Goal: Task Accomplishment & Management: Use online tool/utility

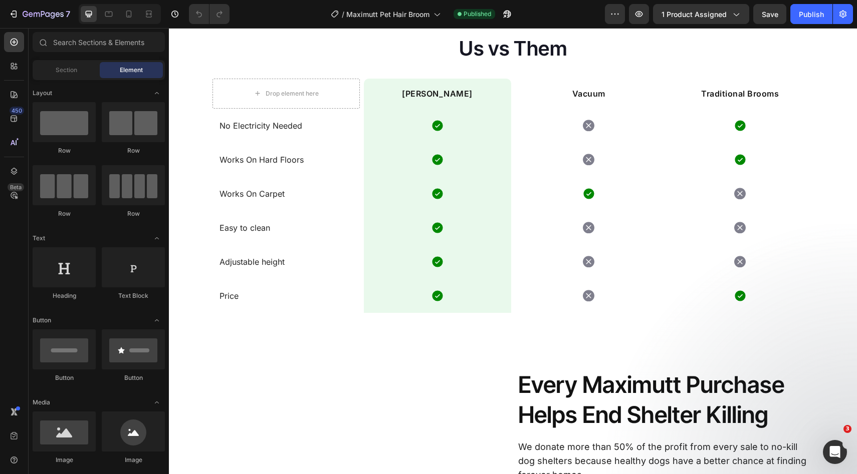
scroll to position [1860, 0]
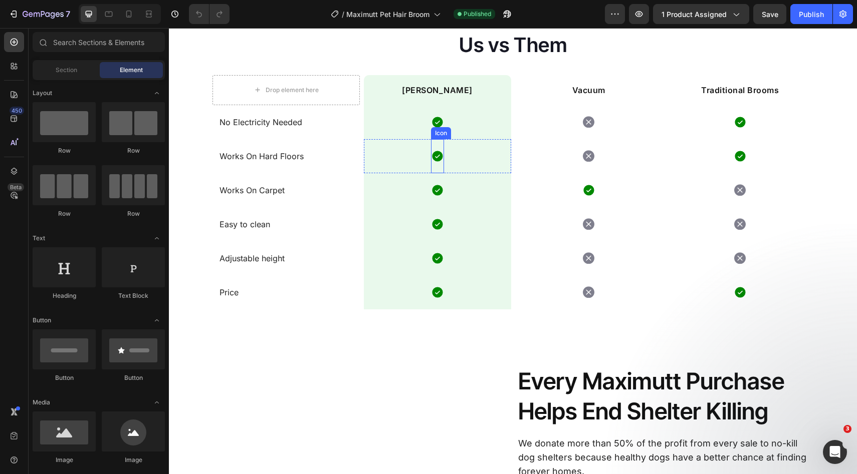
click at [435, 155] on icon at bounding box center [437, 156] width 13 height 13
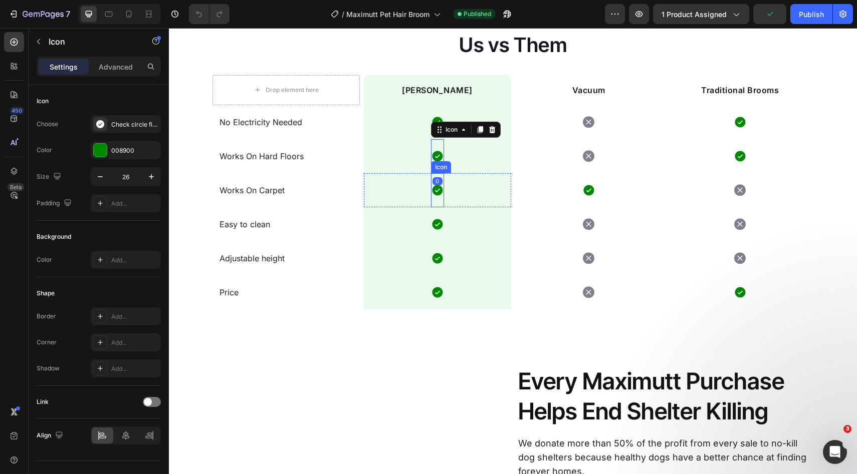
click at [435, 196] on icon at bounding box center [437, 190] width 13 height 13
click at [435, 226] on icon at bounding box center [437, 224] width 11 height 11
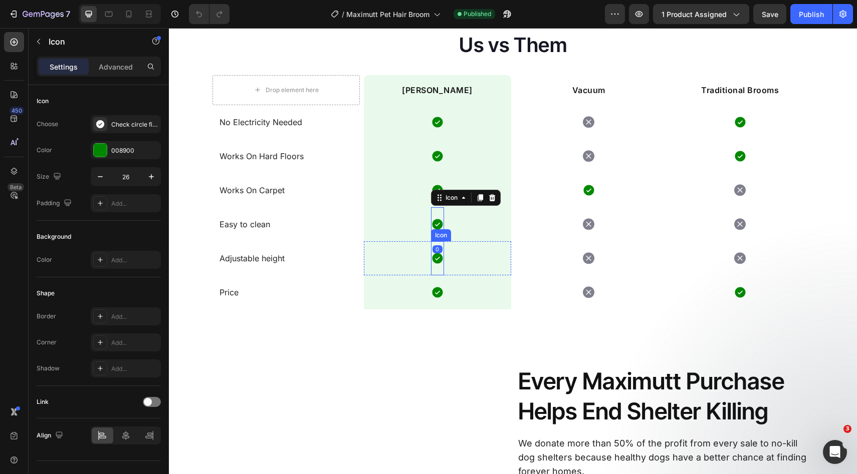
click at [438, 260] on icon at bounding box center [437, 258] width 11 height 11
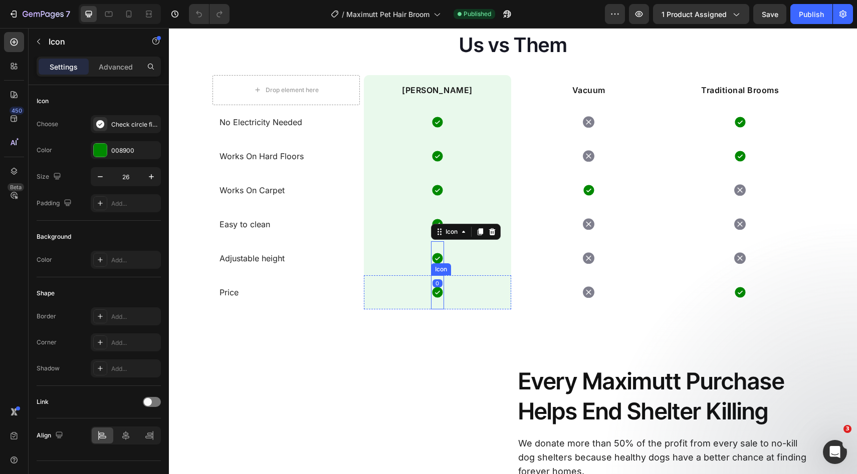
click at [436, 290] on icon at bounding box center [437, 292] width 11 height 11
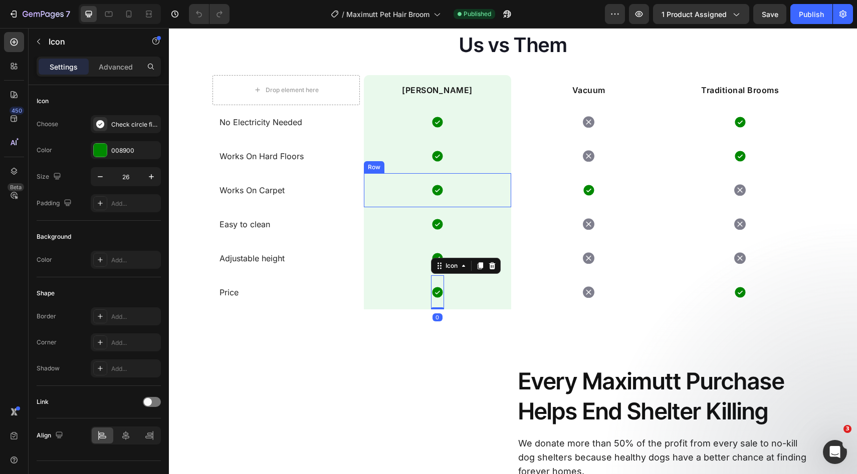
click at [458, 192] on div "Icon Row" at bounding box center [437, 190] width 147 height 34
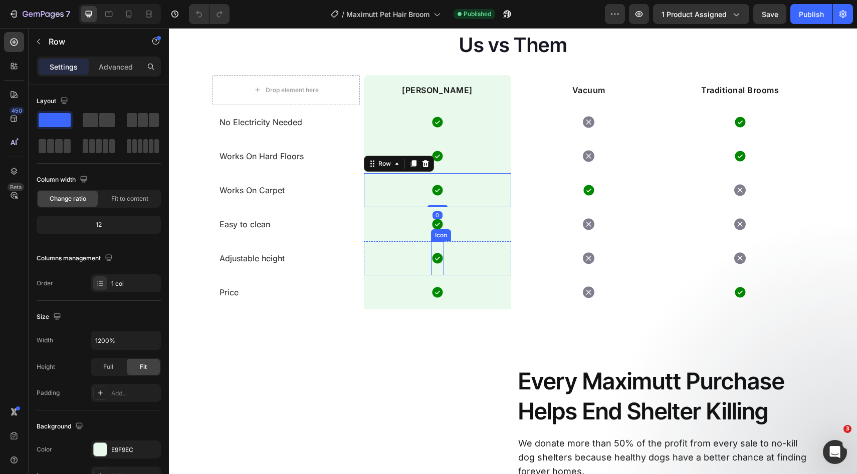
click at [433, 264] on icon at bounding box center [437, 258] width 13 height 13
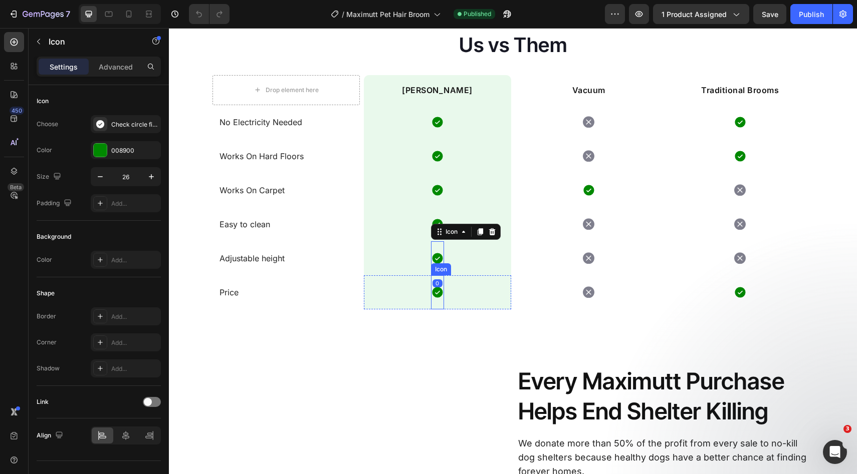
click at [433, 303] on div "Icon" at bounding box center [437, 293] width 13 height 34
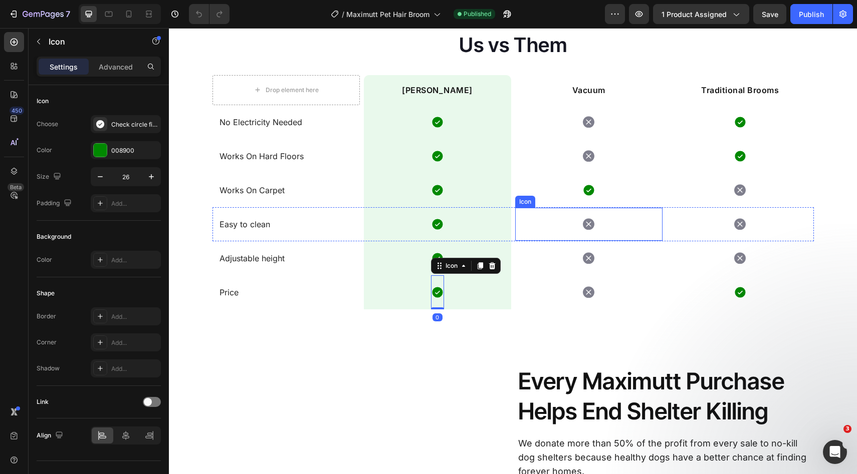
click at [529, 213] on div "Icon" at bounding box center [588, 224] width 147 height 33
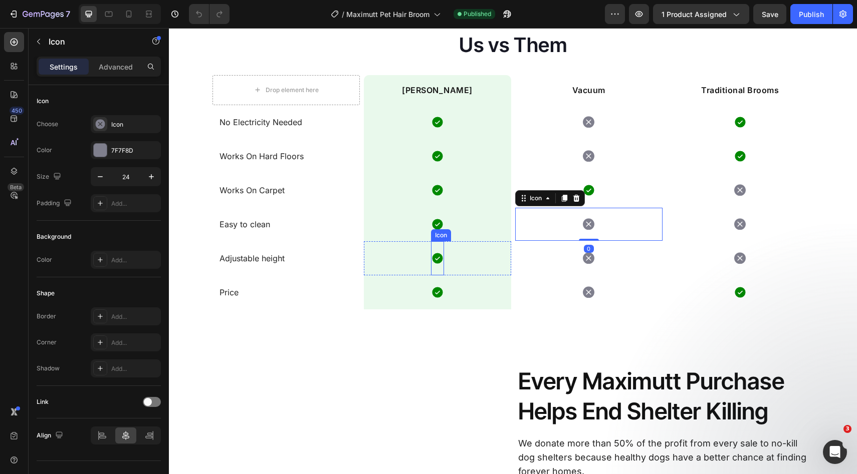
click at [436, 258] on icon at bounding box center [437, 258] width 11 height 11
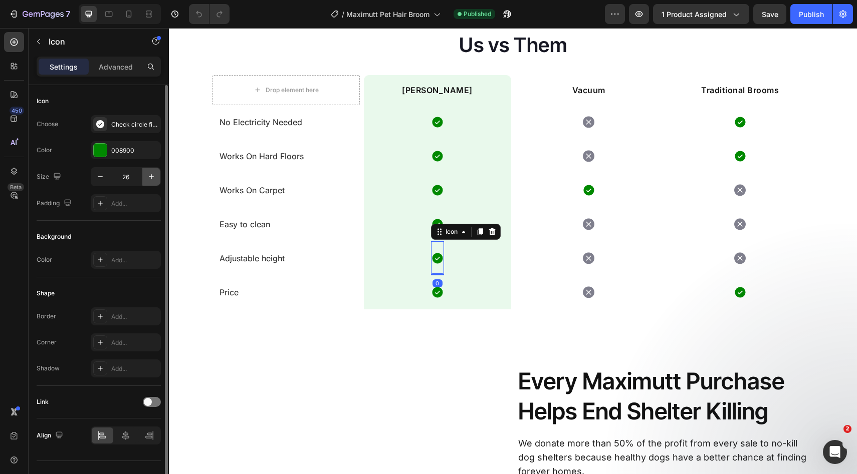
click at [155, 179] on icon "button" at bounding box center [151, 177] width 10 height 10
type input "28"
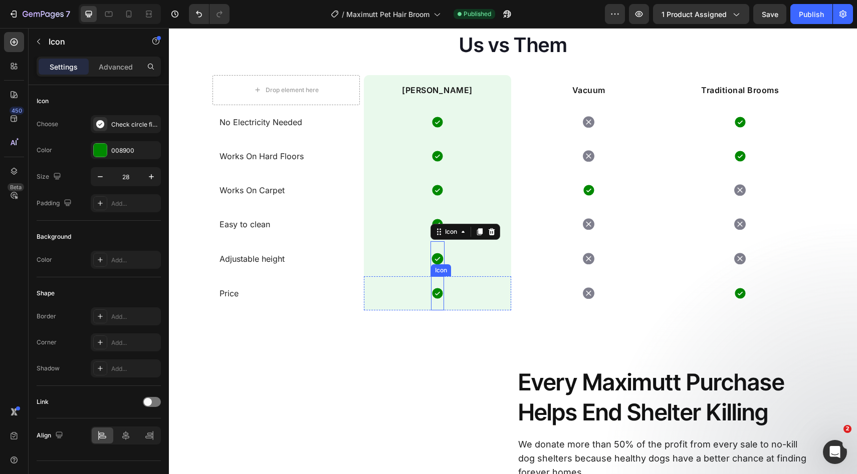
click at [431, 299] on icon at bounding box center [437, 293] width 13 height 13
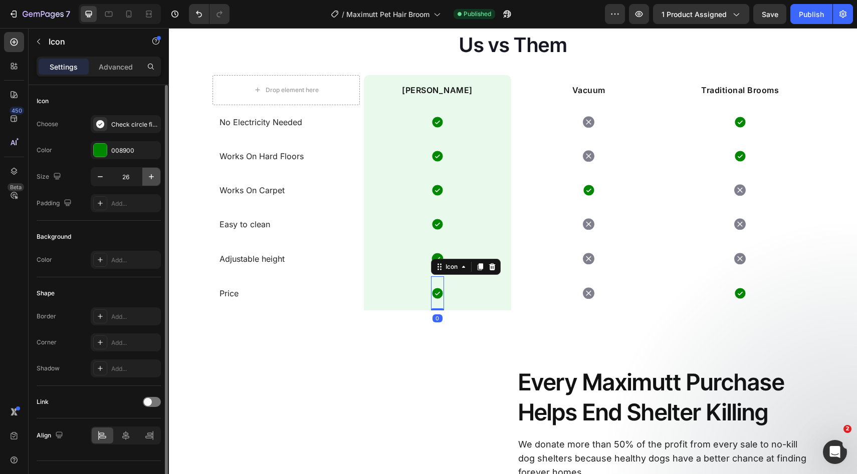
click at [153, 182] on button "button" at bounding box center [151, 177] width 18 height 18
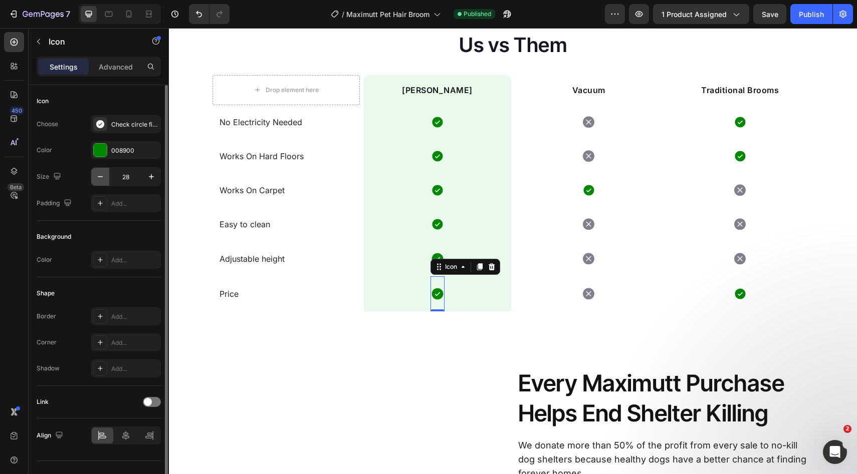
click at [91, 177] on button "button" at bounding box center [100, 177] width 18 height 18
type input "26"
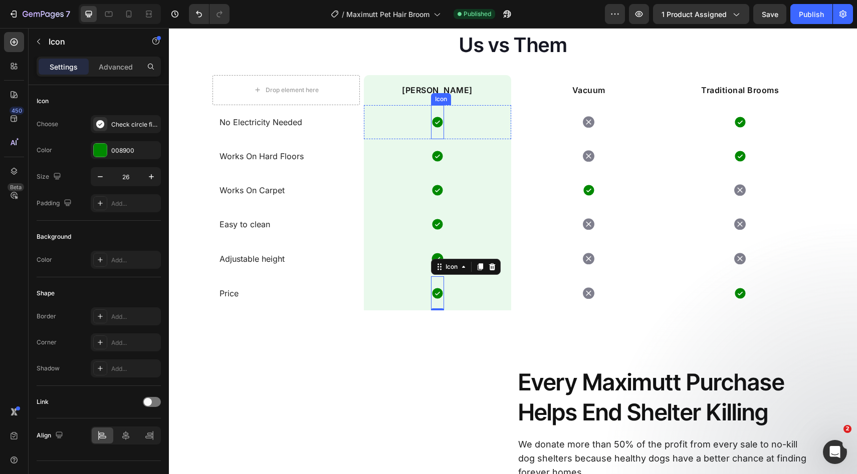
click at [432, 125] on icon at bounding box center [437, 122] width 11 height 11
click at [433, 261] on icon at bounding box center [437, 260] width 12 height 12
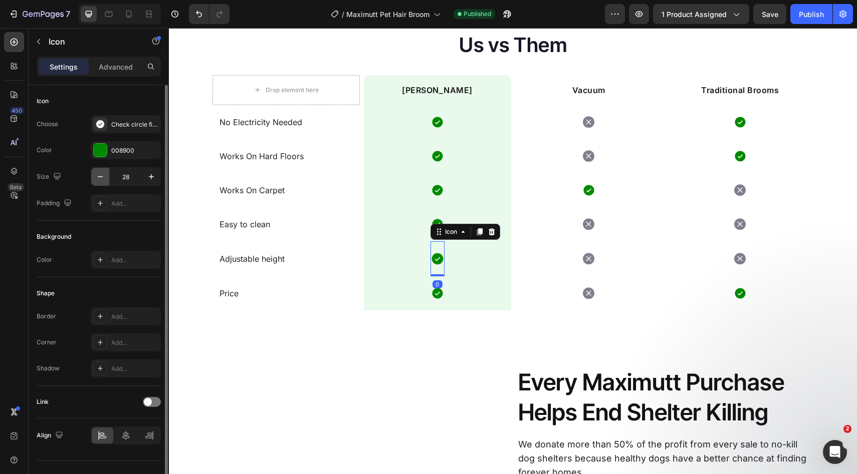
click at [107, 179] on button "button" at bounding box center [100, 177] width 18 height 18
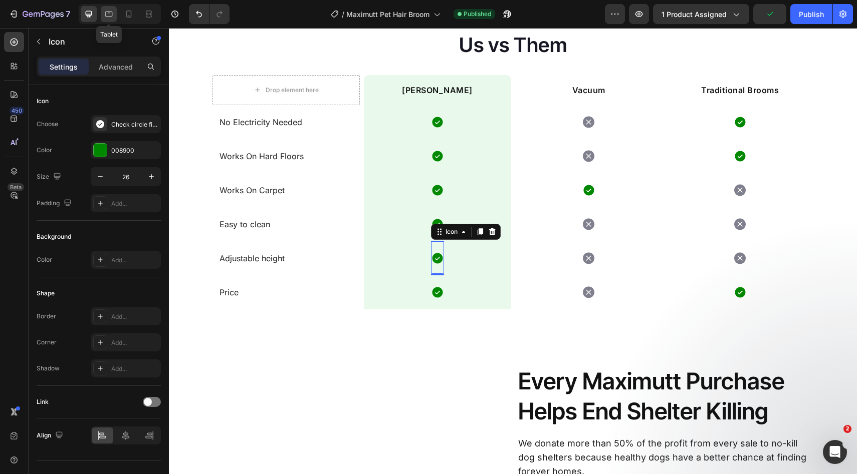
click at [112, 15] on icon at bounding box center [109, 15] width 8 height 6
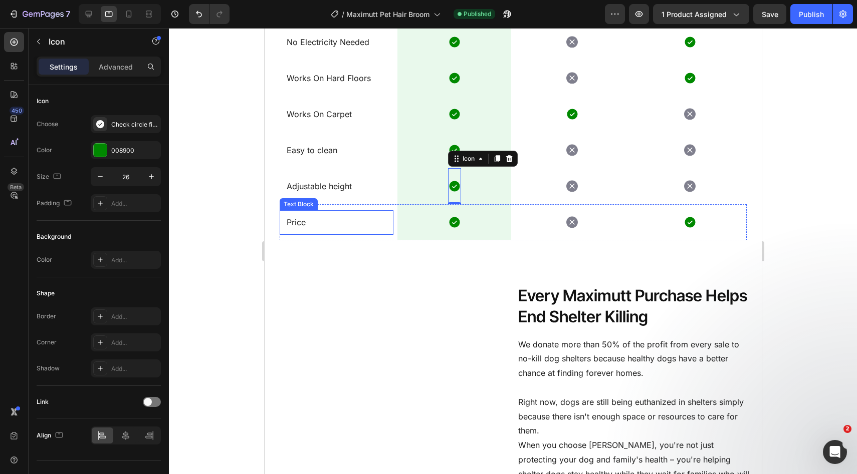
scroll to position [1809, 0]
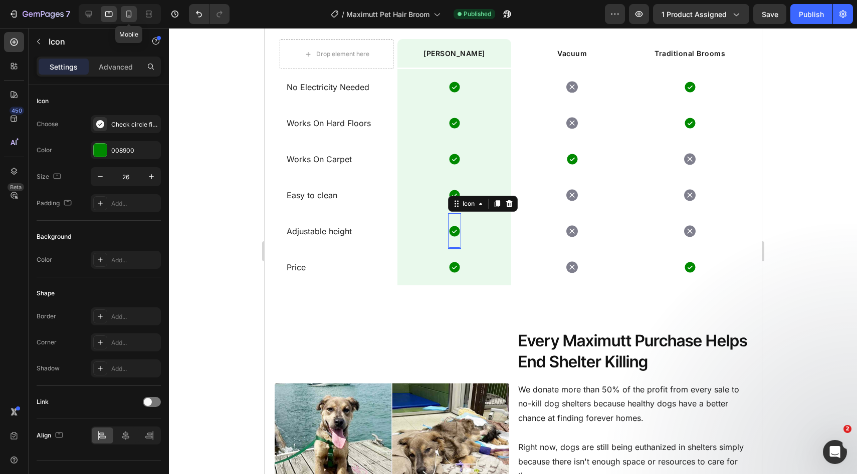
click at [128, 14] on icon at bounding box center [129, 14] width 10 height 10
type input "20"
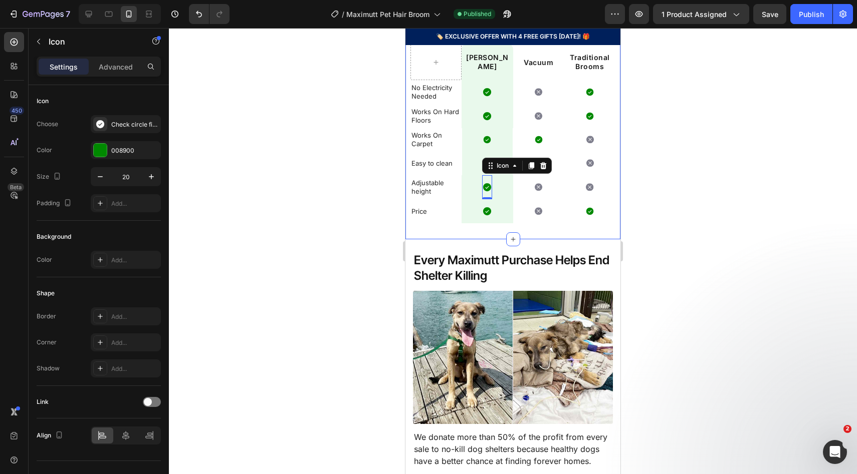
scroll to position [1661, 0]
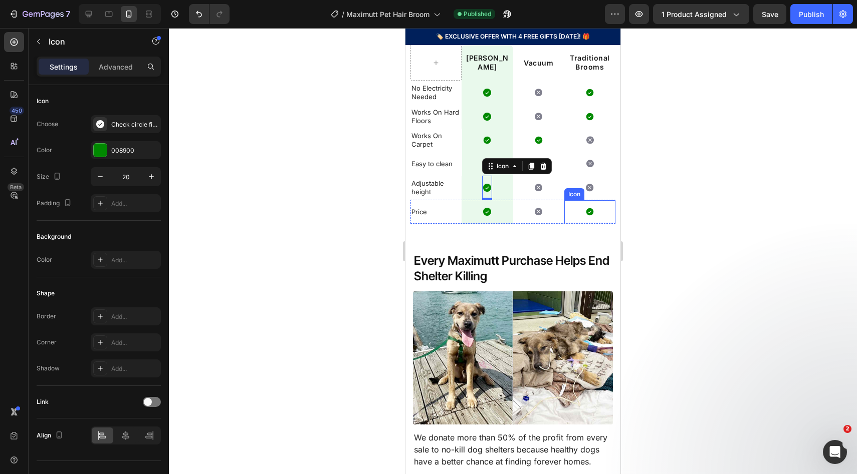
click at [654, 180] on div at bounding box center [513, 251] width 688 height 446
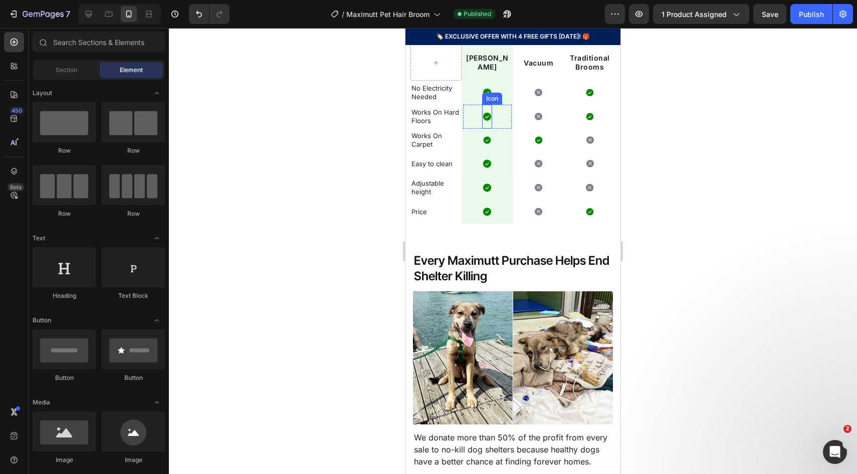
click at [486, 121] on icon at bounding box center [487, 117] width 10 height 10
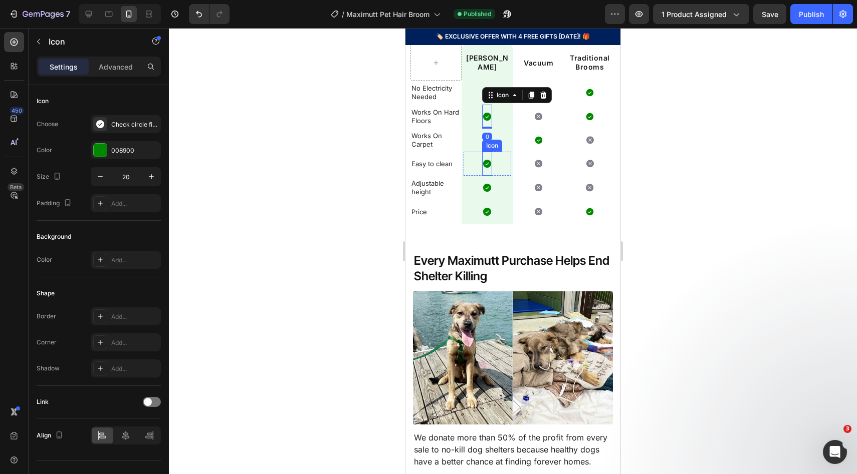
click at [486, 163] on icon at bounding box center [487, 164] width 8 height 8
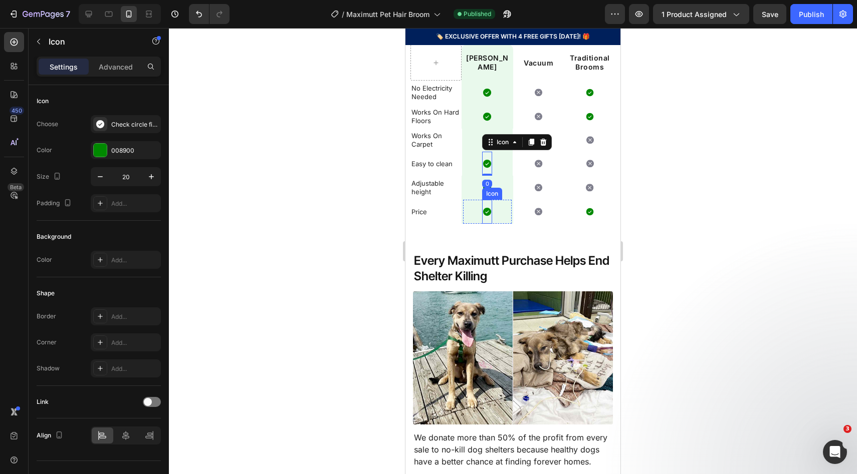
click at [483, 213] on icon at bounding box center [487, 212] width 8 height 8
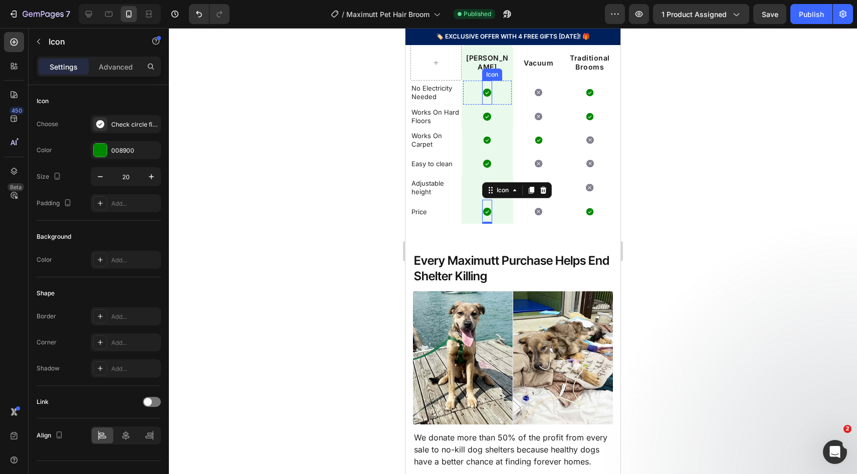
click at [486, 93] on icon at bounding box center [487, 93] width 8 height 8
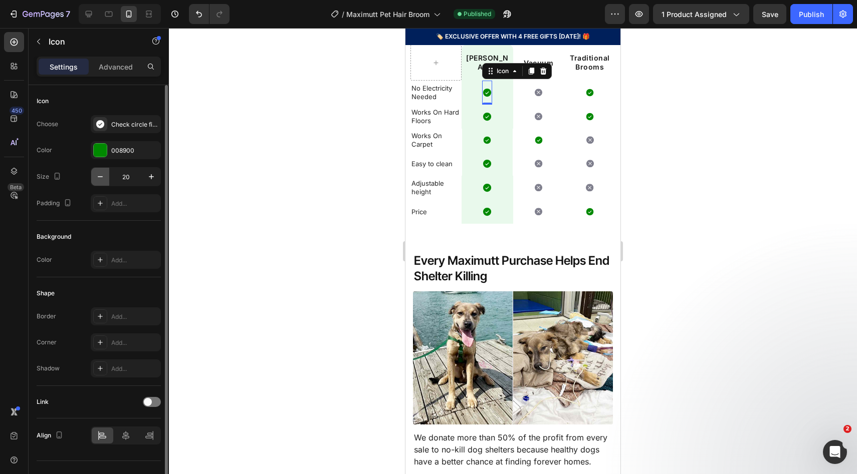
click at [98, 175] on icon "button" at bounding box center [100, 177] width 10 height 10
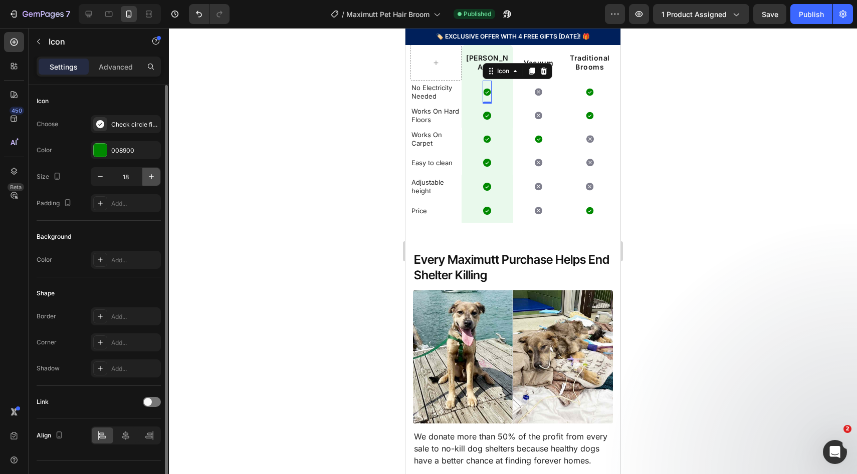
click at [149, 175] on icon "button" at bounding box center [151, 177] width 10 height 10
type input "20"
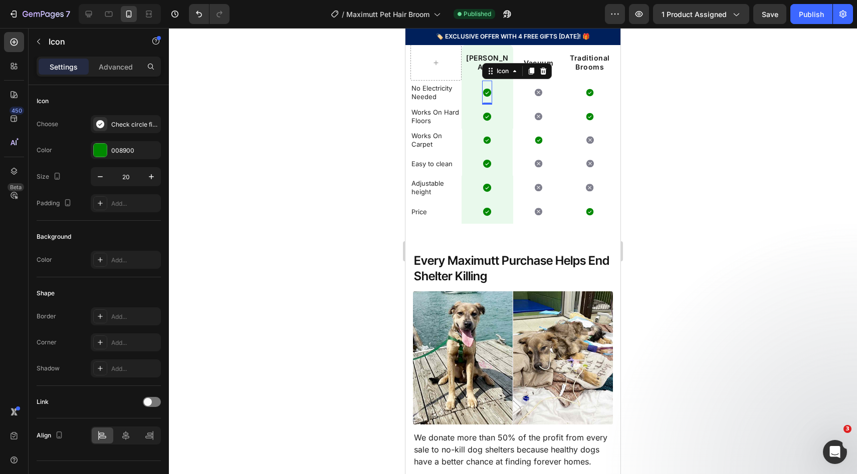
click at [483, 114] on div "0" at bounding box center [487, 113] width 10 height 8
click at [483, 121] on icon at bounding box center [487, 117] width 10 height 10
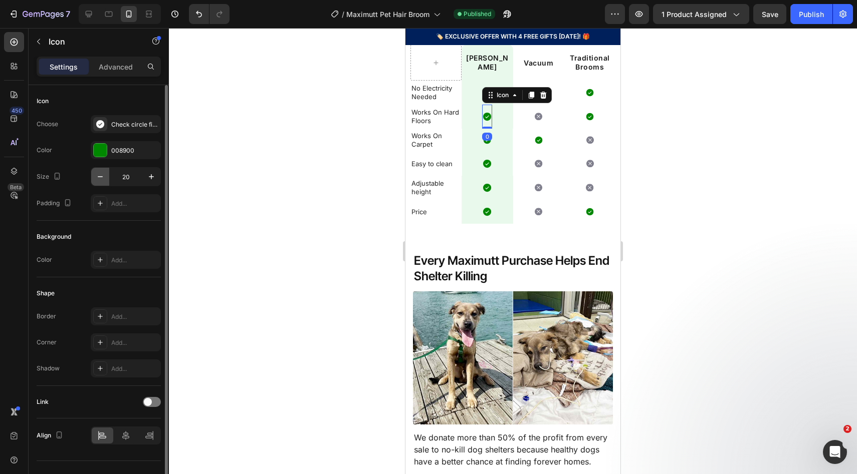
click at [102, 175] on icon "button" at bounding box center [100, 177] width 10 height 10
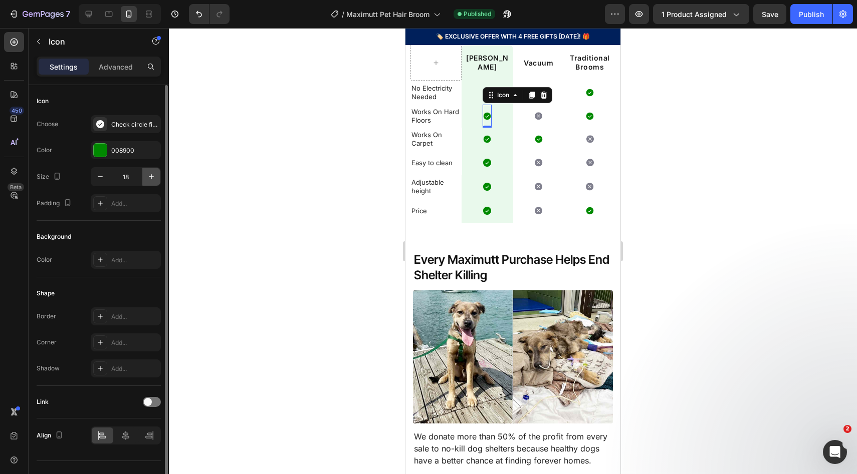
click at [154, 177] on icon "button" at bounding box center [151, 177] width 10 height 10
type input "20"
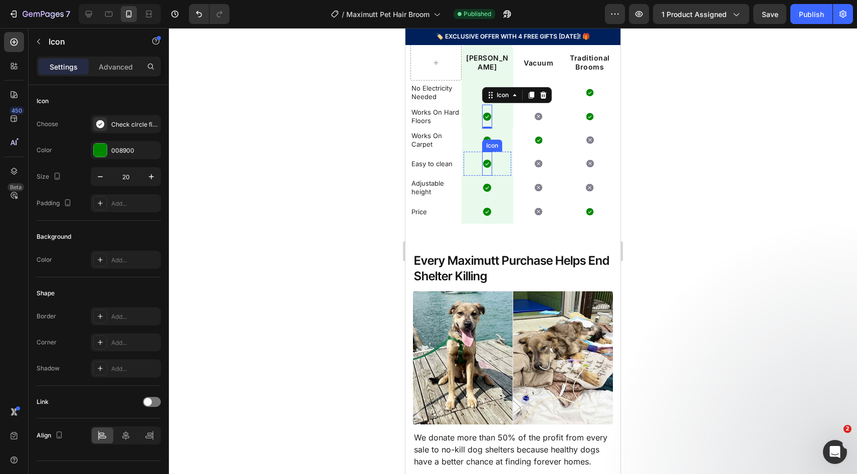
click at [482, 169] on div "Icon" at bounding box center [487, 164] width 10 height 24
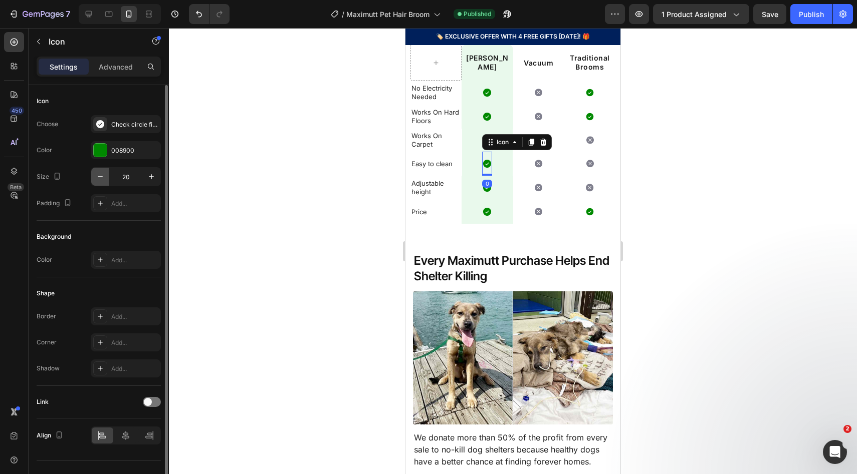
click at [101, 179] on icon "button" at bounding box center [100, 177] width 10 height 10
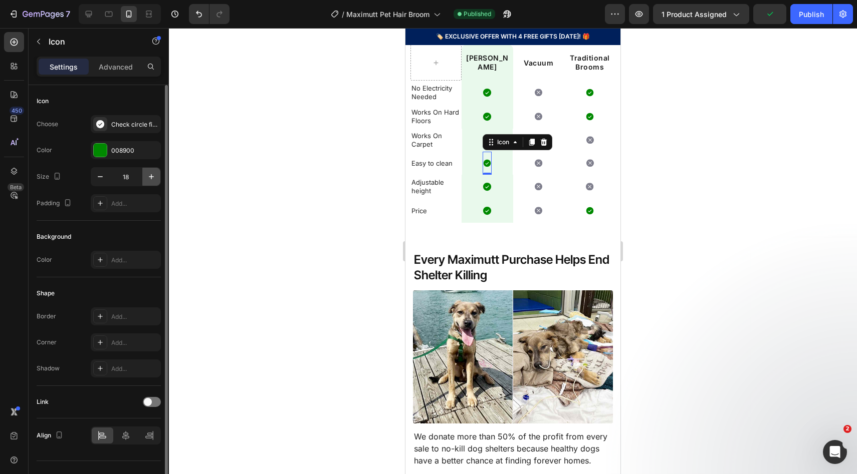
click at [153, 179] on icon "button" at bounding box center [151, 177] width 10 height 10
type input "20"
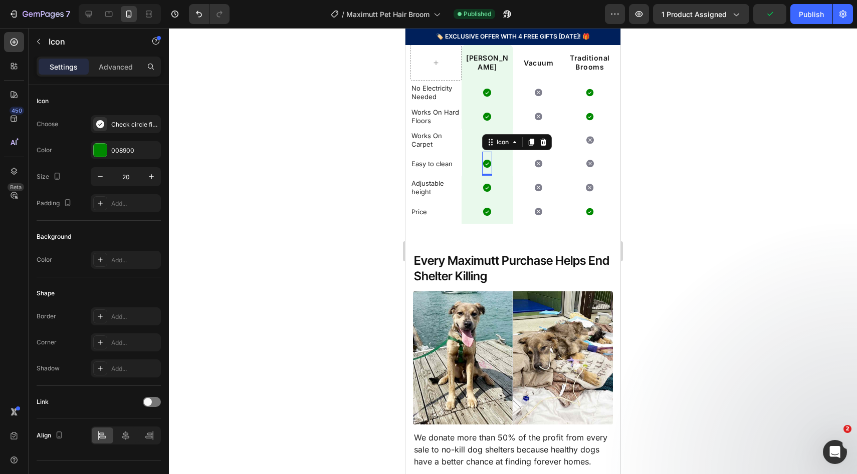
click at [652, 156] on div at bounding box center [513, 251] width 688 height 446
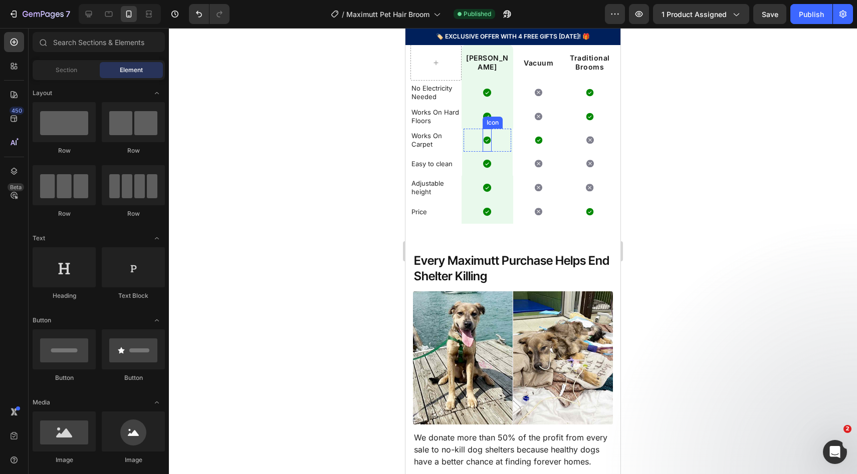
click at [483, 140] on icon at bounding box center [487, 141] width 8 height 8
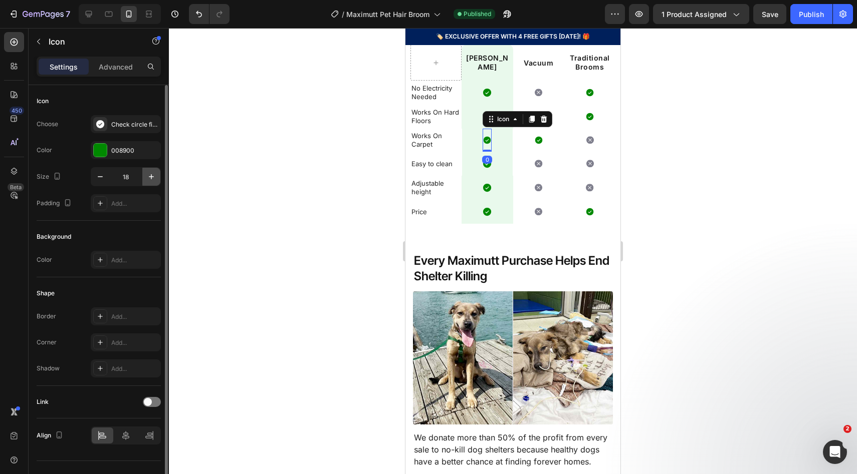
click at [156, 172] on icon "button" at bounding box center [151, 177] width 10 height 10
type input "20"
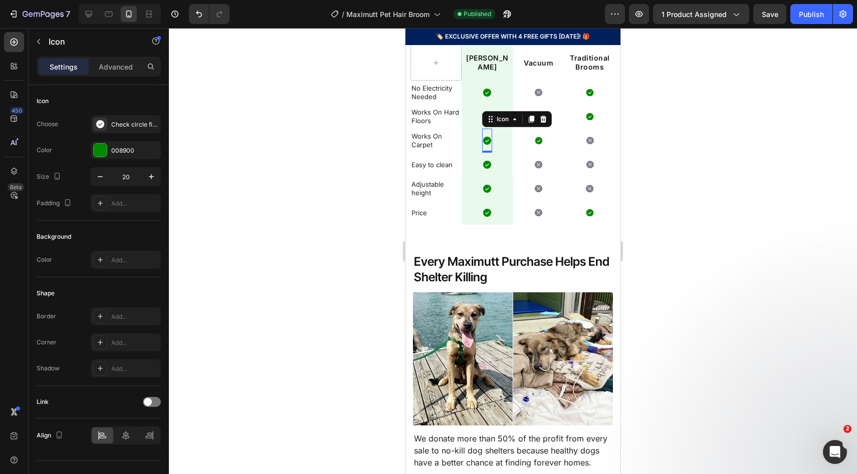
click at [687, 124] on div at bounding box center [513, 251] width 688 height 446
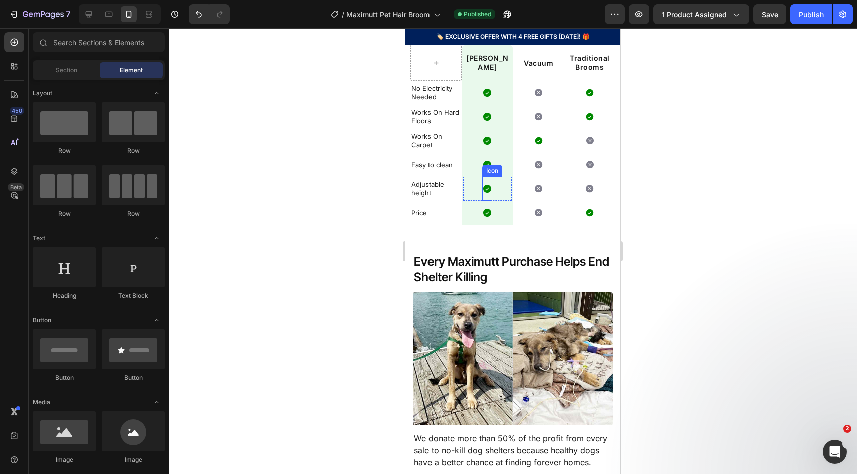
click at [483, 187] on icon at bounding box center [487, 189] width 8 height 8
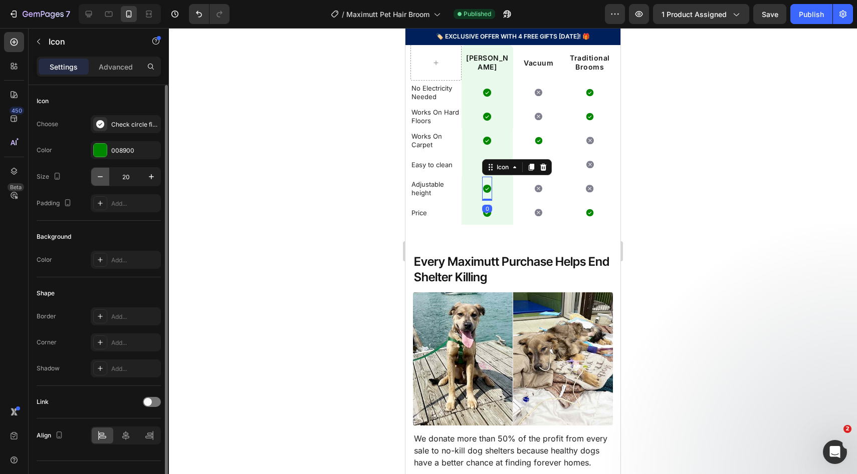
click at [103, 175] on icon "button" at bounding box center [100, 177] width 10 height 10
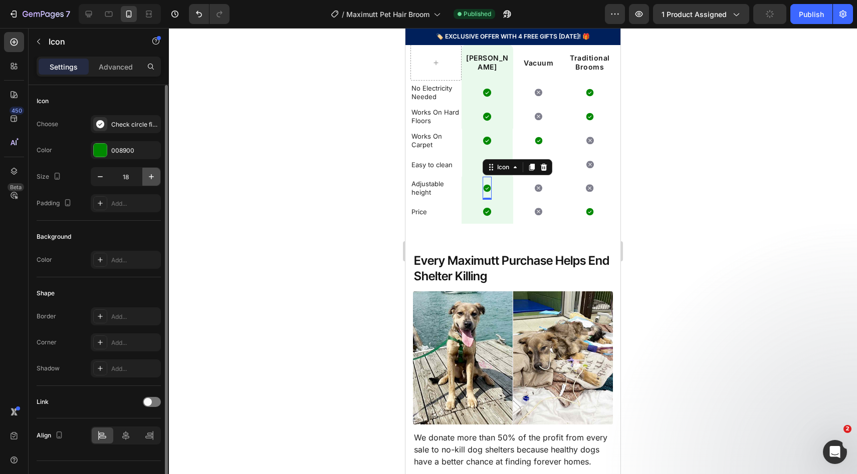
click at [152, 180] on icon "button" at bounding box center [151, 177] width 10 height 10
type input "20"
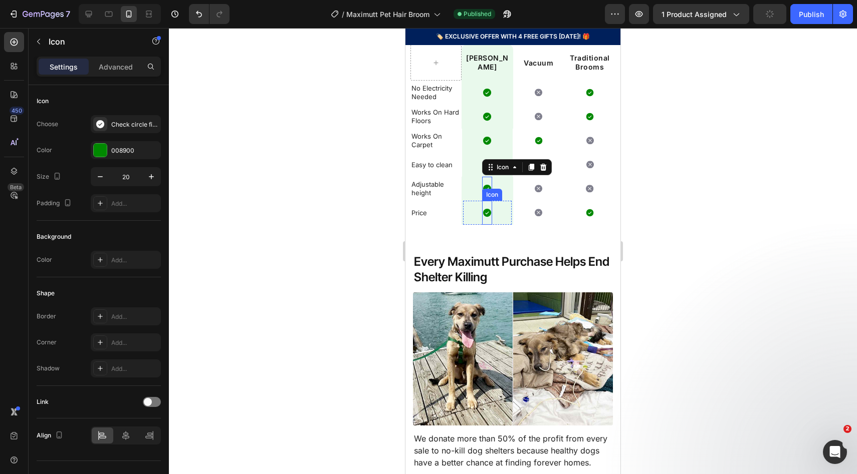
click at [482, 216] on icon at bounding box center [487, 213] width 10 height 10
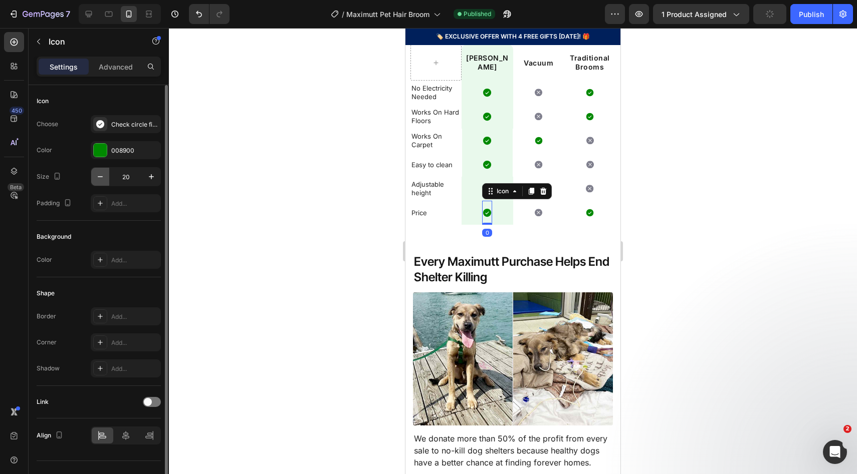
click at [99, 178] on icon "button" at bounding box center [100, 177] width 10 height 10
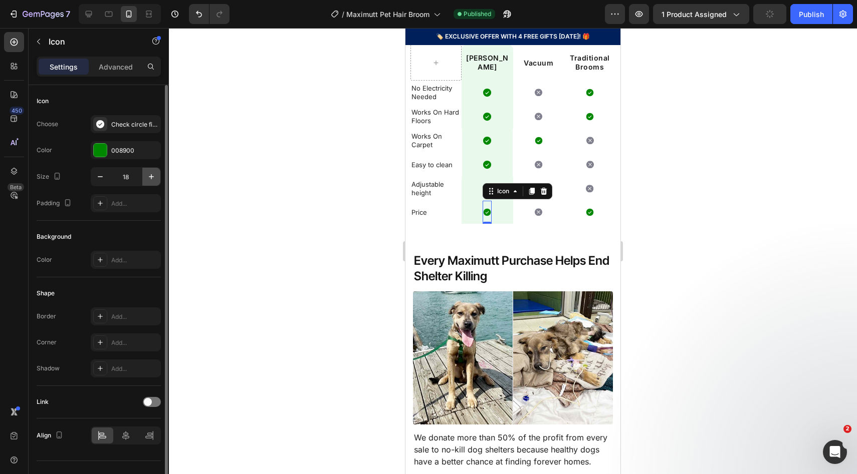
click at [148, 176] on icon "button" at bounding box center [151, 177] width 10 height 10
type input "20"
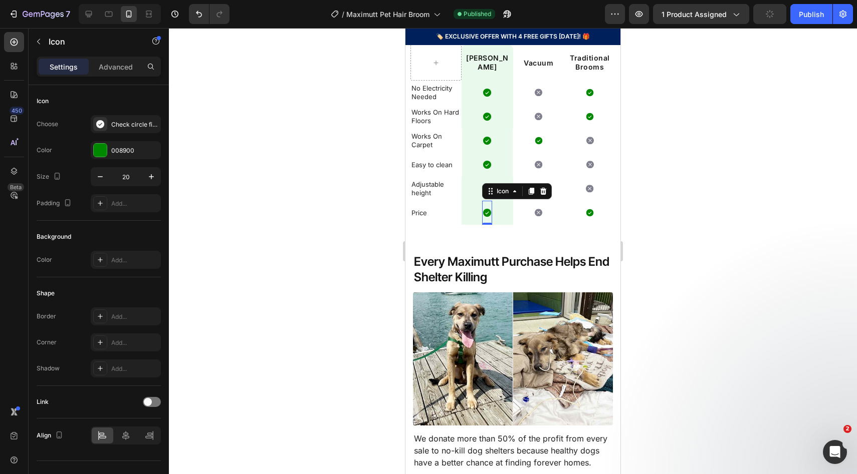
click at [695, 134] on div at bounding box center [513, 251] width 688 height 446
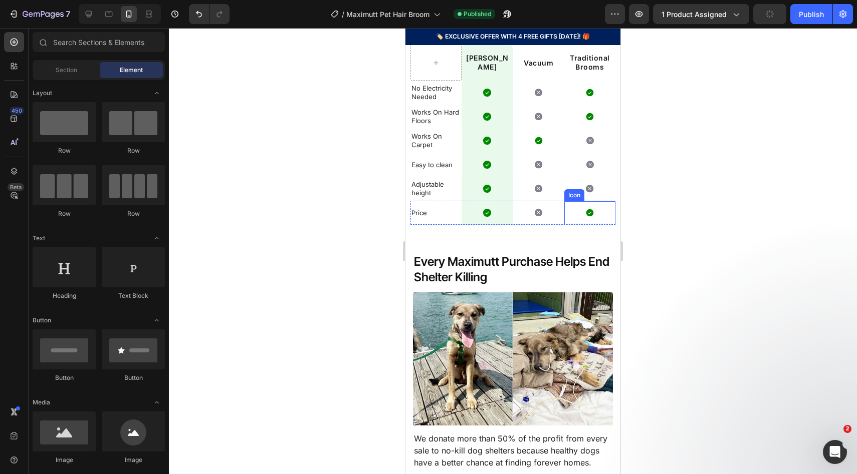
click at [586, 214] on icon at bounding box center [590, 213] width 8 height 8
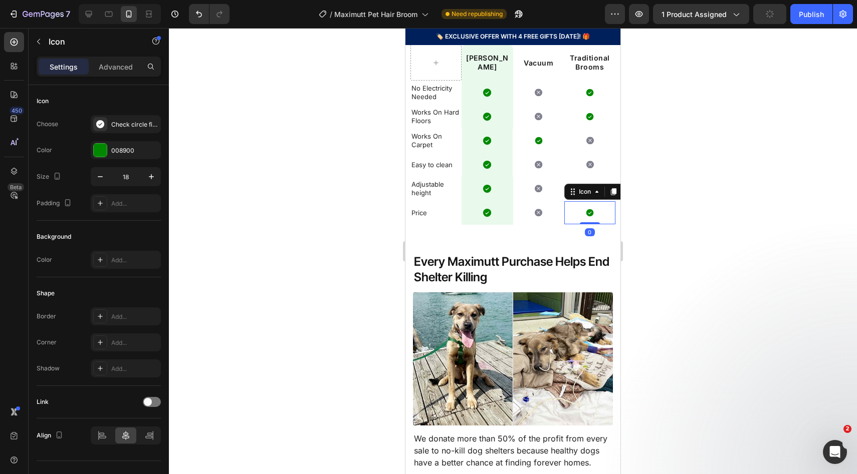
click at [654, 178] on div at bounding box center [513, 251] width 688 height 446
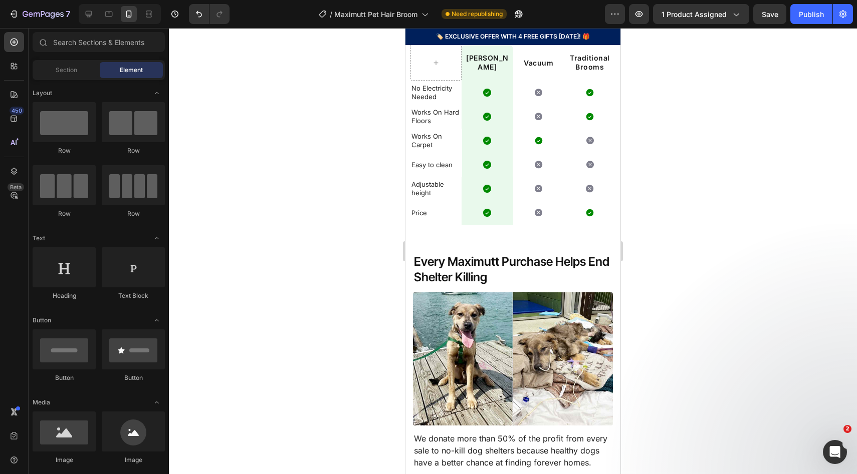
click at [692, 146] on div at bounding box center [513, 251] width 688 height 446
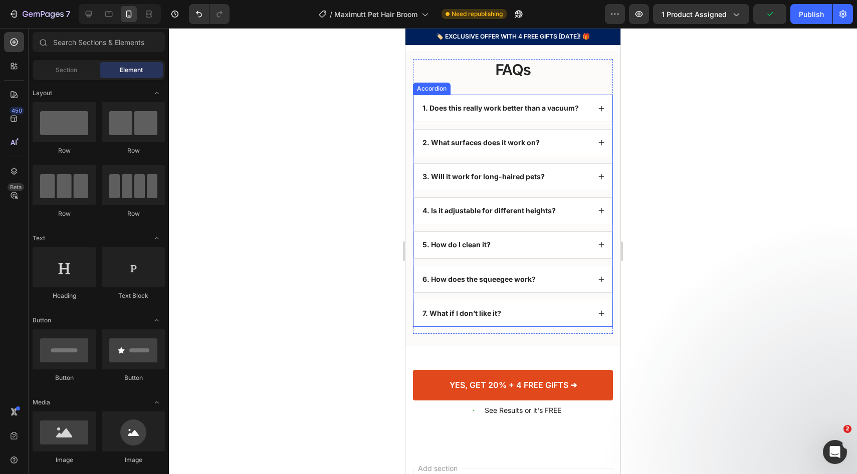
scroll to position [2544, 0]
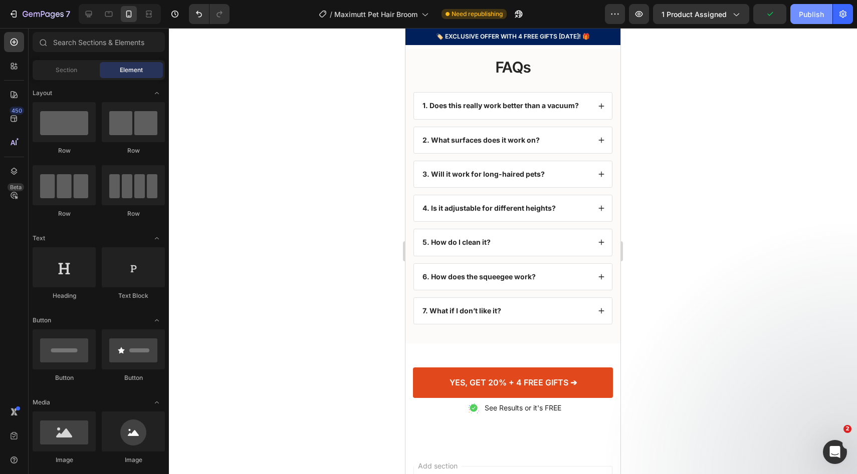
click at [805, 16] on div "Publish" at bounding box center [811, 14] width 25 height 11
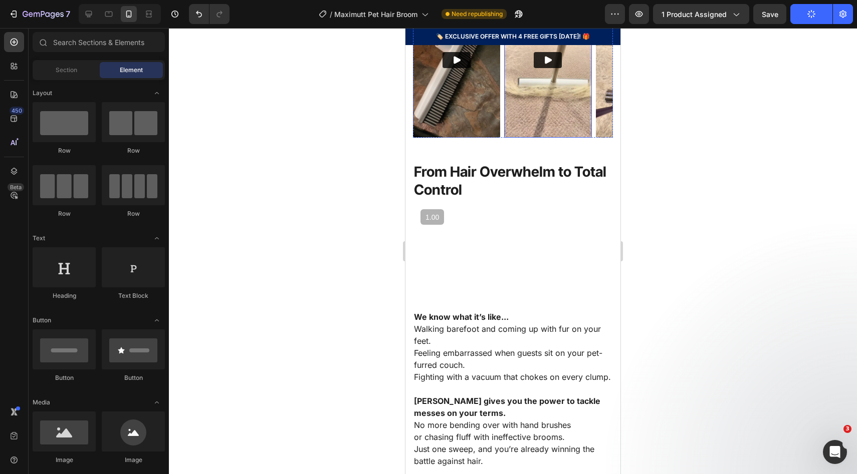
scroll to position [807, 0]
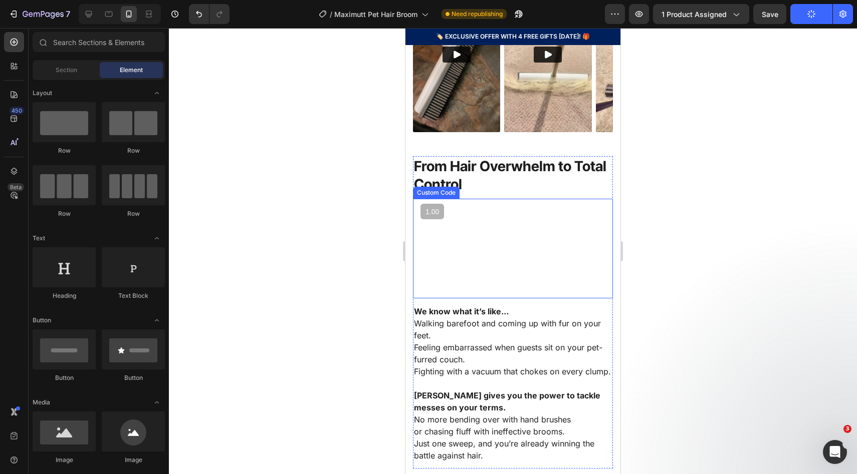
click at [496, 280] on video at bounding box center [513, 249] width 200 height 100
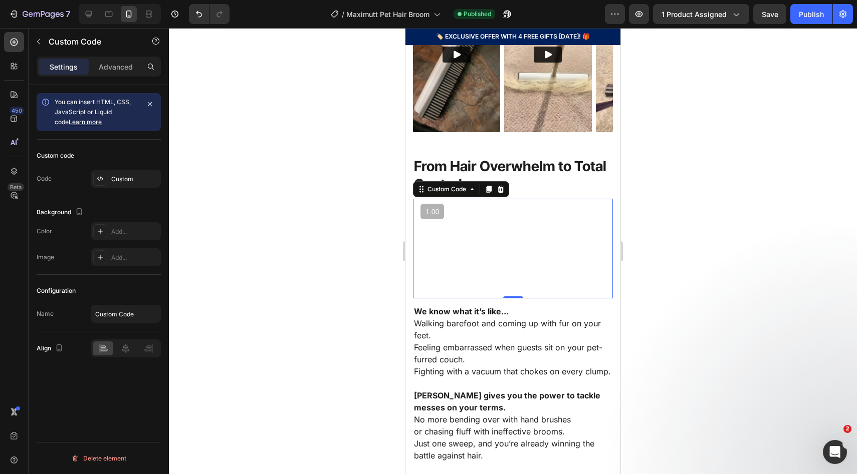
scroll to position [908, 0]
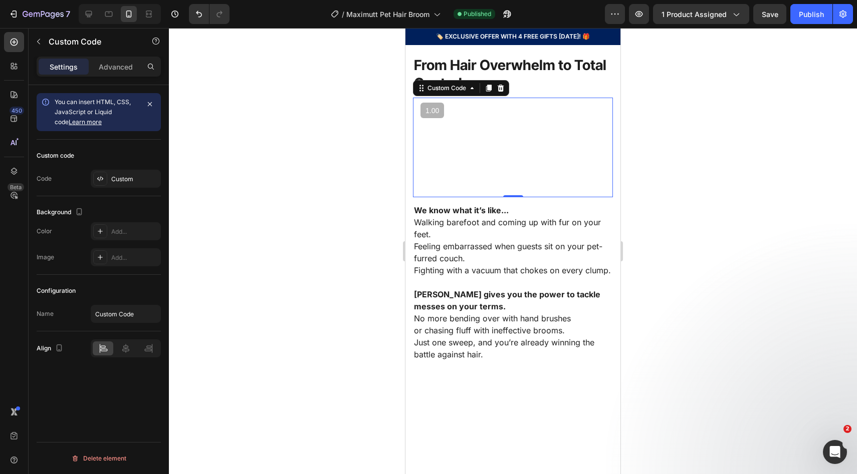
drag, startPoint x: 787, startPoint y: 212, endPoint x: 739, endPoint y: 211, distance: 48.6
click at [787, 212] on div at bounding box center [513, 251] width 688 height 446
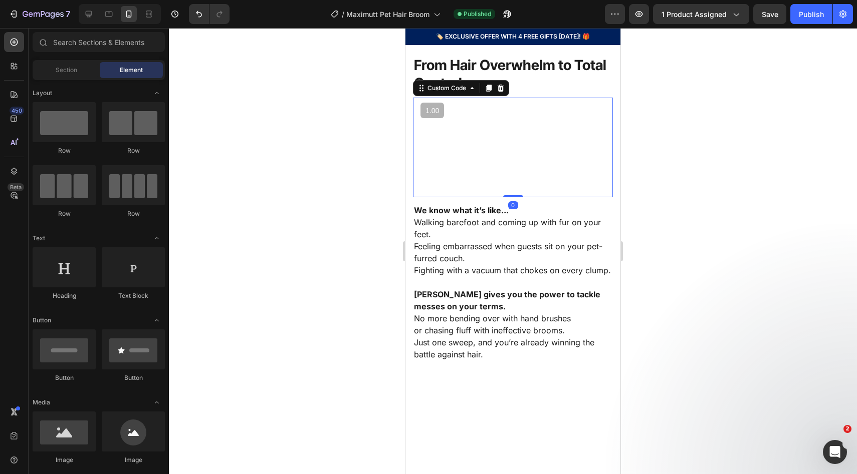
click at [549, 190] on video at bounding box center [513, 148] width 200 height 100
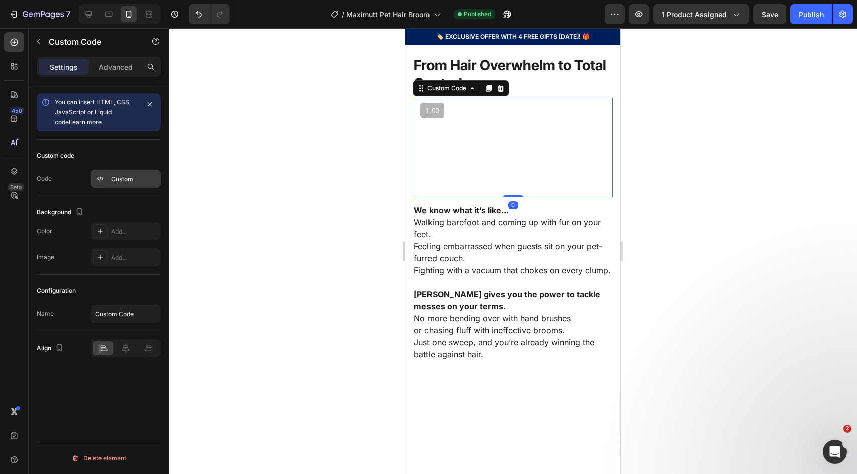
click at [127, 173] on div "Custom" at bounding box center [126, 179] width 70 height 18
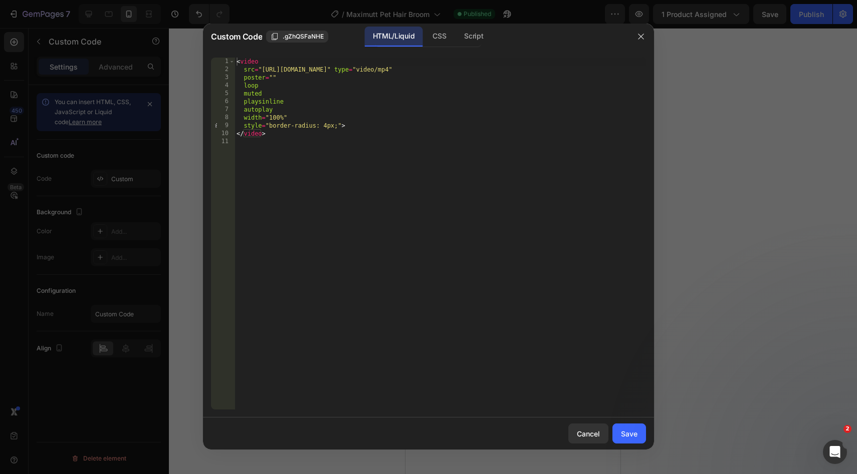
drag, startPoint x: 298, startPoint y: 149, endPoint x: 311, endPoint y: 147, distance: 13.8
click at [298, 149] on div "< video src = "https://cdn.shopify.com/videos/c/o/v/e77a689e4fe14fb8a5a7e6cae41…" at bounding box center [439, 242] width 411 height 368
click at [638, 37] on icon "button" at bounding box center [641, 37] width 8 height 8
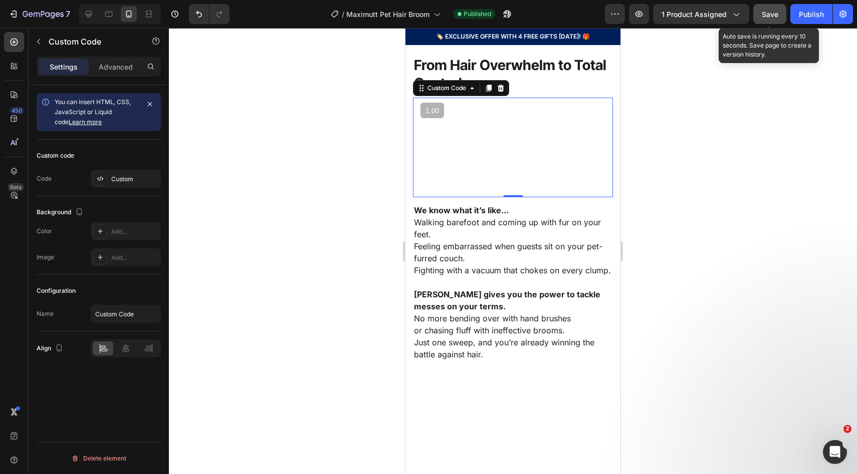
click at [772, 15] on span "Save" at bounding box center [770, 14] width 17 height 9
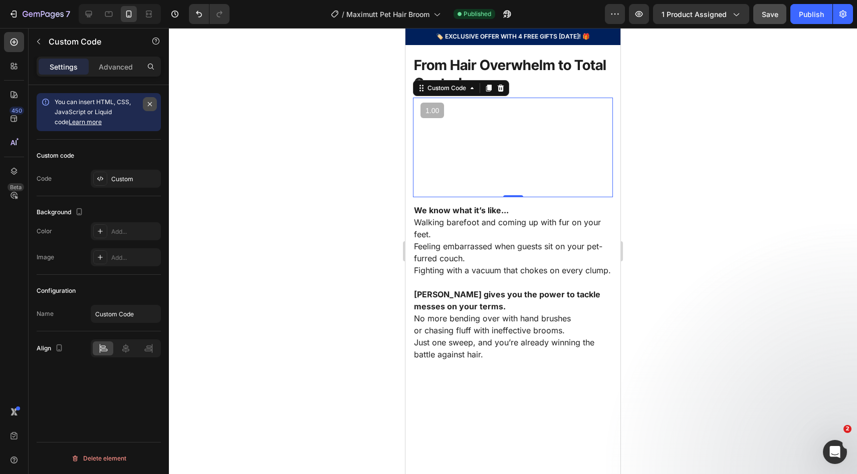
click at [145, 102] on button "button" at bounding box center [150, 104] width 14 height 14
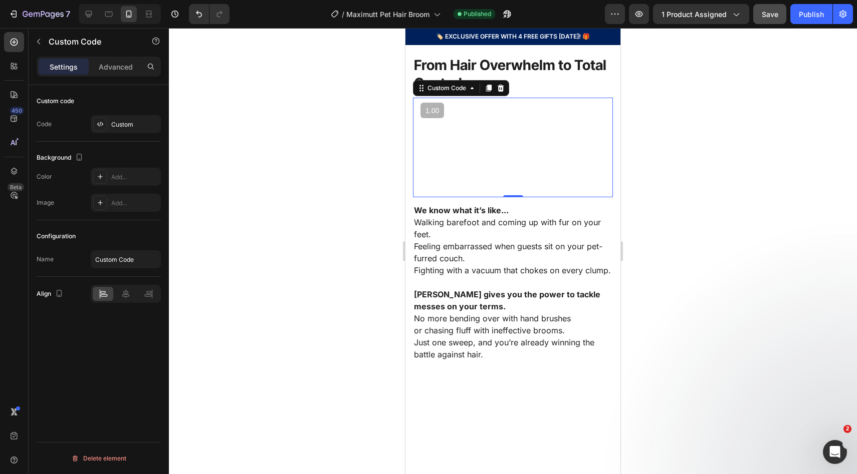
click at [492, 168] on video at bounding box center [513, 148] width 200 height 100
click at [766, 121] on div at bounding box center [513, 251] width 688 height 446
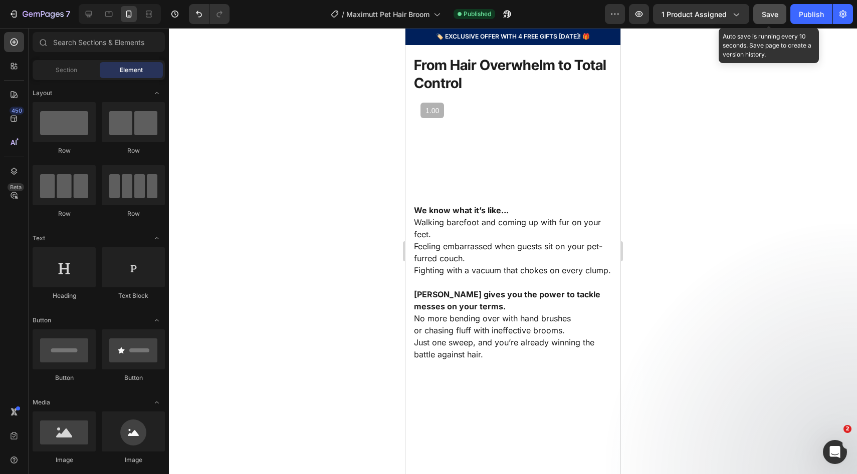
click at [772, 10] on span "Save" at bounding box center [770, 14] width 17 height 9
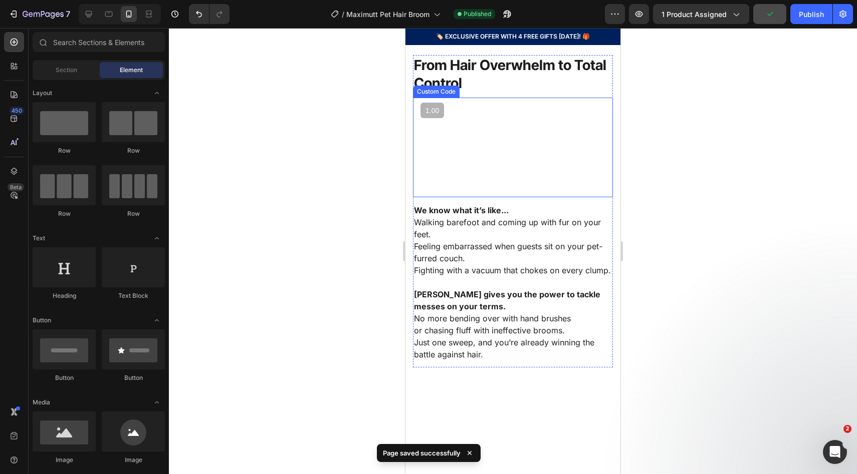
click at [550, 194] on video at bounding box center [513, 148] width 200 height 100
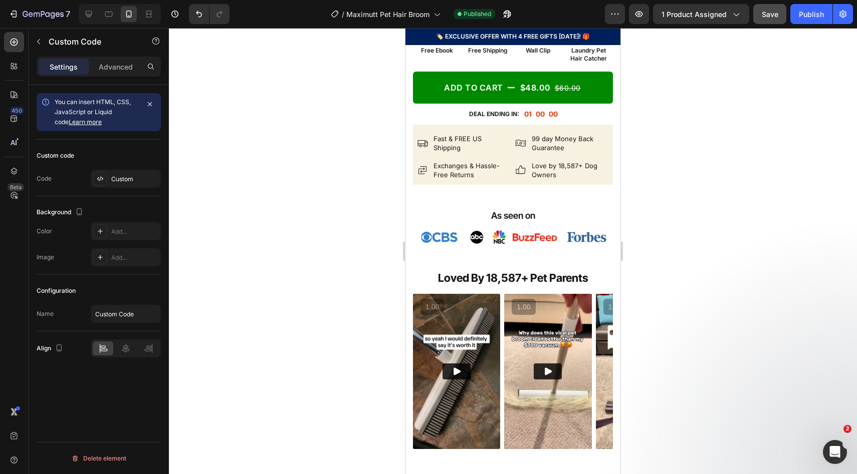
scroll to position [478, 0]
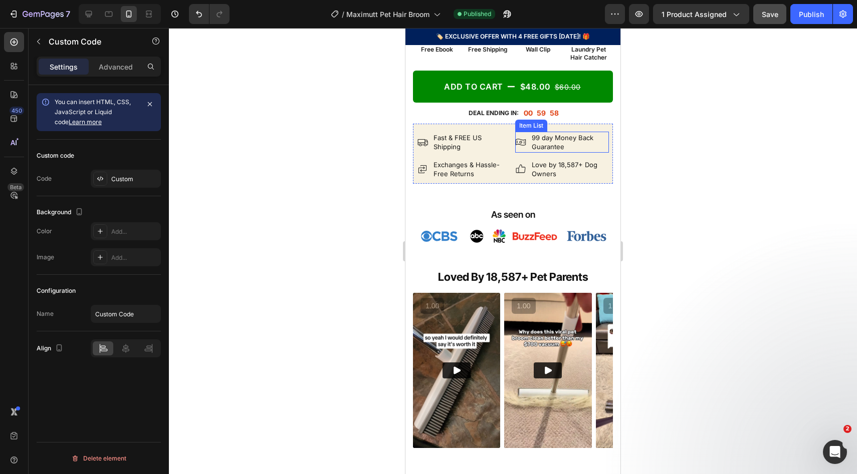
click at [669, 136] on div at bounding box center [513, 251] width 688 height 446
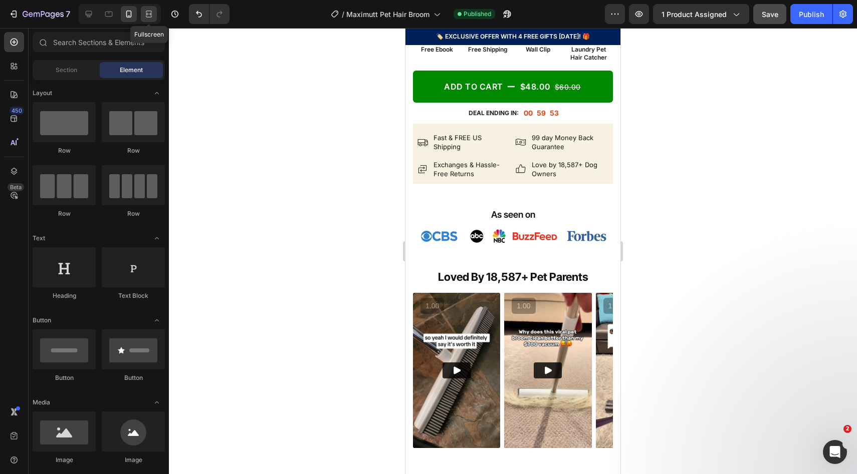
click at [156, 14] on div at bounding box center [149, 14] width 16 height 16
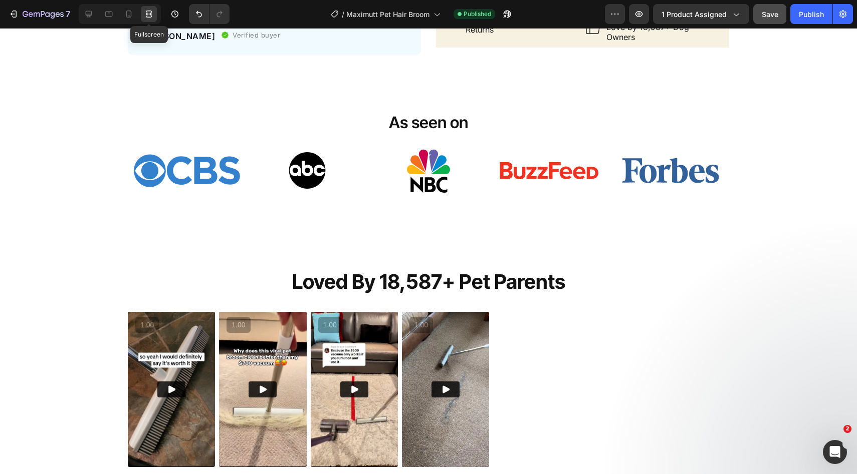
scroll to position [515, 0]
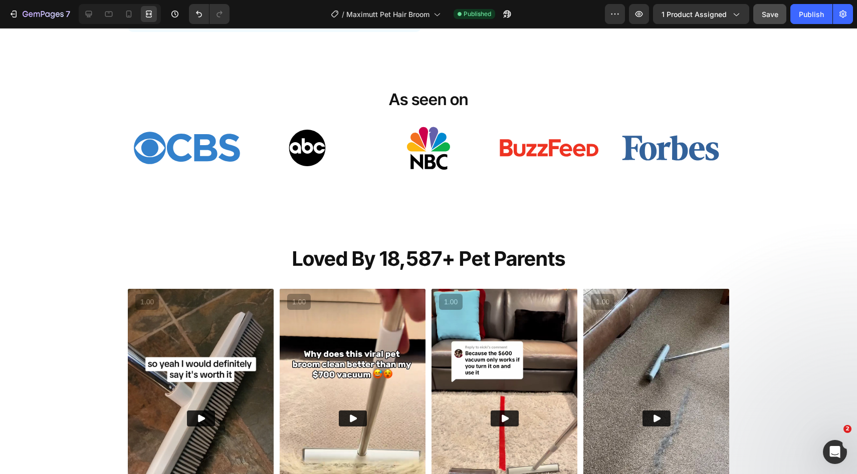
click at [125, 25] on div "7 Version history / Maximutt Pet Hair Broom Published Preview 1 product assigne…" at bounding box center [428, 14] width 857 height 29
click at [127, 15] on icon at bounding box center [129, 14] width 10 height 10
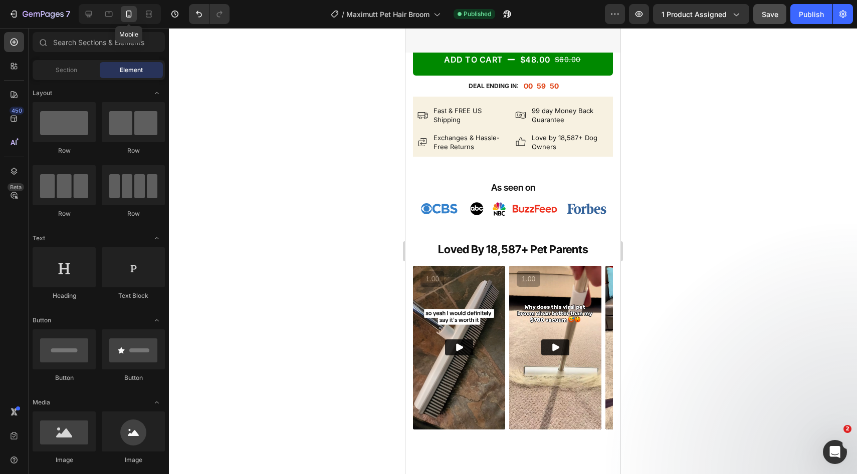
scroll to position [499, 0]
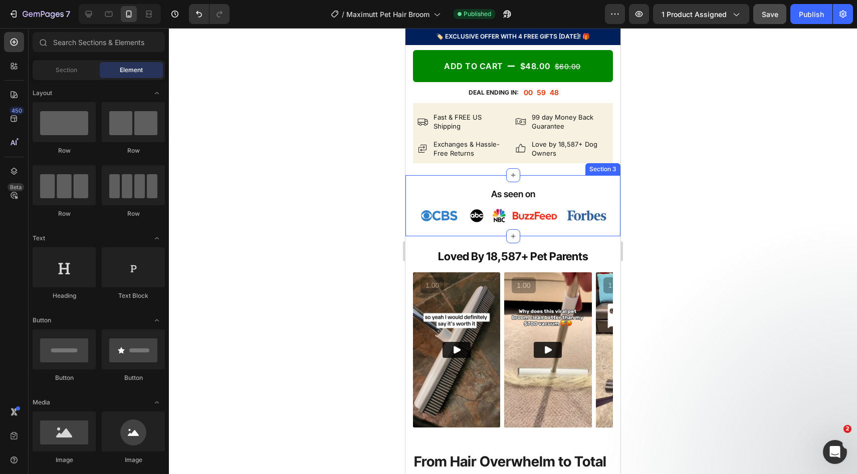
click at [422, 236] on div "As seen on Heading Image Image Image Image Image Row Row Section 3" at bounding box center [512, 205] width 215 height 61
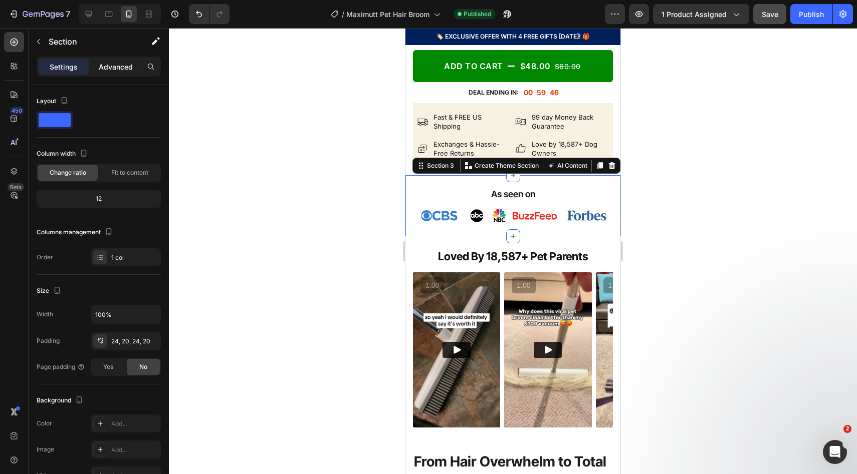
click at [105, 62] on p "Advanced" at bounding box center [116, 67] width 34 height 11
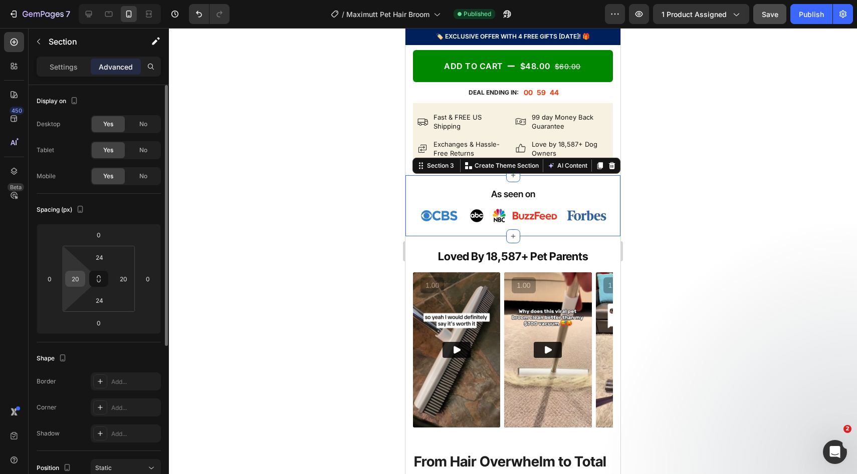
click at [71, 280] on input "20" at bounding box center [75, 279] width 15 height 15
type input "10"
click at [131, 277] on div "20" at bounding box center [123, 279] width 20 height 16
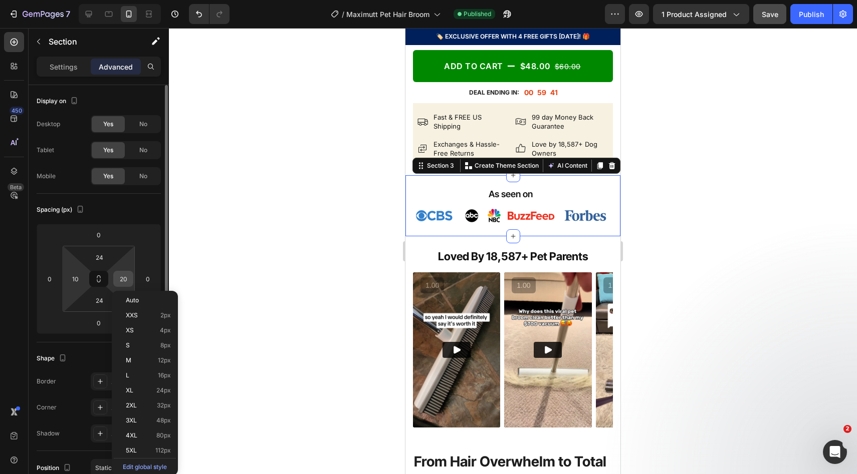
click at [131, 277] on div "20" at bounding box center [123, 279] width 20 height 16
click at [126, 276] on input "20" at bounding box center [123, 279] width 15 height 15
type input "10"
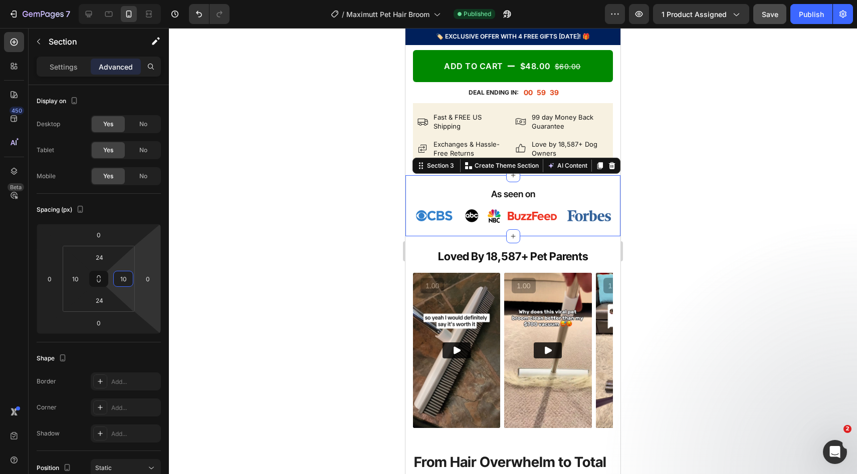
click at [754, 244] on div at bounding box center [513, 251] width 688 height 446
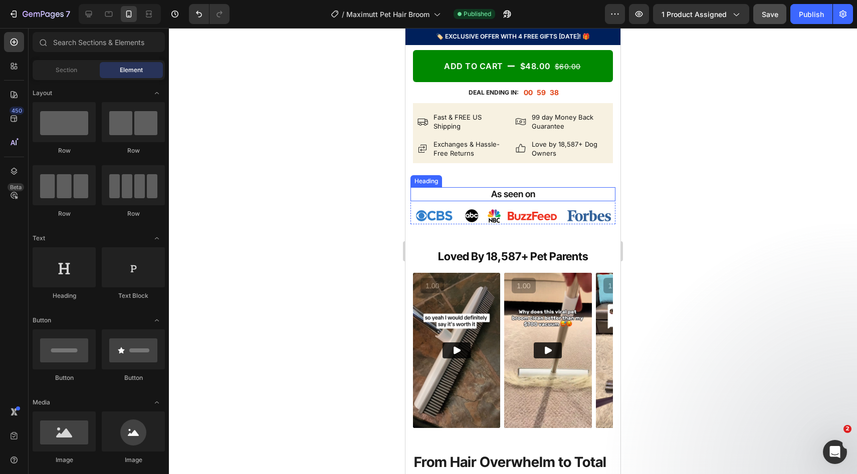
click at [516, 201] on h2 "As seen on" at bounding box center [512, 194] width 205 height 14
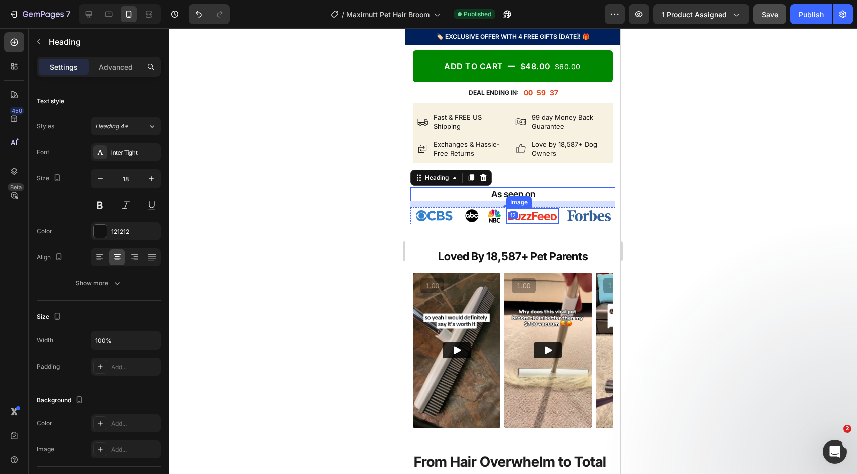
click at [530, 224] on img at bounding box center [532, 216] width 53 height 16
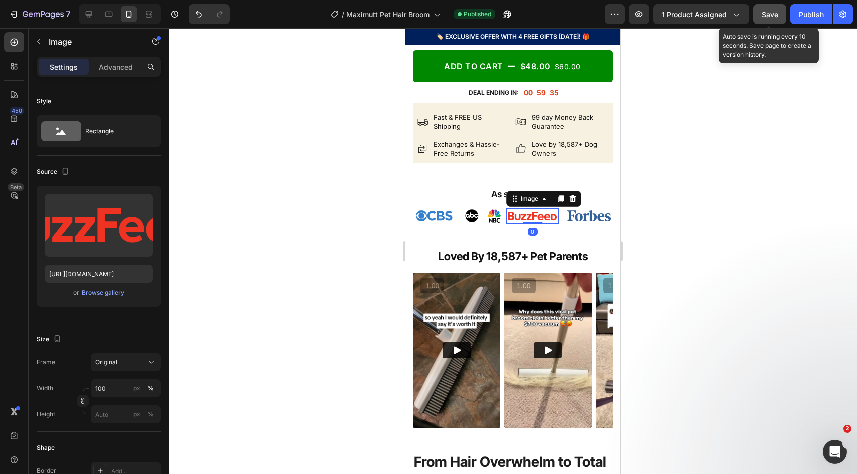
click at [760, 10] on button "Save" at bounding box center [769, 14] width 33 height 20
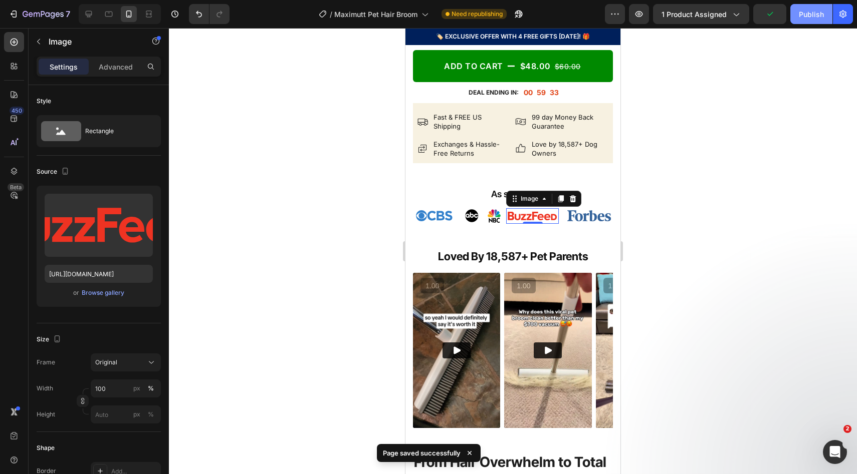
click at [806, 16] on div "Publish" at bounding box center [811, 14] width 25 height 11
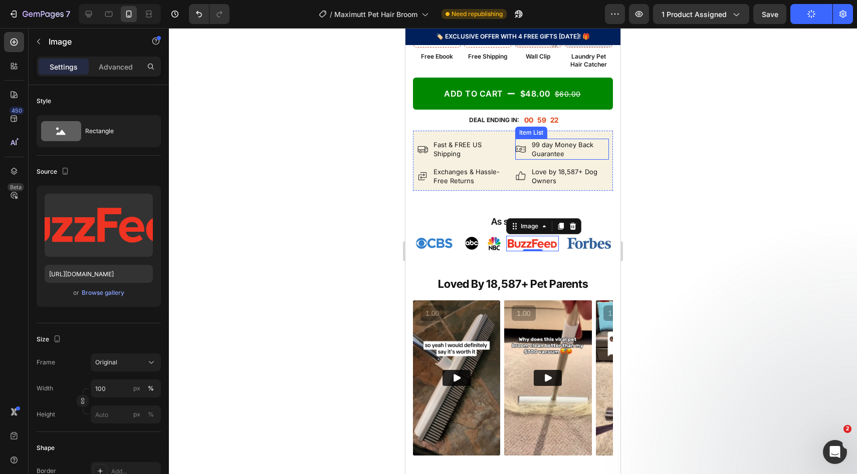
scroll to position [464, 0]
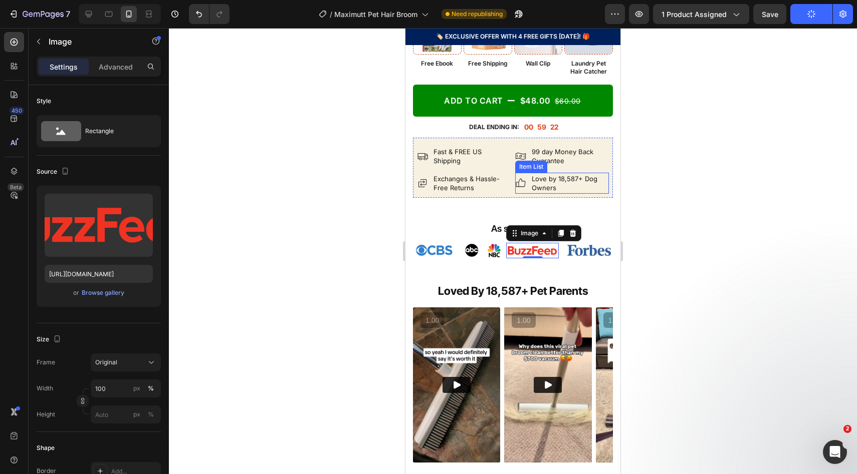
click at [566, 186] on div "Love by 18,587+ Dog Owners" at bounding box center [569, 183] width 79 height 21
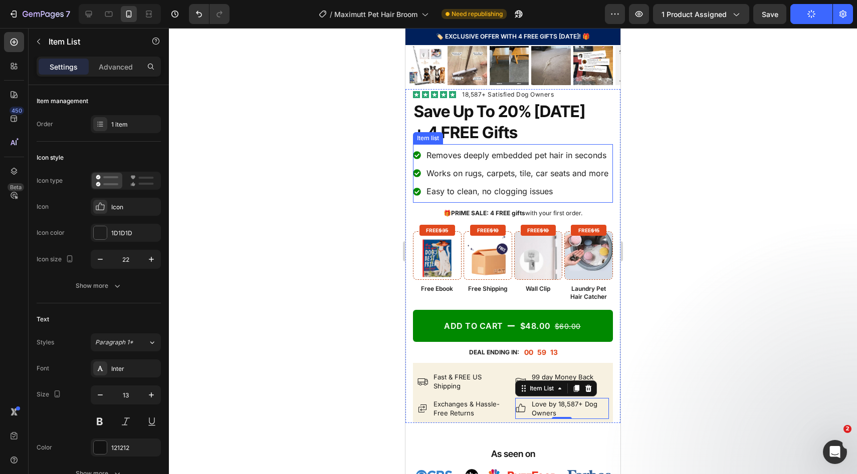
scroll to position [252, 0]
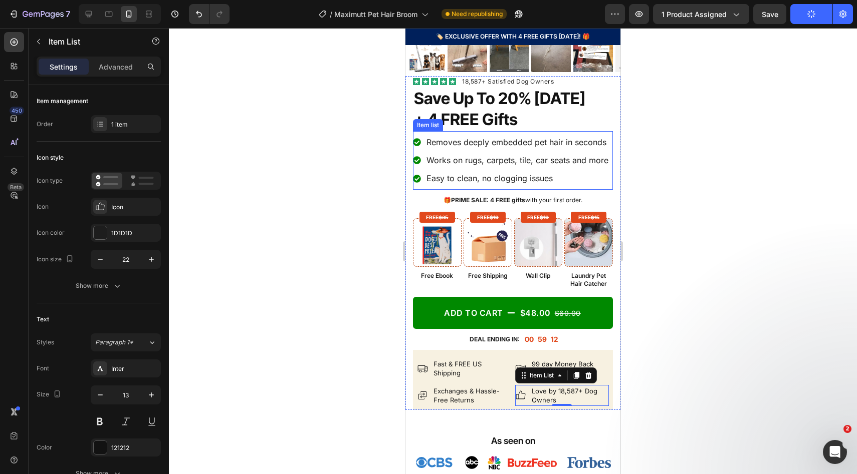
click at [563, 166] on p "Works on rugs, carpets, tile, car seats and more" at bounding box center [517, 160] width 182 height 11
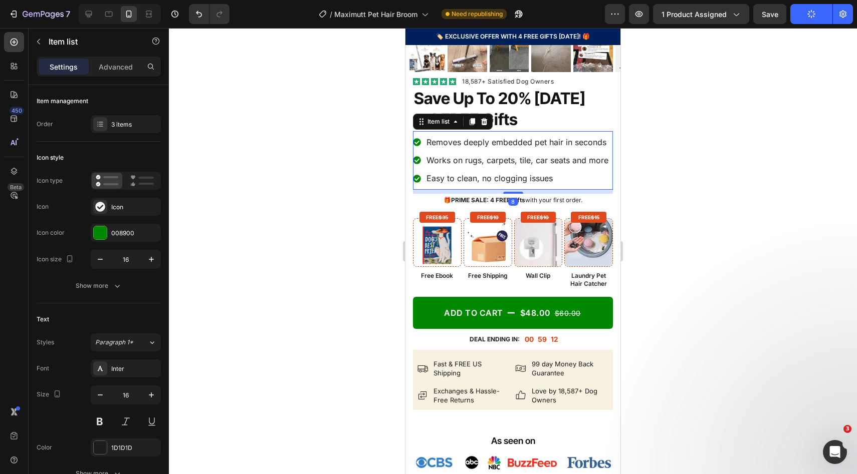
click at [580, 144] on p "Removes deeply embedded pet hair in seconds" at bounding box center [517, 142] width 182 height 11
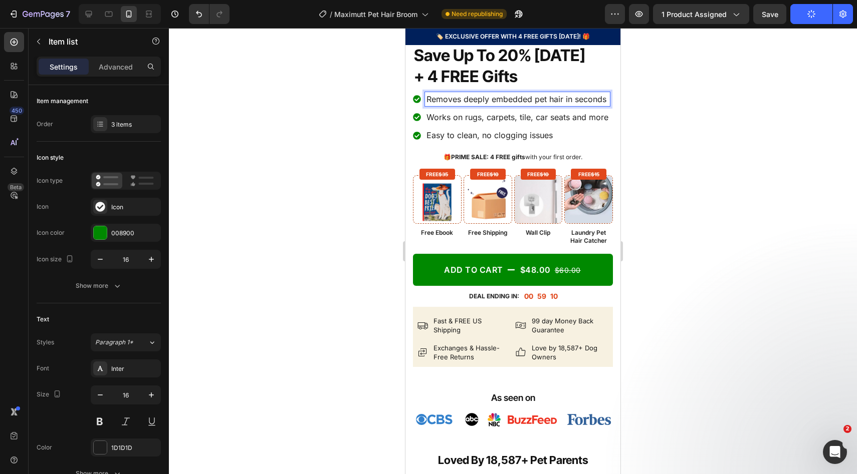
scroll to position [318, 0]
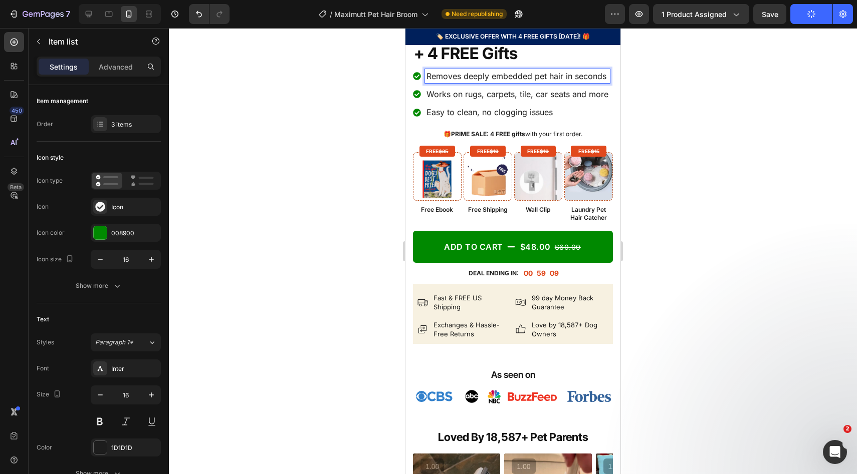
click at [656, 174] on div at bounding box center [513, 251] width 688 height 446
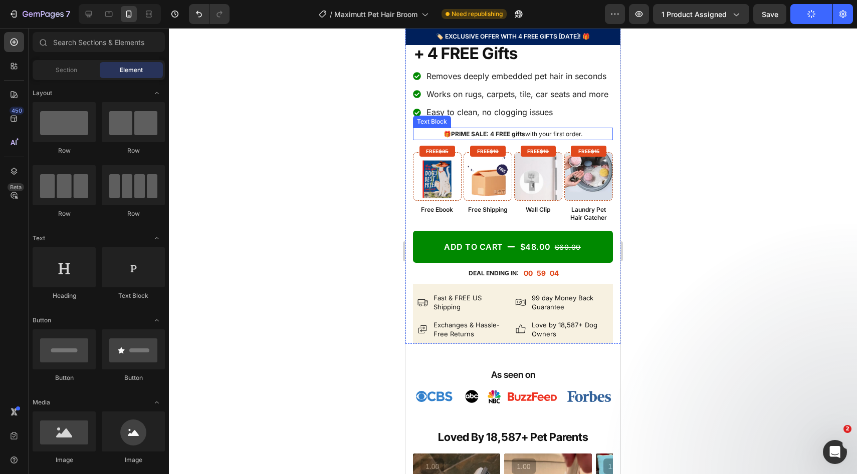
click at [454, 138] on strong "PRIME SALE: 4 FREE gifts" at bounding box center [488, 134] width 74 height 8
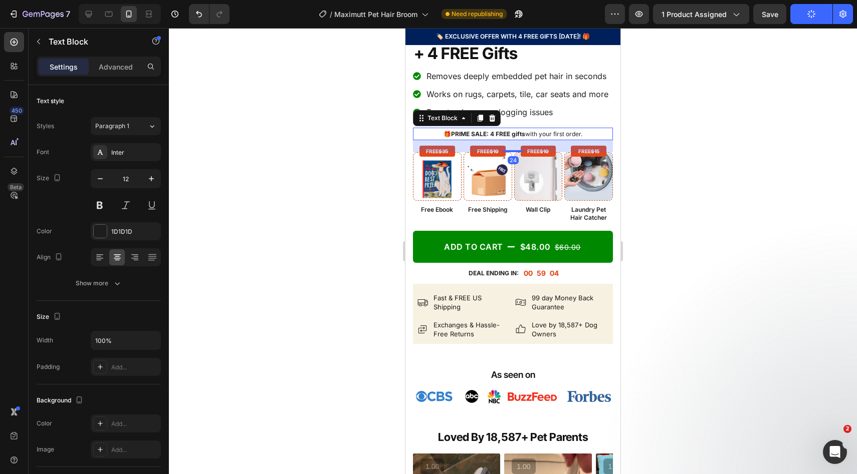
click at [454, 138] on strong "PRIME SALE: 4 FREE gifts" at bounding box center [488, 134] width 74 height 8
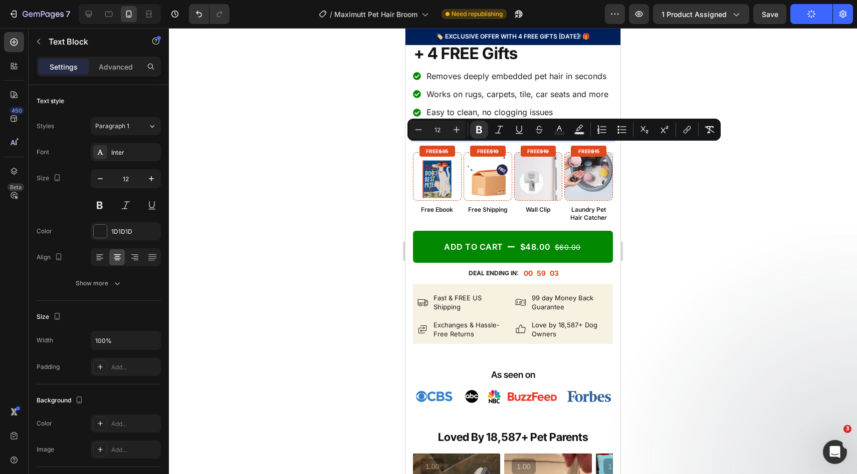
click at [457, 138] on strong "PRIME SALE: 4 FREE gifts" at bounding box center [488, 134] width 74 height 8
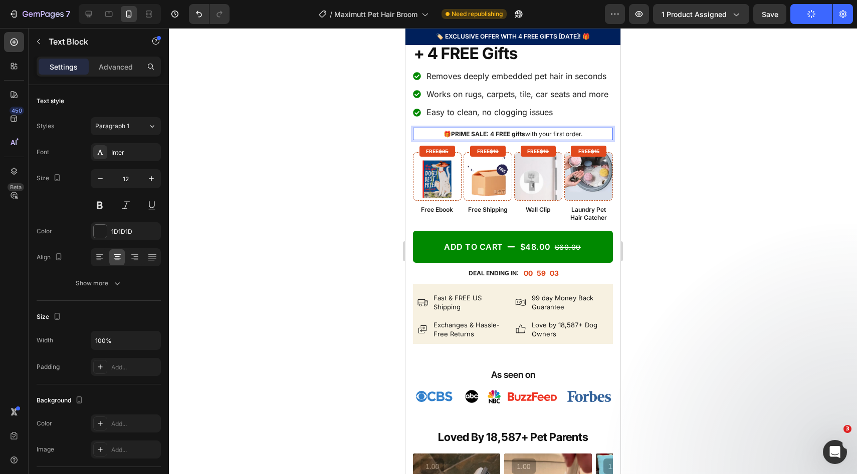
click at [457, 138] on strong "PRIME SALE: 4 FREE gifts" at bounding box center [488, 134] width 74 height 8
click at [677, 69] on div at bounding box center [513, 251] width 688 height 446
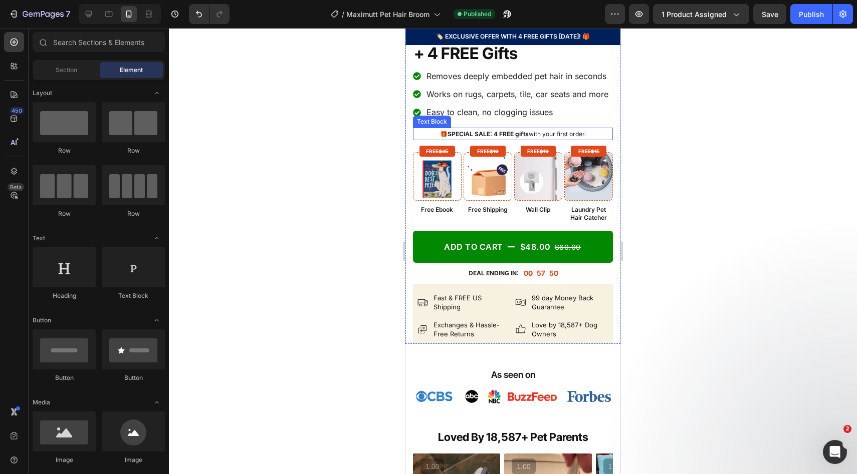
scroll to position [259, 0]
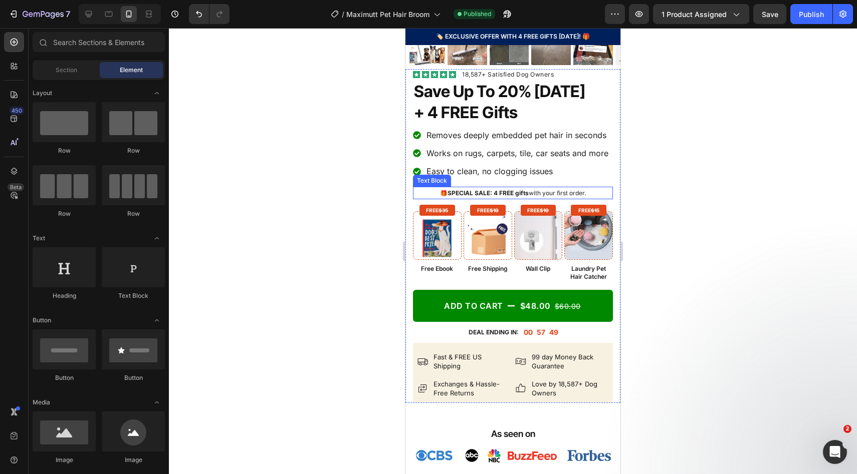
click at [478, 197] on strong "SPECIAL SALE: 4 FREE gifts" at bounding box center [487, 193] width 81 height 8
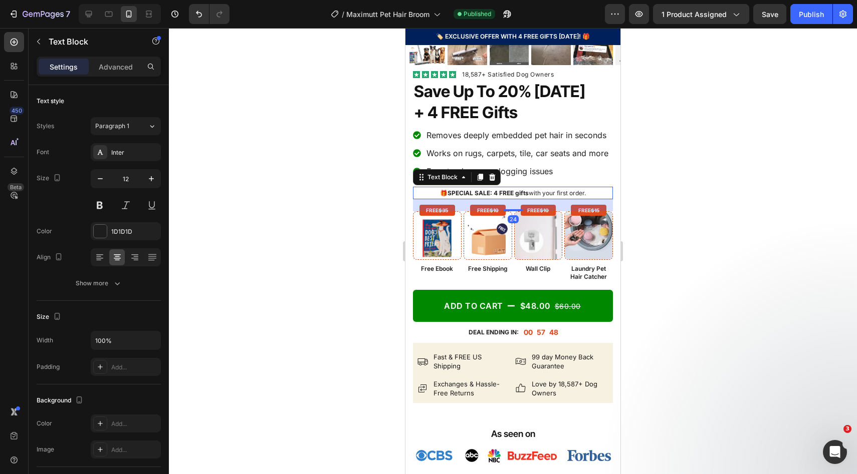
click at [467, 197] on strong "SPECIAL SALE: 4 FREE gifts" at bounding box center [487, 193] width 81 height 8
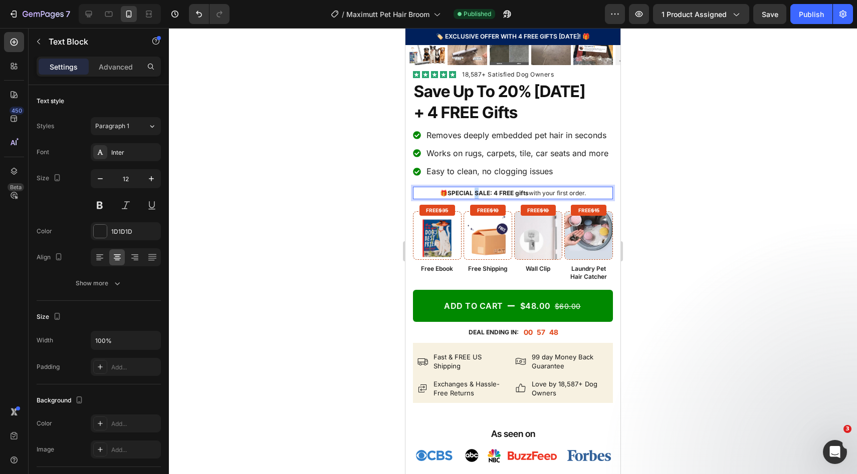
click at [469, 197] on strong "SPECIAL SALE: 4 FREE gifts" at bounding box center [487, 193] width 81 height 8
click at [477, 197] on strong "SPECIAL SALE: 4 FREE gifts" at bounding box center [487, 193] width 81 height 8
drag, startPoint x: 648, startPoint y: 203, endPoint x: 188, endPoint y: 159, distance: 462.6
click at [648, 203] on div at bounding box center [513, 251] width 688 height 446
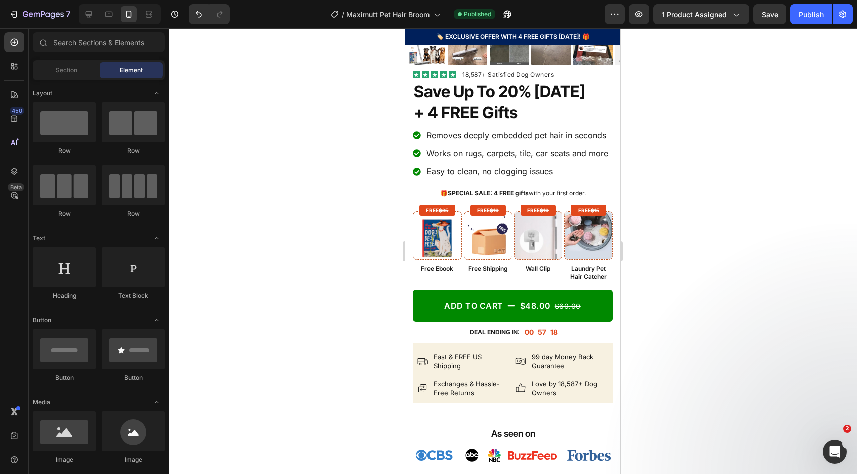
click at [673, 174] on div at bounding box center [513, 251] width 688 height 446
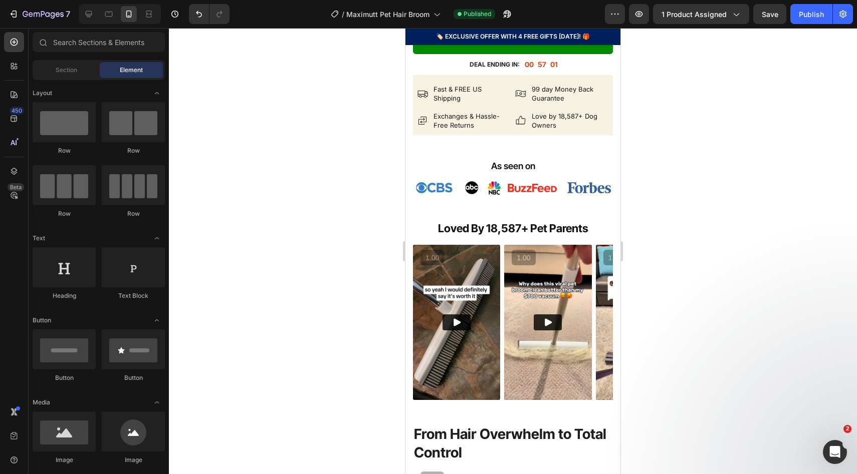
scroll to position [530, 0]
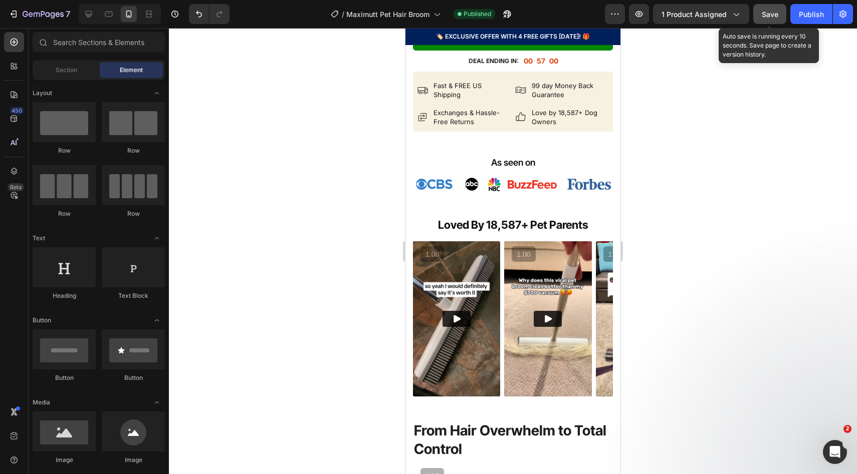
click at [756, 23] on button "Save" at bounding box center [769, 14] width 33 height 20
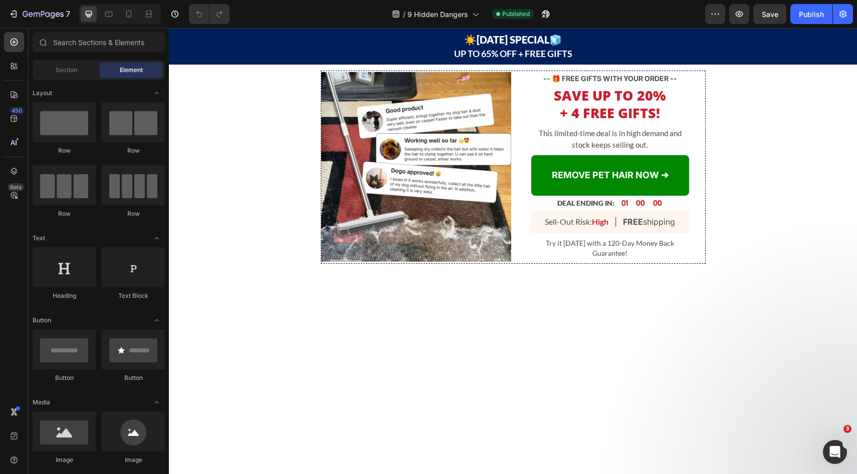
scroll to position [1301, 0]
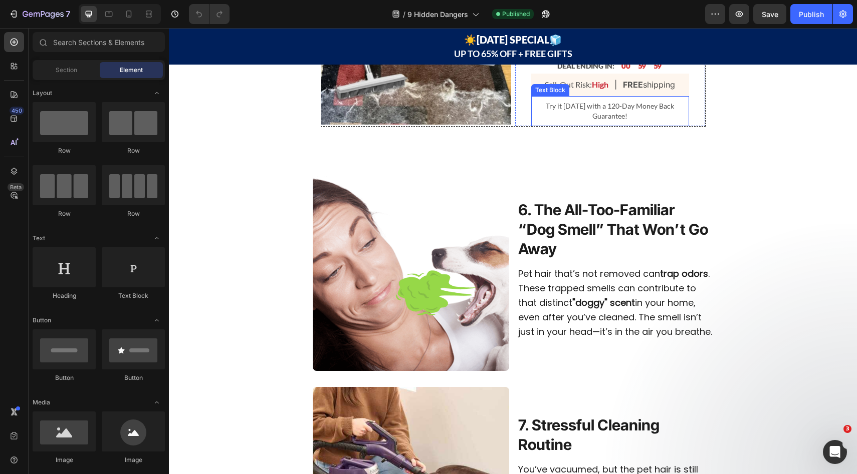
click at [602, 121] on p "Try it [DATE] with a 120-Day Money Back Guarantee!" at bounding box center [610, 111] width 144 height 20
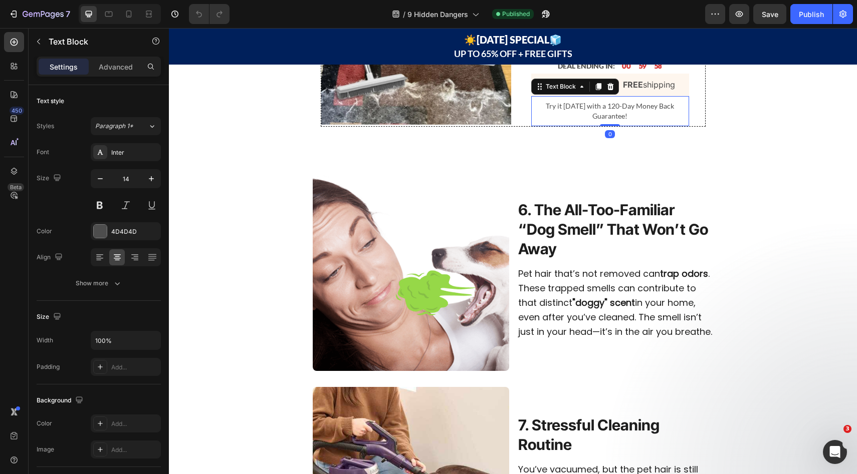
click at [602, 121] on p "Try it [DATE] with a 120-Day Money Back Guarantee!" at bounding box center [610, 111] width 144 height 20
click at [608, 121] on p "Try it [DATE] with a 120-Day Money Back Guarantee!" at bounding box center [610, 111] width 144 height 20
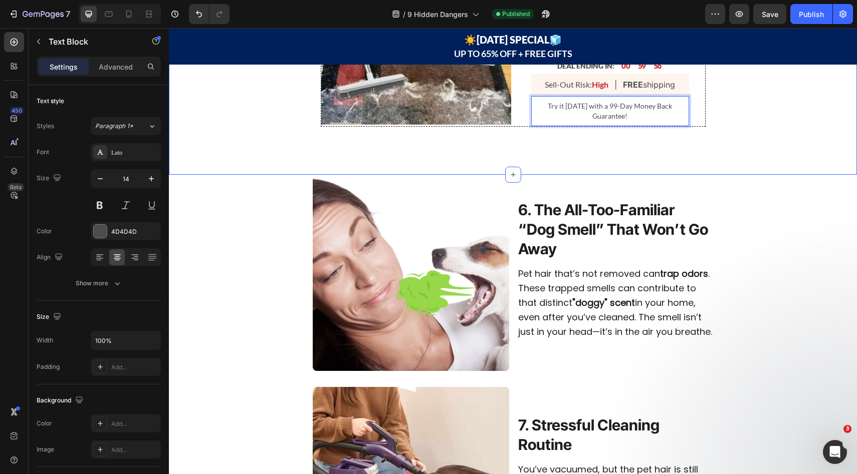
click at [732, 135] on div "Image Row -- 🎁 FREE GIFTS WITH YOUR ORDER -- Text Block SAVE UP TO 20% + 4 FREE…" at bounding box center [513, 33] width 688 height 201
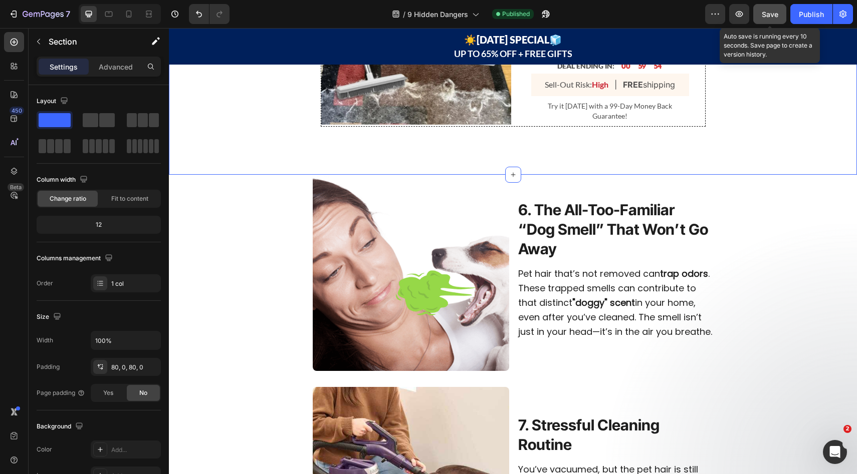
click at [764, 11] on span "Save" at bounding box center [770, 14] width 17 height 9
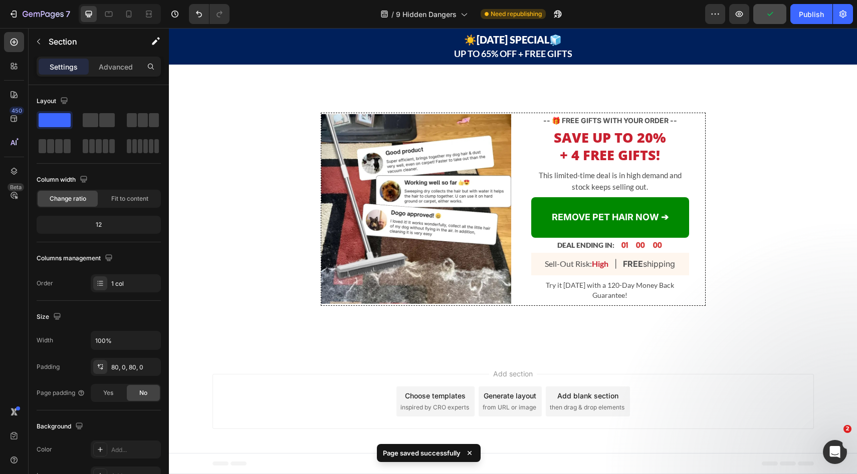
scroll to position [2461, 0]
click at [608, 283] on p "Try it [DATE] with a 120-Day Money Back Guarantee!" at bounding box center [610, 291] width 144 height 20
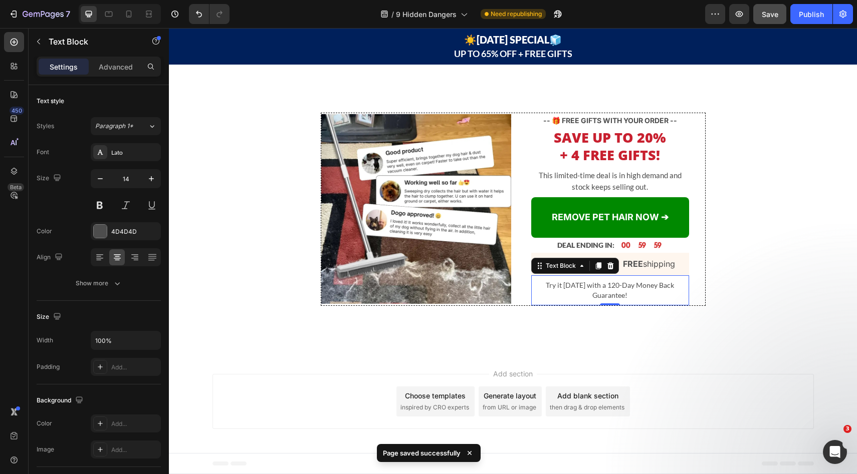
click at [608, 283] on p "Try it [DATE] with a 120-Day Money Back Guarantee!" at bounding box center [610, 291] width 144 height 20
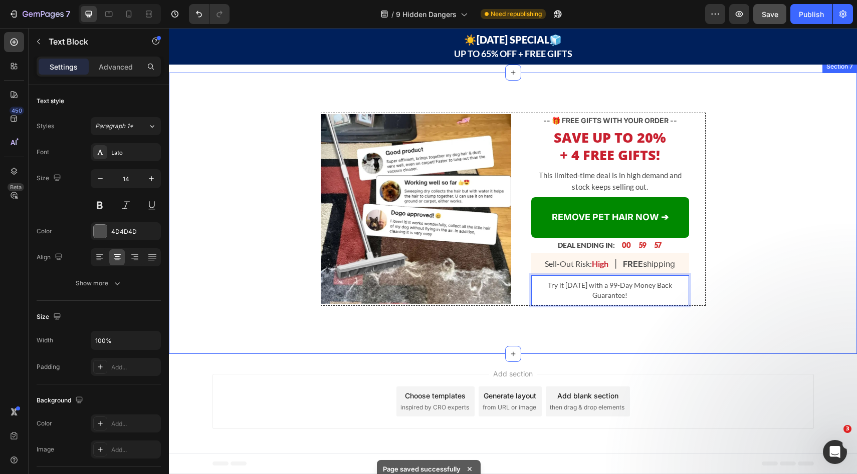
click at [762, 208] on div "Image Row -- 🎁 FREE GIFTS WITH YOUR ORDER -- Text Block SAVE UP TO 20% + 4 FREE…" at bounding box center [513, 213] width 688 height 201
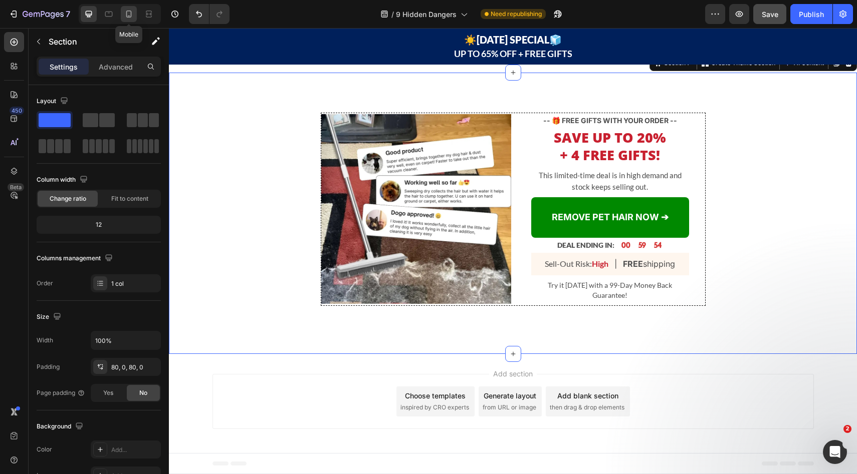
click at [130, 17] on icon at bounding box center [129, 14] width 10 height 10
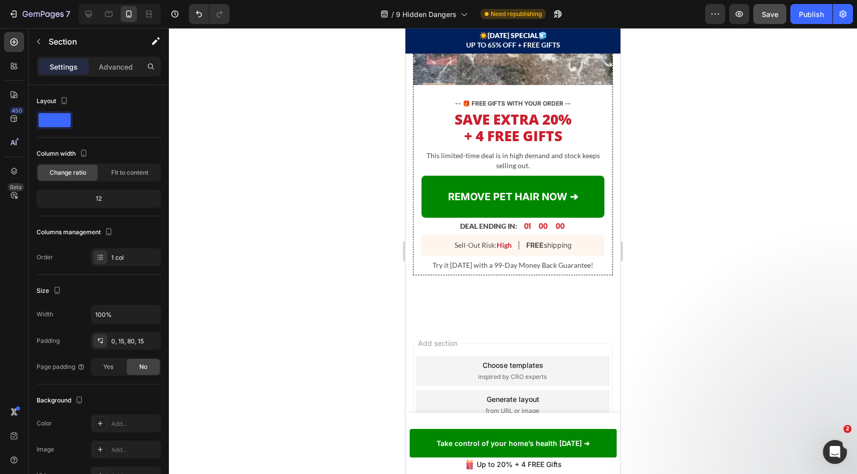
scroll to position [2827, 0]
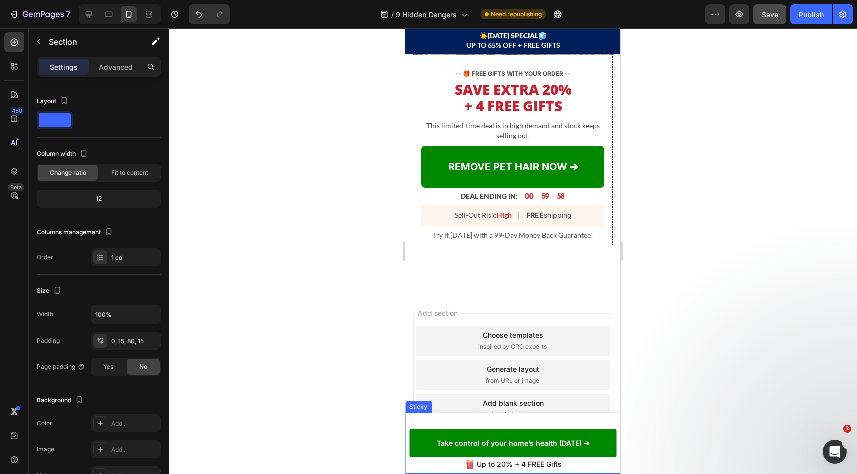
click at [463, 419] on div "Product Images Maximutt Pet Hair Broom Product Title $48.00 Product Price Produ…" at bounding box center [512, 443] width 215 height 61
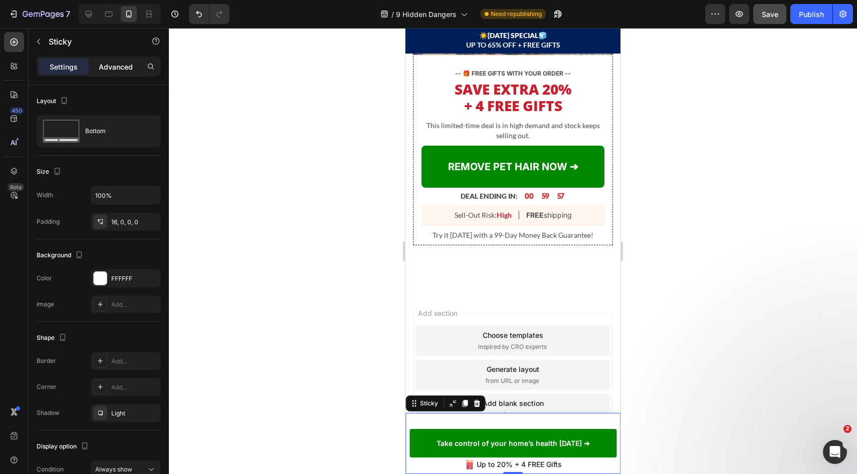
click at [113, 70] on p "Advanced" at bounding box center [116, 67] width 34 height 11
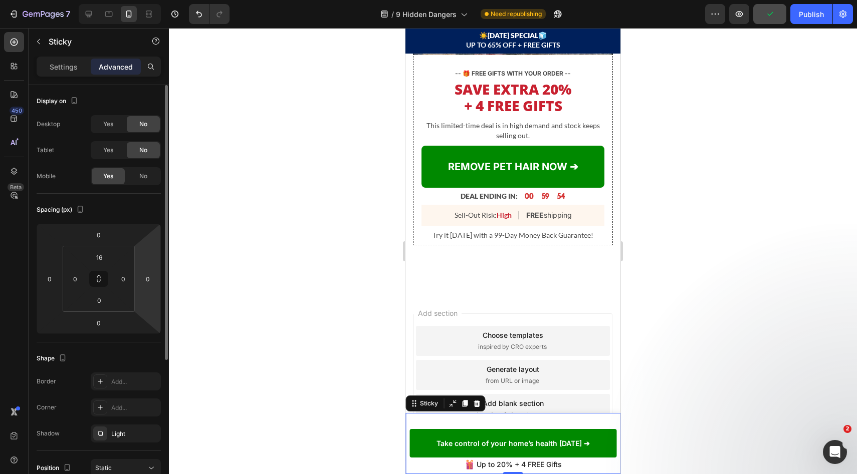
scroll to position [1, 0]
click at [421, 424] on div "Product Images Maximutt Pet Hair Broom Product Title $48.00 Product Price Produ…" at bounding box center [512, 447] width 215 height 53
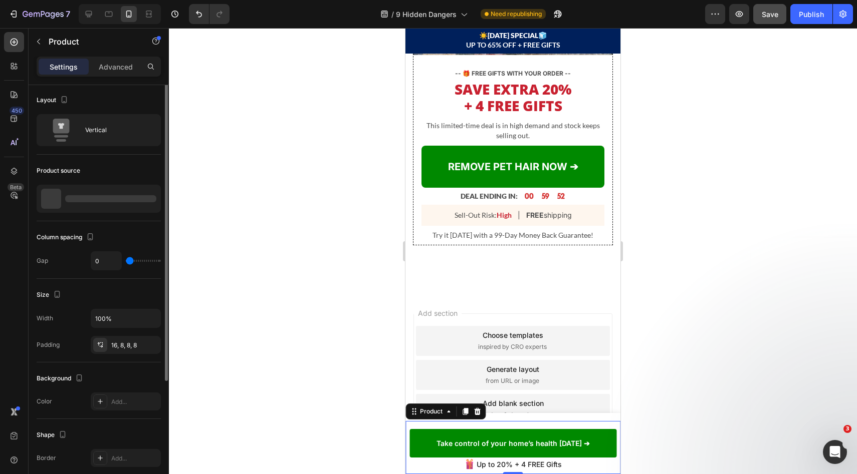
scroll to position [0, 0]
click at [112, 73] on div "Advanced" at bounding box center [116, 67] width 50 height 16
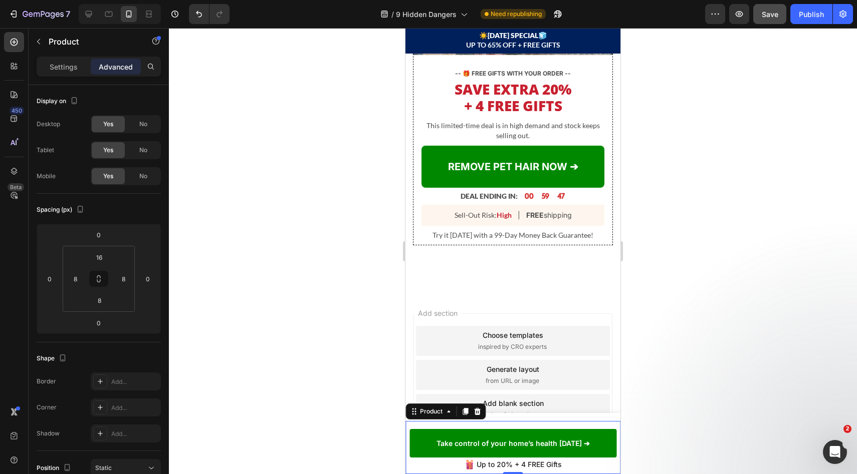
click at [506, 422] on div "Product Images Maximutt Pet Hair Broom Product Title $48.00 Product Price Produ…" at bounding box center [512, 447] width 215 height 53
click at [513, 415] on div "Product Images Maximutt Pet Hair Broom Product Title $48.00 Product Price Produ…" at bounding box center [512, 443] width 215 height 61
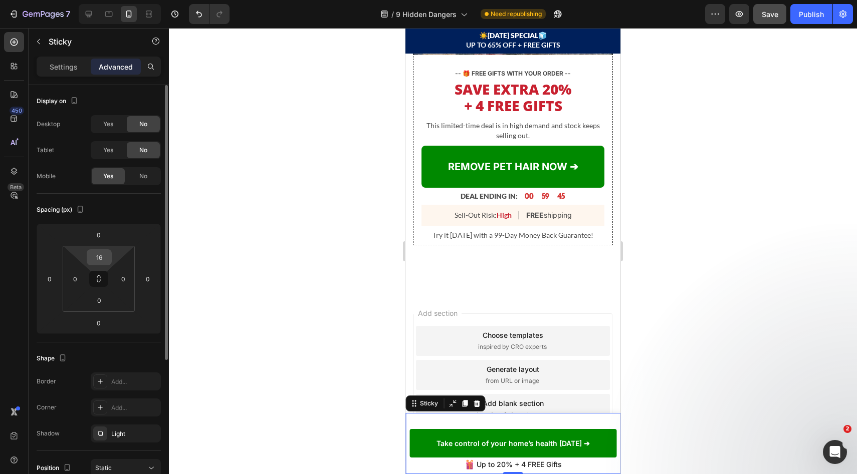
click at [98, 260] on input "16" at bounding box center [99, 257] width 20 height 15
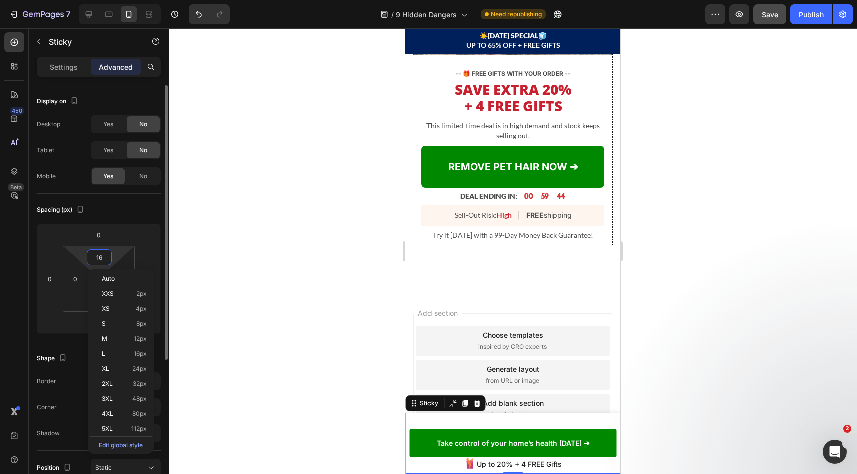
type input "0"
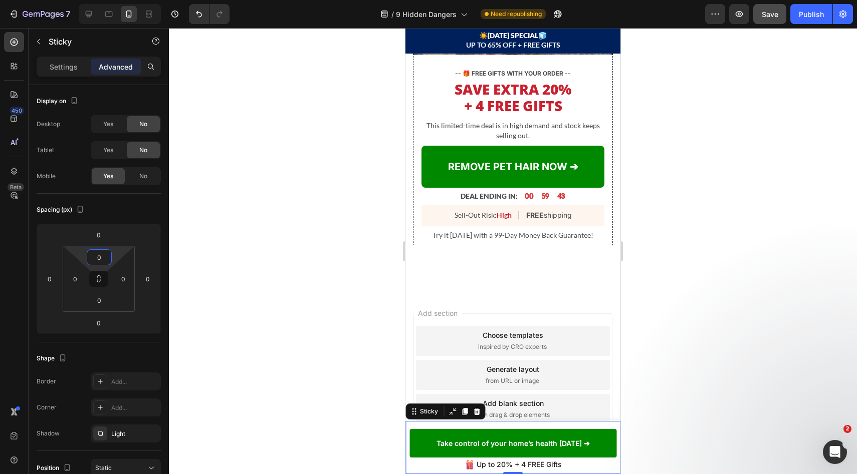
click at [795, 298] on div at bounding box center [513, 251] width 688 height 446
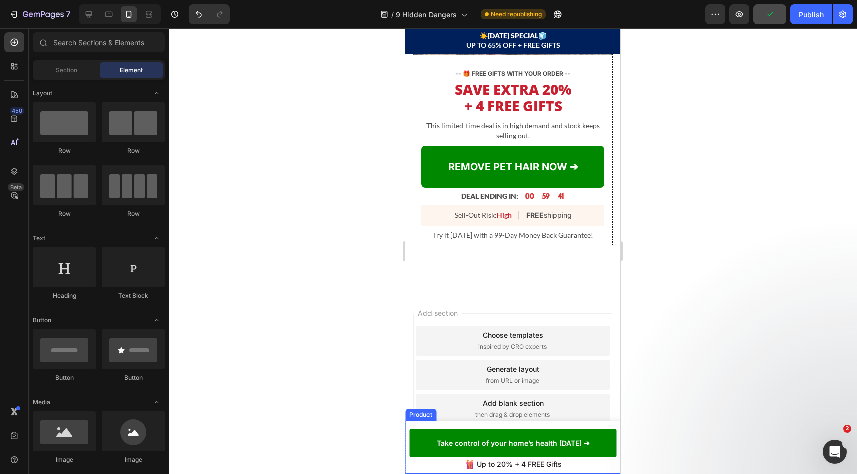
click at [501, 425] on div "Product Images Maximutt Pet Hair Broom Product Title $48.00 Product Price Produ…" at bounding box center [512, 447] width 215 height 53
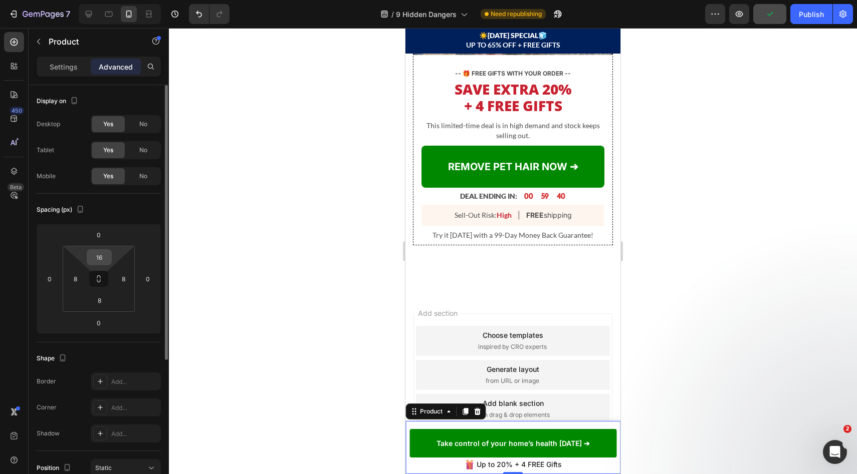
click at [97, 253] on input "16" at bounding box center [99, 257] width 20 height 15
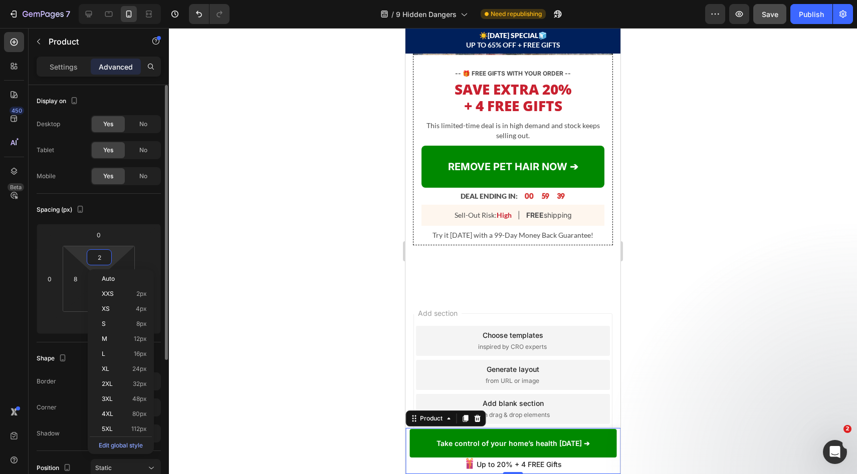
type input "20"
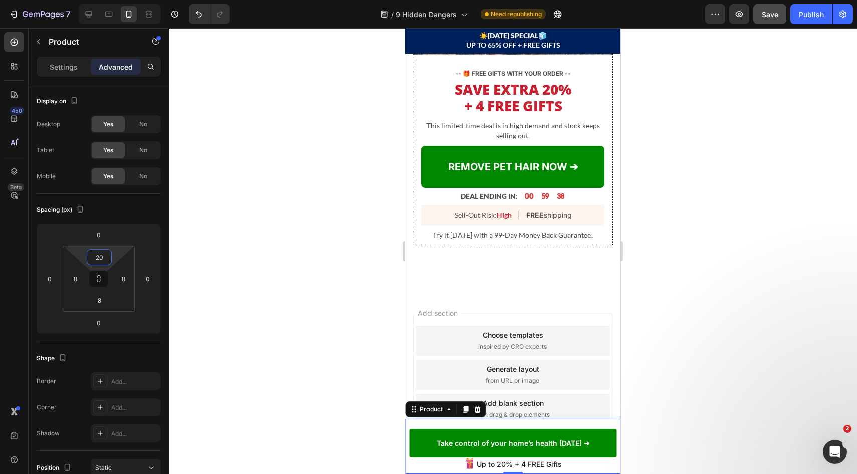
click at [676, 250] on div at bounding box center [513, 251] width 688 height 446
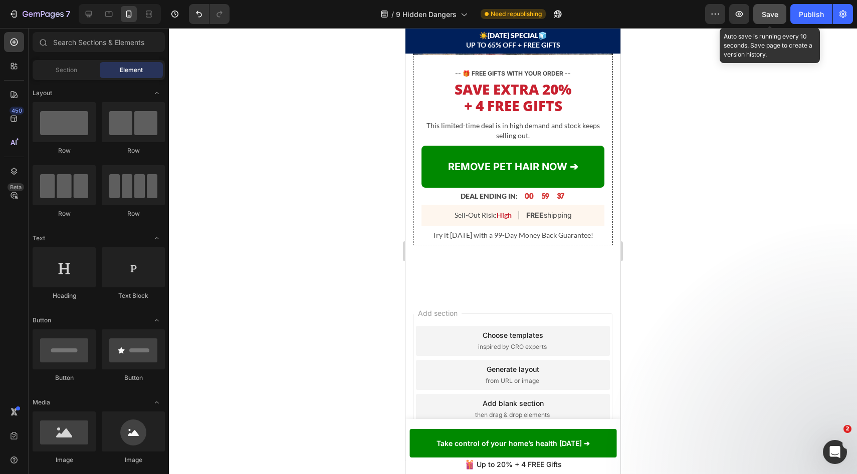
click at [774, 18] on div "Save" at bounding box center [770, 14] width 17 height 11
click at [774, 18] on button "button" at bounding box center [769, 14] width 33 height 20
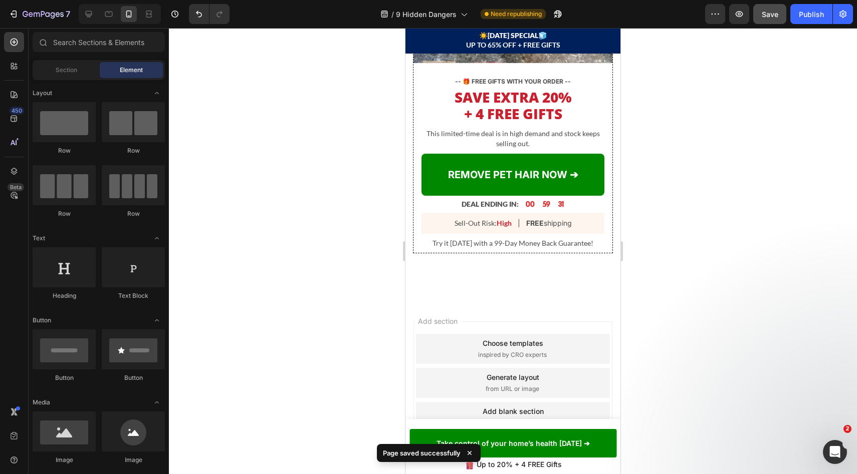
scroll to position [2819, 0]
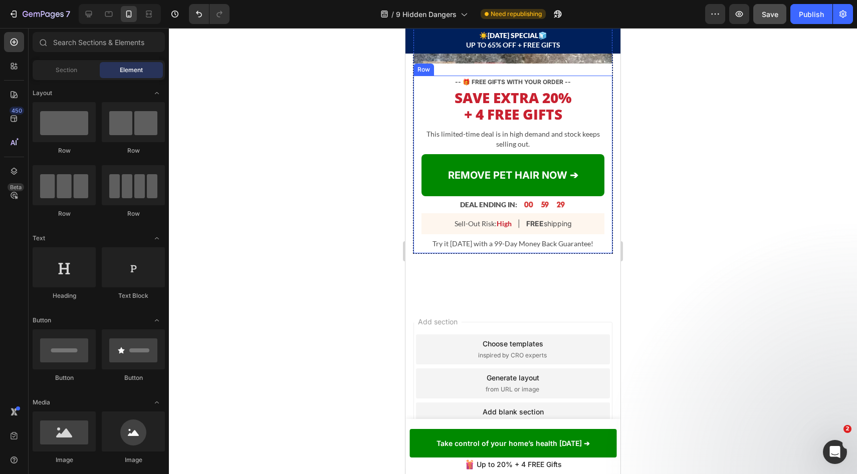
click at [599, 243] on div "-- 🎁 FREE GIFTS WITH YOUR ORDER -- Text Block SAVE UP TO 20% + 4 FREE GIFTS! He…" at bounding box center [512, 165] width 199 height 178
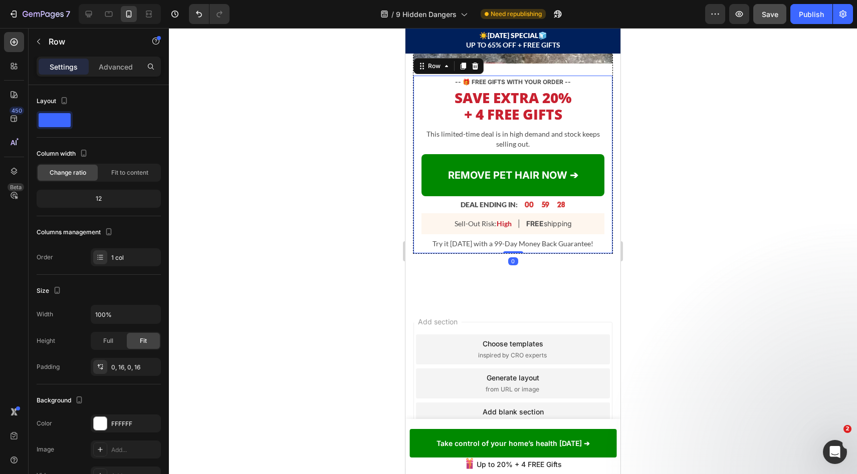
click at [647, 243] on div at bounding box center [513, 251] width 688 height 446
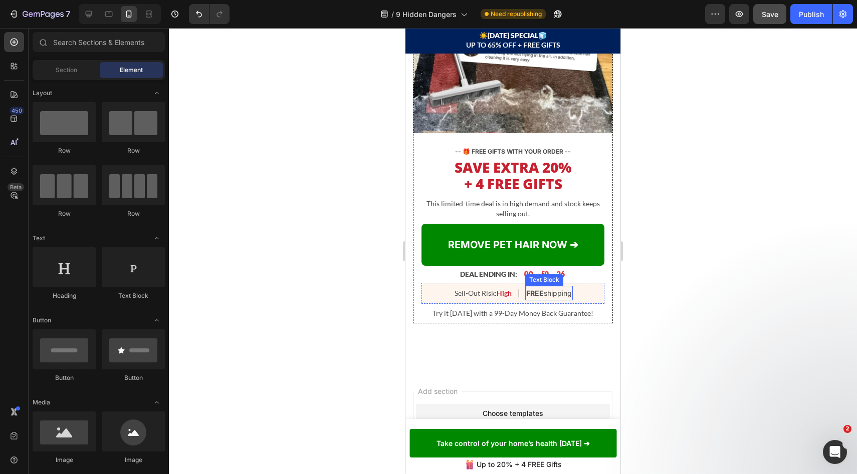
scroll to position [2741, 0]
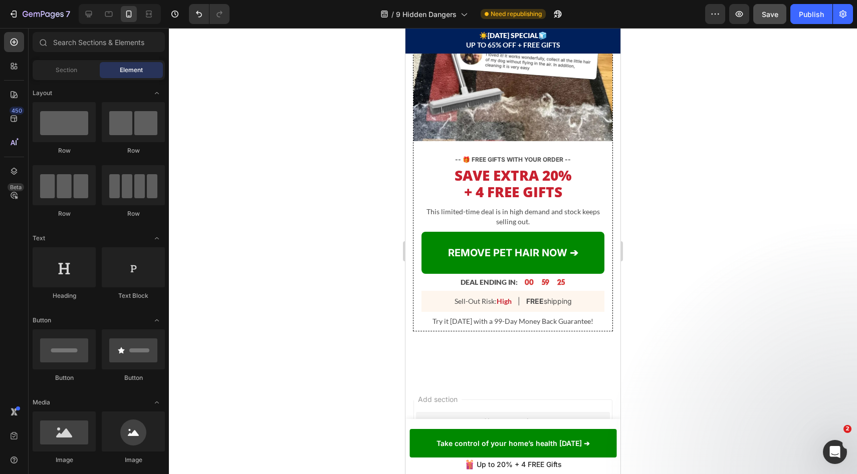
click at [633, 251] on div at bounding box center [513, 251] width 688 height 446
click at [574, 211] on p "This limited-time deal is in high demand and stock keeps selling out." at bounding box center [512, 217] width 181 height 20
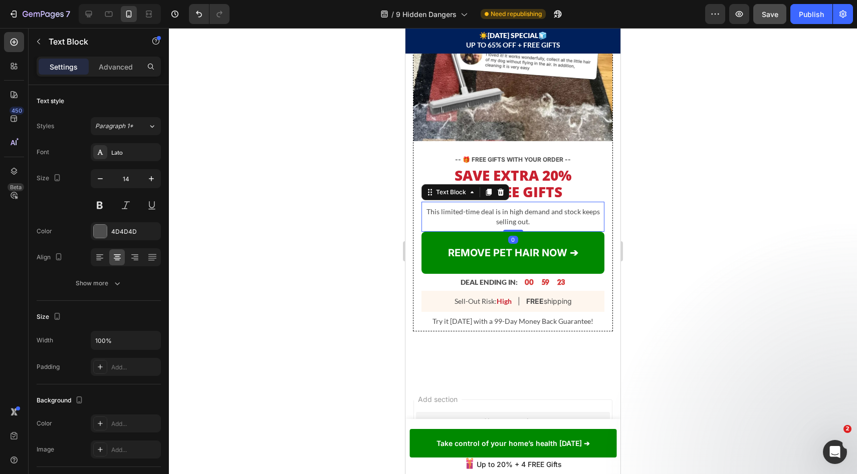
click at [561, 210] on p "This limited-time deal is in high demand and stock keeps selling out." at bounding box center [512, 217] width 181 height 20
click at [553, 207] on p "This limited-time deal is in high demand and stock keeps selling out." at bounding box center [512, 217] width 181 height 20
click at [561, 208] on p "This limited-time deal is in high demand and stock keeps selling out." at bounding box center [512, 217] width 181 height 20
click at [528, 213] on p "This limited-time deal is in high demand and stock keeps selling out." at bounding box center [512, 217] width 181 height 20
click at [545, 207] on p "This limited-time deal is in high demand and stock keeps selling out." at bounding box center [512, 217] width 181 height 20
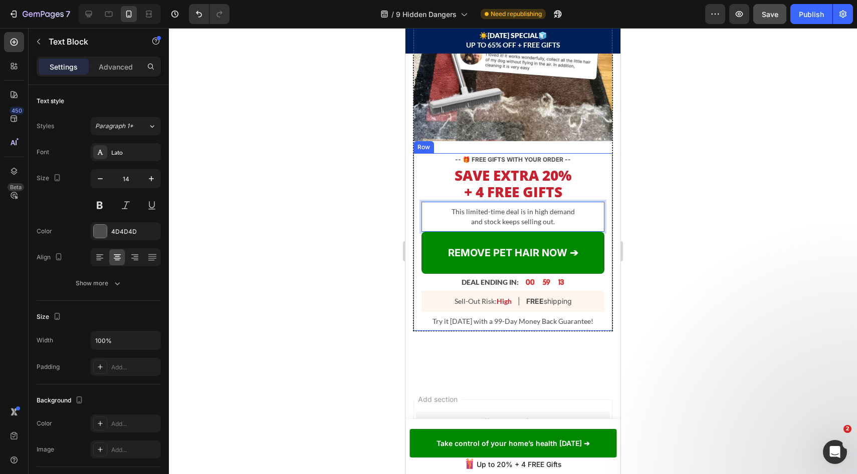
click at [655, 196] on div at bounding box center [513, 251] width 688 height 446
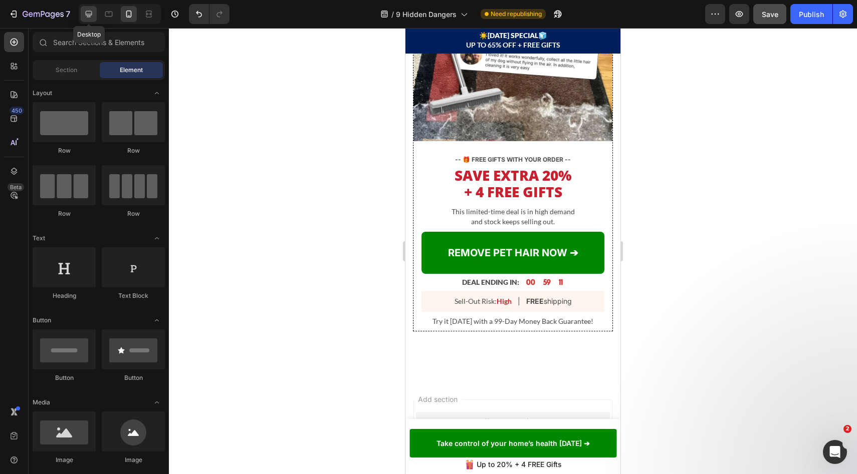
click at [91, 18] on icon at bounding box center [89, 14] width 10 height 10
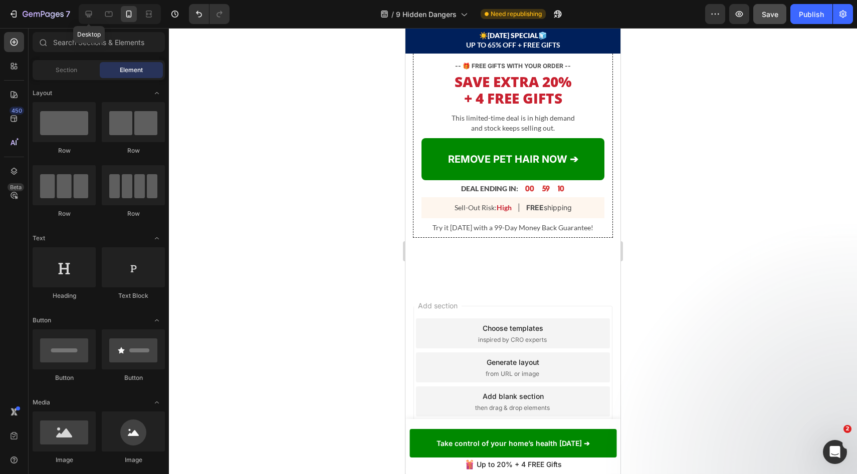
scroll to position [2470, 0]
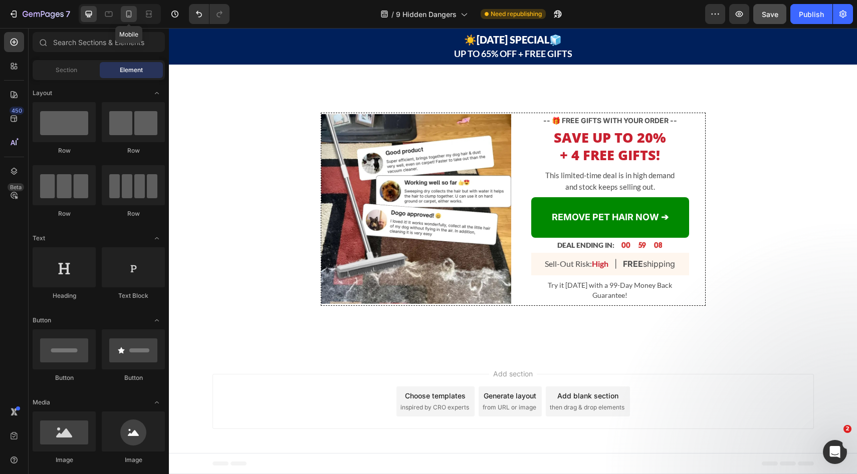
click at [122, 11] on div at bounding box center [129, 14] width 16 height 16
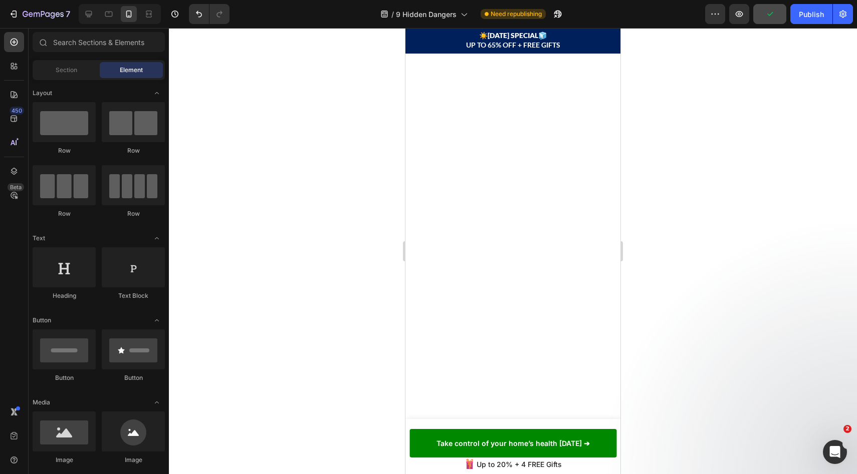
scroll to position [1398, 0]
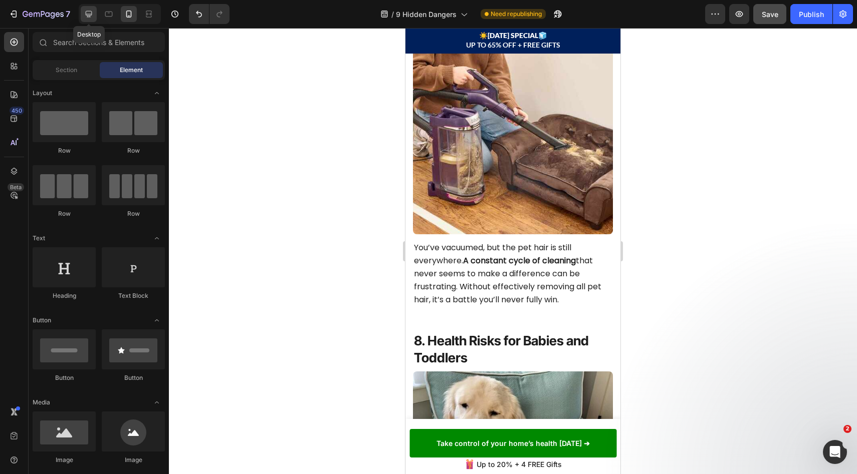
click at [91, 16] on icon at bounding box center [89, 14] width 7 height 7
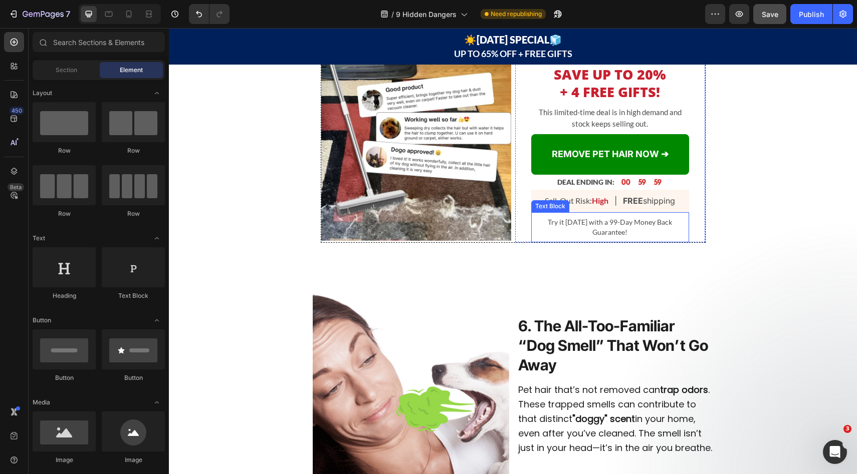
scroll to position [1136, 0]
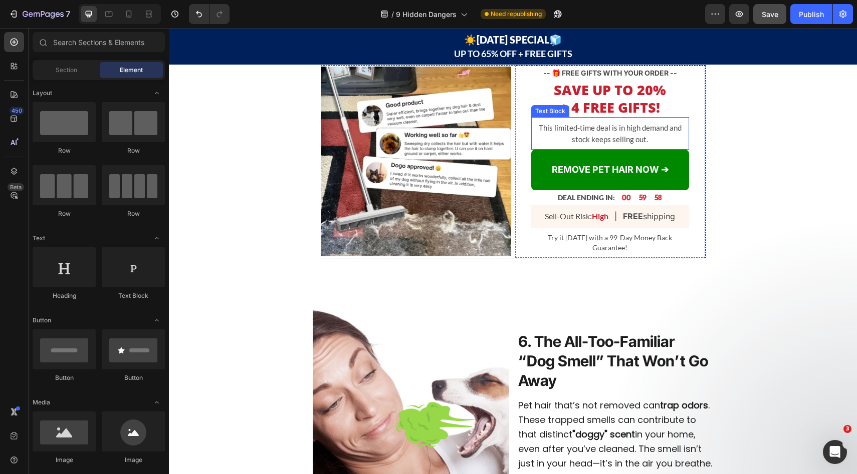
click at [649, 126] on p "This limited-time deal is in high demand and stock keeps selling out." at bounding box center [610, 133] width 156 height 23
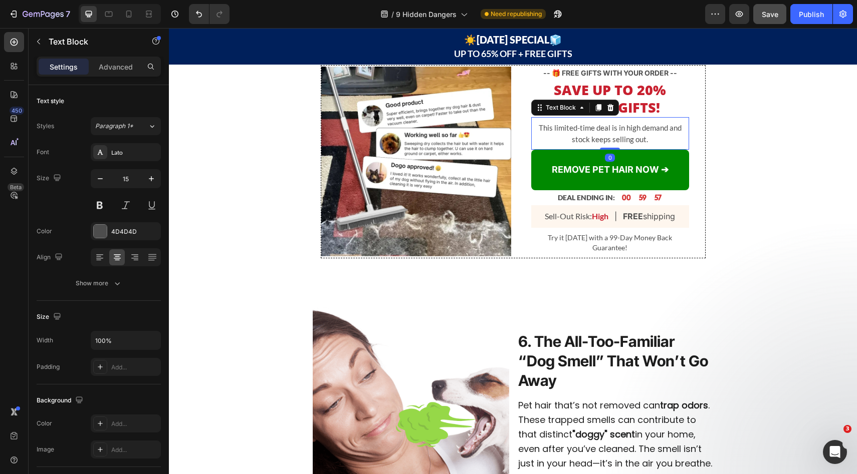
click at [663, 132] on p "This limited-time deal is in high demand and stock keeps selling out." at bounding box center [610, 133] width 156 height 23
click at [666, 129] on p "This limited-time deal is in high demand and stock keeps selling out." at bounding box center [610, 133] width 156 height 23
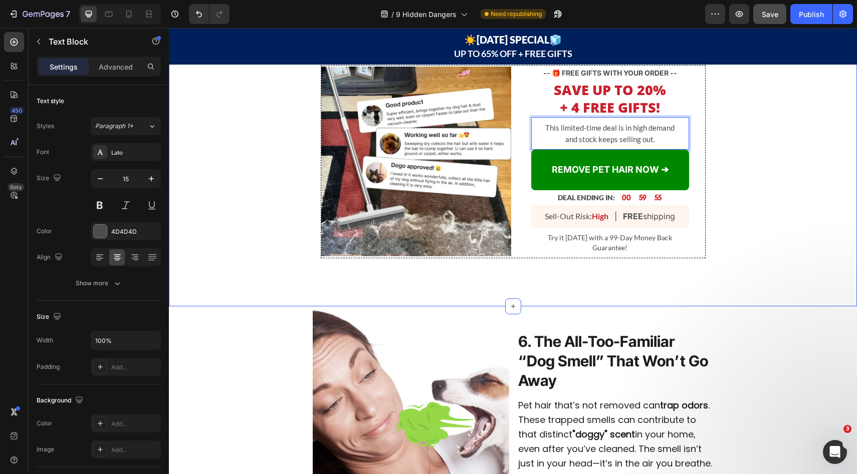
click at [776, 121] on div "Image Row -- 🎁 FREE GIFTS WITH YOUR ORDER -- Text Block SAVE UP TO 20% + 4 FREE…" at bounding box center [513, 165] width 688 height 201
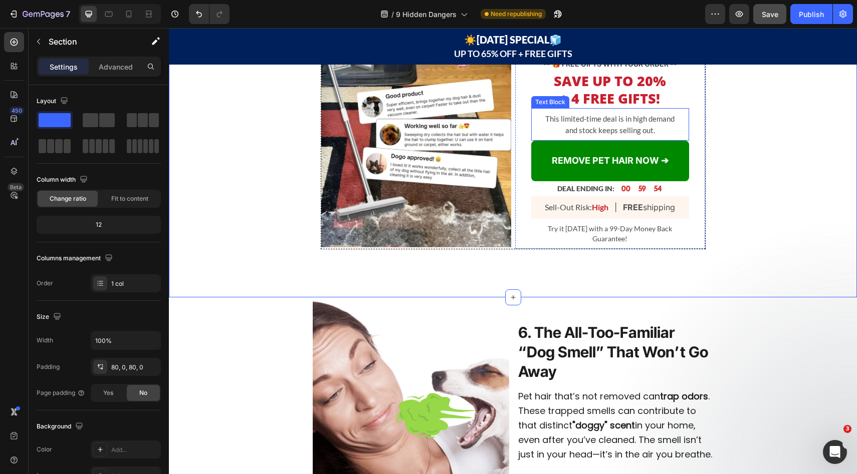
scroll to position [1143, 0]
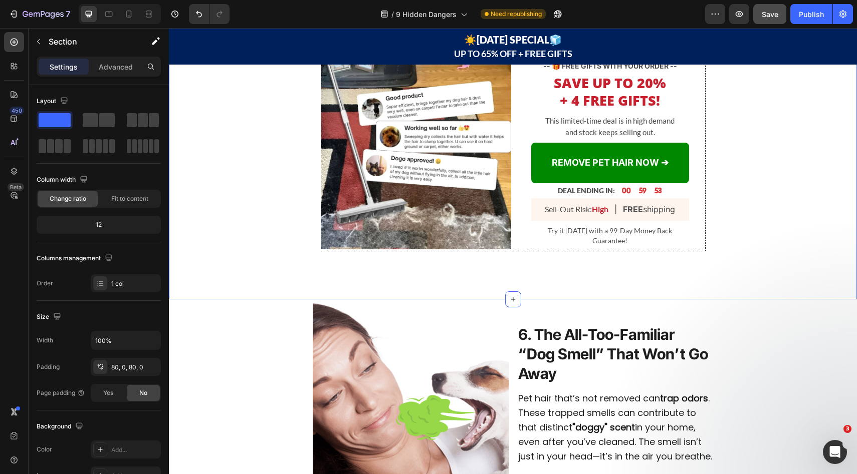
click at [745, 150] on div "Image Row -- 🎁 FREE GIFTS WITH YOUR ORDER -- Text Block SAVE UP TO 20% + 4 FREE…" at bounding box center [513, 158] width 688 height 201
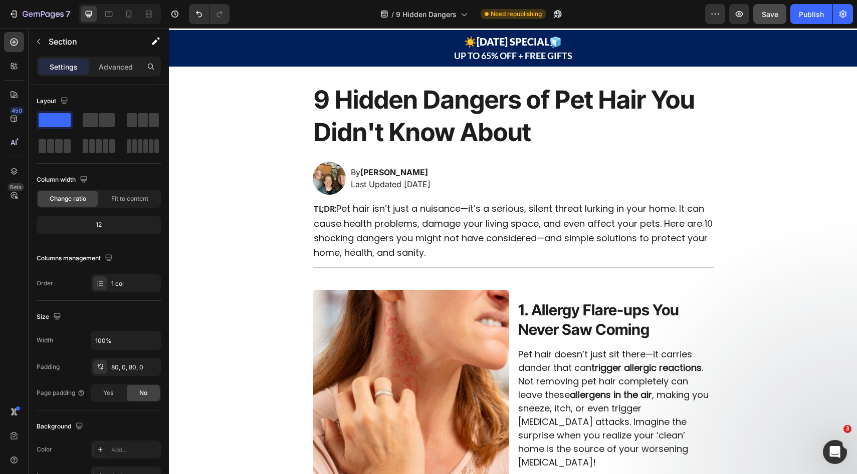
scroll to position [0, 0]
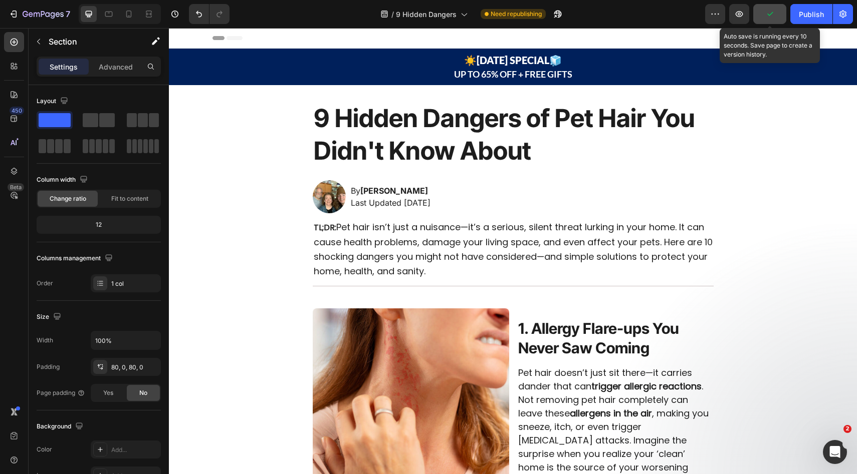
click at [761, 22] on button "button" at bounding box center [769, 14] width 33 height 20
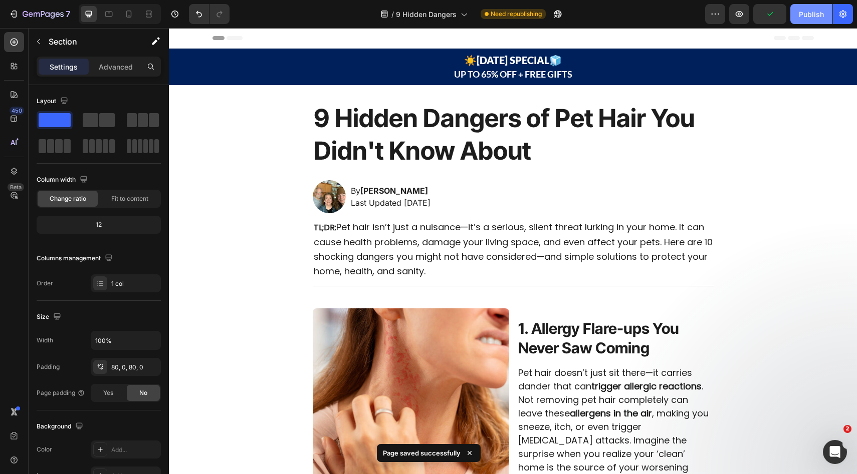
click at [795, 13] on button "Publish" at bounding box center [811, 14] width 42 height 20
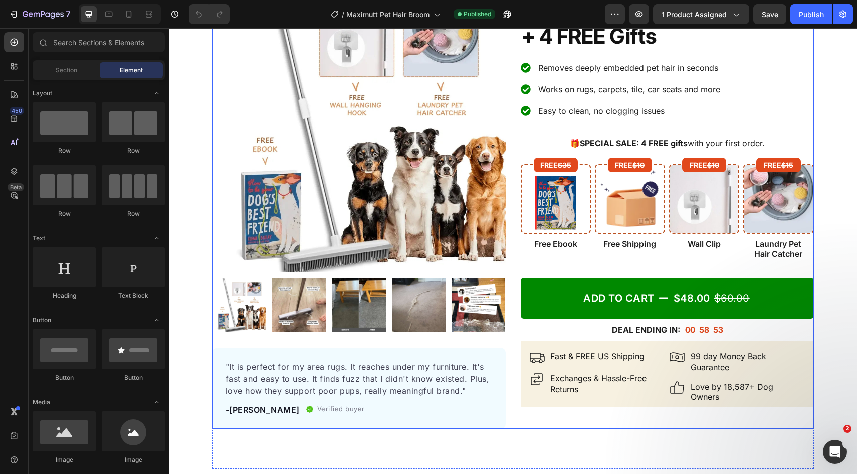
scroll to position [266, 0]
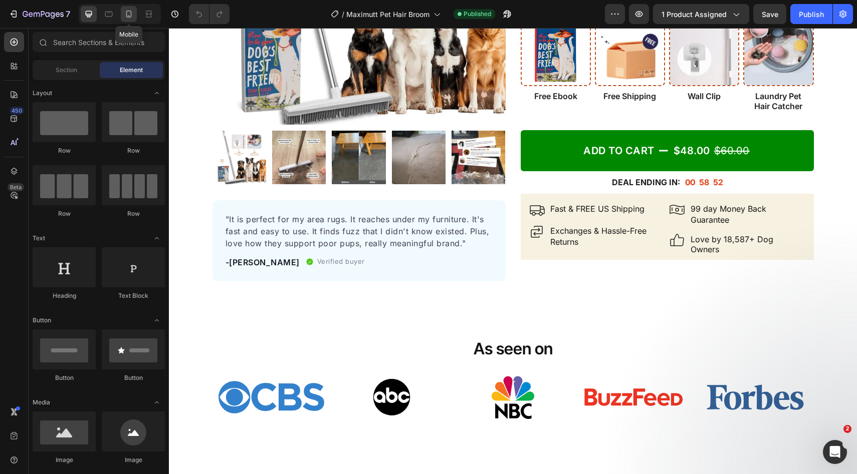
click at [124, 15] on icon at bounding box center [129, 14] width 10 height 10
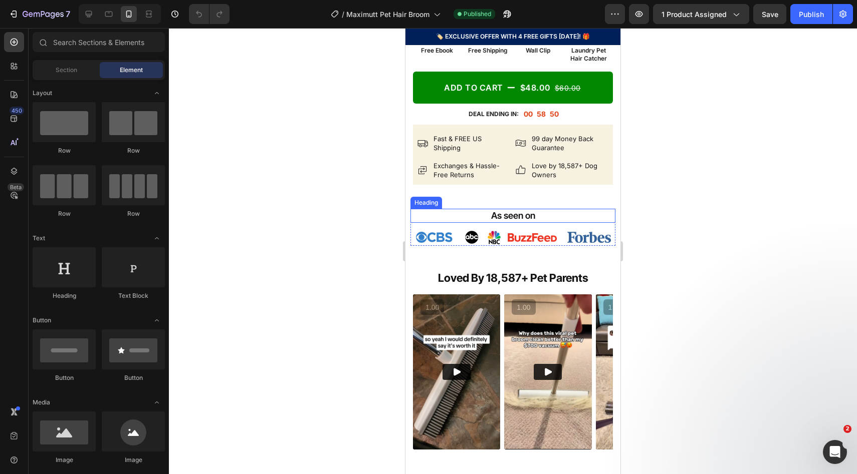
scroll to position [500, 0]
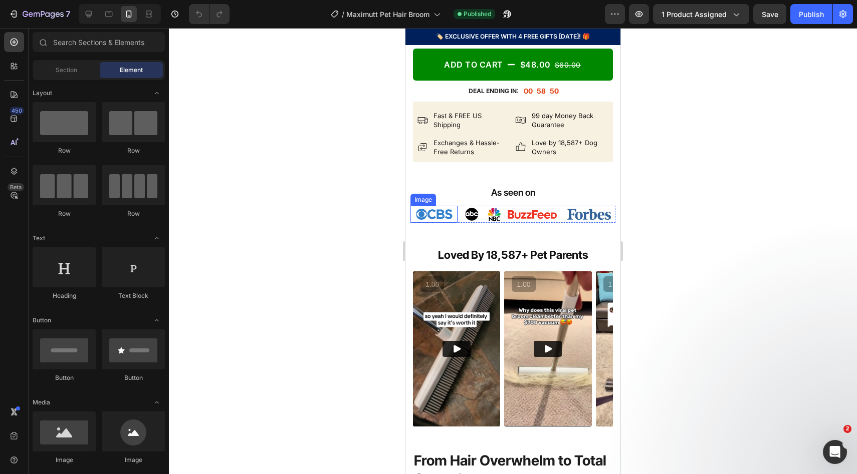
click at [438, 223] on img at bounding box center [434, 214] width 40 height 17
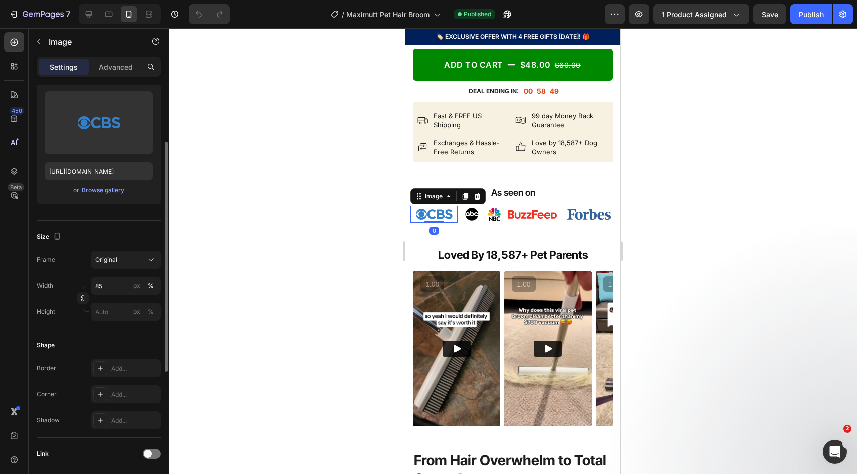
scroll to position [115, 0]
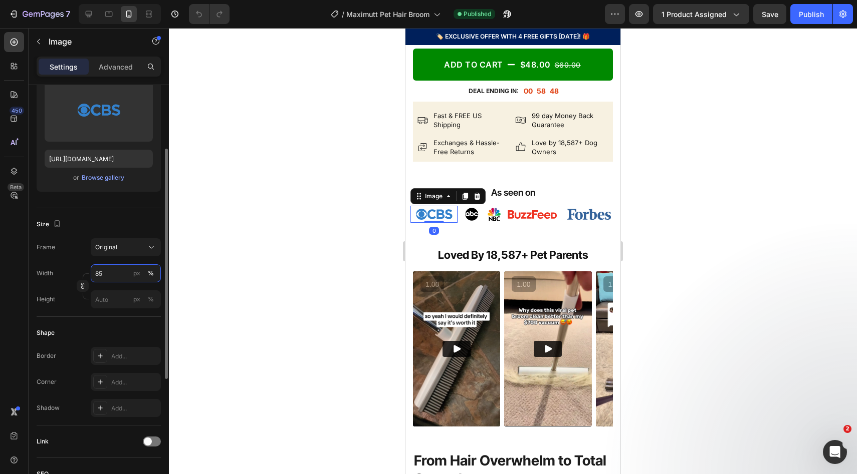
click at [114, 279] on input "85" at bounding box center [126, 274] width 70 height 18
click at [119, 274] on input "85" at bounding box center [126, 274] width 70 height 18
drag, startPoint x: 117, startPoint y: 276, endPoint x: 79, endPoint y: 279, distance: 37.7
click at [79, 279] on div "Width 85 px % Height px %" at bounding box center [99, 287] width 124 height 44
type input "8"
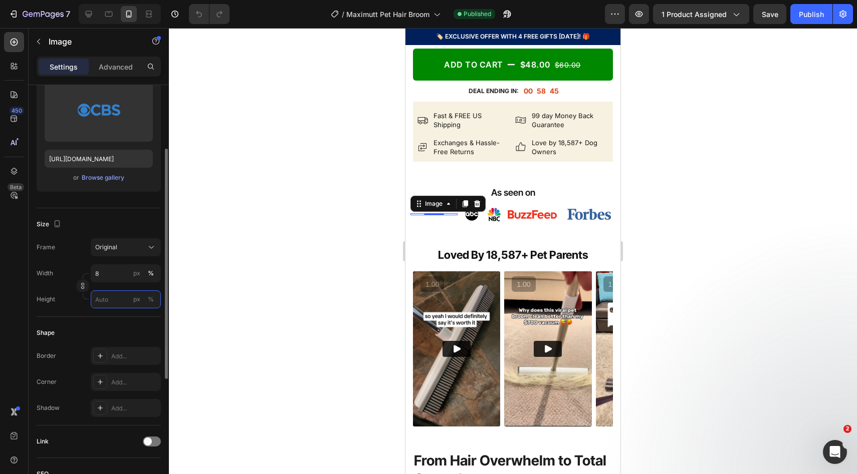
click at [111, 305] on input "px %" at bounding box center [126, 300] width 70 height 18
click at [106, 278] on input "8" at bounding box center [126, 274] width 70 height 18
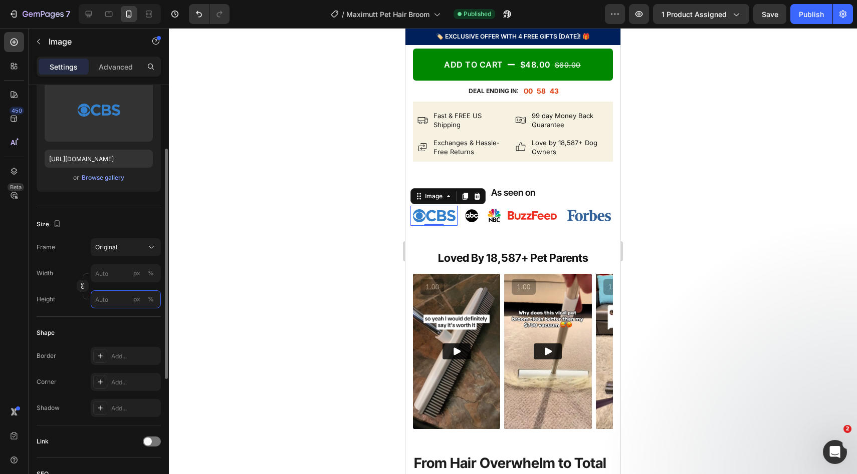
click at [107, 302] on input "px %" at bounding box center [126, 300] width 70 height 18
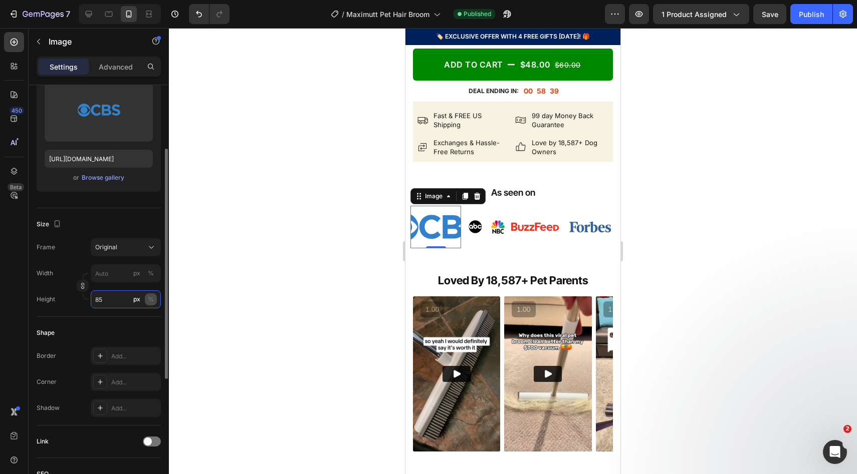
type input "85"
click at [148, 300] on div "%" at bounding box center [151, 299] width 6 height 9
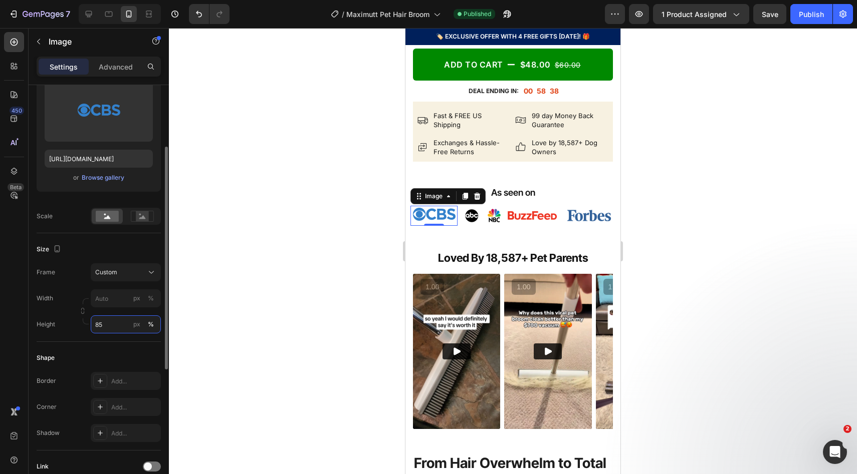
click at [113, 322] on input "85" at bounding box center [126, 325] width 70 height 18
click at [112, 324] on input "85" at bounding box center [126, 325] width 70 height 18
click at [134, 324] on div "px" at bounding box center [136, 324] width 7 height 9
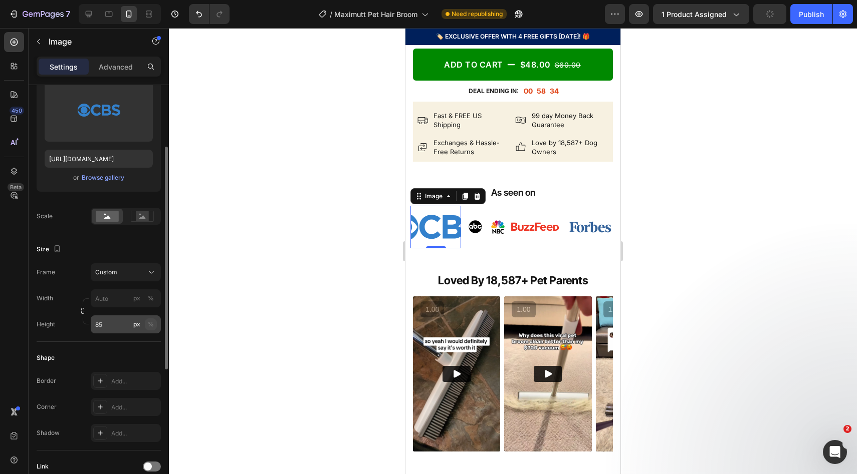
click at [145, 325] on button "%" at bounding box center [151, 325] width 12 height 12
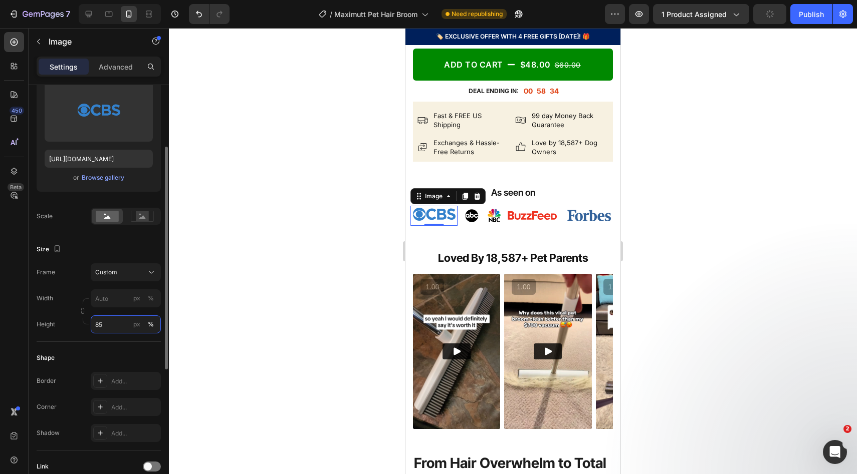
click at [113, 323] on input "85" at bounding box center [126, 325] width 70 height 18
drag, startPoint x: 105, startPoint y: 323, endPoint x: 94, endPoint y: 323, distance: 11.0
click at [94, 323] on input "85" at bounding box center [126, 325] width 70 height 18
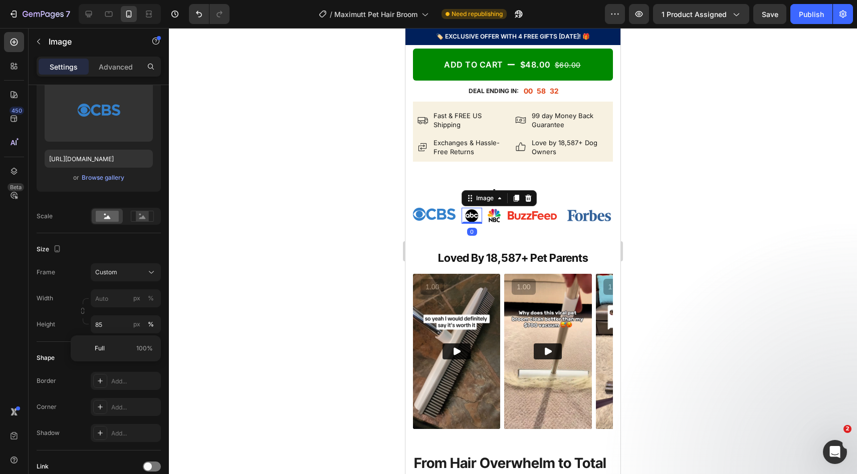
click at [469, 224] on div "Image 0" at bounding box center [471, 216] width 21 height 16
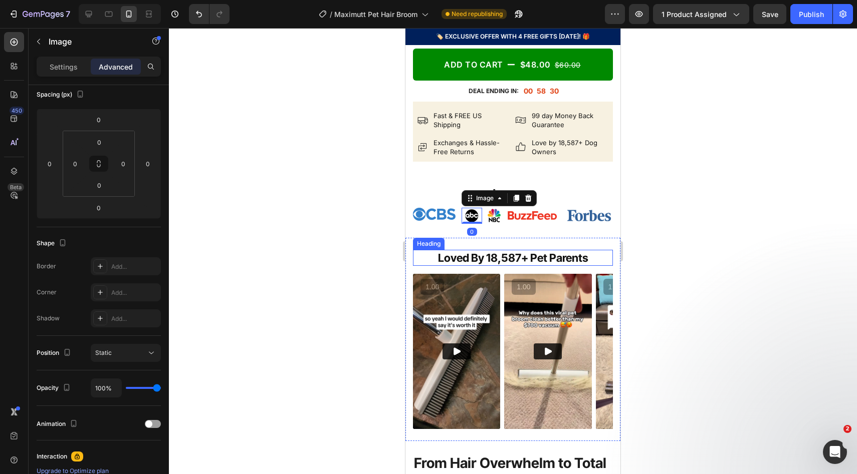
click at [55, 66] on p "Settings" at bounding box center [64, 67] width 28 height 11
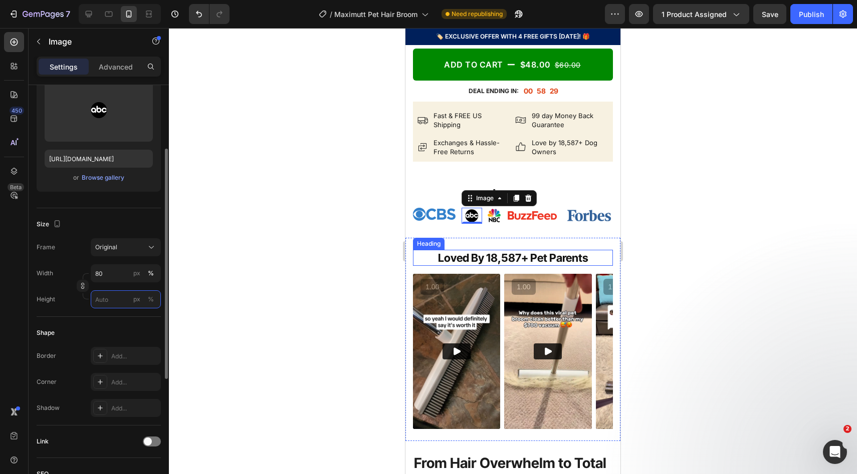
click at [109, 299] on input "px %" at bounding box center [126, 300] width 70 height 18
paste input "85"
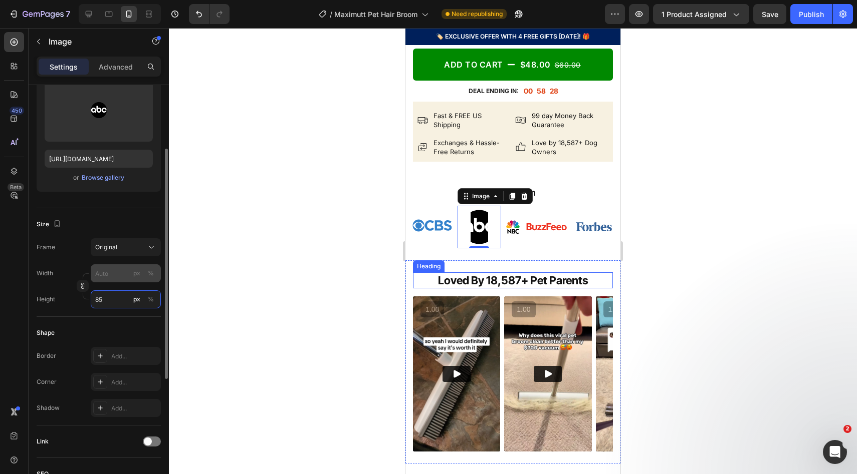
type input "85"
click at [110, 276] on input "px %" at bounding box center [126, 274] width 70 height 18
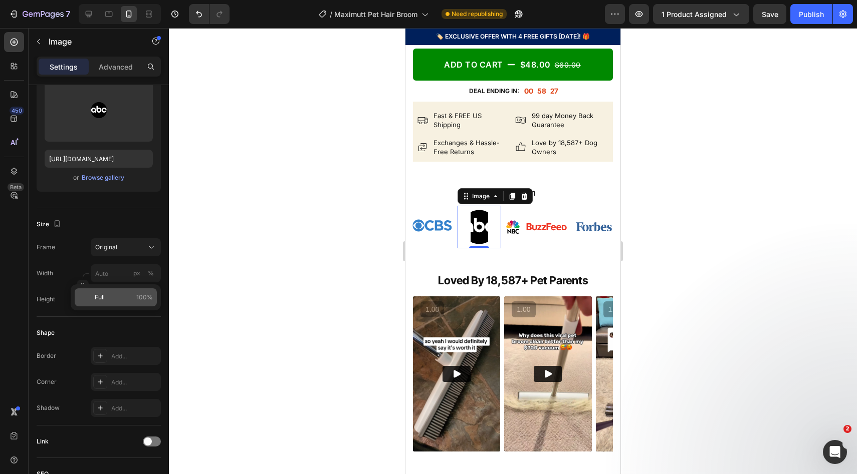
click at [143, 295] on span "100%" at bounding box center [144, 297] width 17 height 9
type input "100"
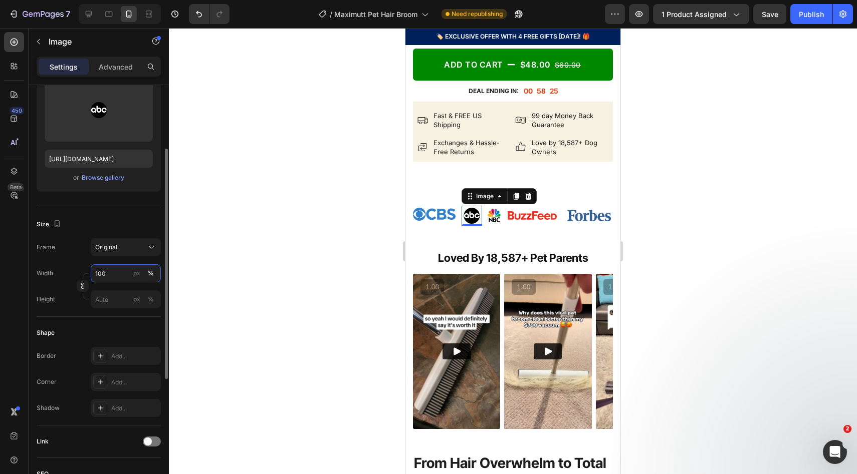
click at [123, 277] on input "100" at bounding box center [126, 274] width 70 height 18
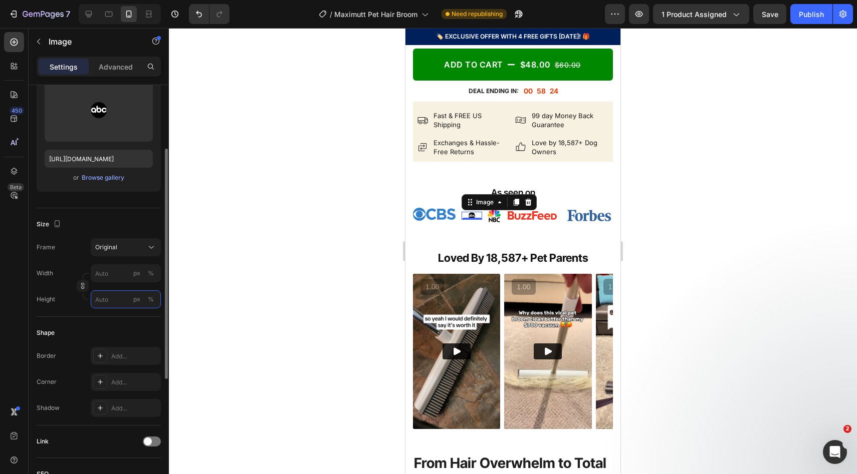
click at [117, 295] on input "px %" at bounding box center [126, 300] width 70 height 18
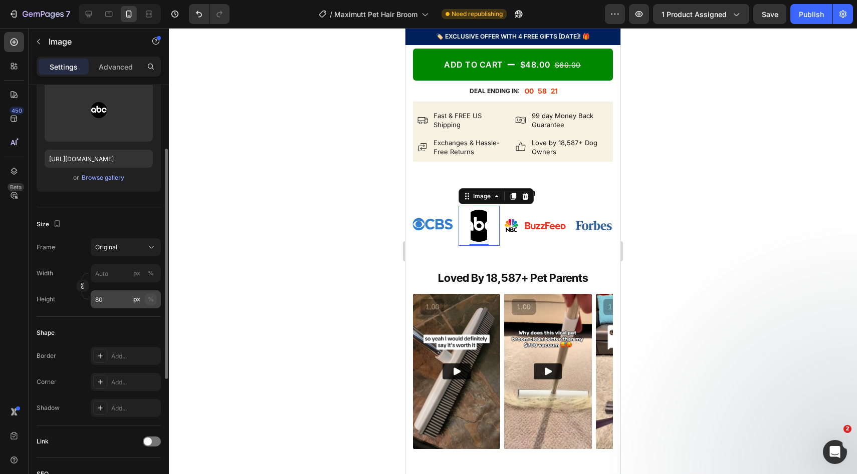
click at [151, 298] on div "%" at bounding box center [151, 299] width 6 height 9
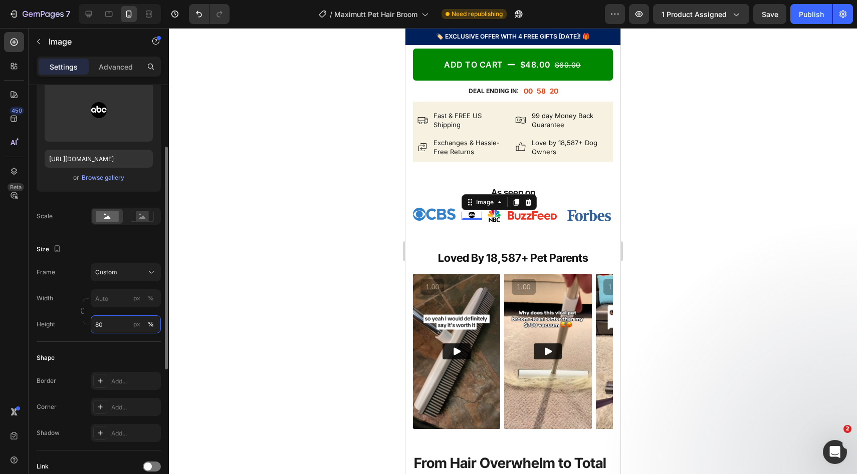
click at [106, 327] on input "80" at bounding box center [126, 325] width 70 height 18
type input "8"
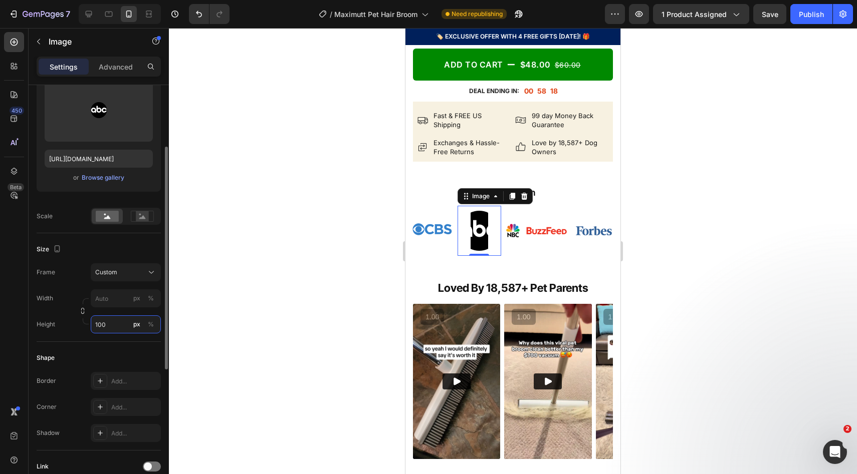
type input "100"
click at [146, 323] on button "%" at bounding box center [151, 325] width 12 height 12
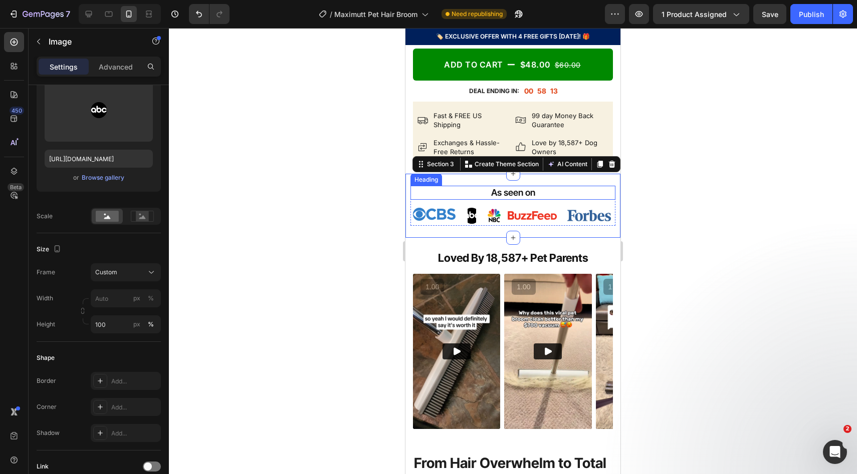
scroll to position [0, 0]
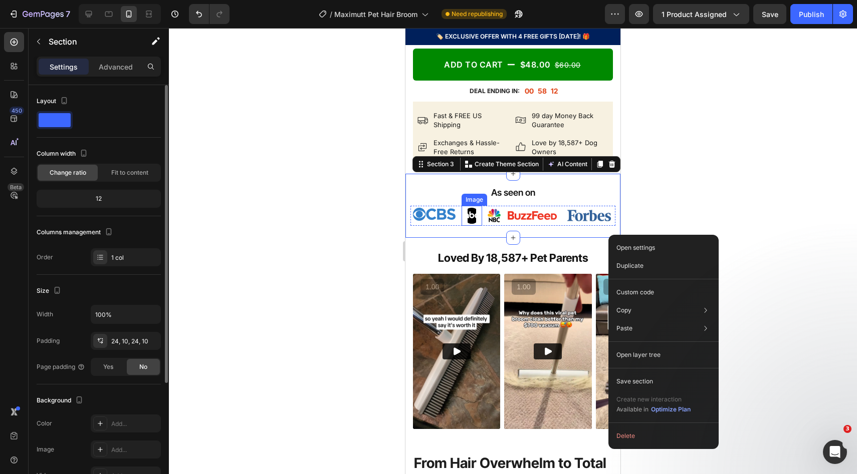
click at [469, 226] on img at bounding box center [471, 216] width 8 height 20
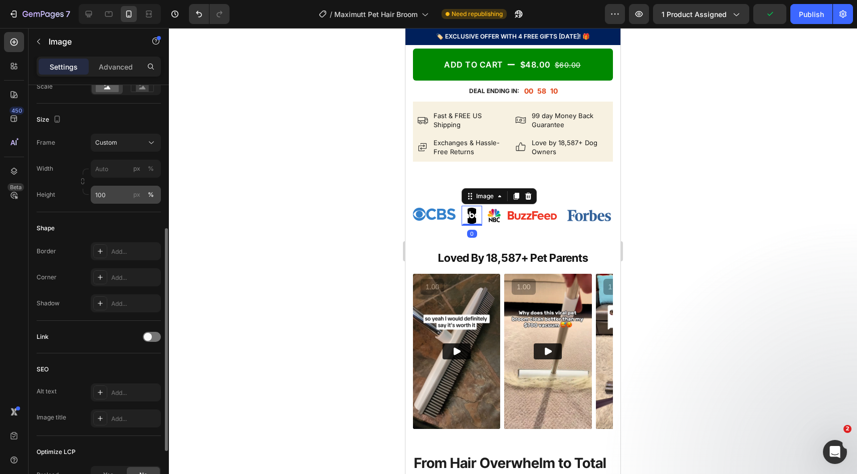
scroll to position [253, 0]
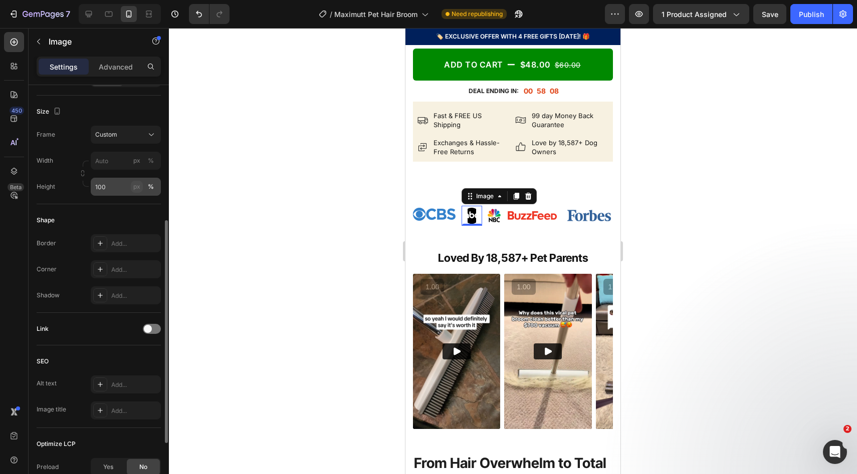
click at [137, 188] on div "px" at bounding box center [136, 186] width 7 height 9
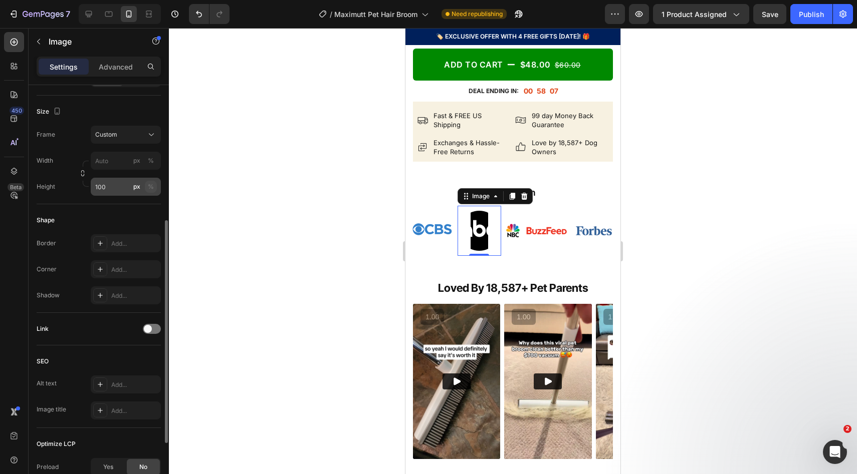
click at [150, 186] on div "%" at bounding box center [151, 186] width 6 height 9
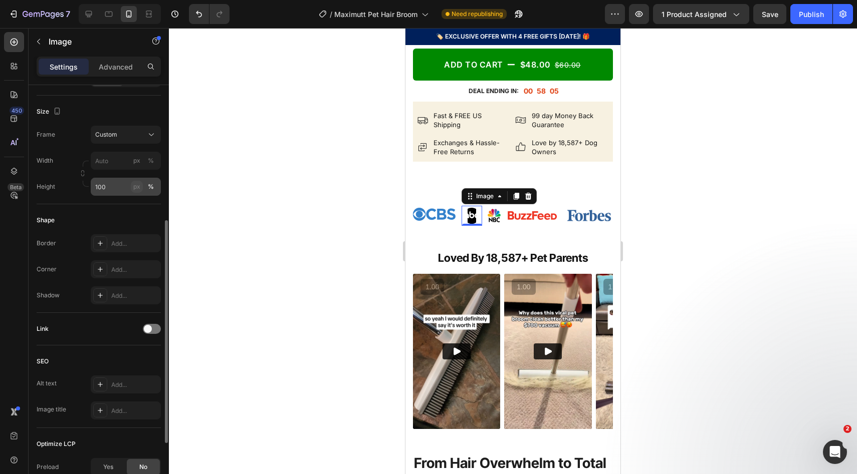
click at [134, 187] on div "px" at bounding box center [136, 186] width 7 height 9
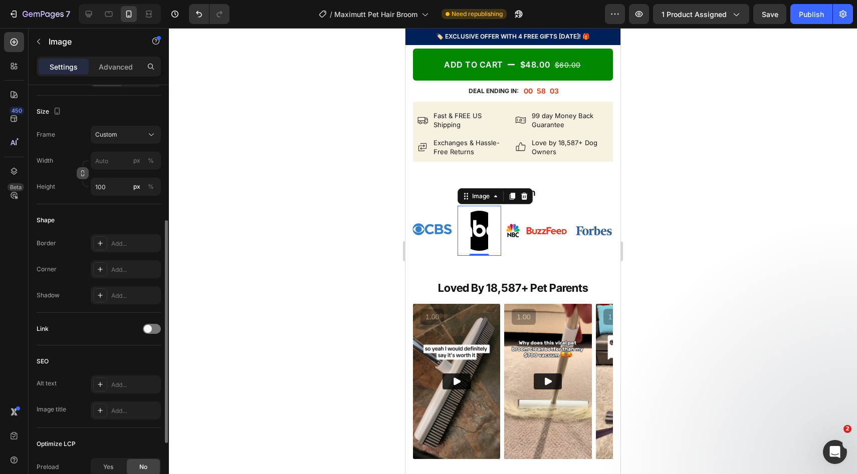
click at [80, 172] on icon "button" at bounding box center [82, 173] width 7 height 7
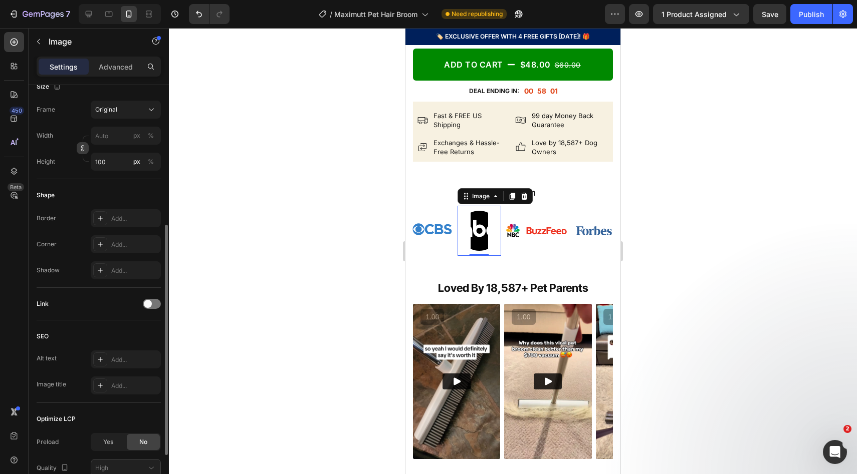
click at [78, 145] on button "button" at bounding box center [83, 148] width 12 height 12
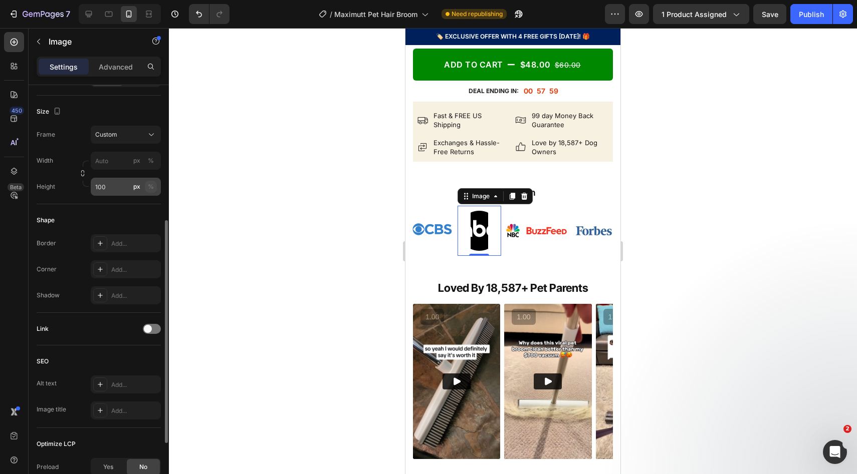
click at [150, 188] on div "%" at bounding box center [151, 186] width 6 height 9
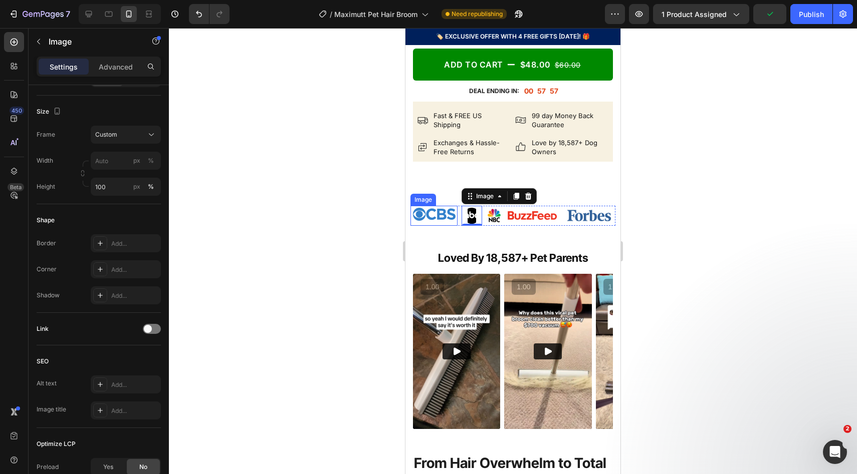
click at [438, 223] on img at bounding box center [433, 214] width 47 height 17
click at [470, 226] on img at bounding box center [471, 216] width 8 height 20
click at [522, 223] on img at bounding box center [532, 216] width 53 height 16
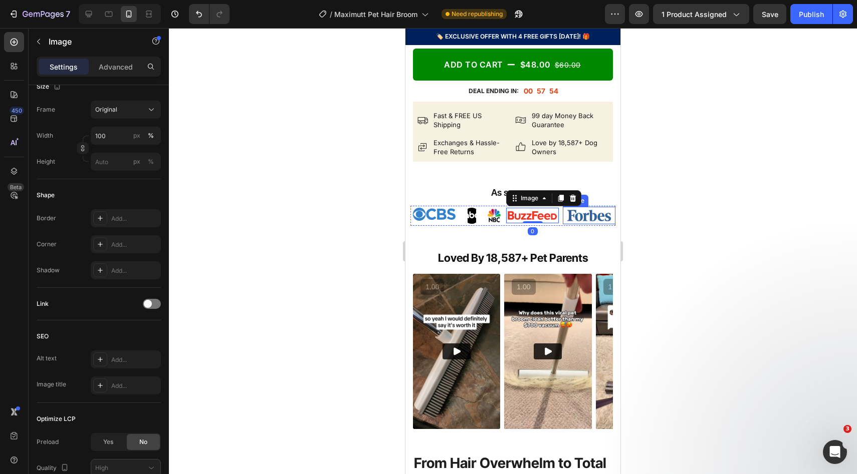
click at [600, 224] on img at bounding box center [589, 216] width 48 height 18
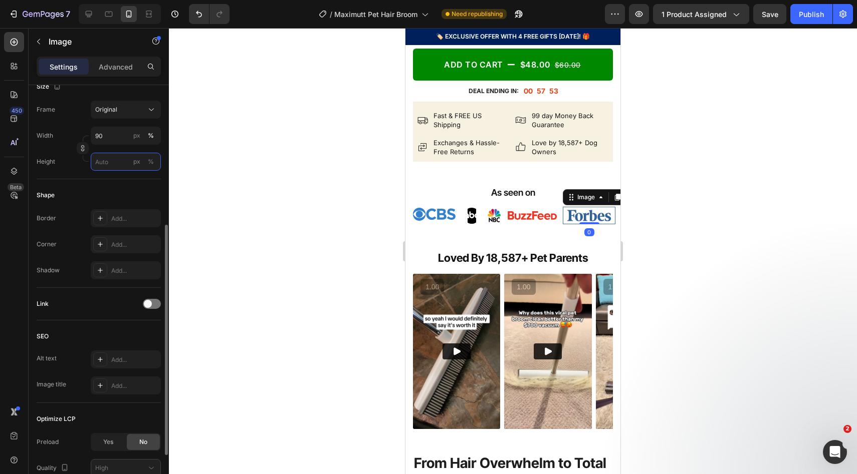
click at [93, 154] on input "px %" at bounding box center [126, 162] width 70 height 18
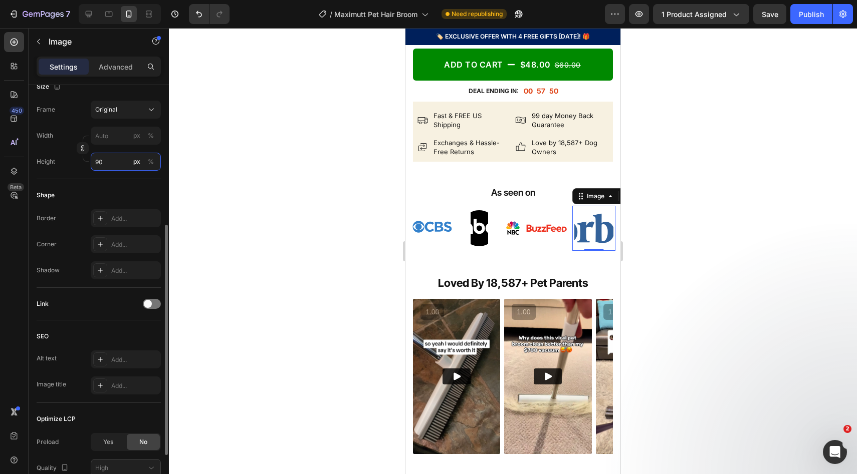
type input "90"
click at [145, 156] on div "px %" at bounding box center [144, 162] width 26 height 18
click at [145, 156] on input "90" at bounding box center [126, 162] width 70 height 18
click at [152, 160] on div "%" at bounding box center [151, 161] width 6 height 9
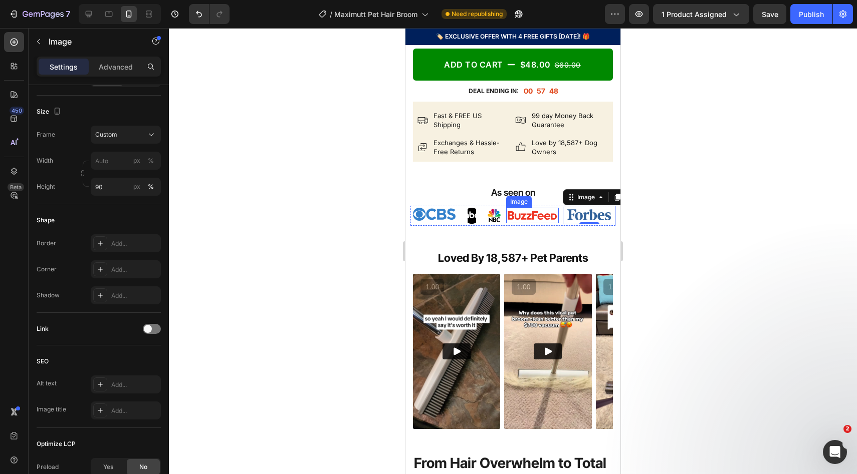
click at [523, 223] on img at bounding box center [532, 216] width 53 height 16
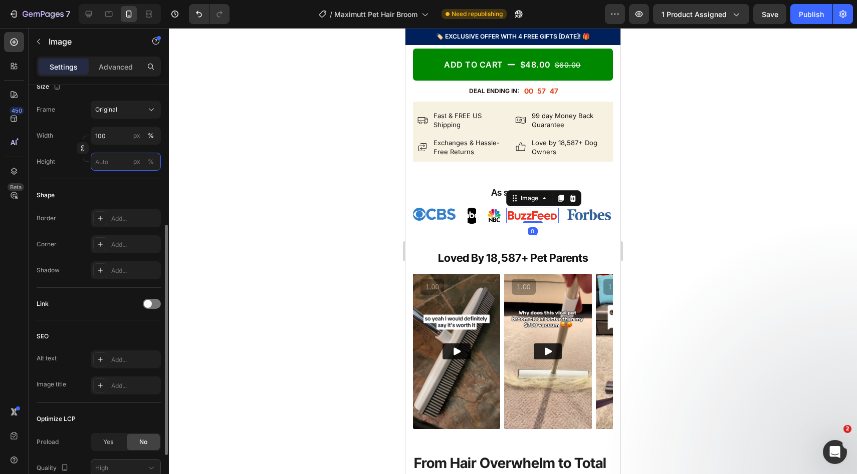
click at [116, 164] on input "px %" at bounding box center [126, 162] width 70 height 18
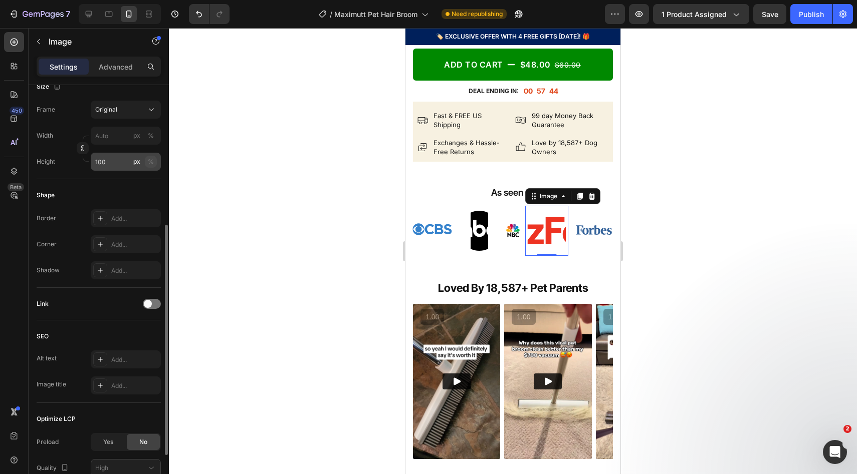
click at [150, 158] on div "%" at bounding box center [151, 161] width 6 height 9
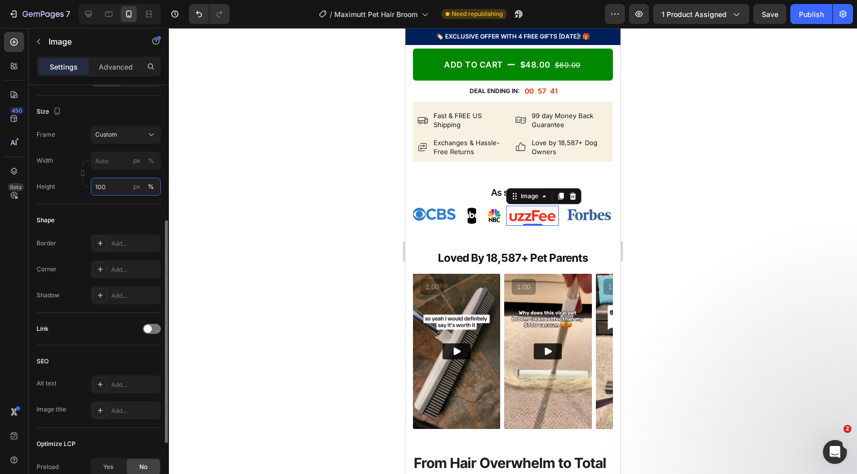
click at [111, 187] on input "100" at bounding box center [126, 187] width 70 height 18
type input "1"
type input "9"
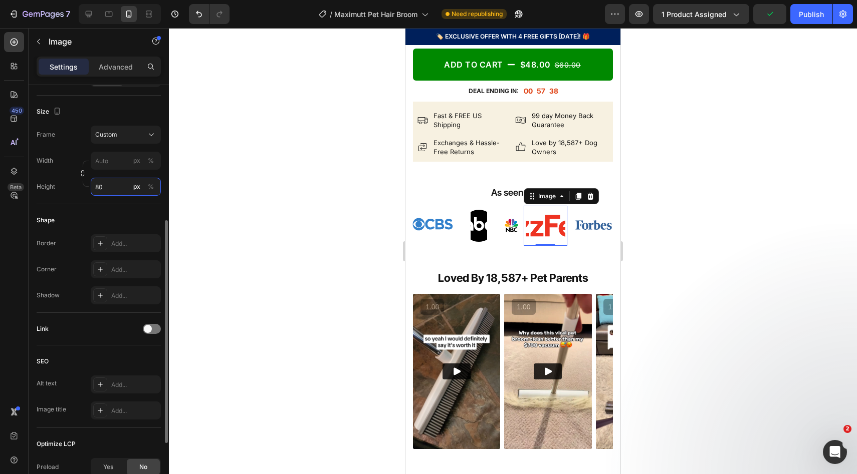
type input "80"
click at [149, 181] on button "%" at bounding box center [151, 187] width 12 height 12
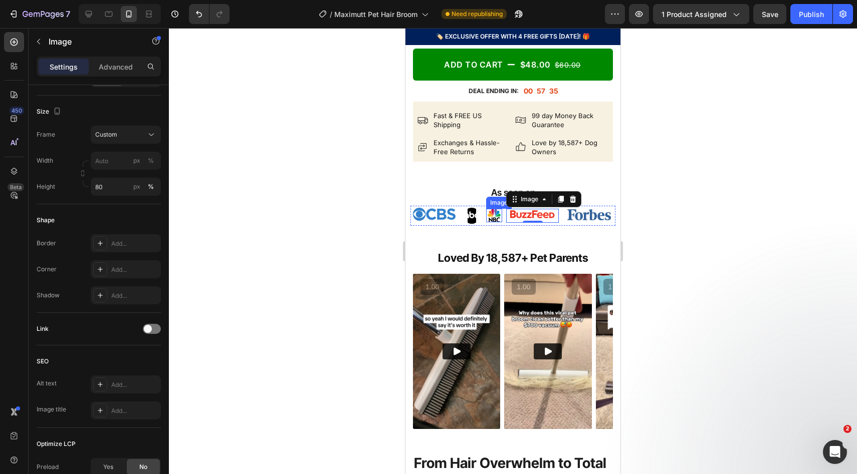
click at [492, 222] on img at bounding box center [494, 216] width 15 height 14
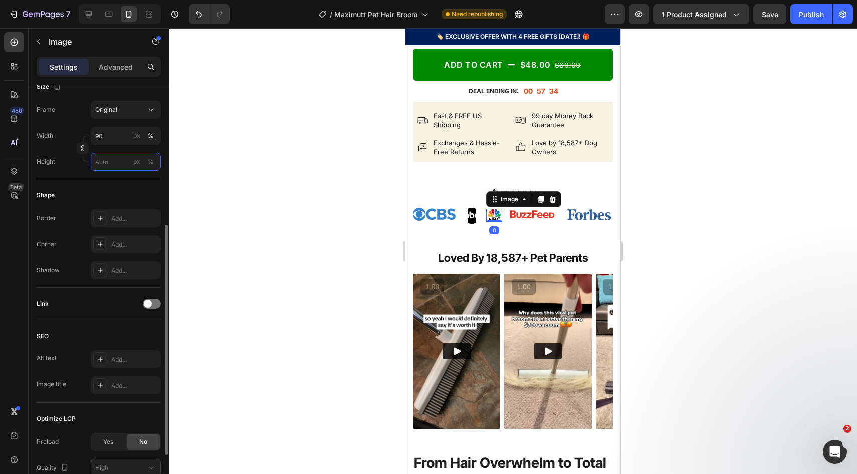
click at [122, 157] on input "px %" at bounding box center [126, 162] width 70 height 18
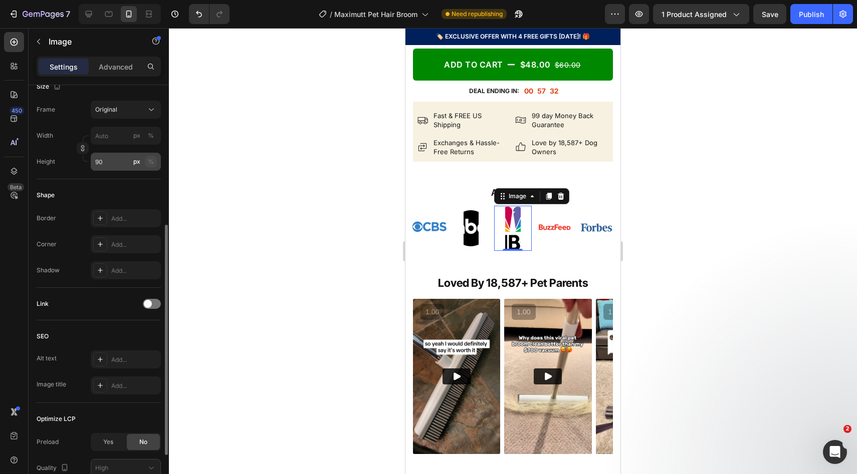
click at [149, 156] on button "%" at bounding box center [151, 162] width 12 height 12
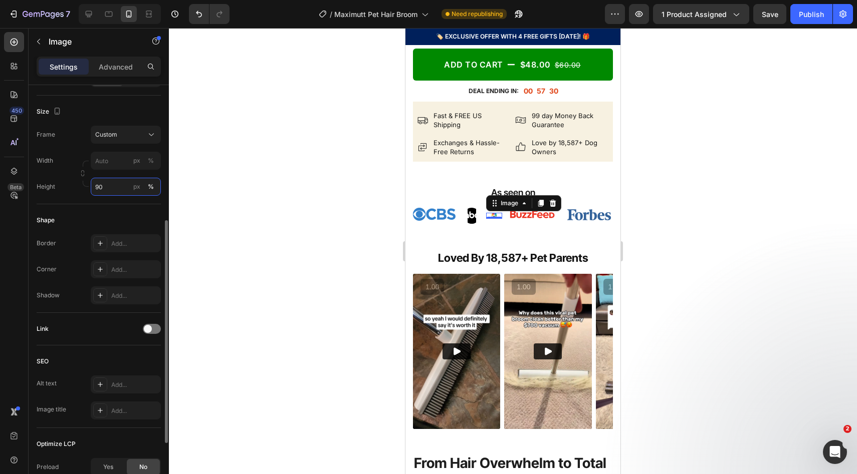
click at [129, 186] on input "90" at bounding box center [126, 187] width 70 height 18
type input "9"
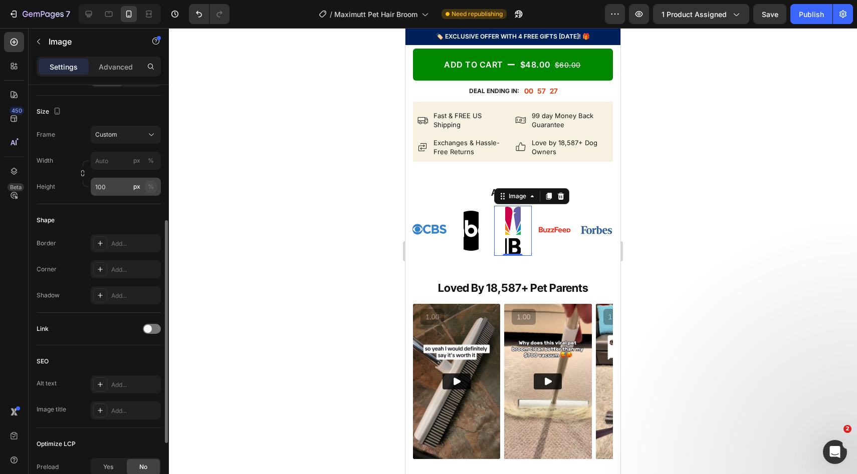
click at [152, 184] on div "%" at bounding box center [151, 186] width 6 height 9
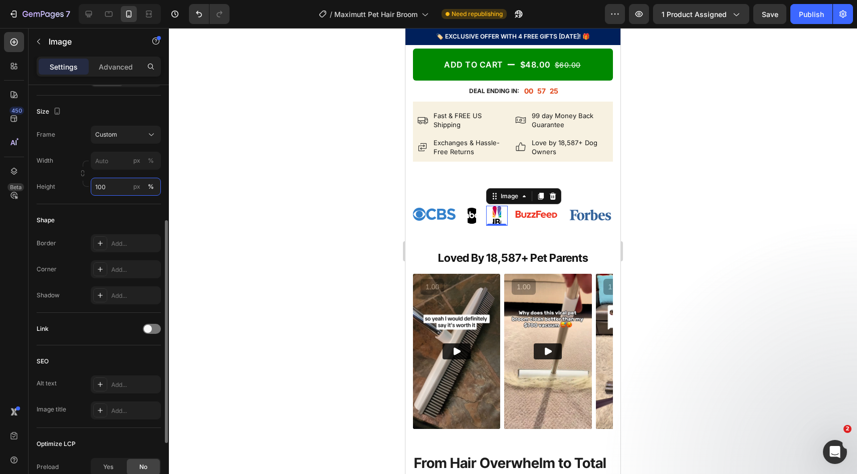
click at [108, 191] on input "100" at bounding box center [126, 187] width 70 height 18
type input "1"
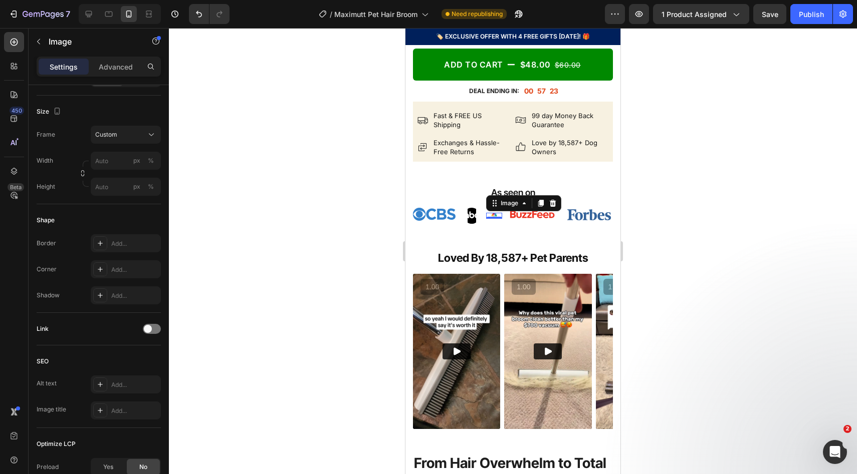
click at [684, 199] on div at bounding box center [513, 251] width 688 height 446
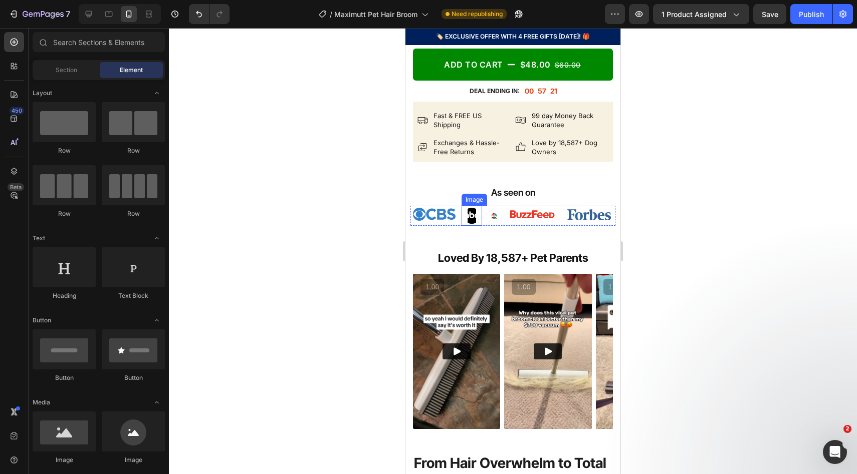
click at [468, 226] on img at bounding box center [471, 216] width 8 height 20
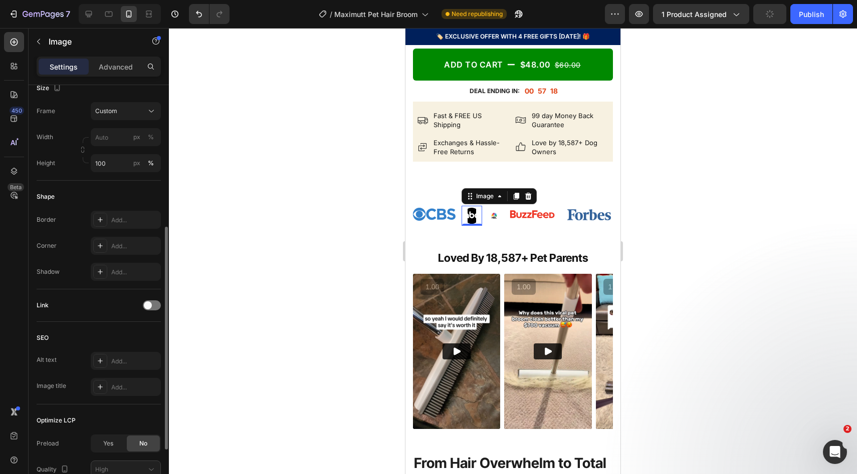
scroll to position [271, 0]
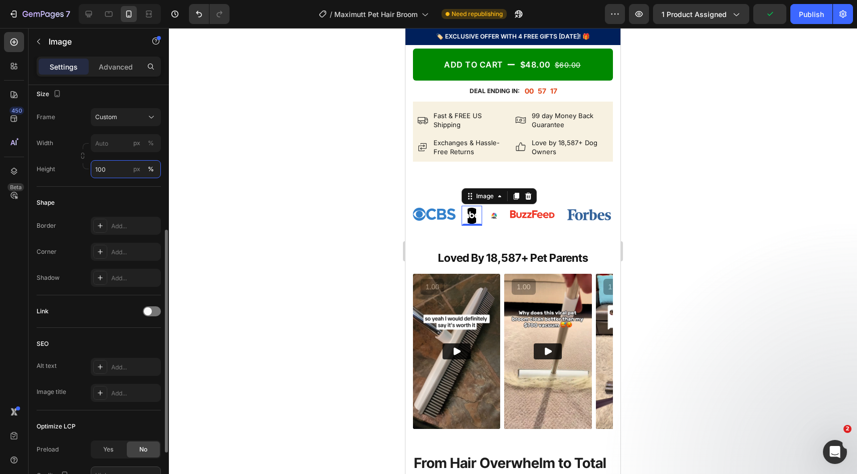
click at [118, 170] on input "100" at bounding box center [126, 169] width 70 height 18
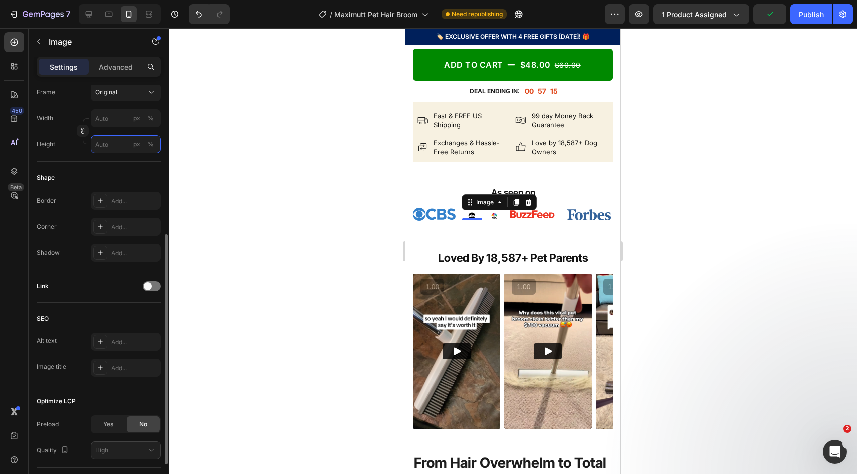
scroll to position [270, 0]
drag, startPoint x: 739, startPoint y: 263, endPoint x: 205, endPoint y: 211, distance: 535.6
click at [738, 263] on div at bounding box center [513, 251] width 688 height 446
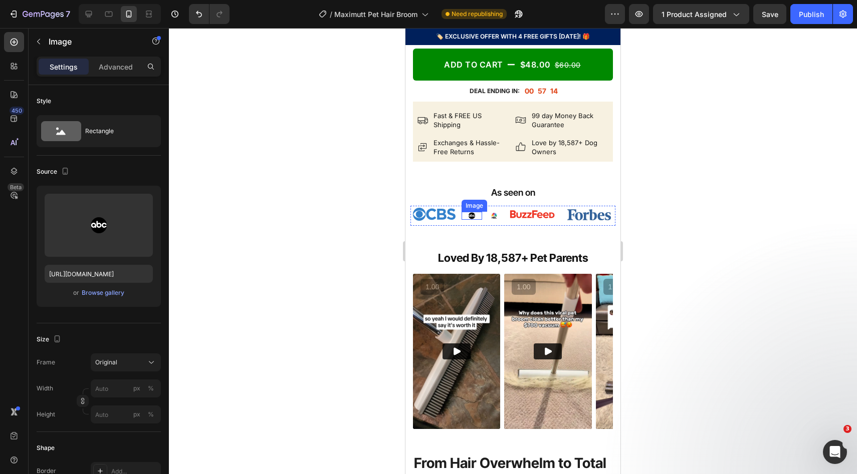
click at [472, 220] on img at bounding box center [471, 216] width 8 height 8
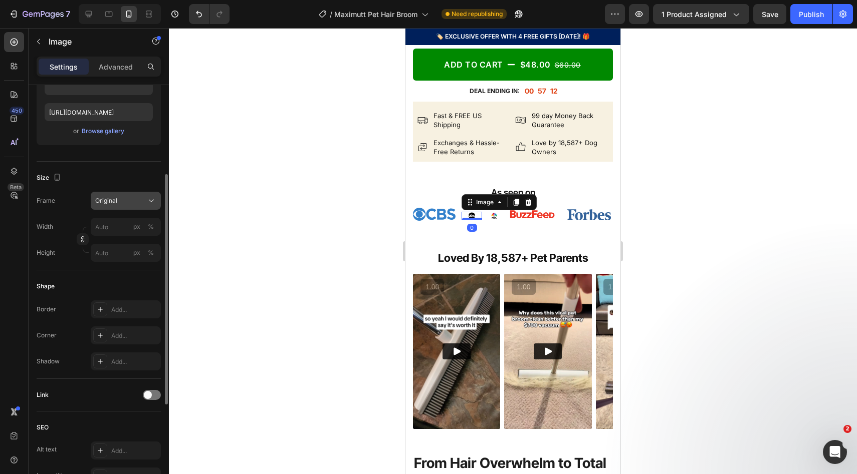
scroll to position [128, 0]
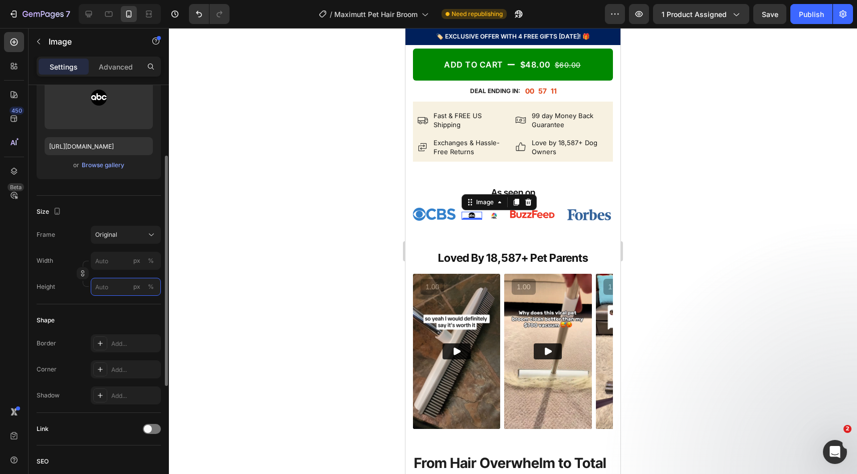
click at [107, 287] on input "px %" at bounding box center [126, 287] width 70 height 18
click at [113, 287] on input "px %" at bounding box center [126, 287] width 70 height 18
type input "2"
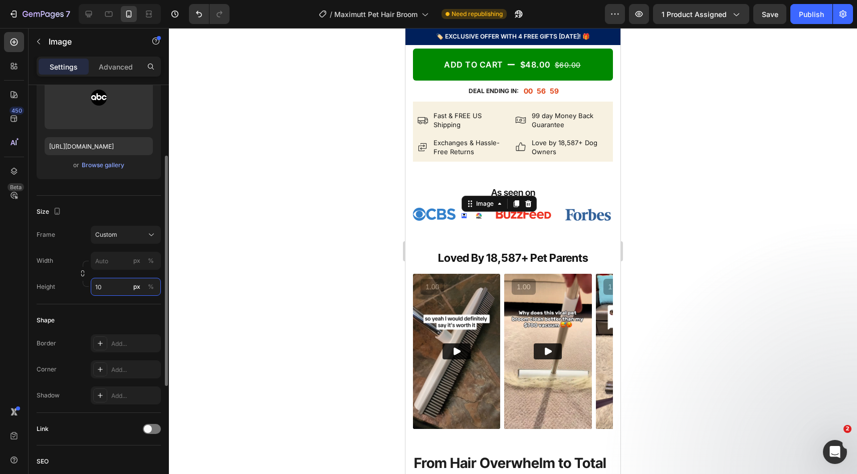
type input "1"
click at [152, 284] on div "%" at bounding box center [151, 287] width 6 height 9
click at [111, 292] on input "px %" at bounding box center [126, 287] width 70 height 18
type input "1"
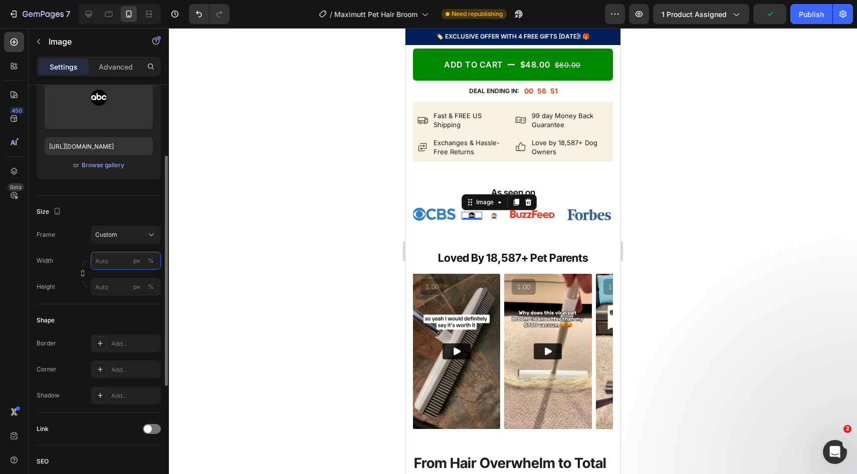
click at [116, 260] on input "px %" at bounding box center [126, 261] width 70 height 18
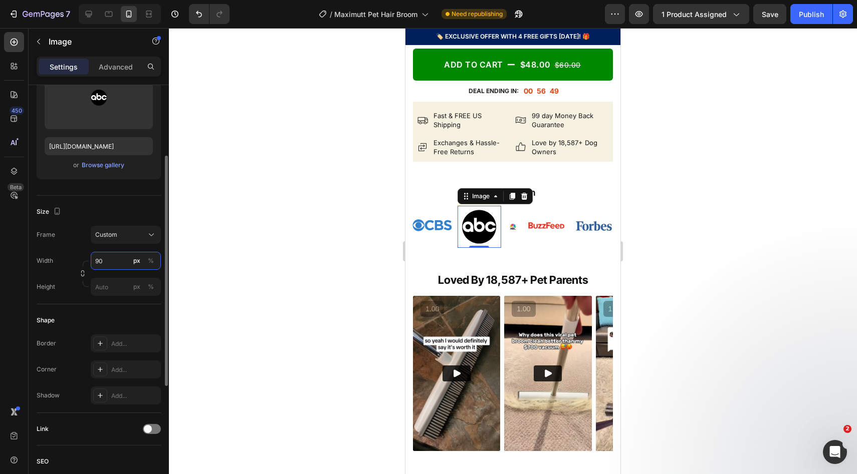
type input "9"
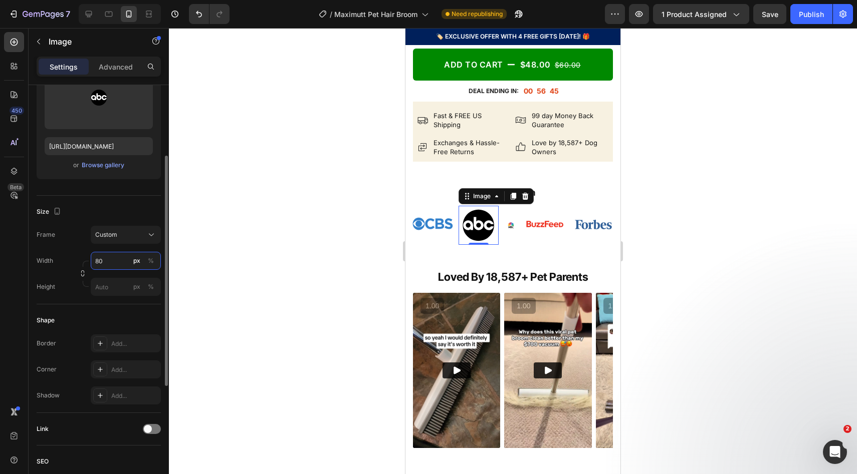
type input "8"
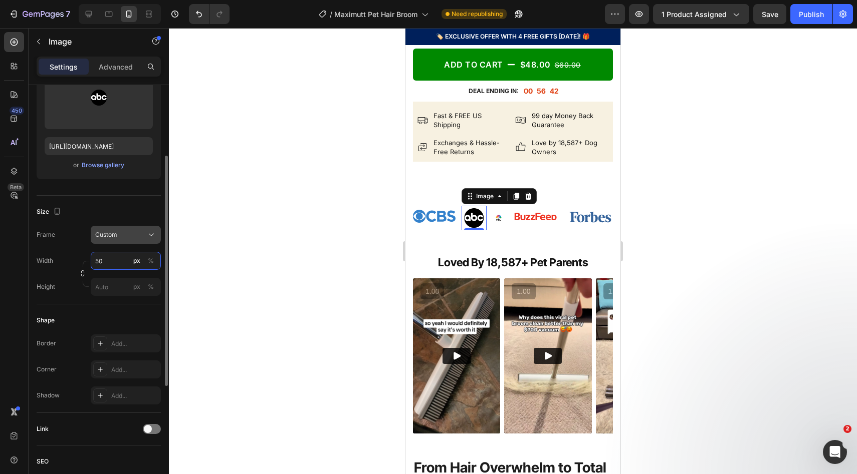
type input "5"
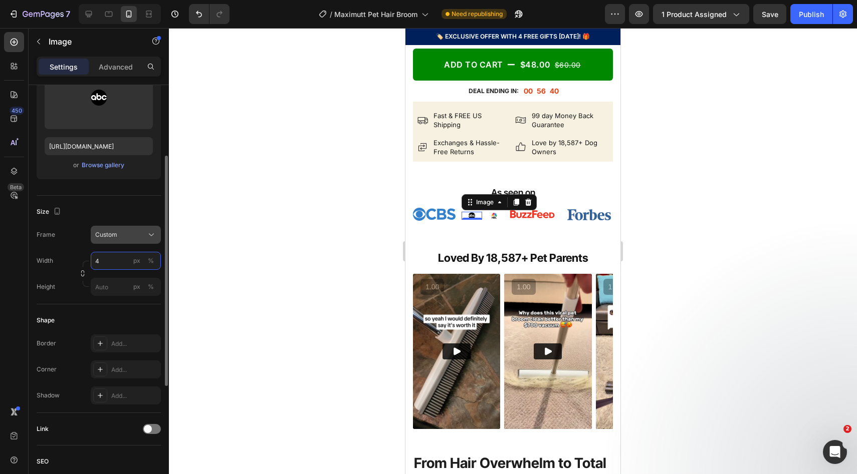
type input "40"
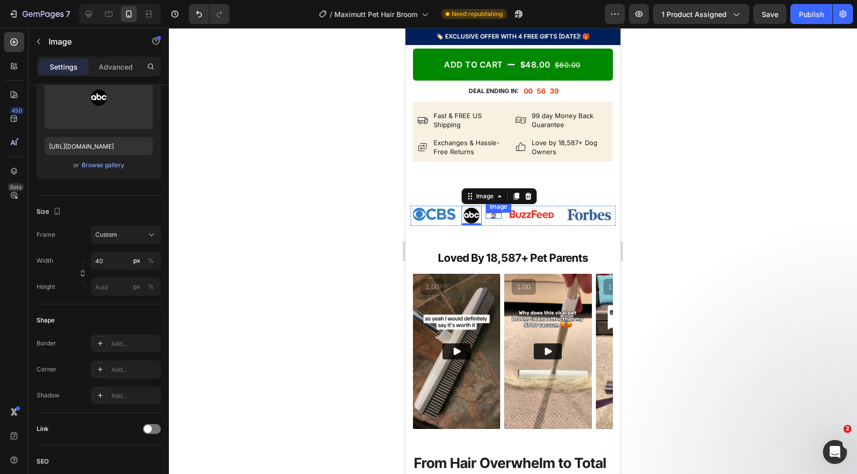
click at [495, 219] on img at bounding box center [494, 216] width 7 height 6
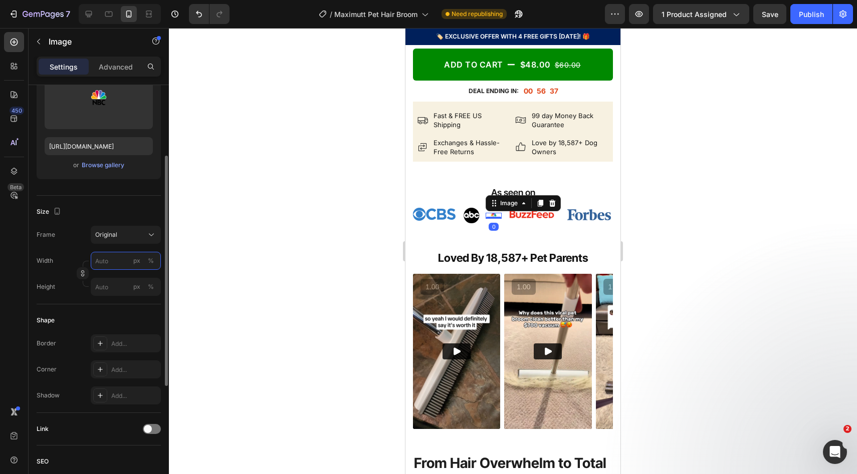
click at [116, 260] on input "px %" at bounding box center [126, 261] width 70 height 18
type input "40"
click at [731, 147] on div at bounding box center [513, 251] width 688 height 446
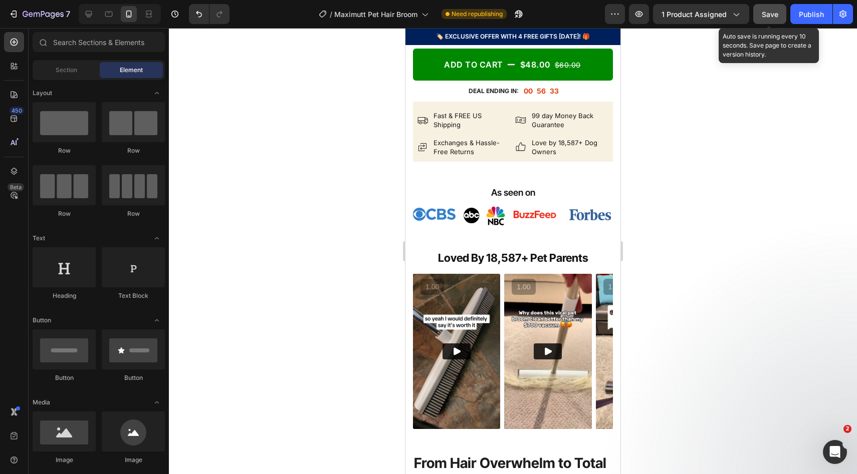
click at [765, 22] on button "Save" at bounding box center [769, 14] width 33 height 20
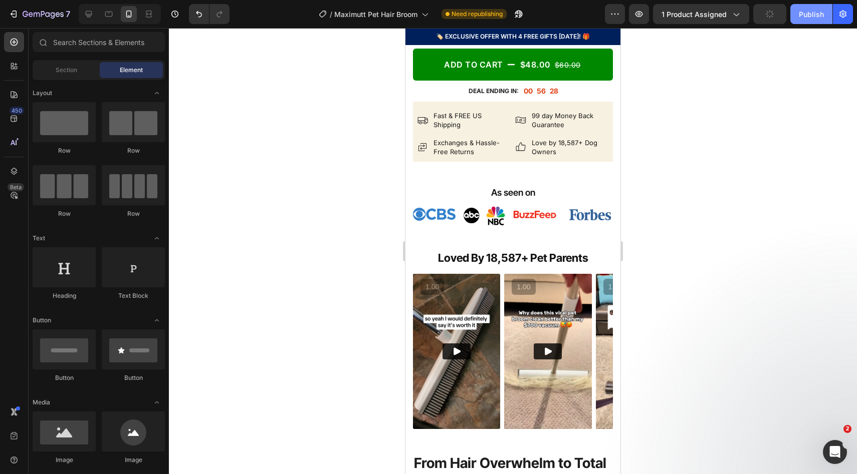
click at [796, 23] on button "Publish" at bounding box center [811, 14] width 42 height 20
click at [423, 223] on img at bounding box center [433, 214] width 47 height 17
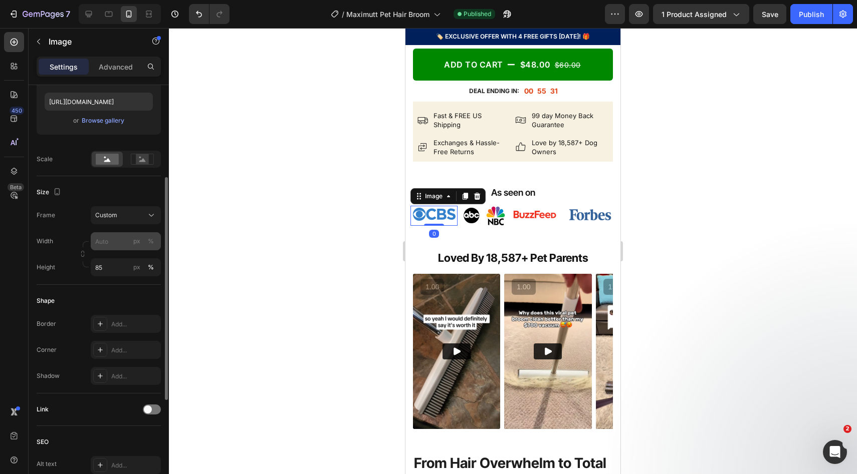
scroll to position [178, 0]
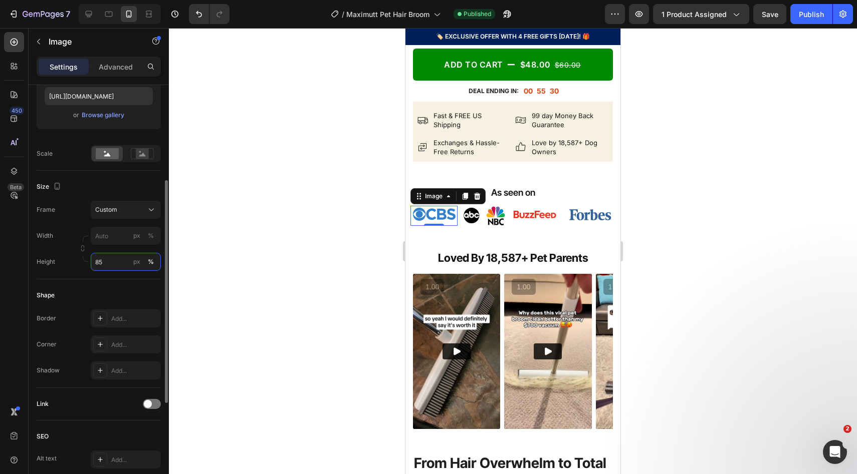
click at [110, 264] on input "85" at bounding box center [126, 262] width 70 height 18
click at [111, 237] on div "Width px % Height px %" at bounding box center [99, 249] width 124 height 44
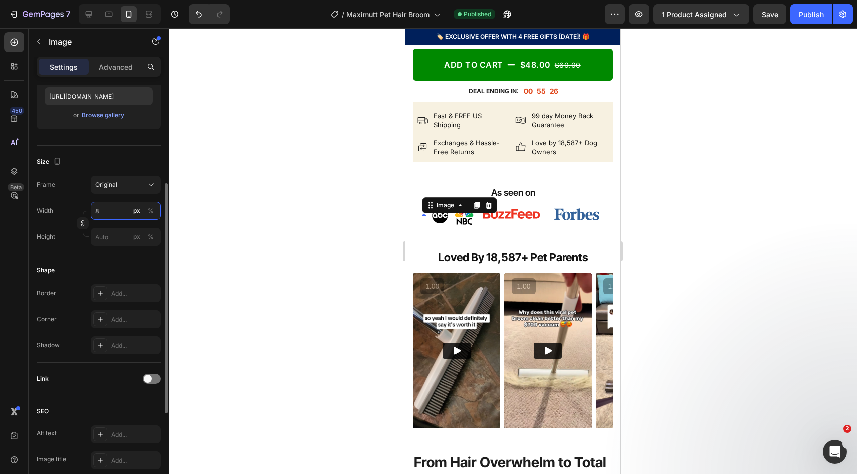
type input "80"
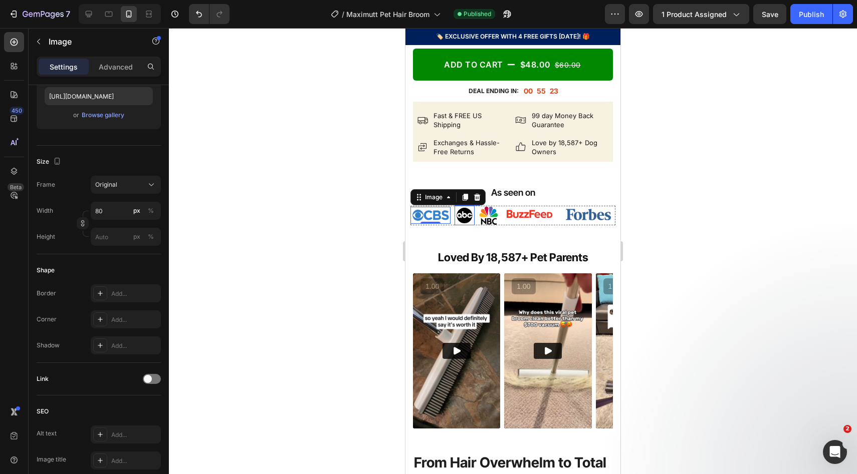
click at [467, 225] on img at bounding box center [464, 216] width 20 height 20
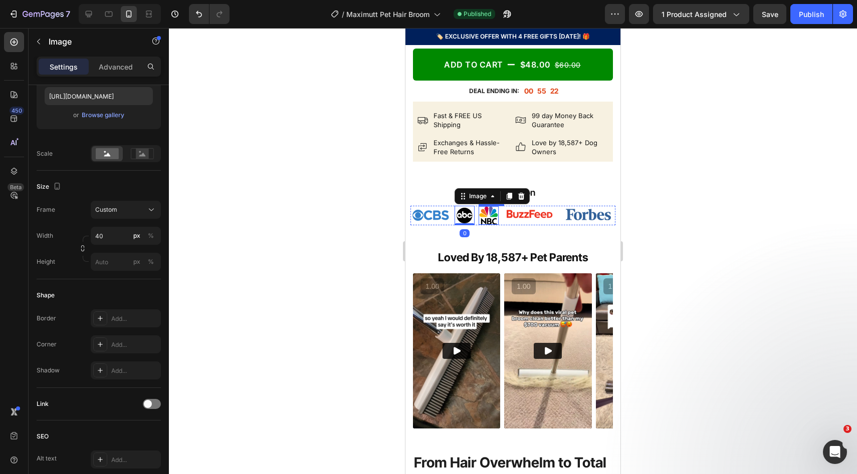
click at [494, 225] on img at bounding box center [488, 215] width 20 height 19
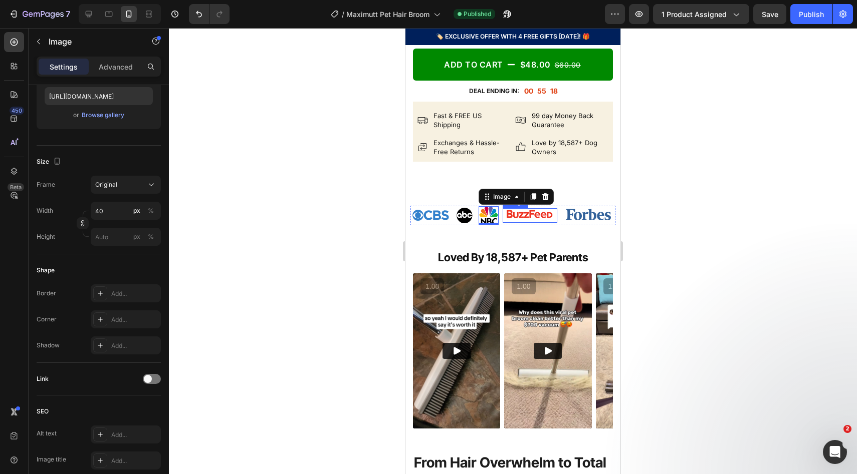
click at [518, 220] on img at bounding box center [529, 214] width 49 height 12
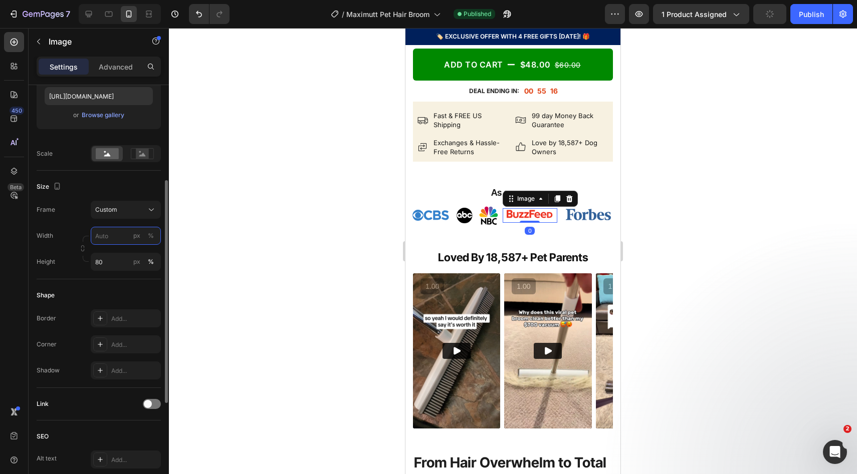
click at [106, 239] on input "px %" at bounding box center [126, 236] width 70 height 18
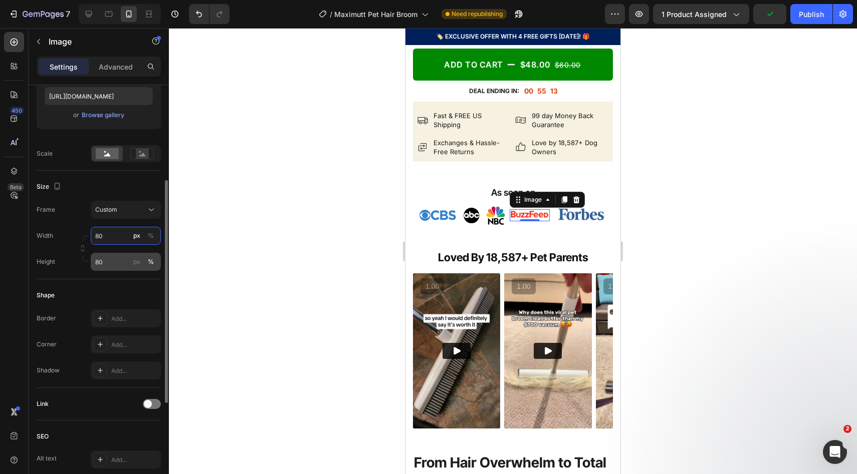
type input "80"
click at [114, 260] on input "80" at bounding box center [126, 262] width 70 height 18
click at [113, 178] on div "Size Frame Custom Width 80 px % Height px %" at bounding box center [99, 225] width 124 height 109
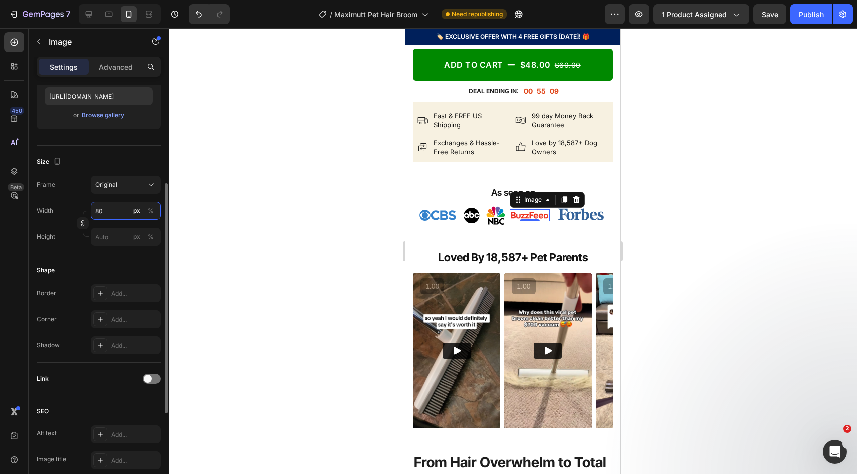
click at [114, 218] on input "80" at bounding box center [126, 211] width 70 height 18
type input "100"
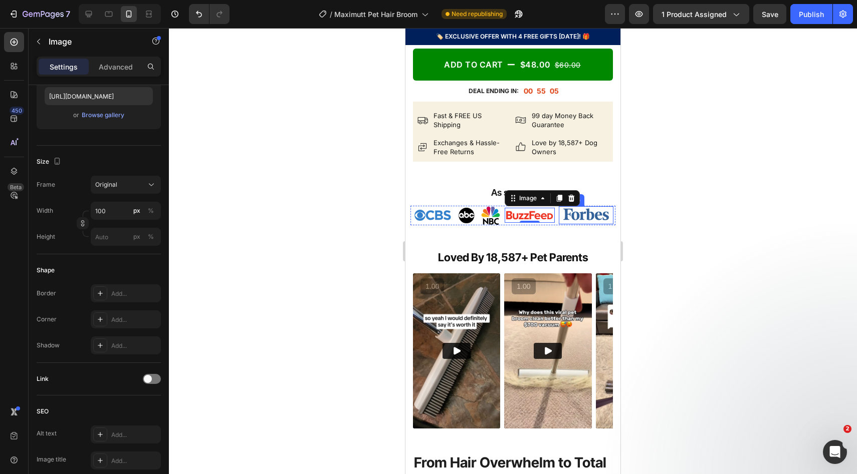
click at [577, 222] on img at bounding box center [585, 214] width 49 height 16
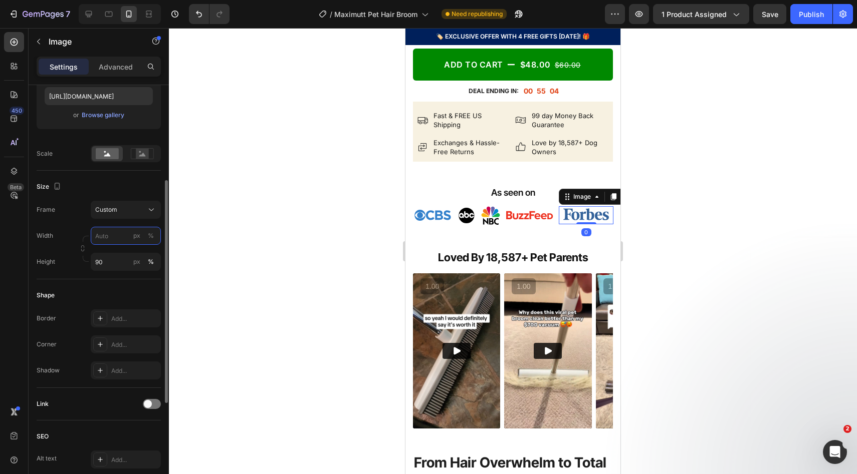
click at [114, 230] on input "px %" at bounding box center [126, 236] width 70 height 18
type input "100"
click at [116, 260] on input "90" at bounding box center [126, 262] width 70 height 18
click at [651, 185] on div at bounding box center [513, 251] width 688 height 446
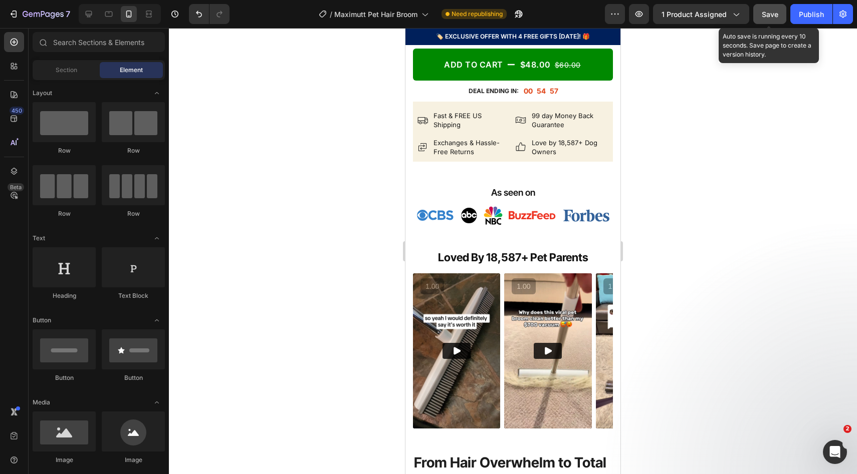
click at [770, 10] on span "Save" at bounding box center [770, 14] width 17 height 9
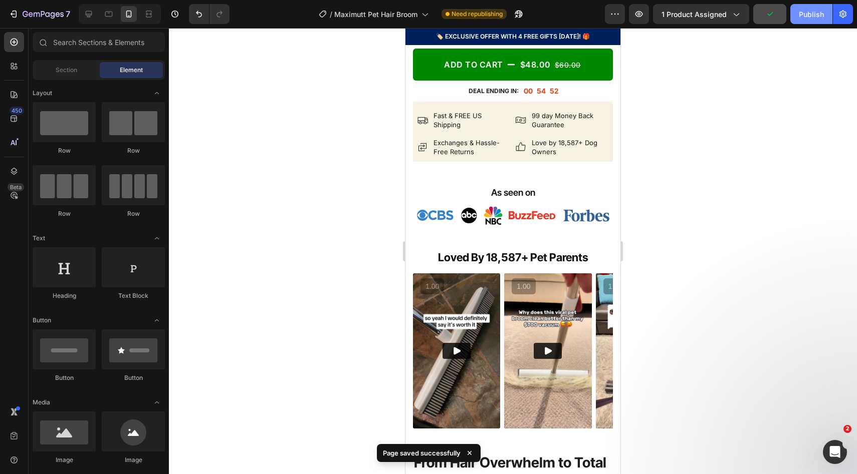
click at [809, 13] on div "Publish" at bounding box center [811, 14] width 25 height 11
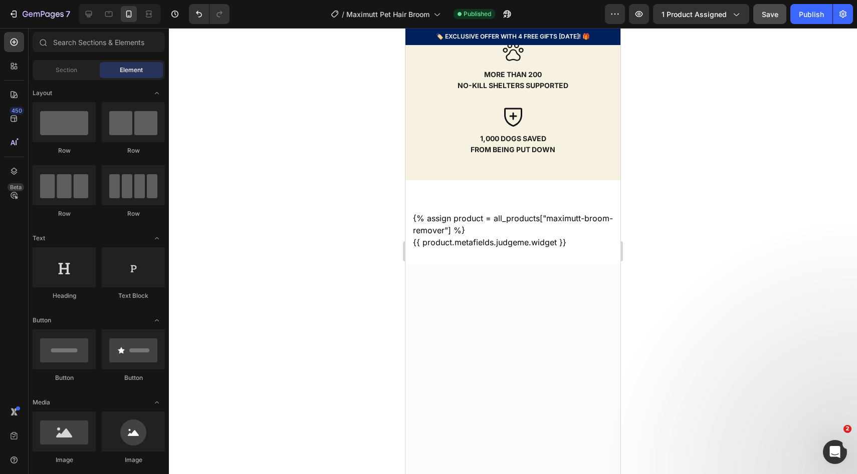
scroll to position [2920, 0]
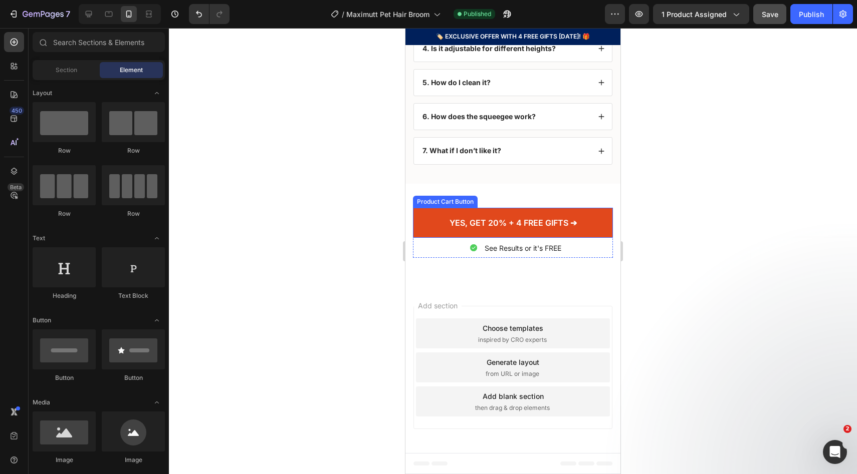
click at [596, 233] on button "YES, GET 20% + 4 FREE GIFTS ➔" at bounding box center [513, 223] width 200 height 31
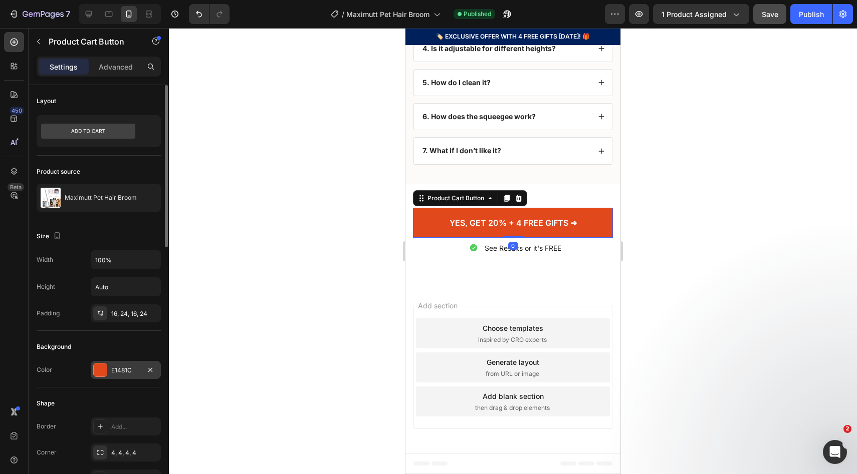
click at [101, 376] on div at bounding box center [100, 370] width 13 height 13
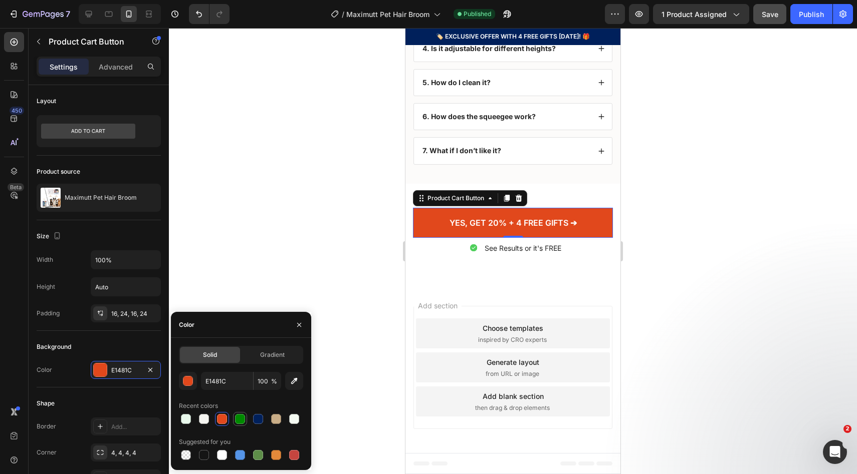
drag, startPoint x: 243, startPoint y: 414, endPoint x: 72, endPoint y: 262, distance: 228.6
click at [243, 414] on div at bounding box center [240, 419] width 12 height 12
type input "008900"
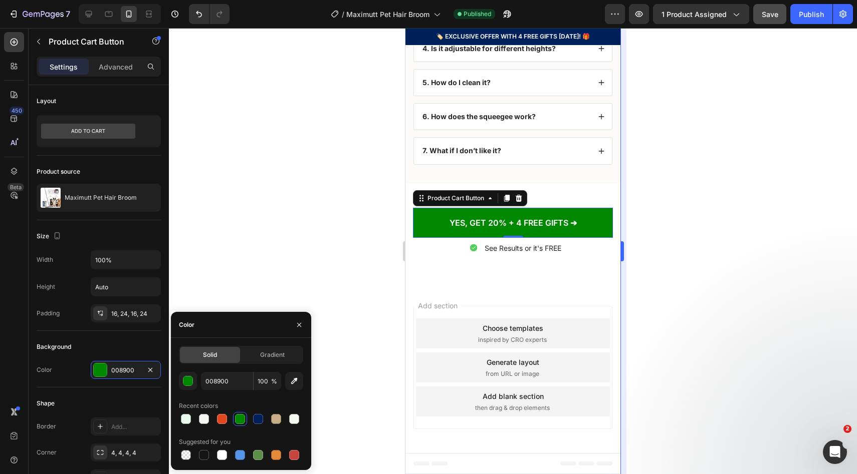
drag, startPoint x: 715, startPoint y: 187, endPoint x: 625, endPoint y: 193, distance: 90.9
click at [715, 188] on div at bounding box center [513, 251] width 688 height 446
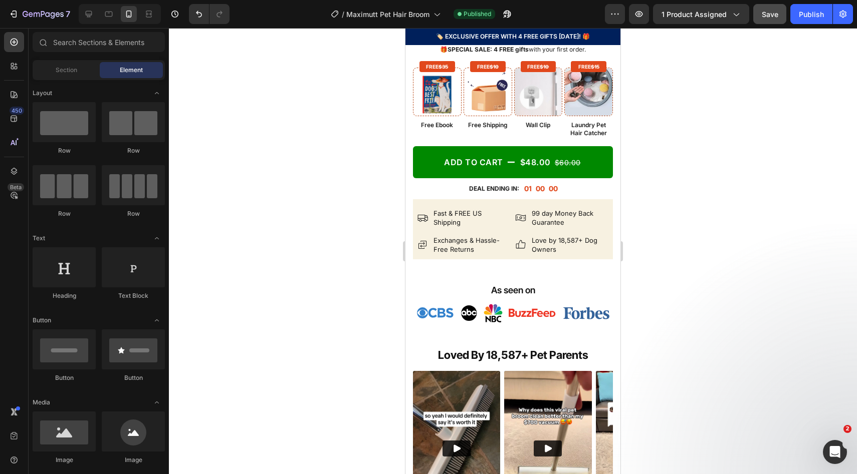
scroll to position [414, 0]
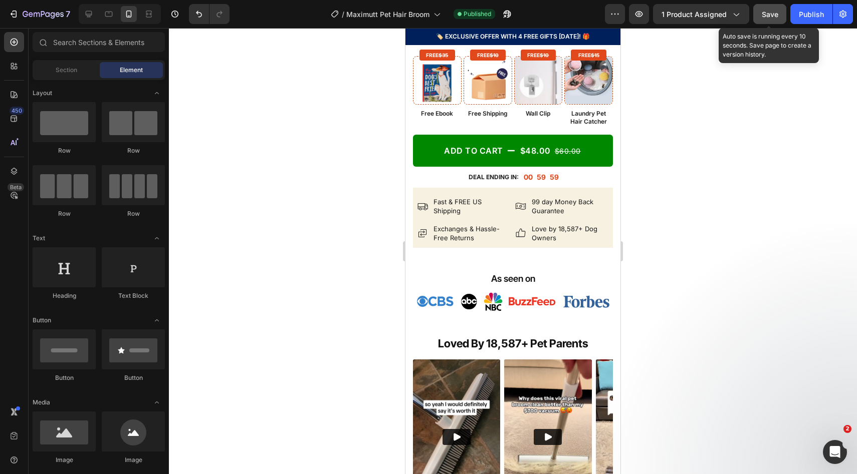
click at [781, 18] on button "Save" at bounding box center [769, 14] width 33 height 20
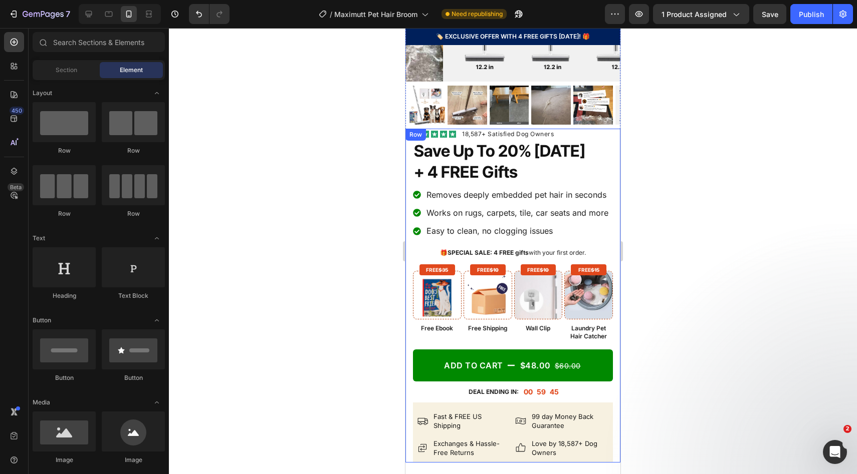
scroll to position [161, 0]
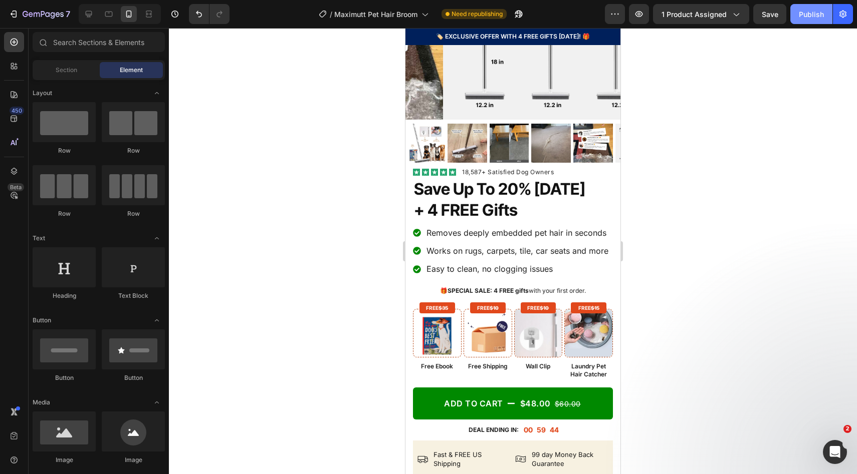
click at [810, 23] on button "Publish" at bounding box center [811, 14] width 42 height 20
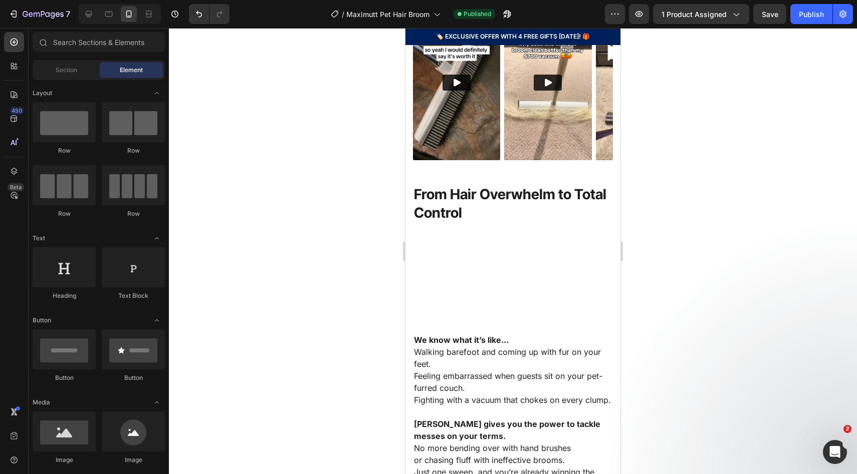
scroll to position [812, 0]
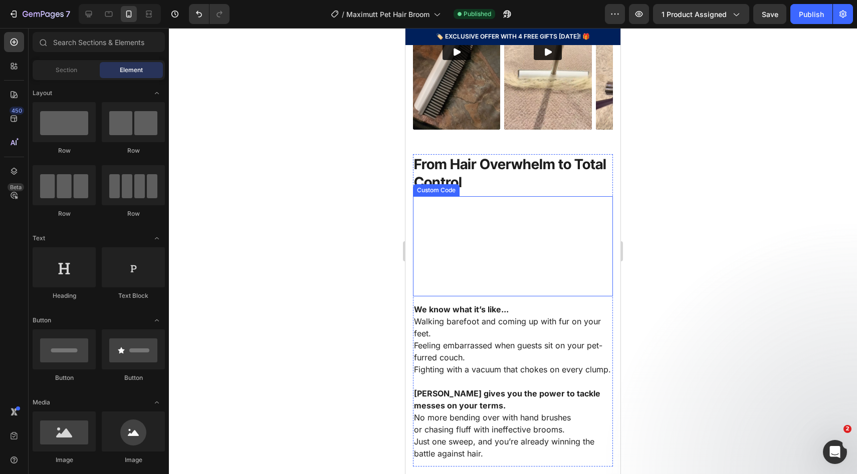
click at [488, 297] on video at bounding box center [513, 246] width 200 height 100
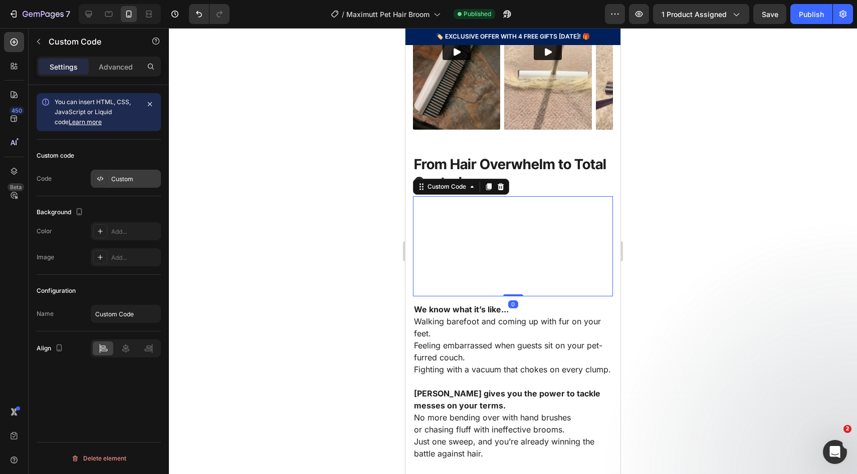
click at [99, 179] on icon at bounding box center [100, 179] width 8 height 8
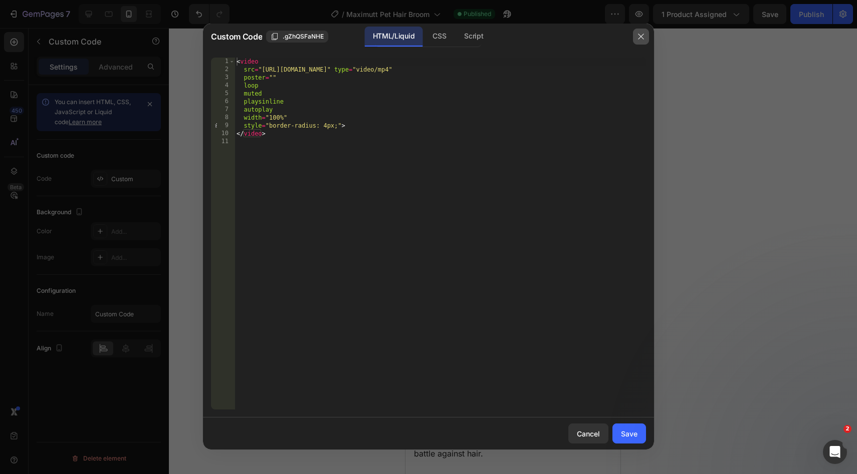
click at [646, 36] on button "button" at bounding box center [641, 37] width 16 height 16
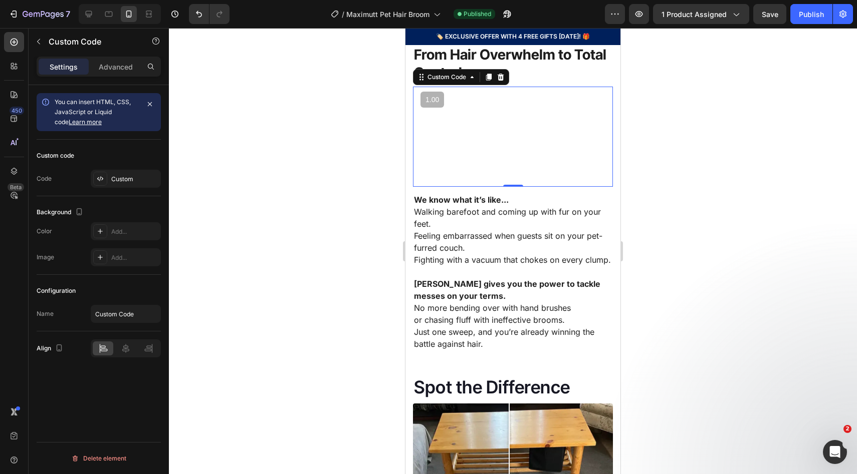
scroll to position [927, 0]
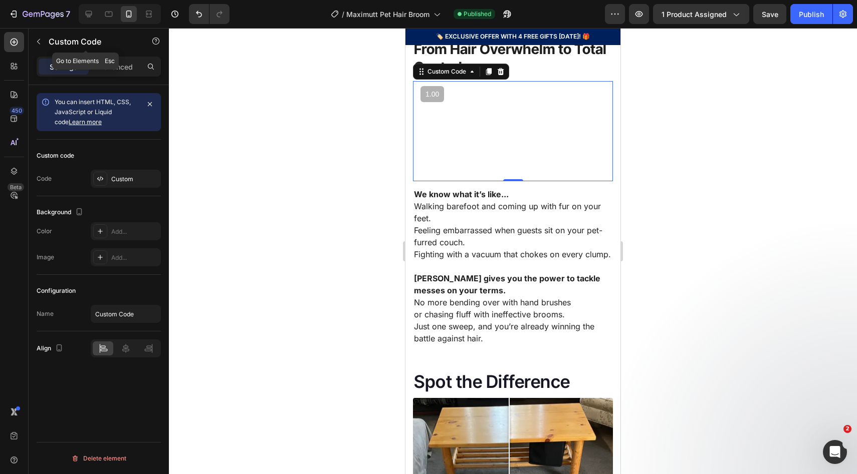
click at [64, 47] on p "Custom Code" at bounding box center [91, 42] width 85 height 12
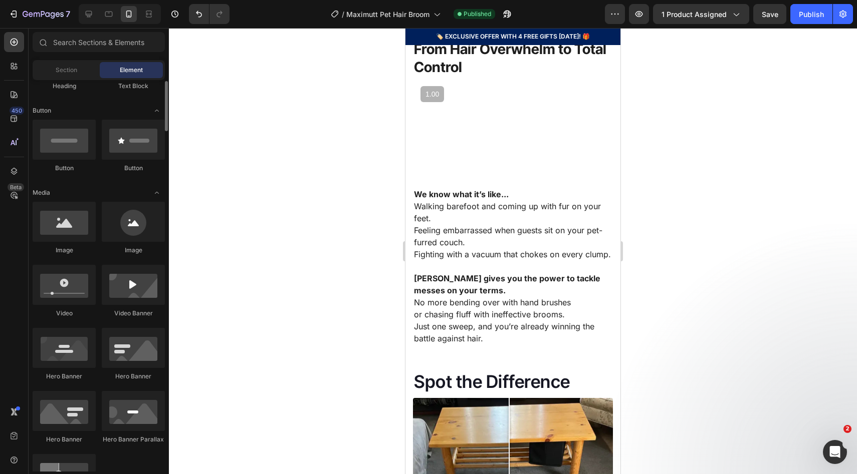
scroll to position [227, 0]
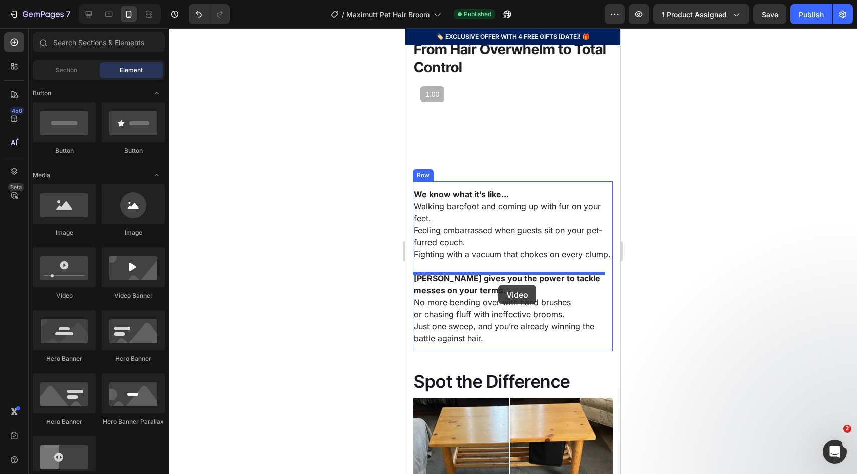
drag, startPoint x: 477, startPoint y: 304, endPoint x: 498, endPoint y: 285, distance: 27.7
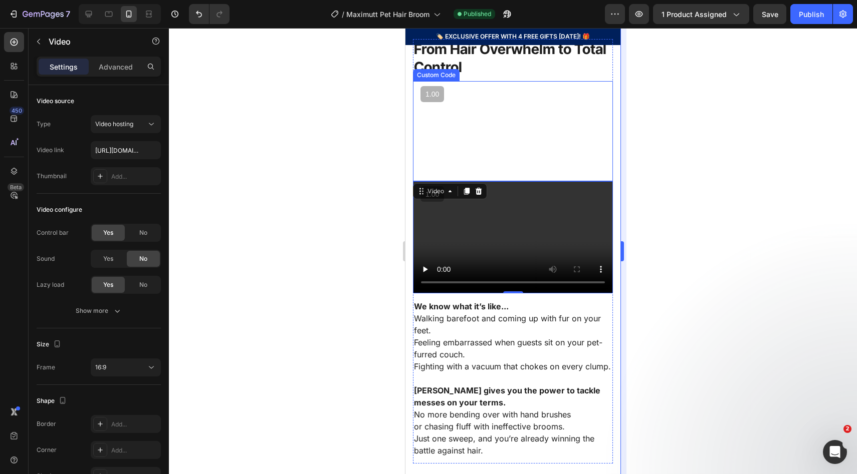
click at [629, 270] on div at bounding box center [513, 251] width 688 height 446
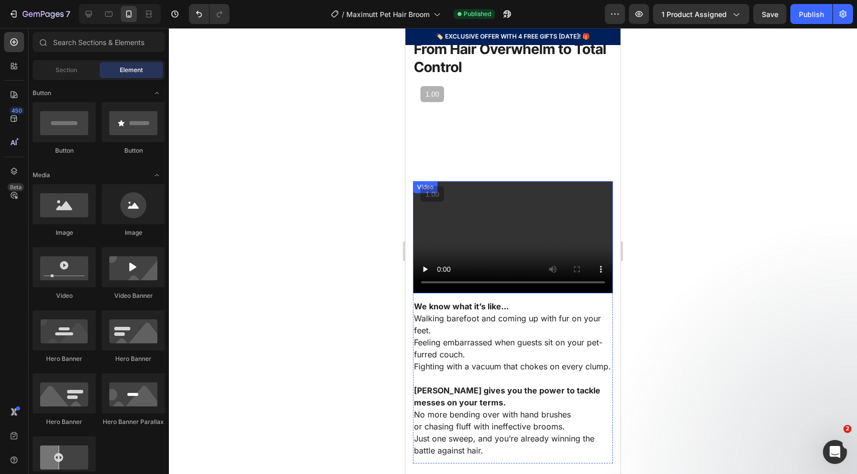
scroll to position [1032, 0]
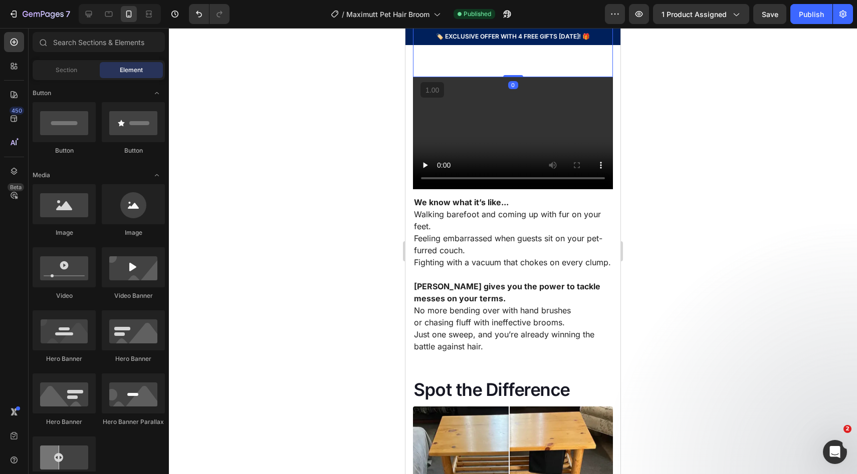
click at [509, 77] on video at bounding box center [513, 27] width 200 height 100
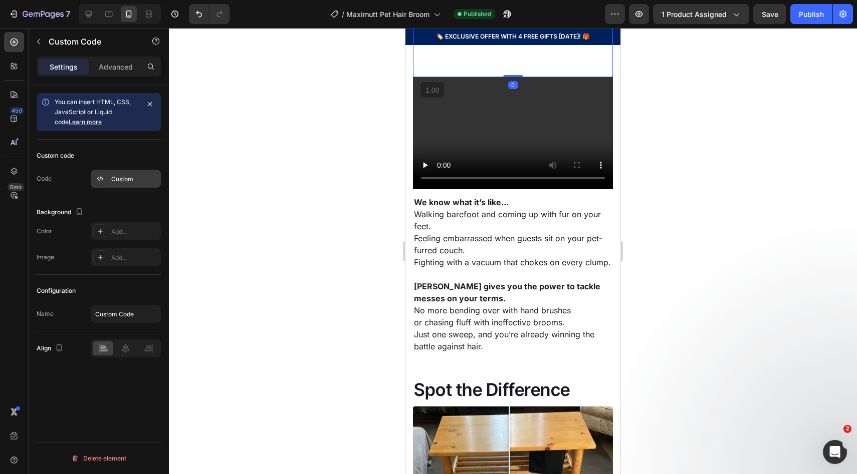
click at [120, 176] on div "Custom" at bounding box center [134, 179] width 47 height 9
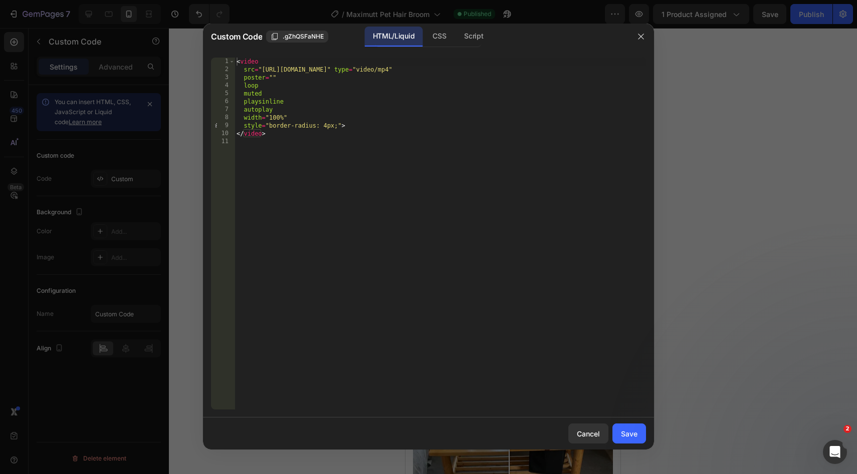
type textarea "src="https://cdn.shopify.com/videos/c/o/v/e77a689e4fe14fb8a5a7e6cae41faf44.mp4"…"
drag, startPoint x: 262, startPoint y: 70, endPoint x: 525, endPoint y: 71, distance: 263.0
click at [525, 71] on div "< video src = "https://cdn.shopify.com/videos/c/o/v/e77a689e4fe14fb8a5a7e6cae41…" at bounding box center [439, 242] width 411 height 368
click at [740, 133] on div at bounding box center [428, 237] width 857 height 474
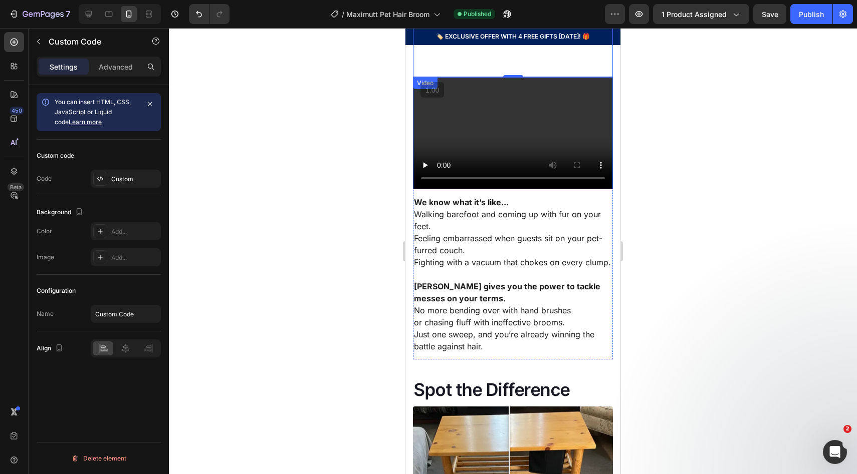
click at [582, 189] on video at bounding box center [513, 133] width 200 height 112
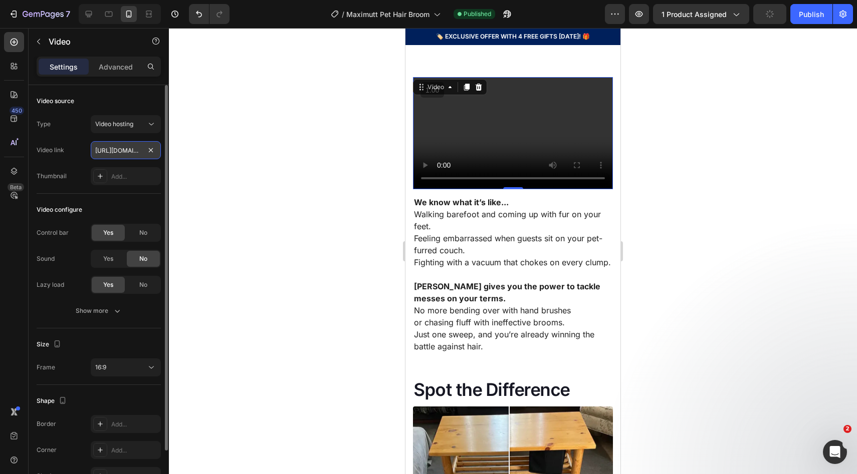
click at [124, 147] on input "https://cdn.shopify.com/videos/c/o/v/2cd3deb506b54b009063f7270ab5cf2e.mp4" at bounding box center [126, 150] width 70 height 18
paste input "e77a689e4fe14fb8a5a7e6cae41faf44"
type input "https://cdn.shopify.com/videos/c/o/v/e77a689e4fe14fb8a5a7e6cae41faf44.mp4"
click at [150, 233] on div "No" at bounding box center [143, 233] width 33 height 16
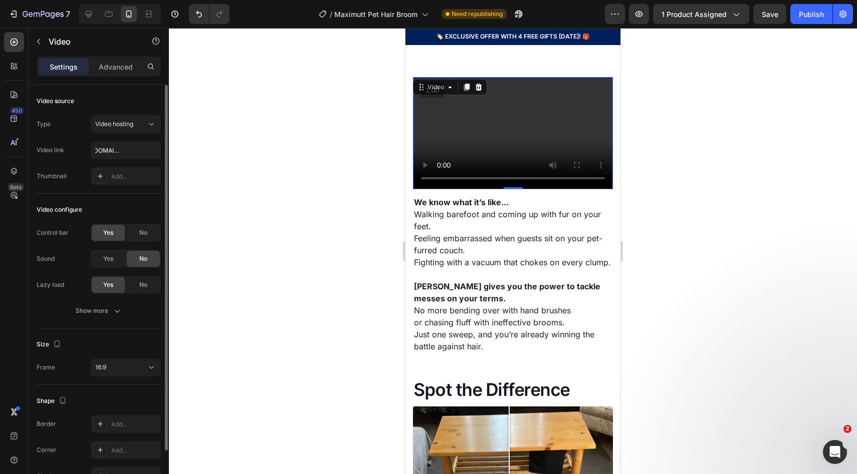
scroll to position [0, 0]
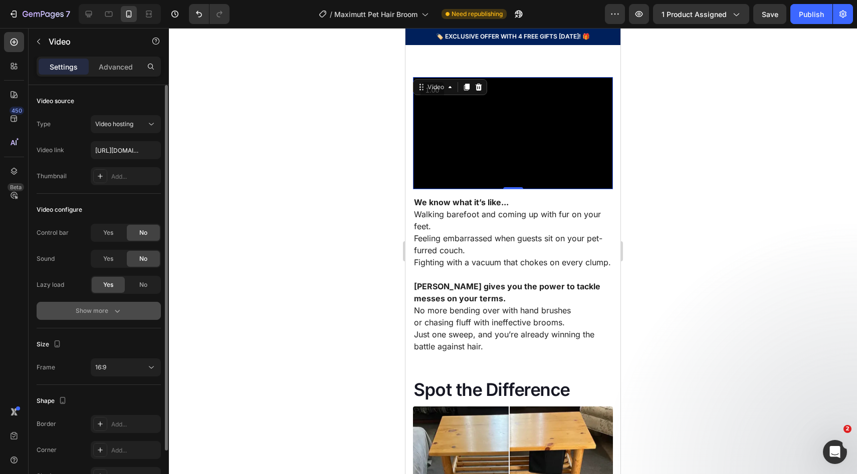
click at [117, 319] on button "Show more" at bounding box center [99, 311] width 124 height 18
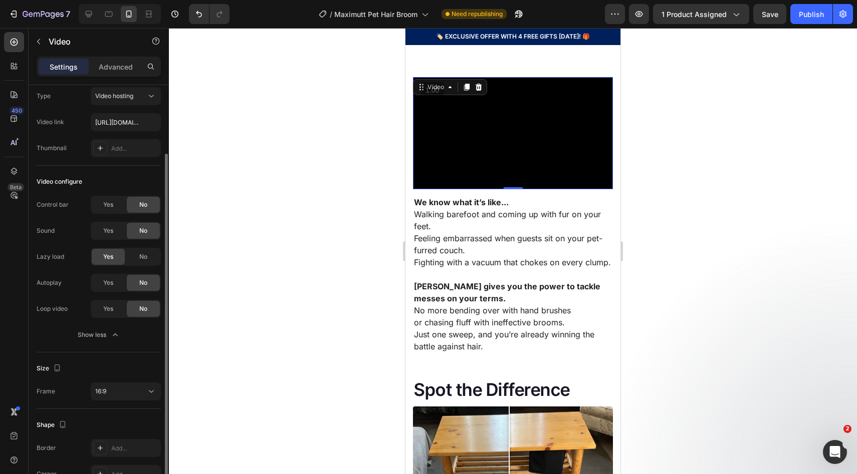
scroll to position [54, 0]
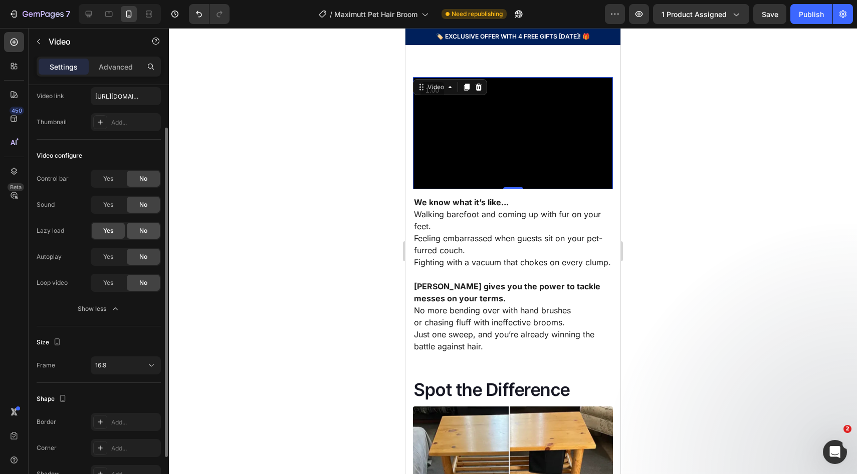
click at [144, 234] on span "No" at bounding box center [143, 230] width 8 height 9
click at [113, 259] on span "Yes" at bounding box center [108, 257] width 10 height 9
drag, startPoint x: 116, startPoint y: 287, endPoint x: 121, endPoint y: 294, distance: 9.3
click at [116, 287] on div "Yes" at bounding box center [108, 283] width 33 height 16
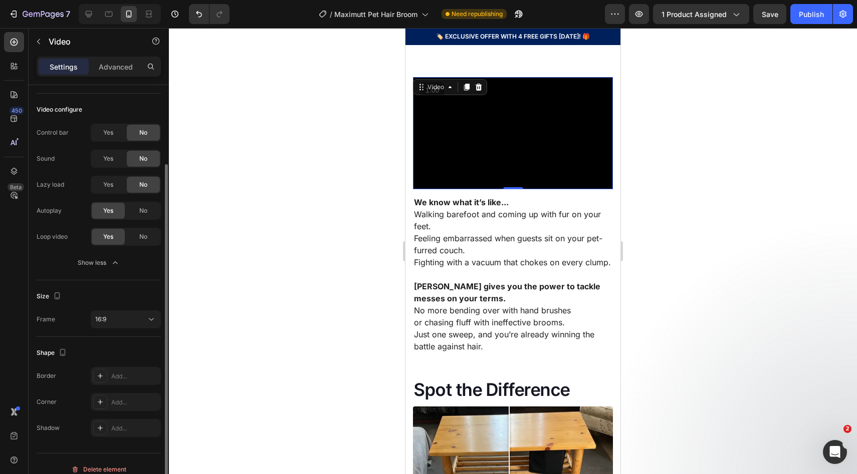
scroll to position [111, 0]
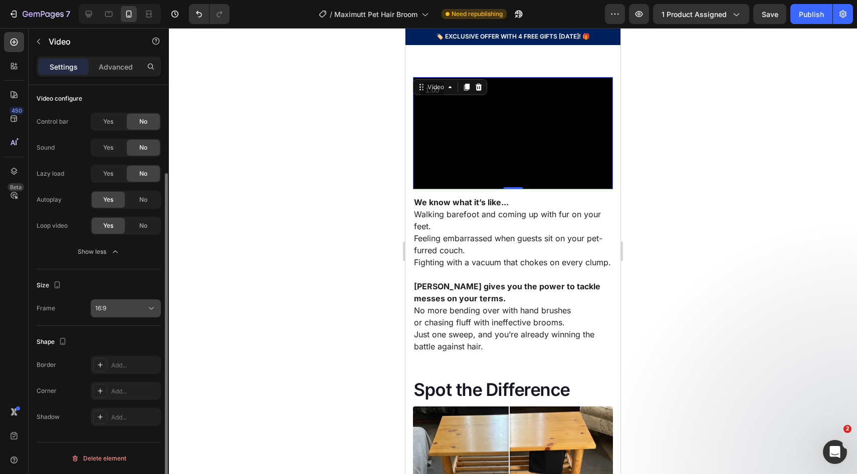
click at [113, 311] on div "16:9" at bounding box center [120, 308] width 51 height 9
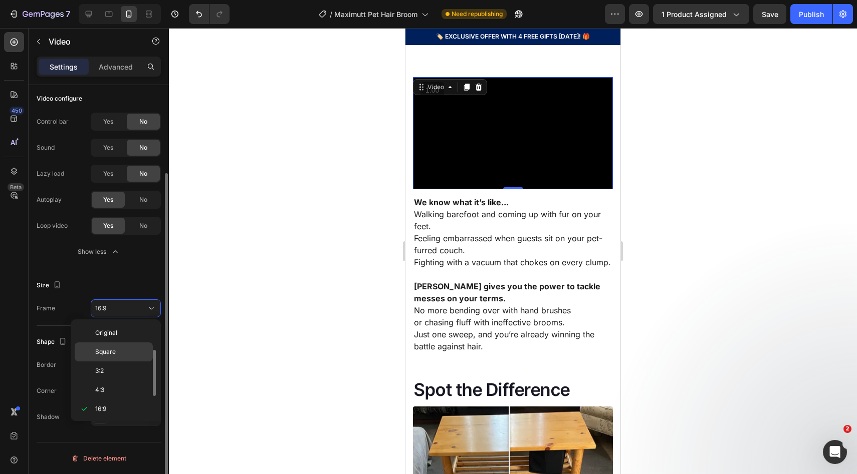
scroll to position [18, 0]
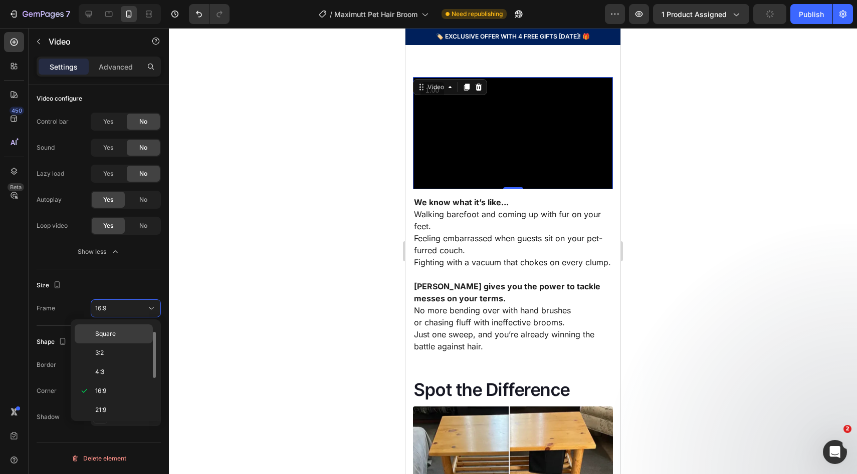
drag, startPoint x: 111, startPoint y: 339, endPoint x: 116, endPoint y: 337, distance: 6.1
click at [111, 344] on div "Square" at bounding box center [114, 353] width 78 height 19
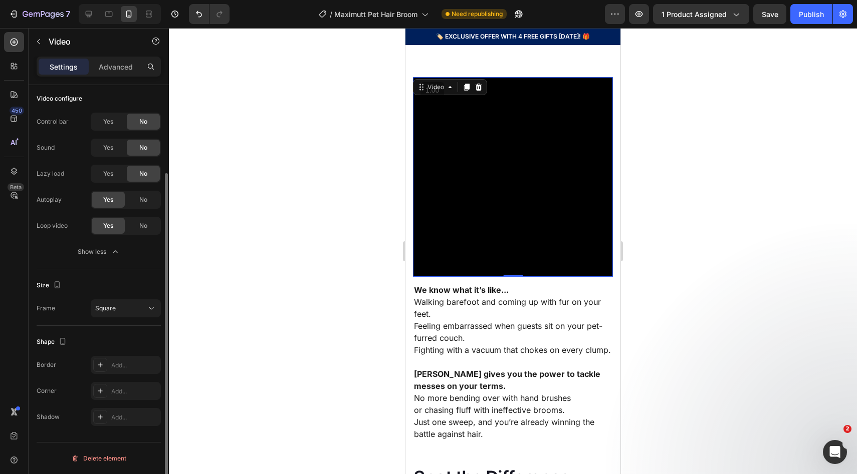
scroll to position [0, 0]
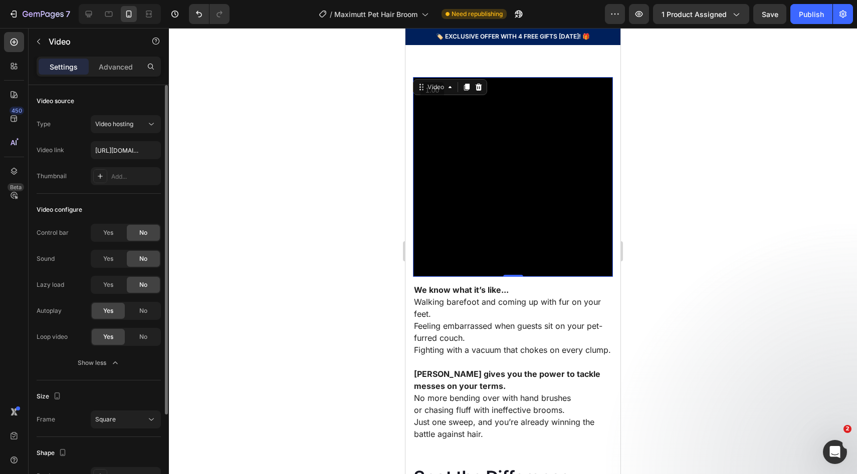
click at [804, 89] on div at bounding box center [513, 251] width 688 height 446
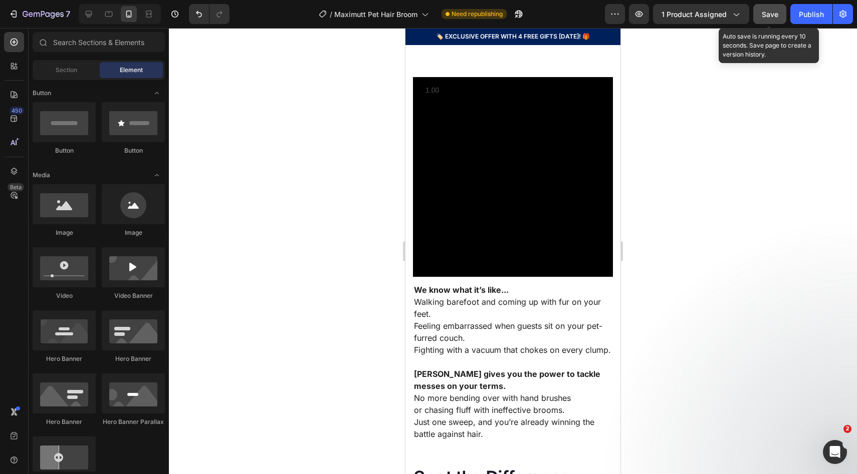
click at [780, 20] on button "Save" at bounding box center [769, 14] width 33 height 20
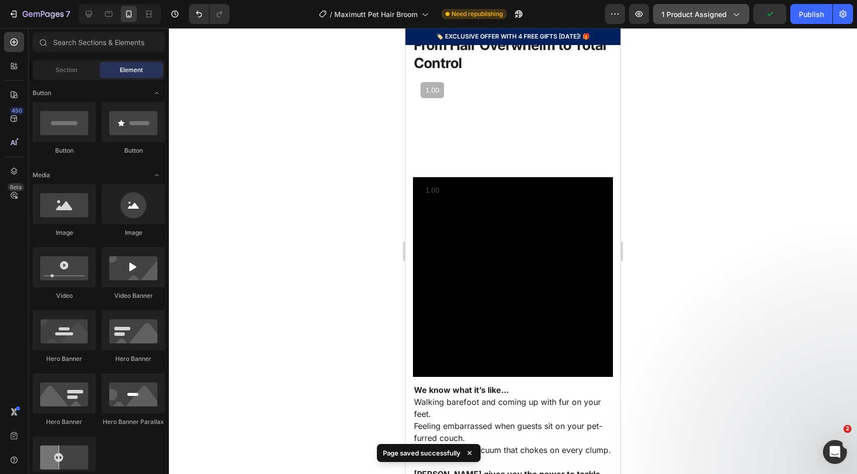
scroll to position [842, 0]
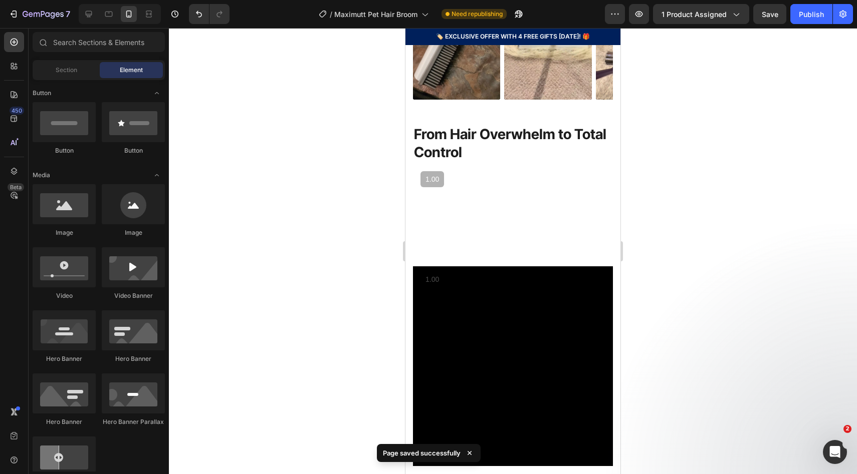
drag, startPoint x: 806, startPoint y: 15, endPoint x: 790, endPoint y: 40, distance: 29.1
click at [806, 16] on div "Publish" at bounding box center [811, 14] width 25 height 11
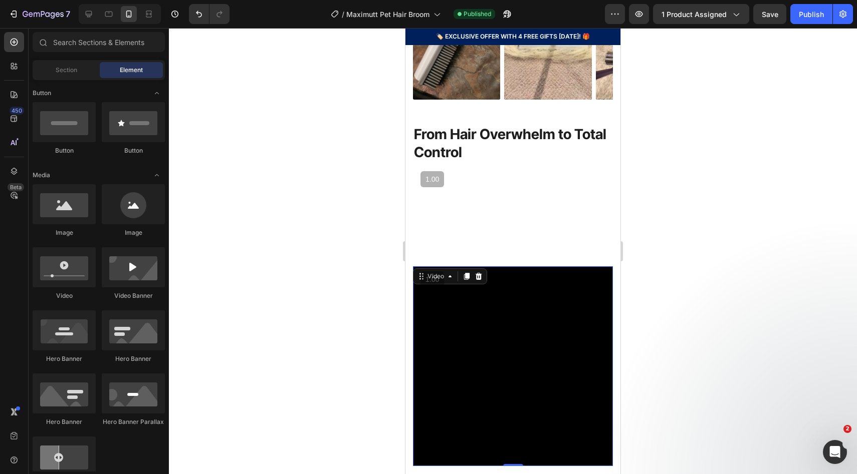
click at [486, 396] on video at bounding box center [513, 367] width 200 height 200
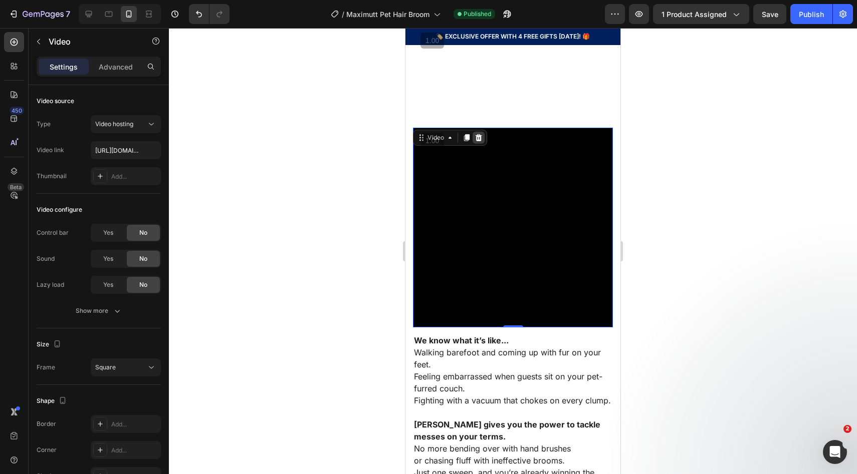
click at [480, 141] on icon at bounding box center [478, 137] width 7 height 7
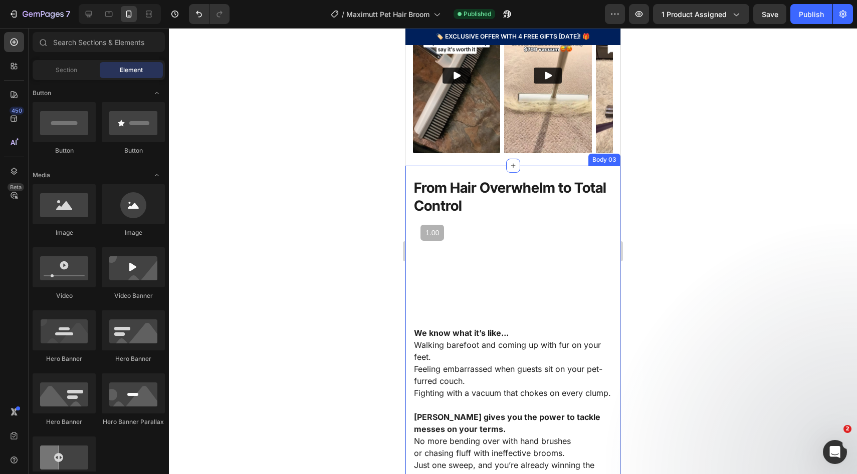
drag, startPoint x: 654, startPoint y: 225, endPoint x: 642, endPoint y: 228, distance: 11.9
click at [653, 225] on div at bounding box center [513, 251] width 688 height 446
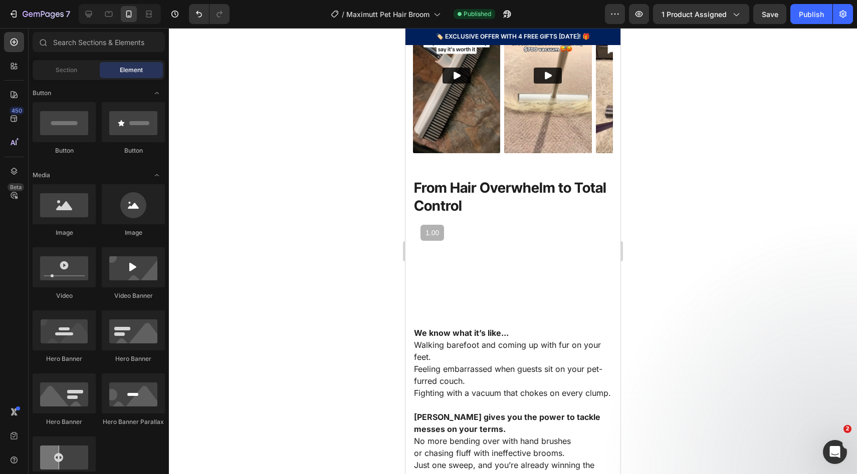
click at [495, 243] on video at bounding box center [513, 270] width 200 height 100
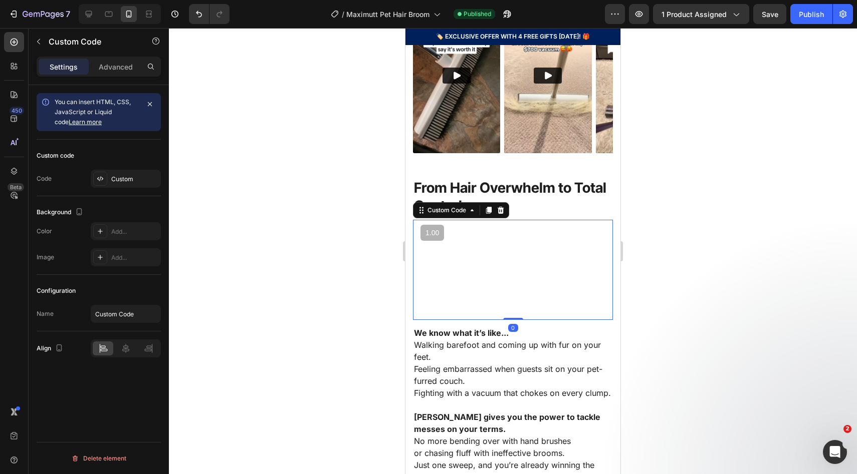
drag, startPoint x: 752, startPoint y: 61, endPoint x: 771, endPoint y: 26, distance: 40.3
click at [752, 61] on div at bounding box center [513, 251] width 688 height 446
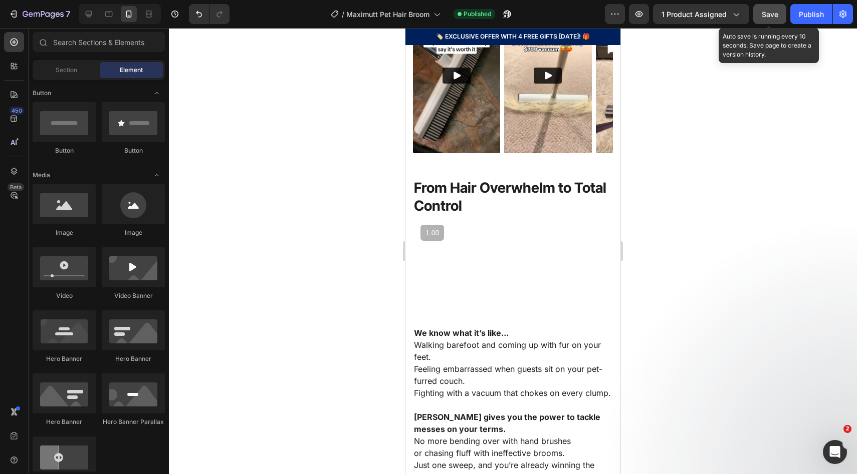
click at [771, 20] on button "Save" at bounding box center [769, 14] width 33 height 20
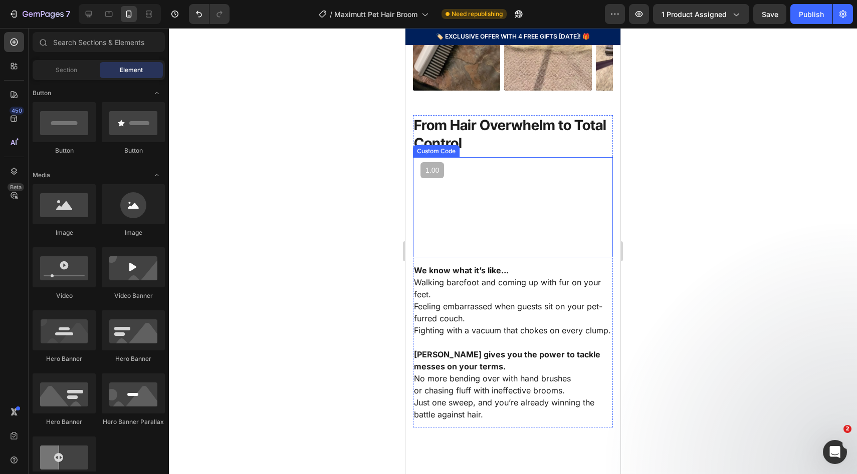
scroll to position [857, 0]
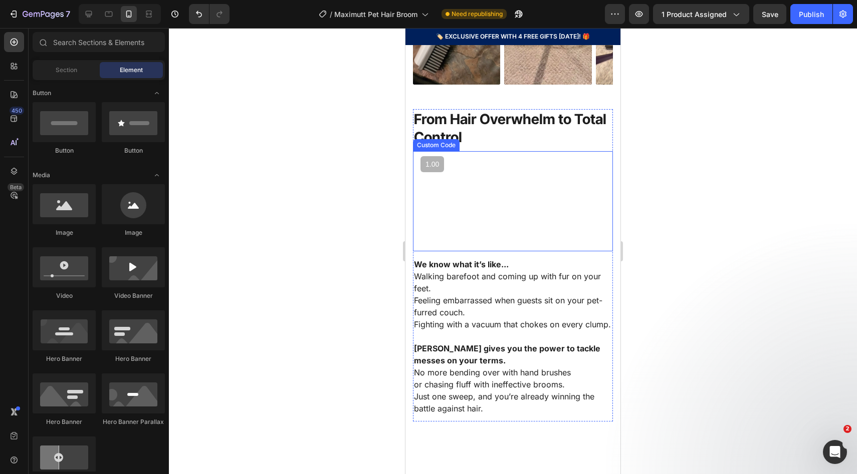
click at [474, 252] on video at bounding box center [513, 201] width 200 height 100
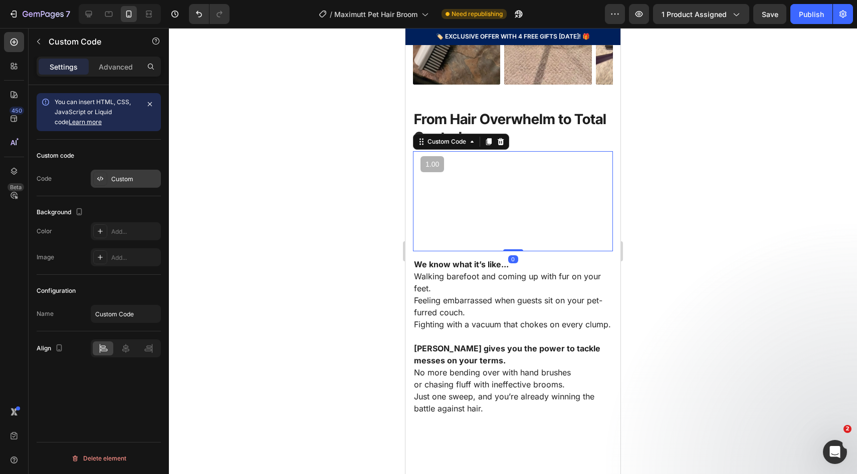
click at [126, 181] on div "Custom" at bounding box center [134, 179] width 47 height 9
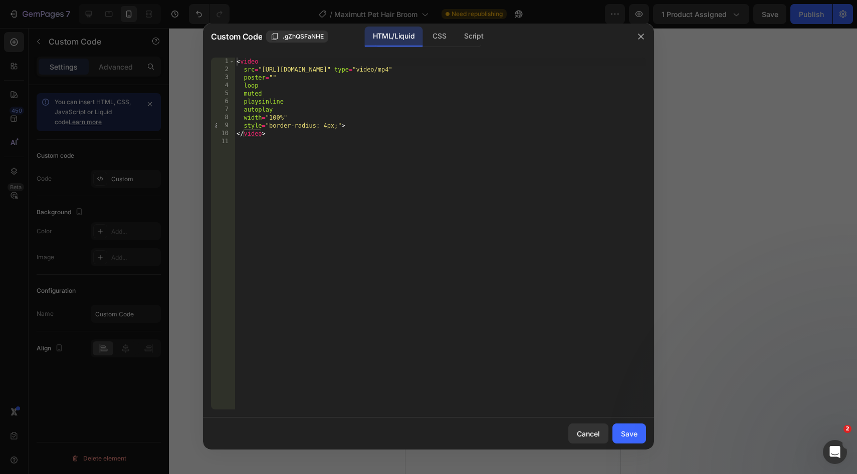
click at [791, 111] on div at bounding box center [428, 237] width 857 height 474
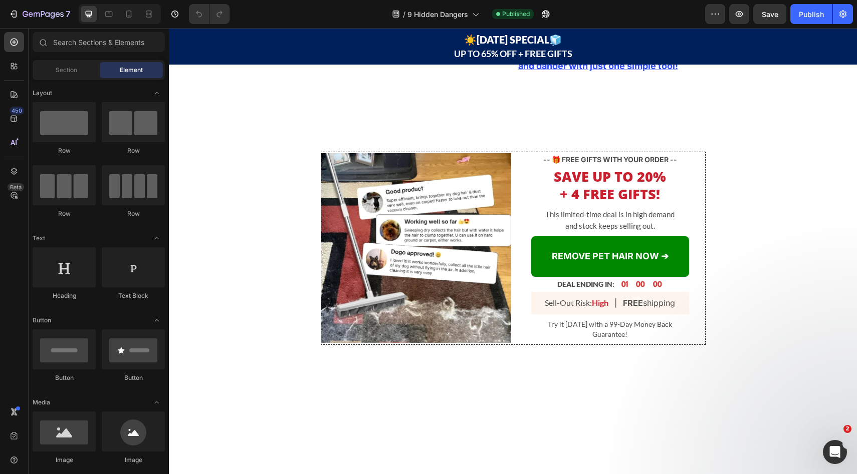
scroll to position [1190, 0]
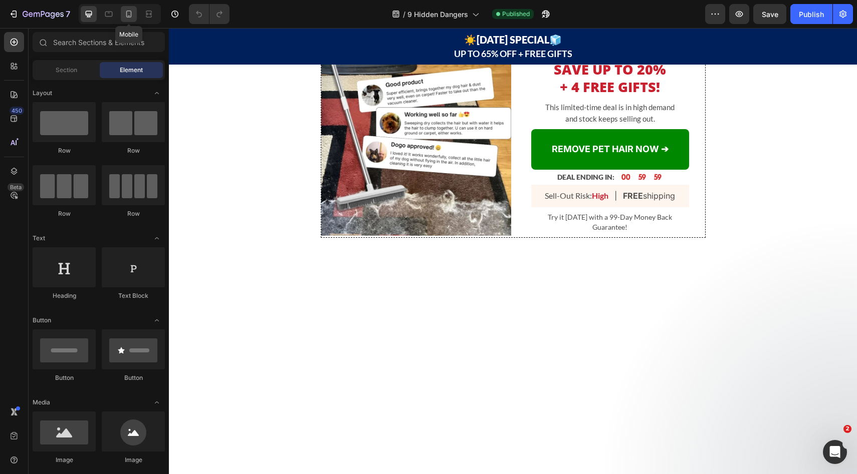
click at [122, 12] on div at bounding box center [129, 14] width 16 height 16
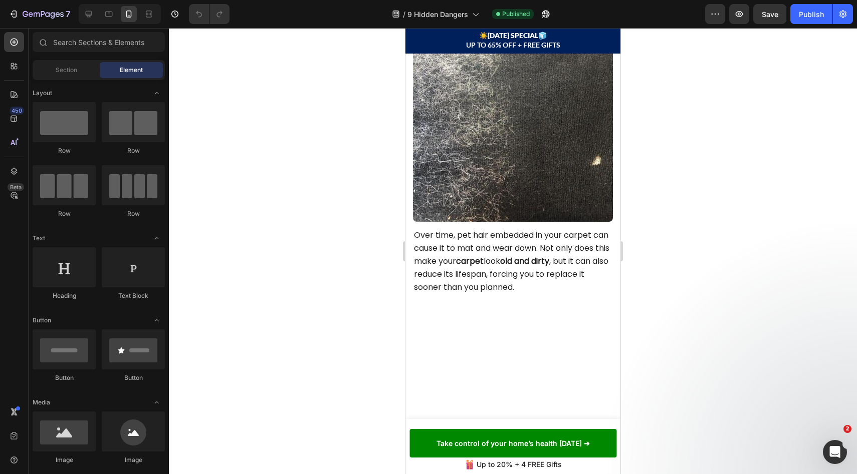
scroll to position [2306, 0]
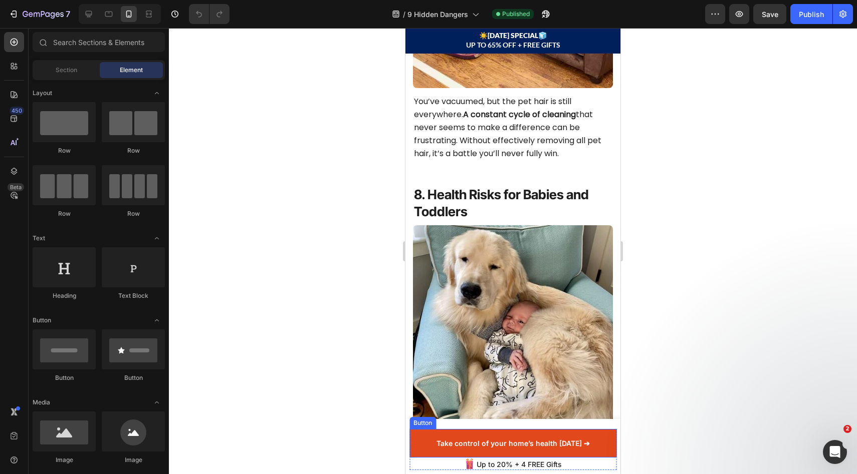
click at [593, 440] on link "Take control of your home’s health [DATE] ➔" at bounding box center [512, 443] width 207 height 29
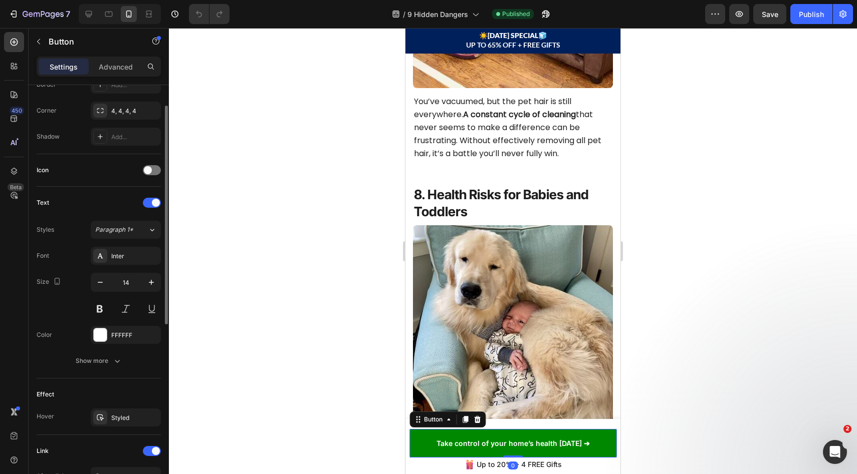
scroll to position [379, 0]
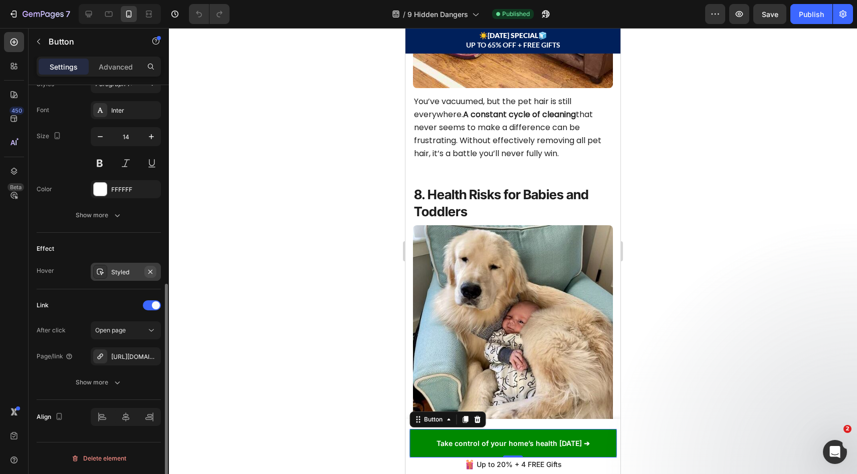
click at [149, 275] on icon "button" at bounding box center [150, 272] width 8 height 8
click at [783, 293] on div at bounding box center [513, 251] width 688 height 446
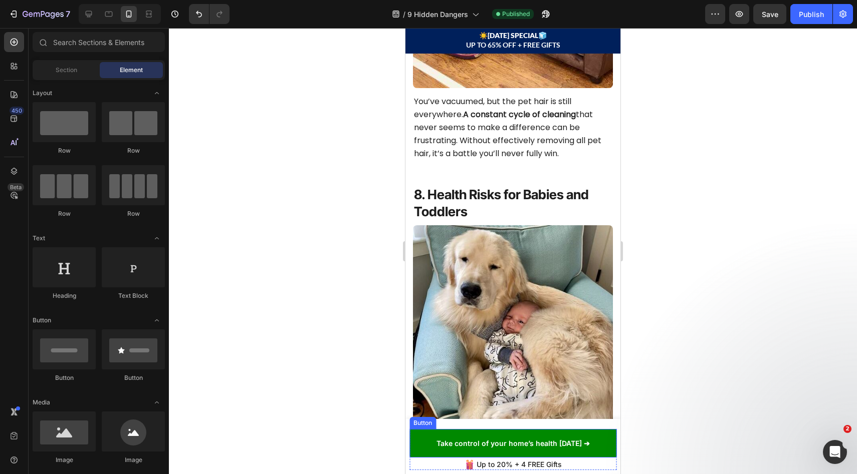
click at [682, 421] on div at bounding box center [513, 251] width 688 height 446
drag, startPoint x: 591, startPoint y: 436, endPoint x: 604, endPoint y: 430, distance: 14.6
click at [592, 436] on link "Take control of your home’s health [DATE] ➔" at bounding box center [512, 443] width 207 height 29
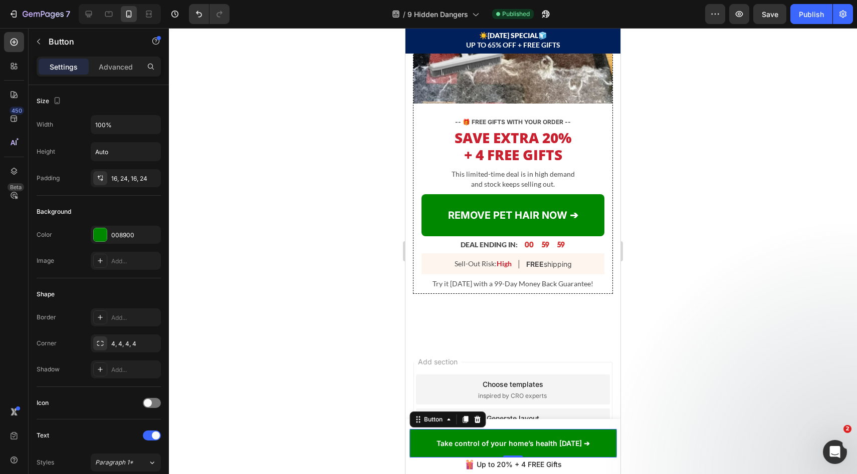
scroll to position [3440, 0]
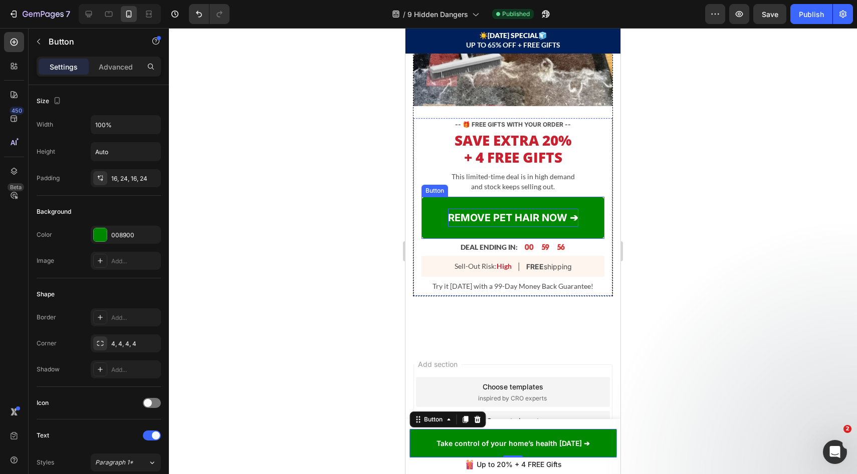
click at [516, 212] on p "REMOVE PET HAIR NOW ➔" at bounding box center [513, 218] width 130 height 18
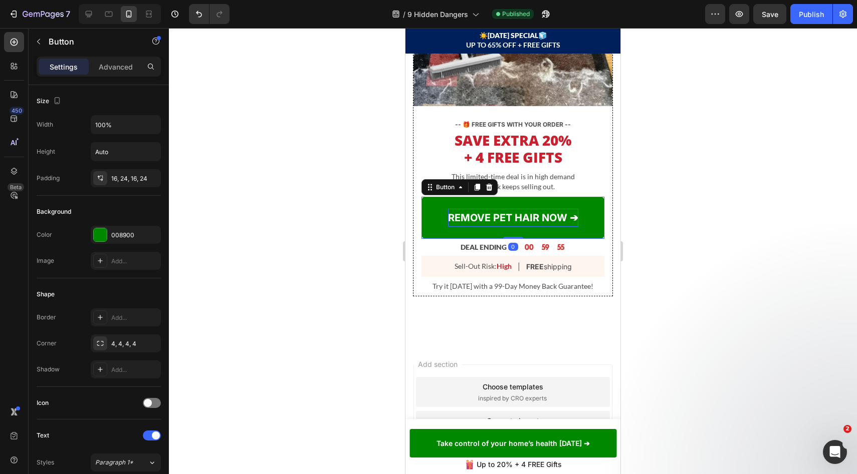
scroll to position [379, 0]
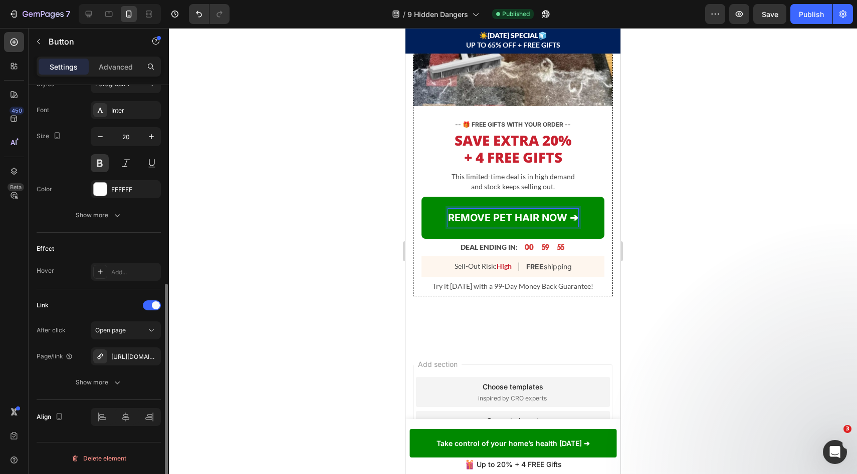
click at [523, 211] on p "REMOVE PET HAIR NOW ➔" at bounding box center [513, 218] width 130 height 18
click at [541, 212] on p "REMOVE PET HAIR NOW ➔" at bounding box center [513, 218] width 130 height 18
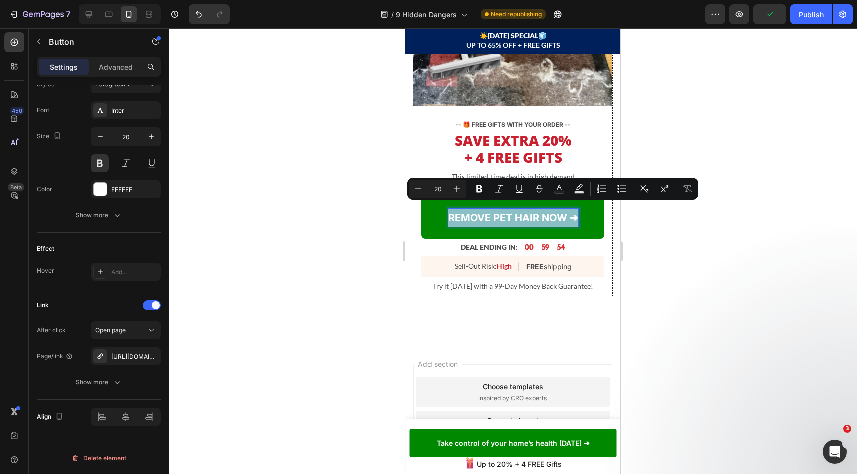
copy p "REMOVE PET HAIR NOW ➔"
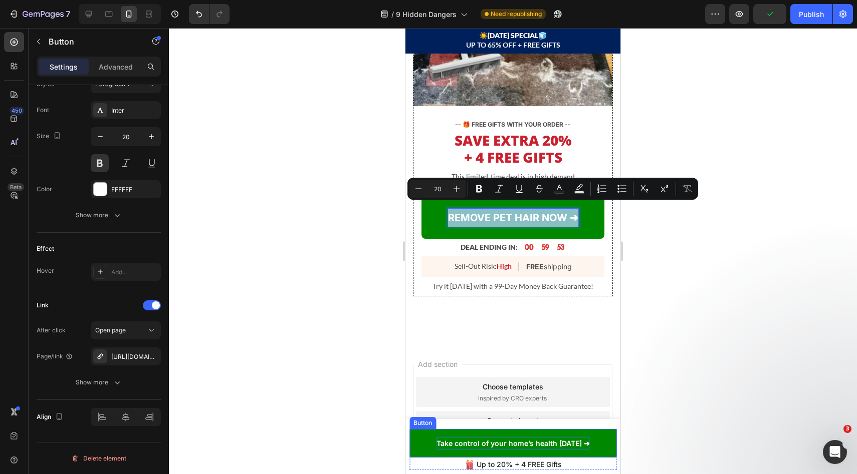
click at [539, 444] on p "Take control of your home’s health [DATE] ➔" at bounding box center [512, 443] width 153 height 13
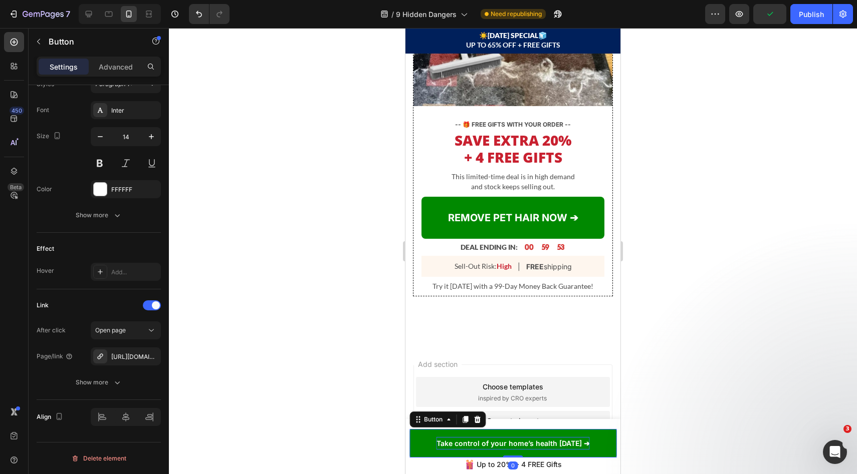
click at [539, 444] on p "Take control of your home’s health [DATE] ➔" at bounding box center [512, 443] width 153 height 13
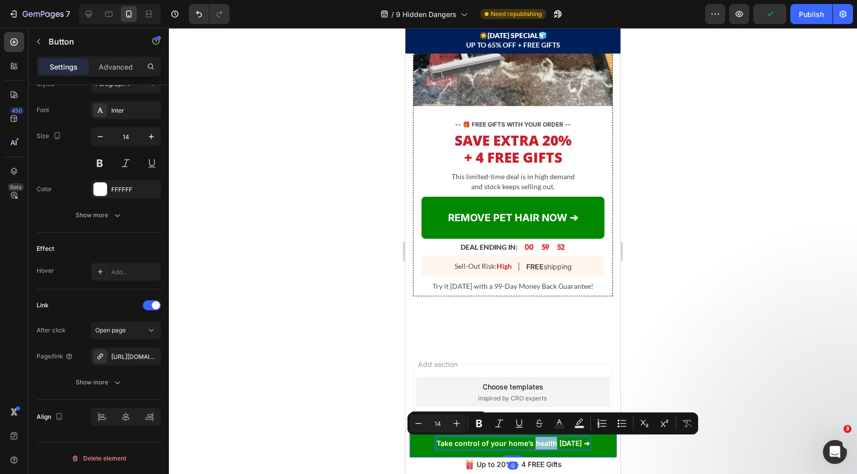
click at [544, 443] on p "Take control of your home’s health [DATE] ➔" at bounding box center [512, 443] width 153 height 13
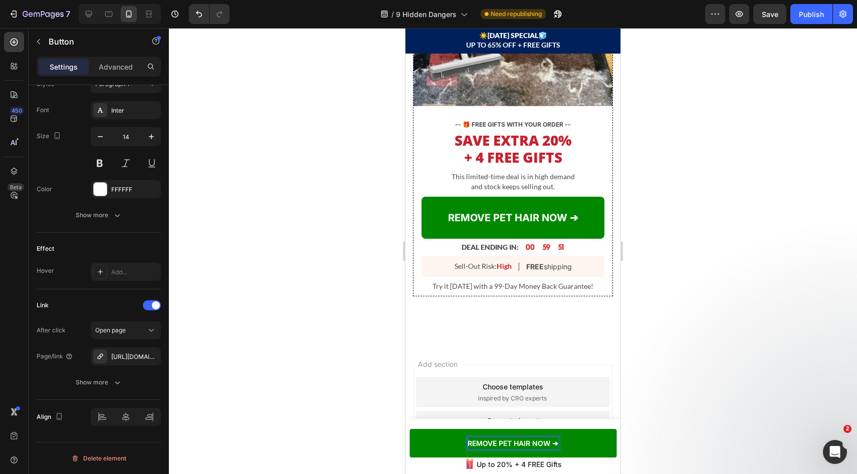
click at [631, 381] on div at bounding box center [513, 251] width 688 height 446
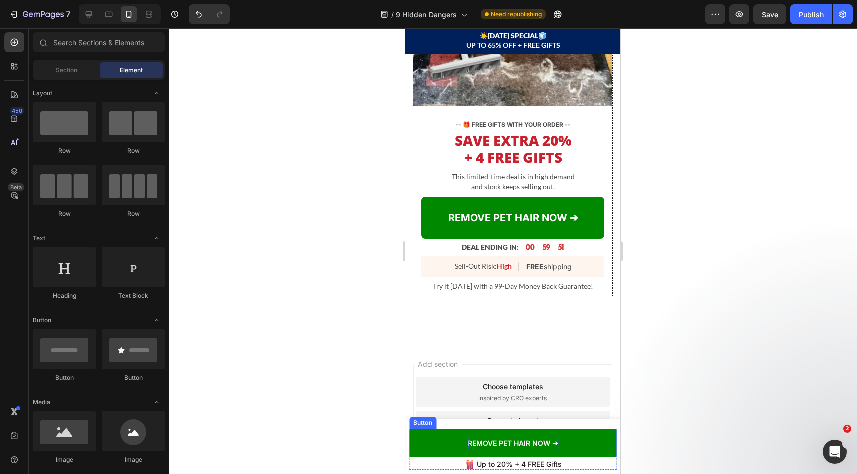
click at [575, 437] on link "REMOVE PET HAIR NOW ➔" at bounding box center [512, 443] width 207 height 29
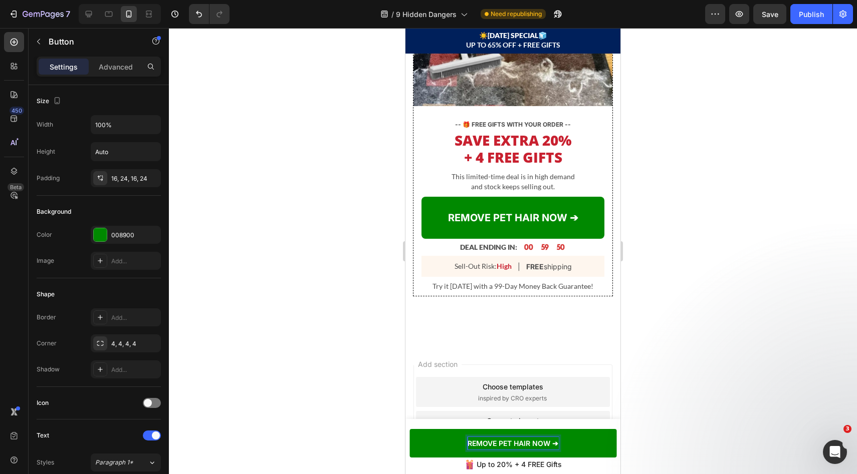
click at [611, 431] on div "Product Images Maximutt Pet Hair Broom Product Title $48.00 Product Price Produ…" at bounding box center [512, 446] width 215 height 55
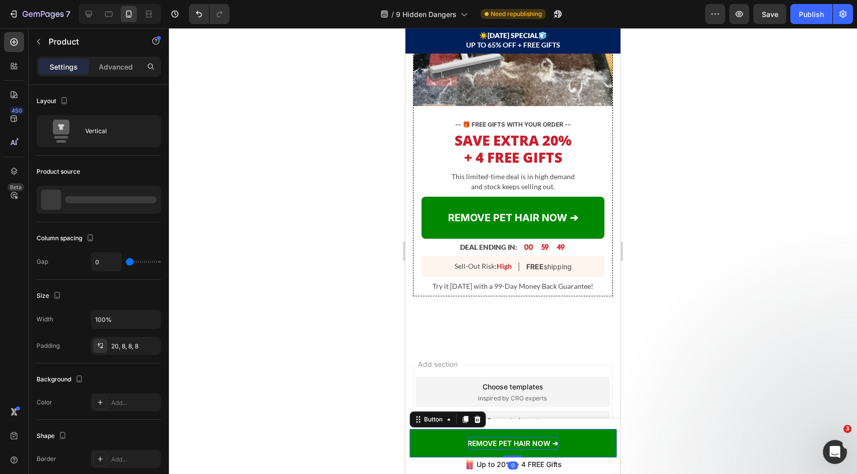
click at [548, 444] on p "REMOVE PET HAIR NOW ➔" at bounding box center [512, 443] width 91 height 13
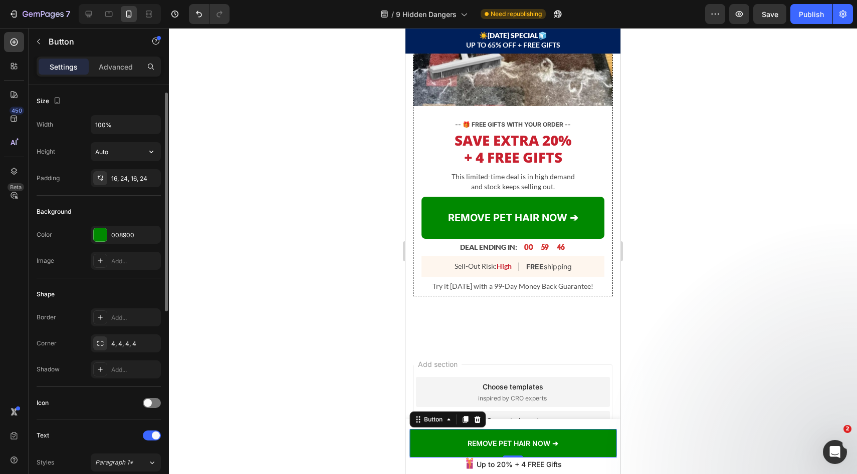
scroll to position [5, 0]
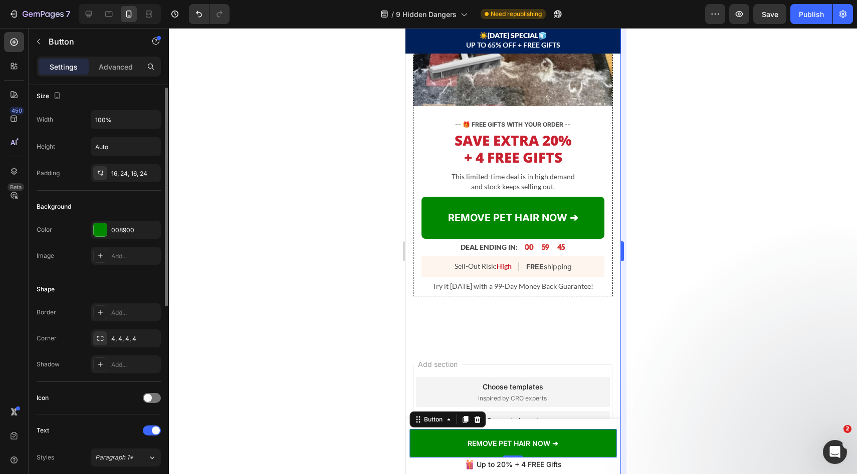
drag, startPoint x: 678, startPoint y: 436, endPoint x: 622, endPoint y: 442, distance: 56.4
click at [678, 436] on div at bounding box center [513, 251] width 688 height 446
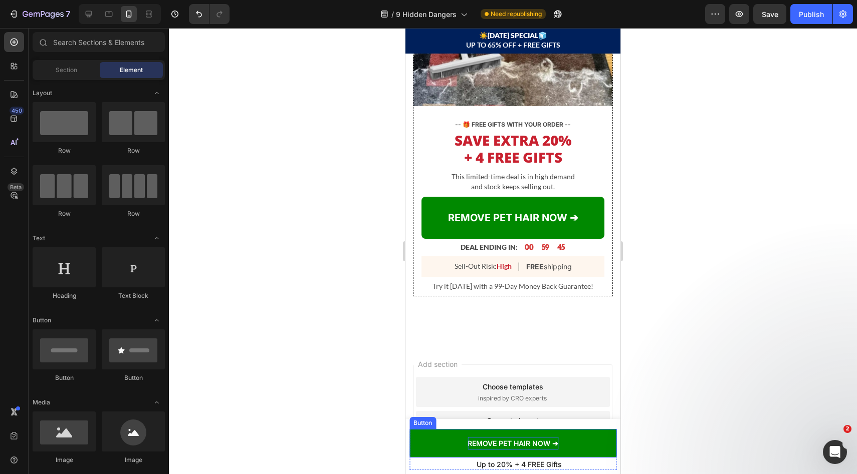
click at [488, 447] on p "REMOVE PET HAIR NOW ➔" at bounding box center [512, 443] width 91 height 13
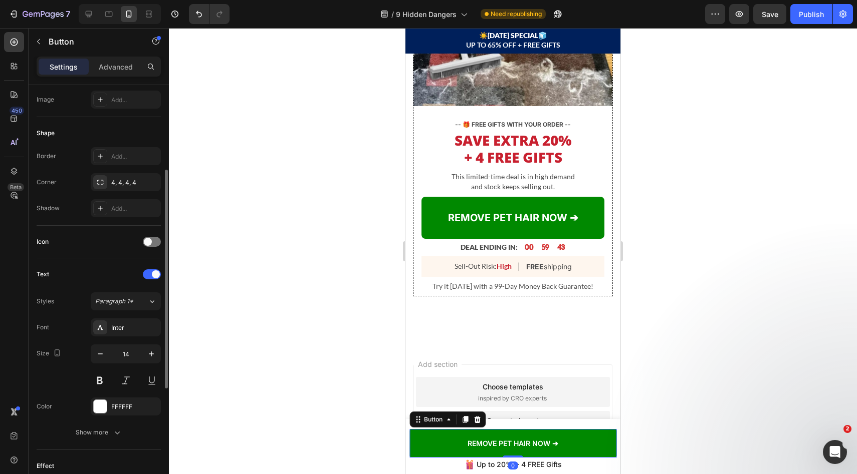
scroll to position [222, 0]
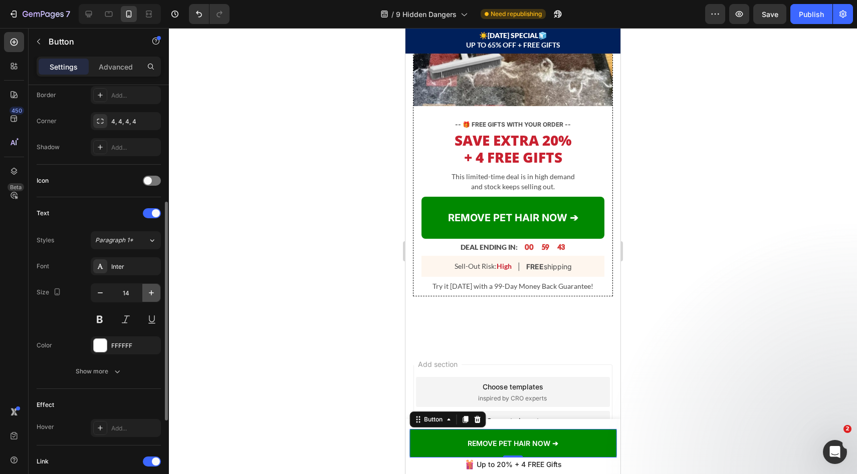
click at [147, 289] on icon "button" at bounding box center [151, 293] width 10 height 10
click at [148, 289] on icon "button" at bounding box center [151, 293] width 10 height 10
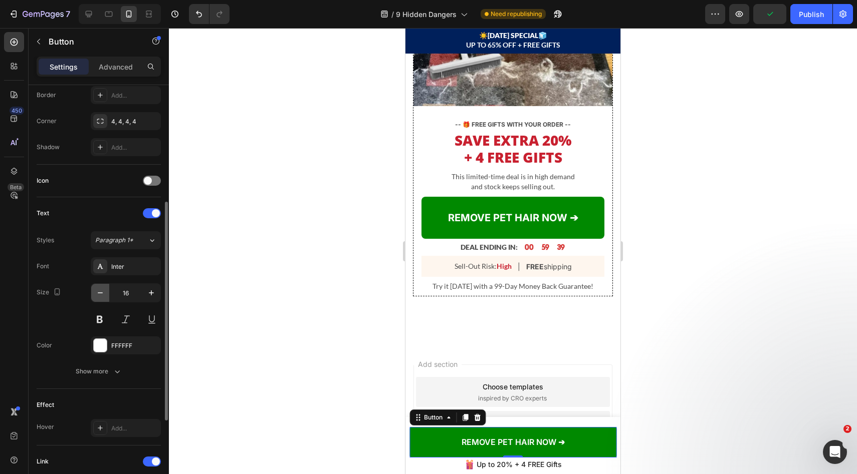
click at [100, 295] on icon "button" at bounding box center [100, 293] width 10 height 10
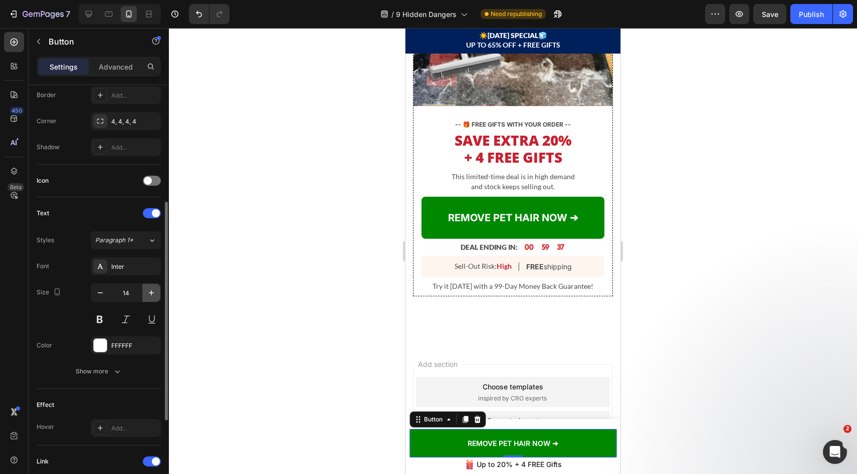
click at [148, 296] on icon "button" at bounding box center [151, 293] width 10 height 10
type input "16"
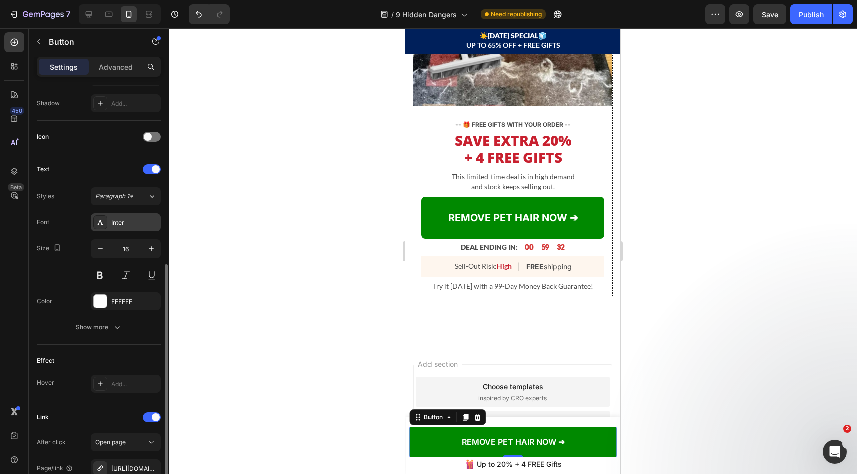
scroll to position [293, 0]
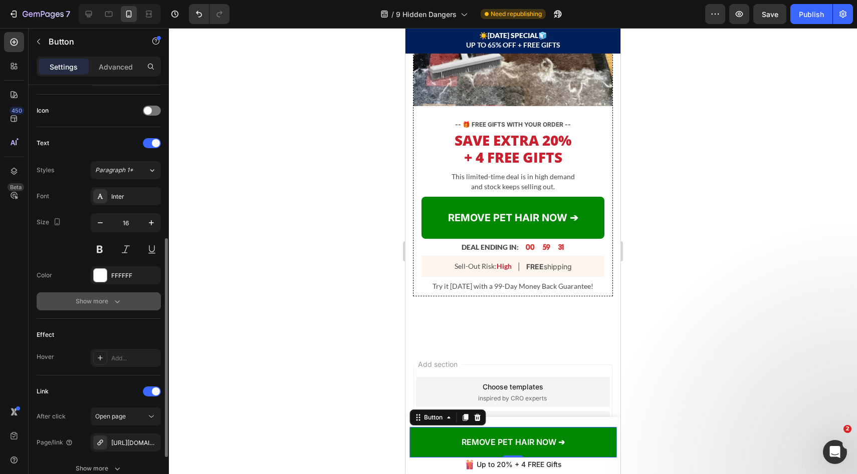
click at [118, 298] on icon "button" at bounding box center [117, 302] width 10 height 10
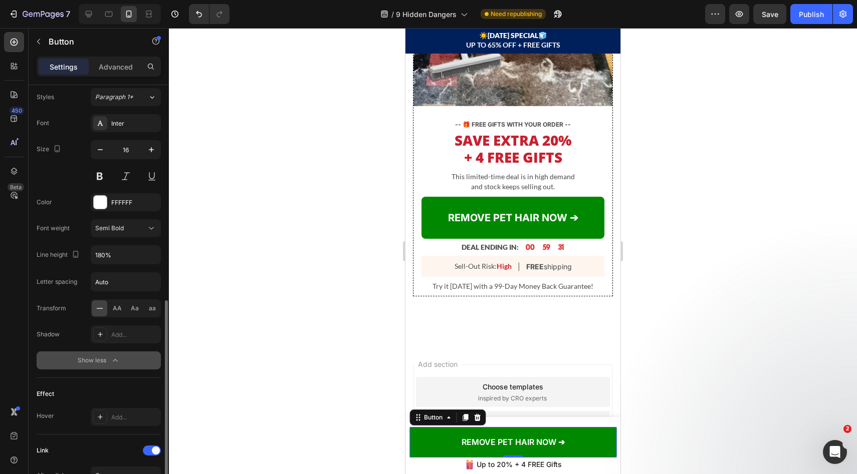
scroll to position [401, 0]
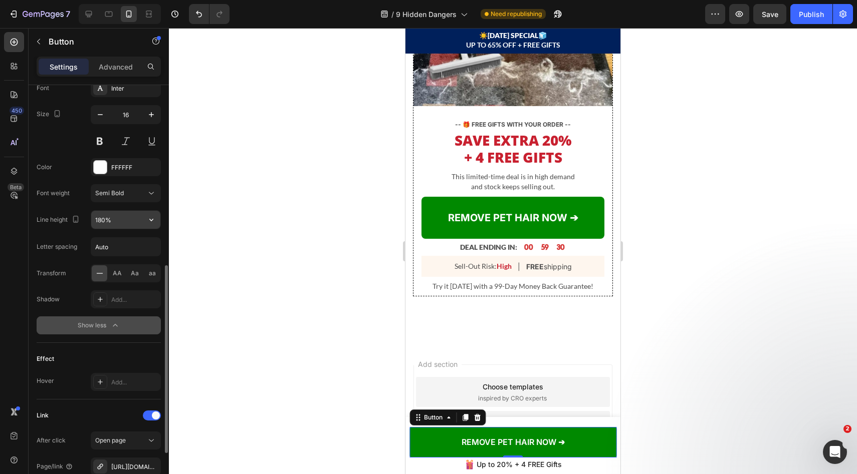
click at [119, 223] on input "180%" at bounding box center [125, 220] width 69 height 18
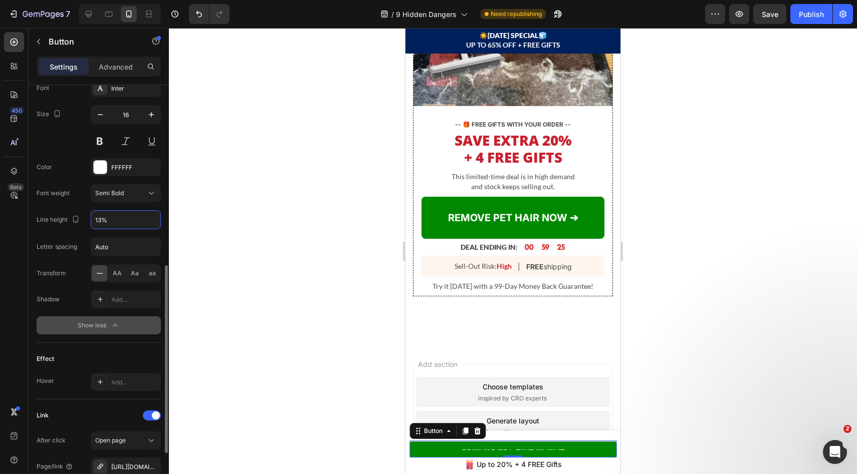
type input "130%"
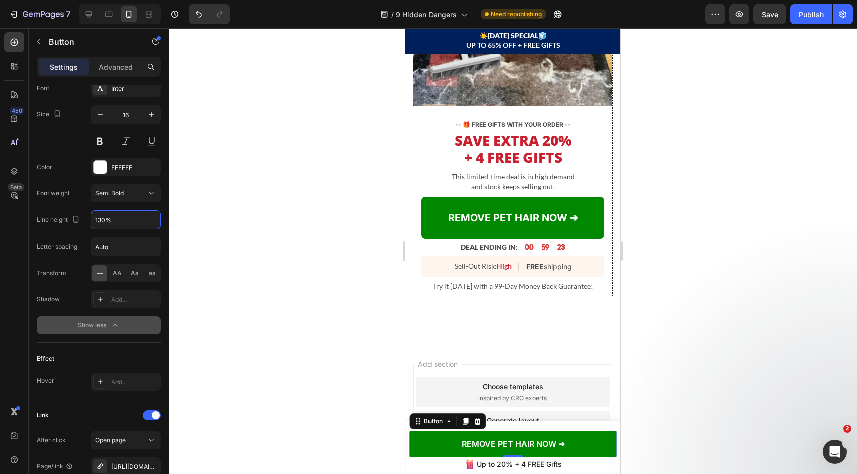
click at [819, 135] on div at bounding box center [513, 251] width 688 height 446
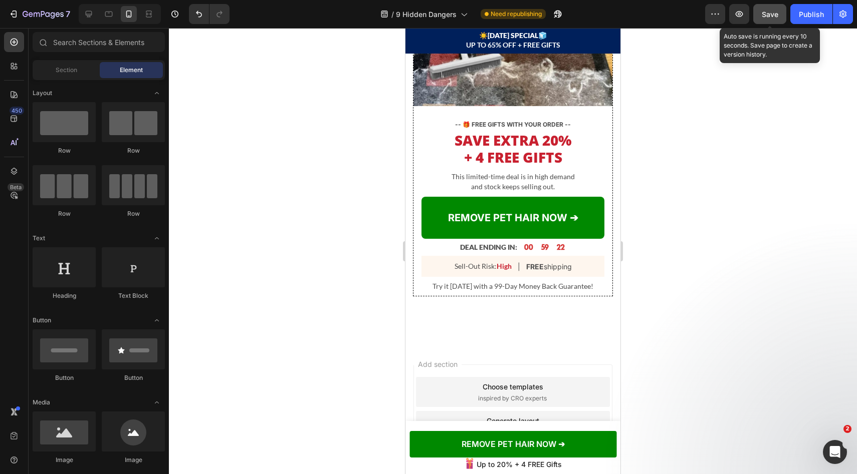
click at [769, 15] on span "Save" at bounding box center [770, 14] width 17 height 9
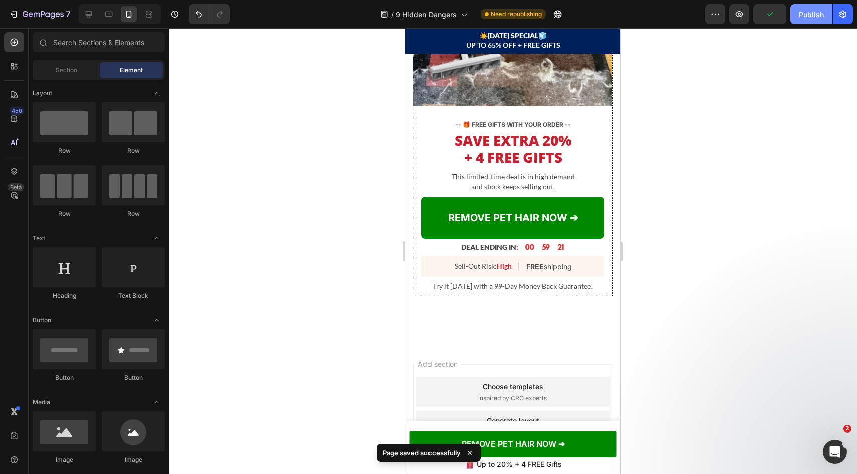
click at [802, 16] on div "Publish" at bounding box center [811, 14] width 25 height 11
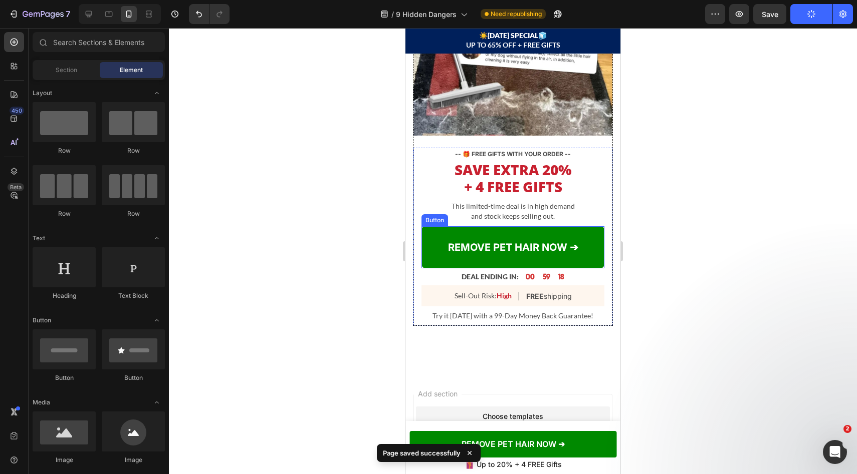
scroll to position [3405, 0]
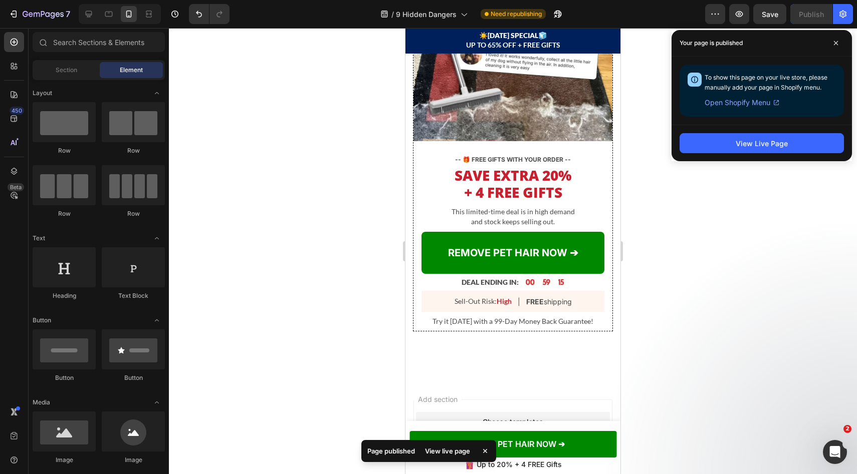
click at [827, 45] on div "Your page is published" at bounding box center [761, 43] width 180 height 27
click at [831, 42] on span at bounding box center [836, 43] width 16 height 16
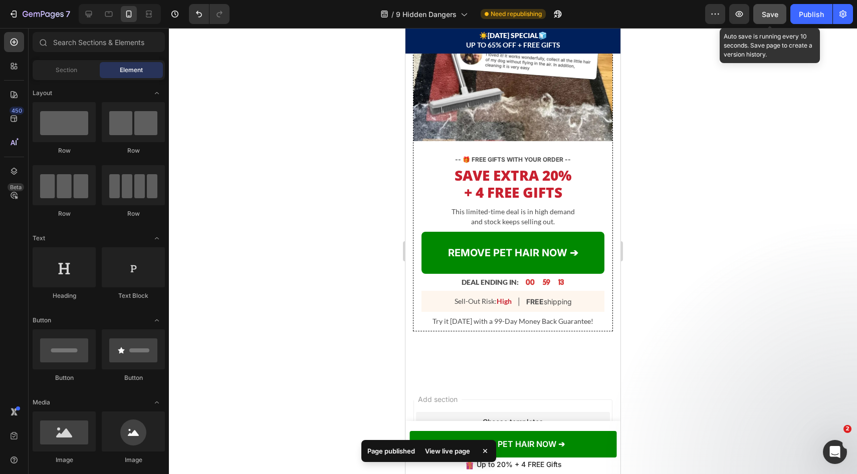
click at [764, 22] on button "Save" at bounding box center [769, 14] width 33 height 20
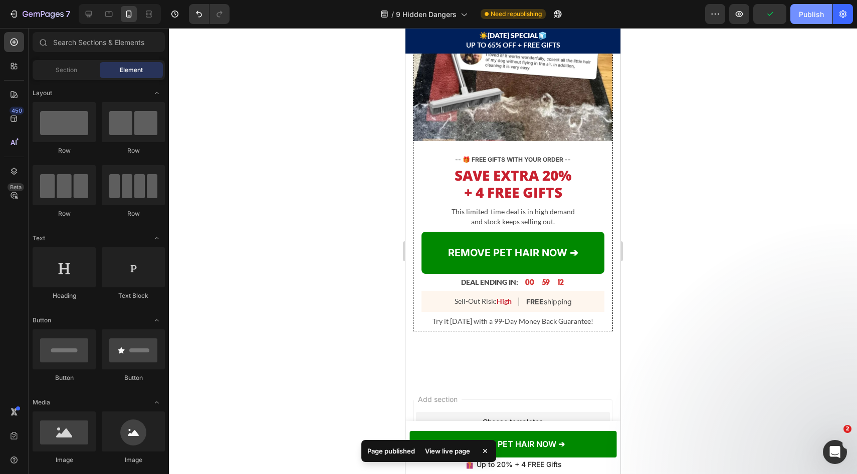
click at [803, 12] on div "Publish" at bounding box center [811, 14] width 25 height 11
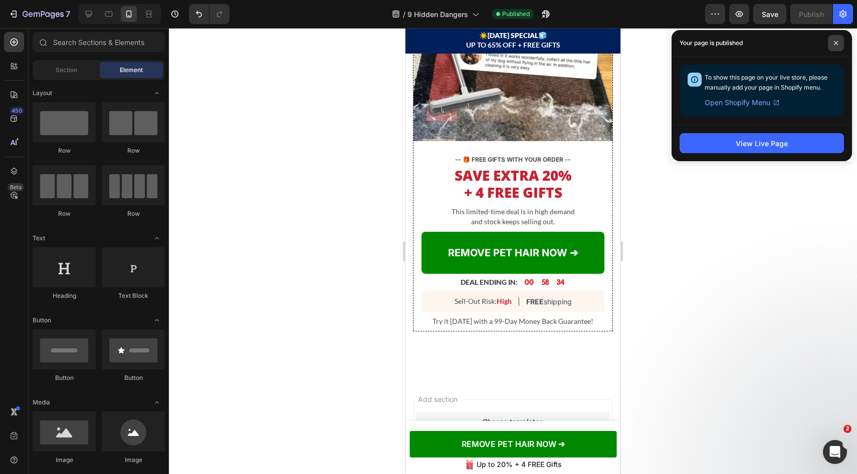
click at [833, 40] on span at bounding box center [836, 43] width 16 height 16
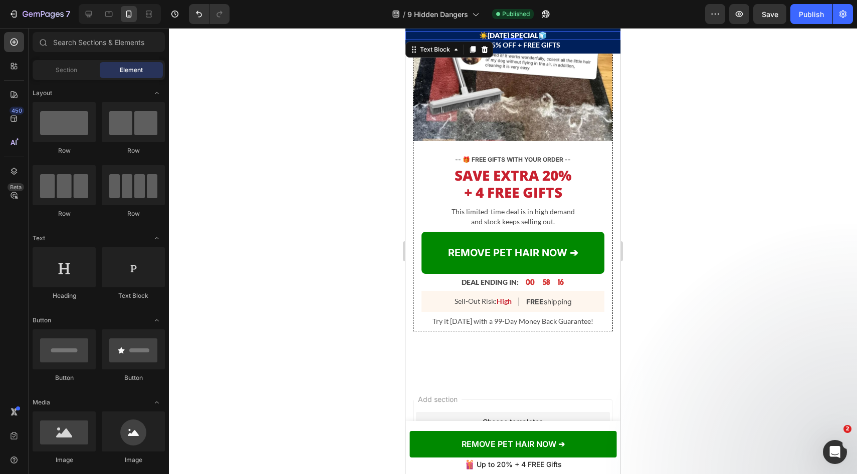
click at [513, 35] on p "☀️ LABOR DAY SPECIAL 🧊" at bounding box center [512, 35] width 213 height 7
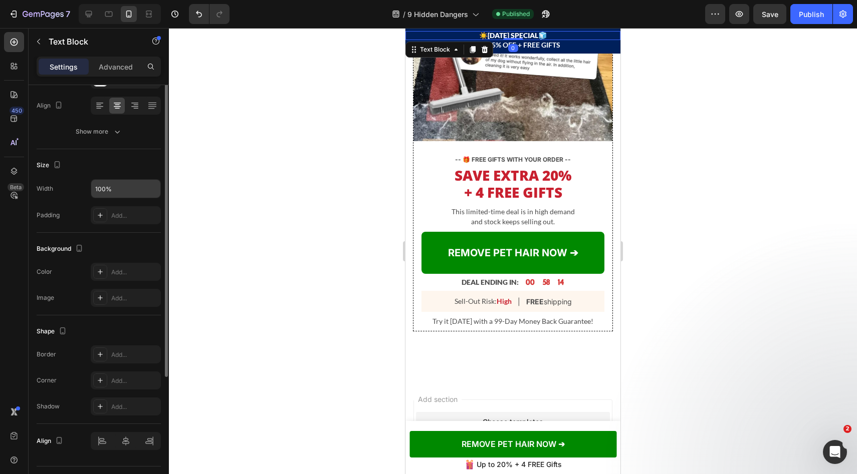
scroll to position [34, 0]
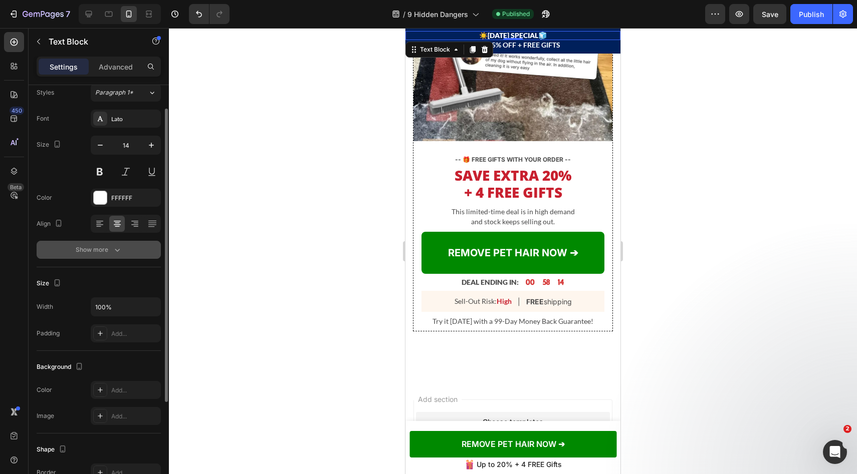
click at [113, 248] on icon "button" at bounding box center [117, 250] width 10 height 10
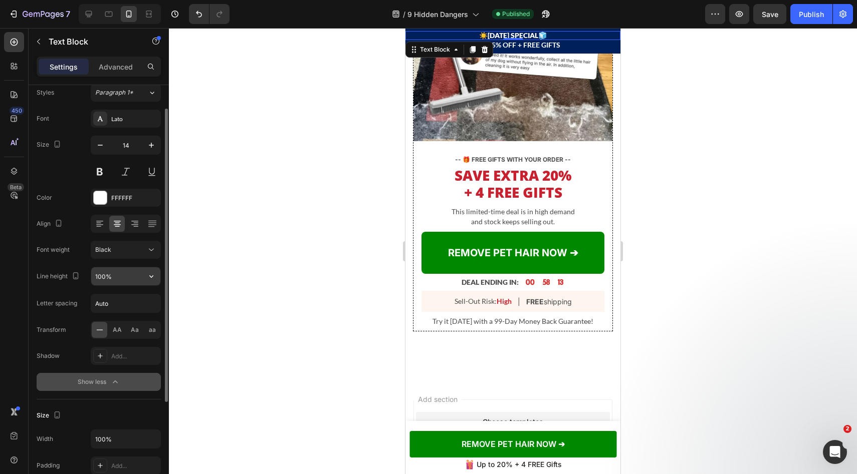
click at [112, 273] on input "100%" at bounding box center [125, 277] width 69 height 18
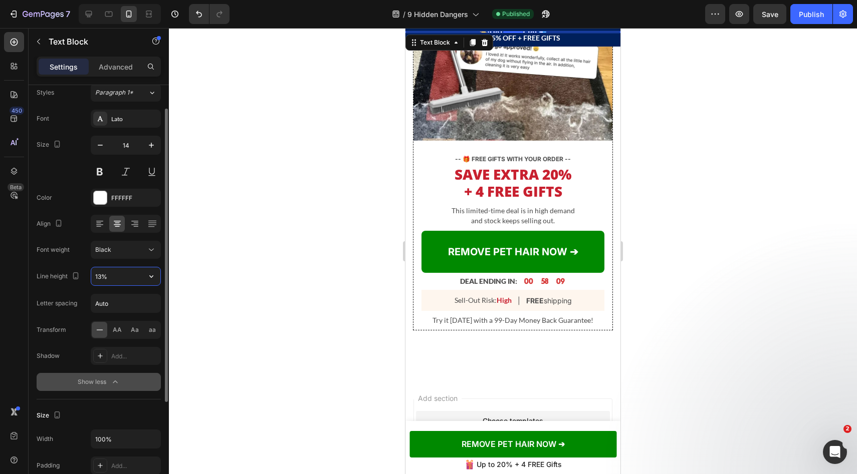
type input "130%"
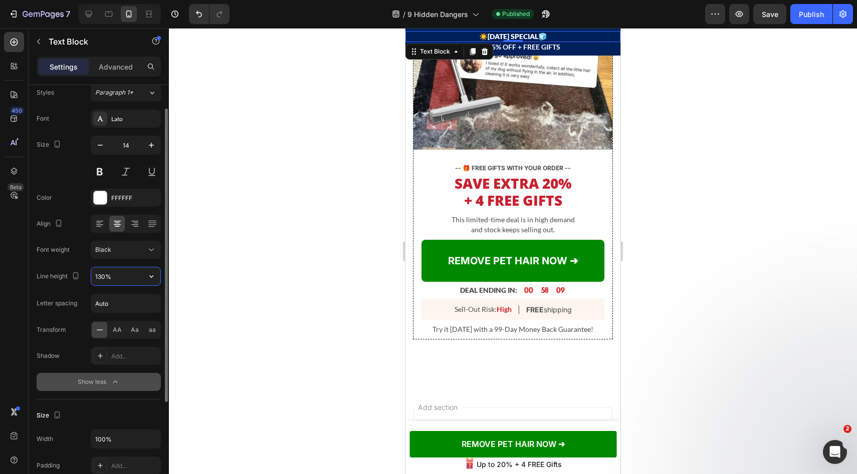
scroll to position [3407, 0]
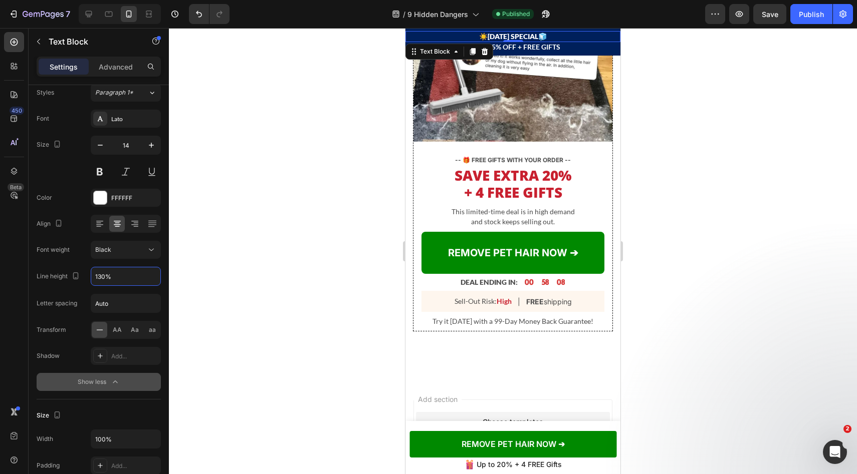
click at [649, 147] on div at bounding box center [513, 251] width 688 height 446
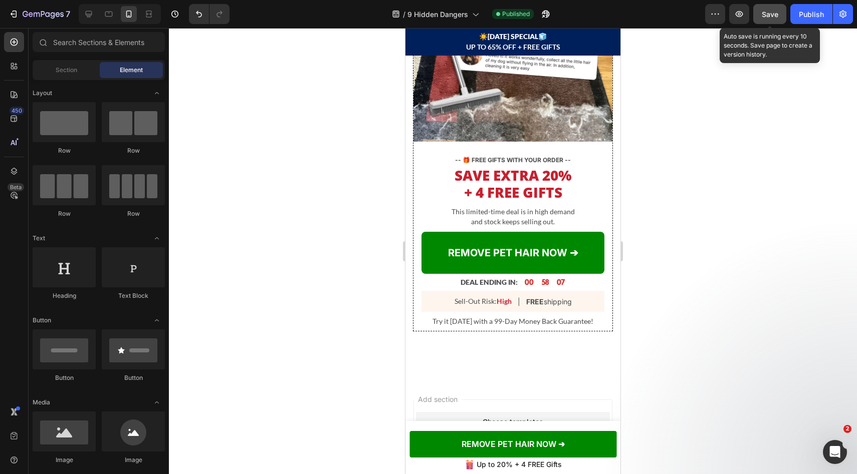
click at [767, 17] on span "Save" at bounding box center [770, 14] width 17 height 9
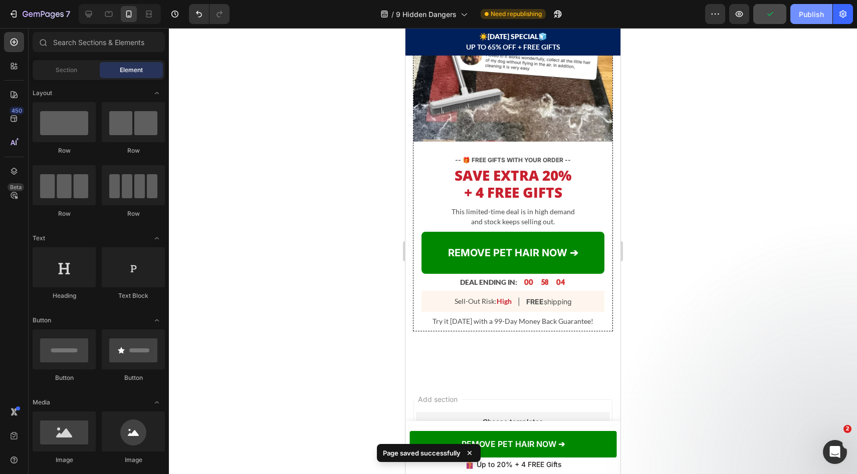
click at [813, 6] on button "Publish" at bounding box center [811, 14] width 42 height 20
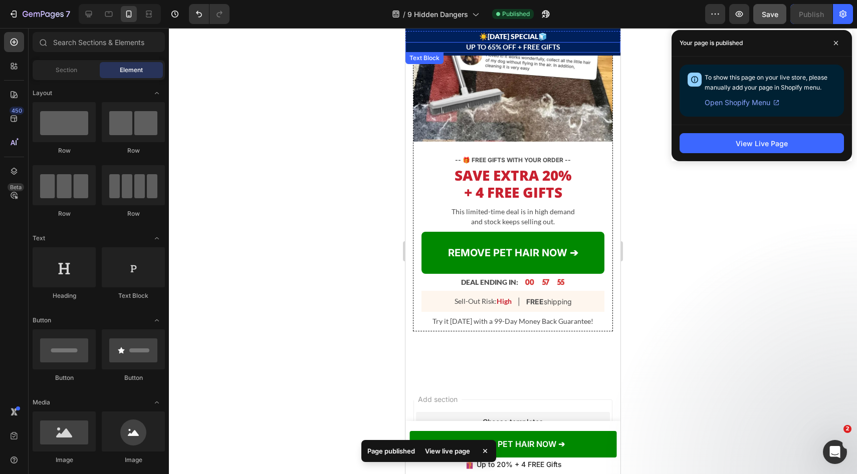
click at [482, 47] on p "UP TO 65% OFF + FREE GIFTS" at bounding box center [512, 47] width 213 height 9
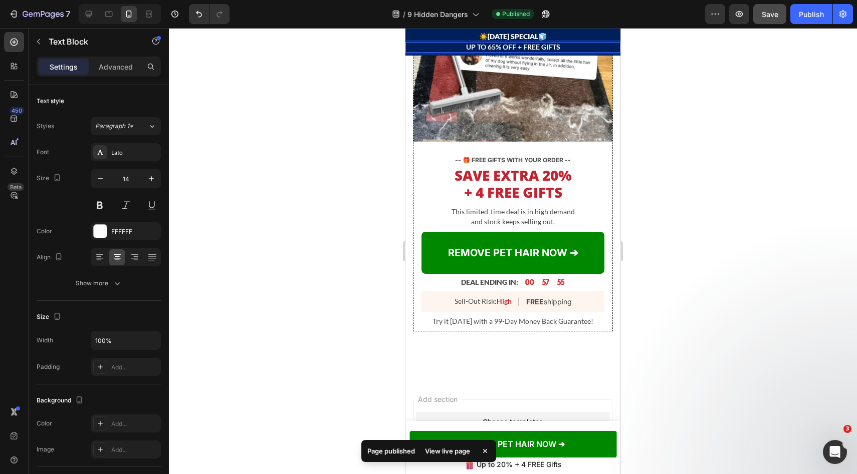
click at [483, 47] on p "UP TO 65% OFF + FREE GIFTS" at bounding box center [512, 47] width 213 height 9
click at [491, 47] on p "UP TO 65% OFF + FREE GIFTS" at bounding box center [512, 47] width 213 height 9
click at [494, 48] on p "UP TO 65% OFF + FREE GIFTS" at bounding box center [512, 47] width 213 height 9
click at [497, 50] on p "UP TO 65% OFF + FREE GIFTS" at bounding box center [512, 47] width 213 height 9
click at [510, 49] on p "UP TO 65% OFF + FREE GIFTS" at bounding box center [512, 47] width 213 height 9
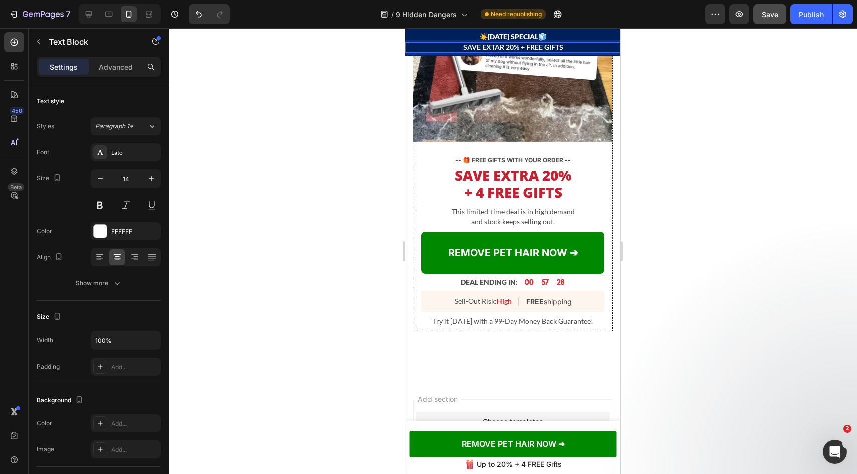
click at [765, 58] on div at bounding box center [513, 251] width 688 height 446
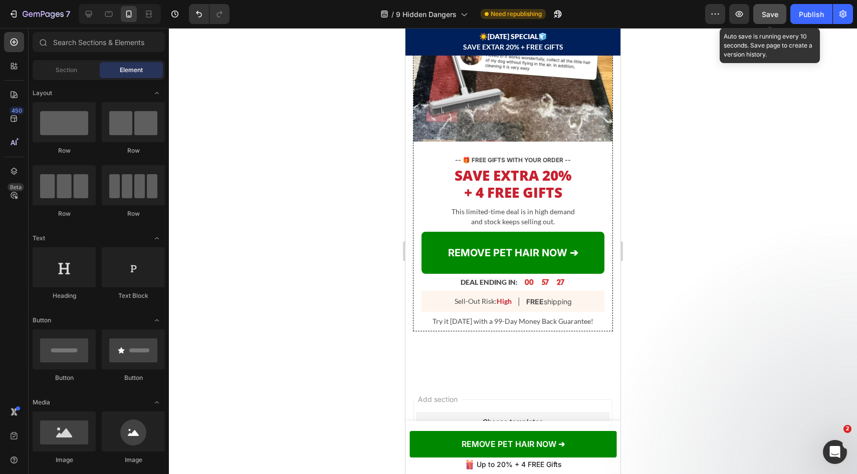
click at [773, 11] on span "Save" at bounding box center [770, 14] width 17 height 9
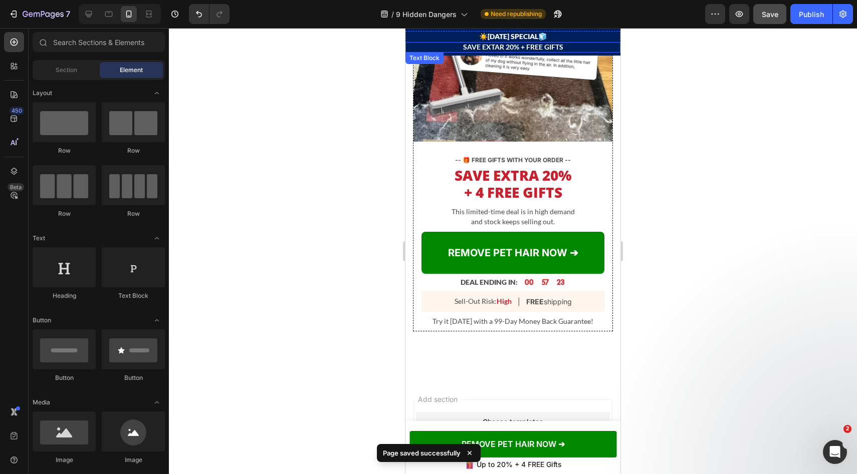
click at [498, 50] on p "SAVE EXTAR 20% + FREE GIFTS" at bounding box center [512, 47] width 213 height 9
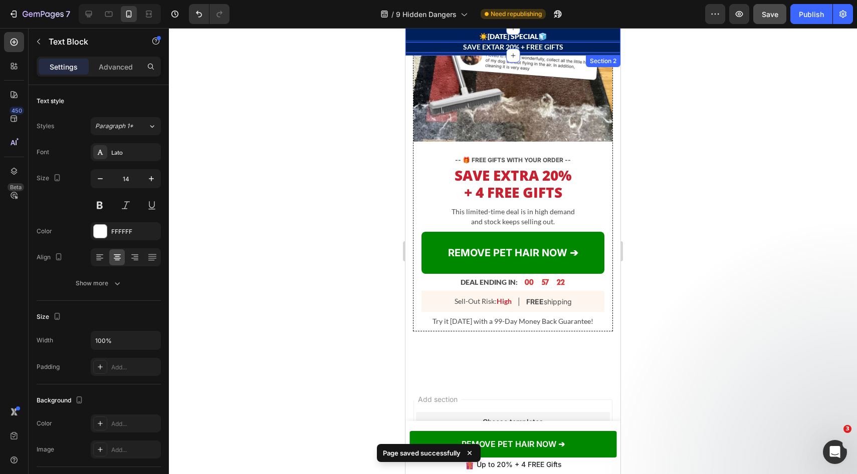
click at [494, 53] on div "☀️ LABOR DAY SPECIAL 🧊 Text Block SAVE EXTAR 20% + FREE GIFTS Text Block 0 Row …" at bounding box center [512, 42] width 215 height 28
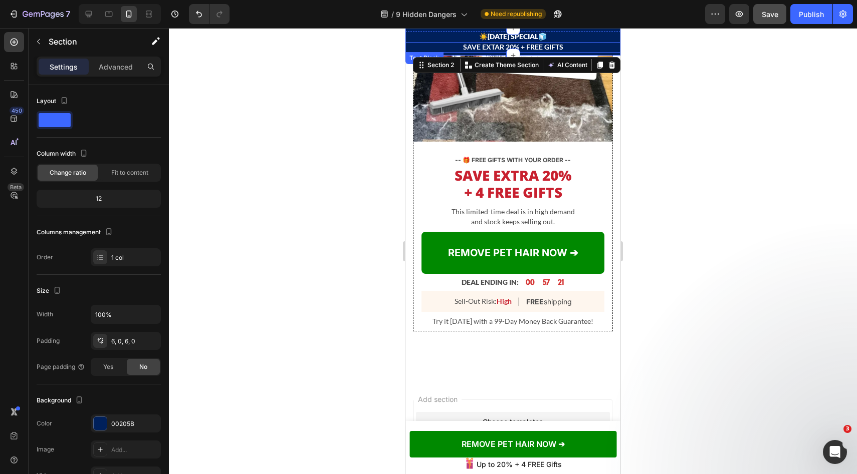
click at [495, 51] on p "SAVE EXTAR 20% + FREE GIFTS" at bounding box center [512, 47] width 213 height 9
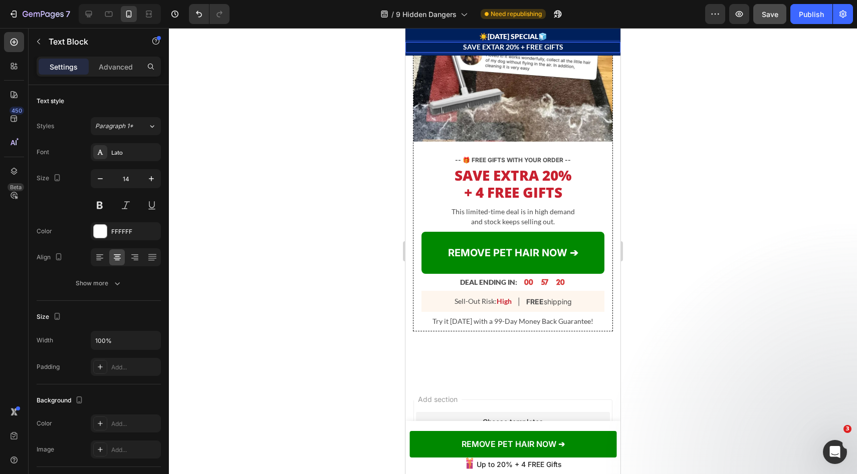
click at [493, 50] on p "SAVE EXTAR 20% + FREE GIFTS" at bounding box center [512, 47] width 213 height 9
click at [711, 83] on div at bounding box center [513, 251] width 688 height 446
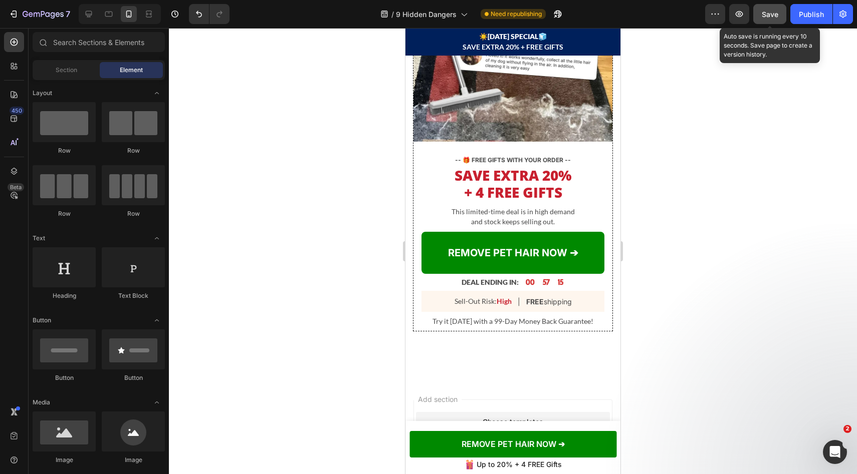
click at [767, 20] on button "Save" at bounding box center [769, 14] width 33 height 20
click at [775, 17] on span "Save" at bounding box center [770, 14] width 17 height 9
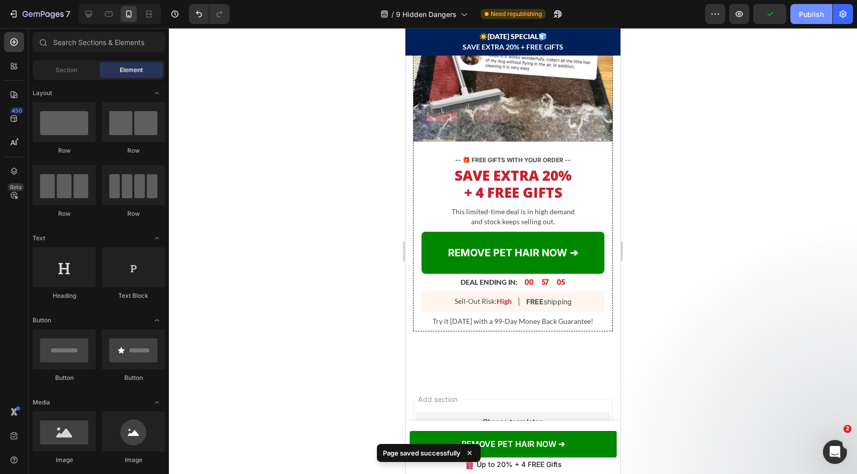
click at [801, 15] on div "Publish" at bounding box center [811, 14] width 25 height 11
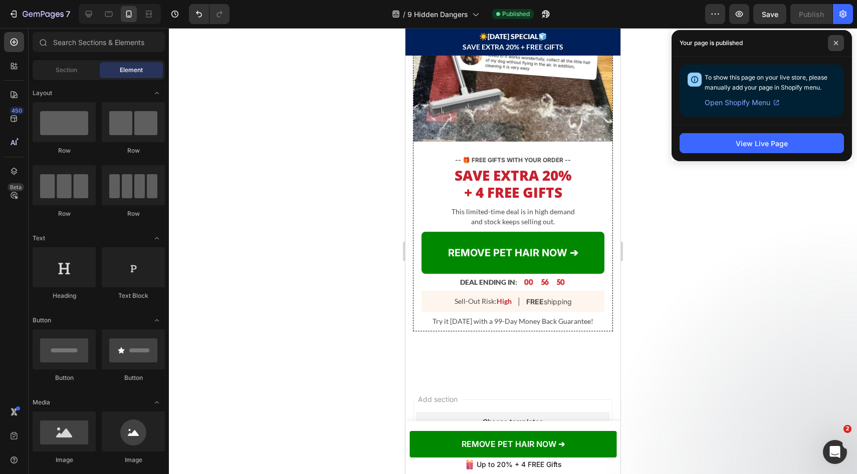
click at [838, 44] on span at bounding box center [836, 43] width 16 height 16
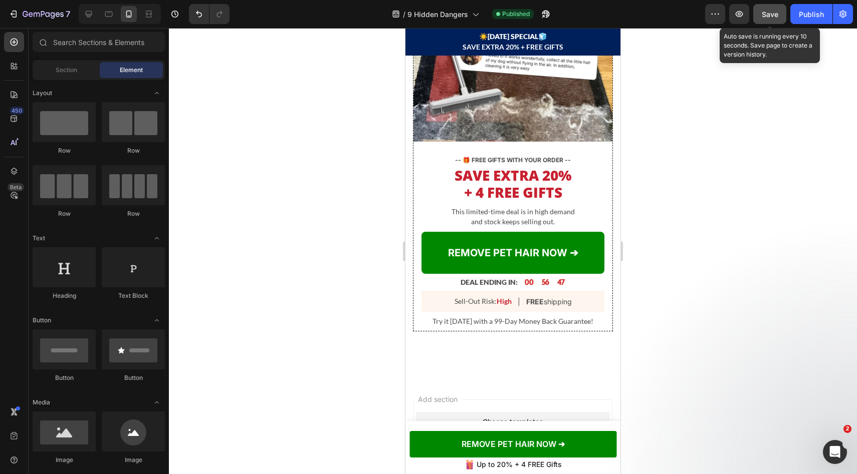
click at [776, 21] on button "Save" at bounding box center [769, 14] width 33 height 20
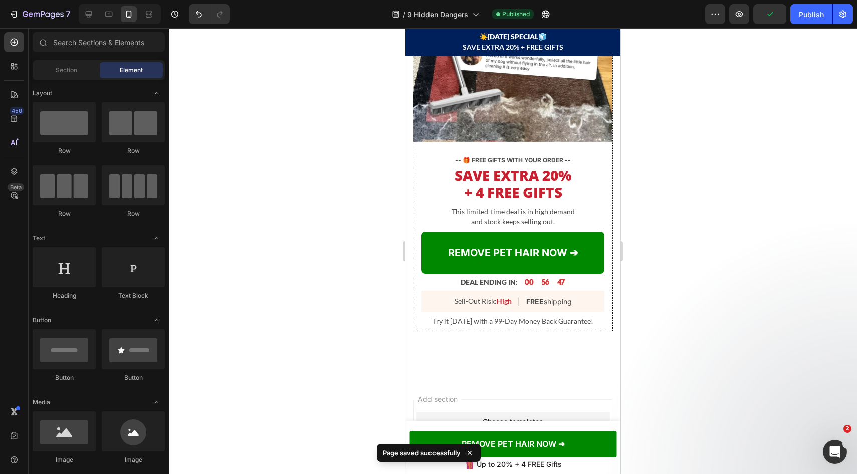
click at [790, 17] on div "Preview Publish" at bounding box center [779, 14] width 148 height 20
click at [800, 19] on button "Publish" at bounding box center [811, 14] width 42 height 20
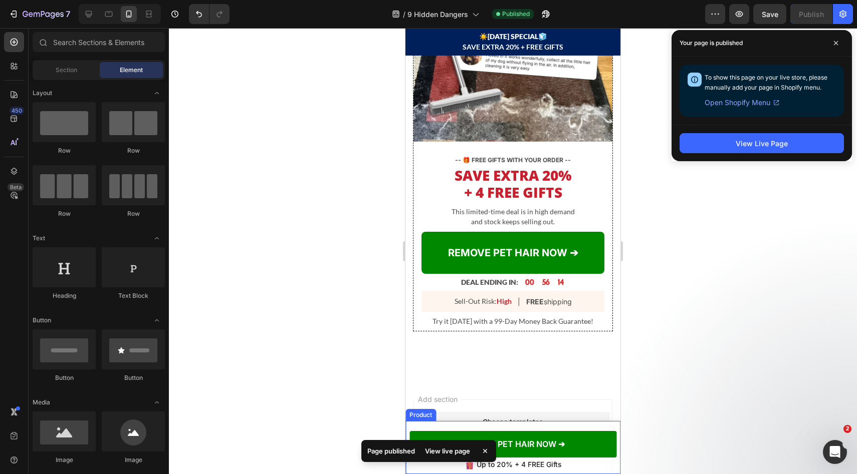
click at [608, 425] on div "Product Images Maximutt Pet Hair Broom Product Title $48.00 Product Price Produ…" at bounding box center [512, 447] width 215 height 53
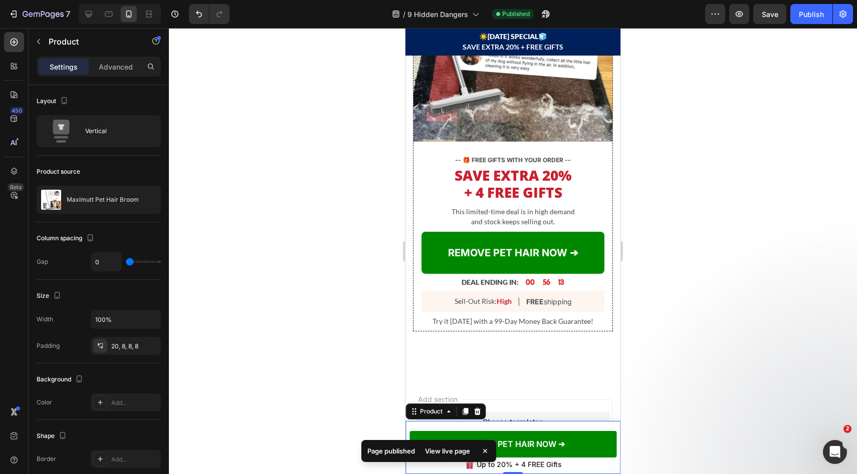
click at [115, 67] on p "Advanced" at bounding box center [116, 67] width 34 height 11
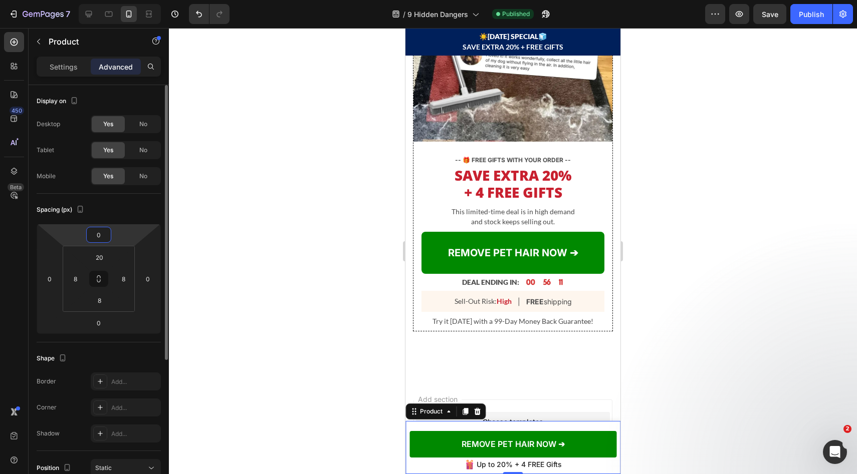
click at [103, 234] on input "0" at bounding box center [99, 234] width 20 height 15
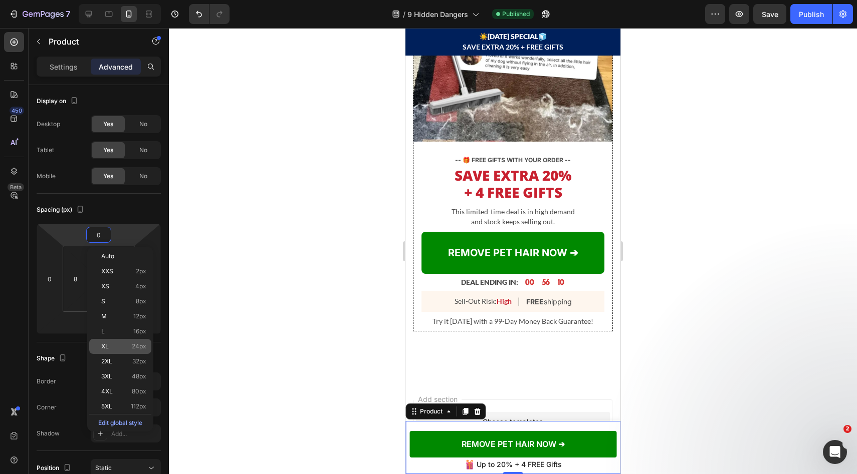
click at [136, 344] on span "24px" at bounding box center [139, 346] width 15 height 7
type input "24"
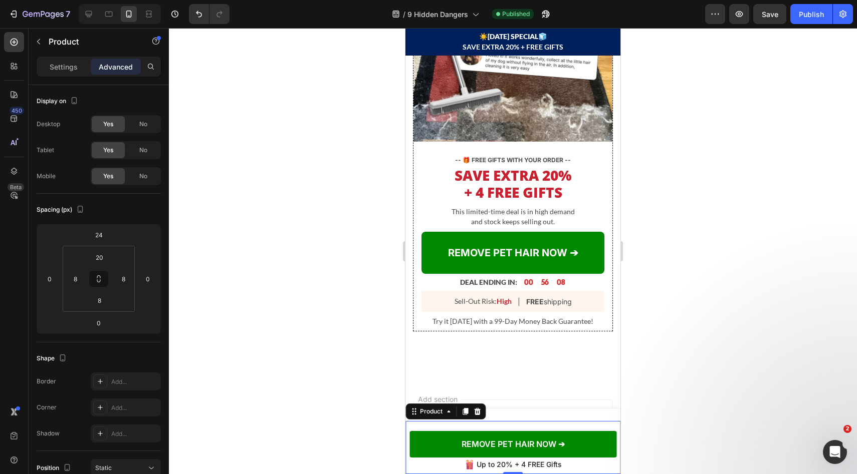
click at [775, 218] on div at bounding box center [513, 251] width 688 height 446
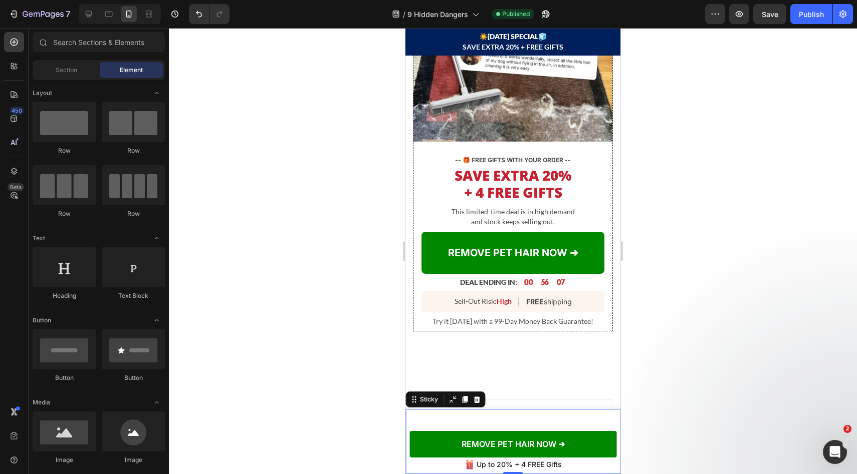
click at [534, 413] on div "Product Images Maximutt Pet Hair Broom Product Title $48.00 Product Price Produ…" at bounding box center [512, 441] width 215 height 65
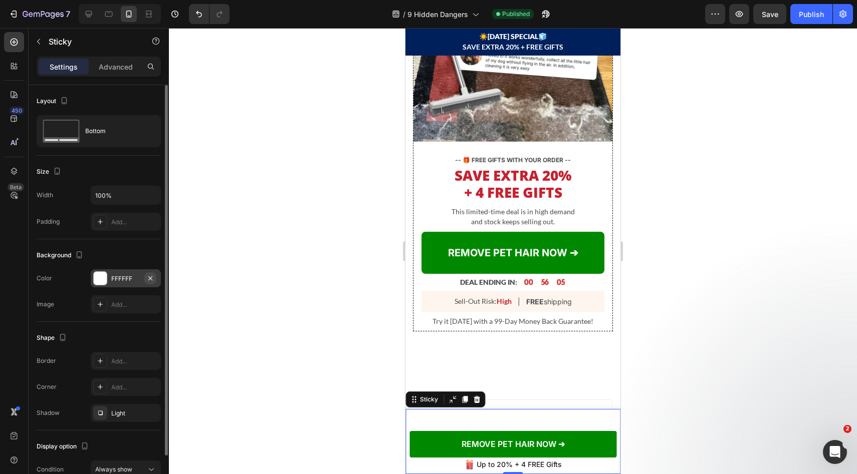
click at [151, 279] on icon "button" at bounding box center [150, 279] width 8 height 8
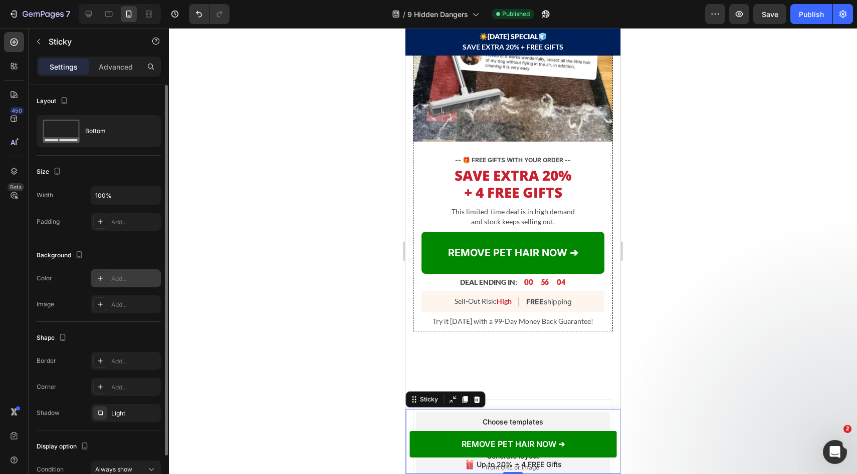
click at [695, 314] on div at bounding box center [513, 251] width 688 height 446
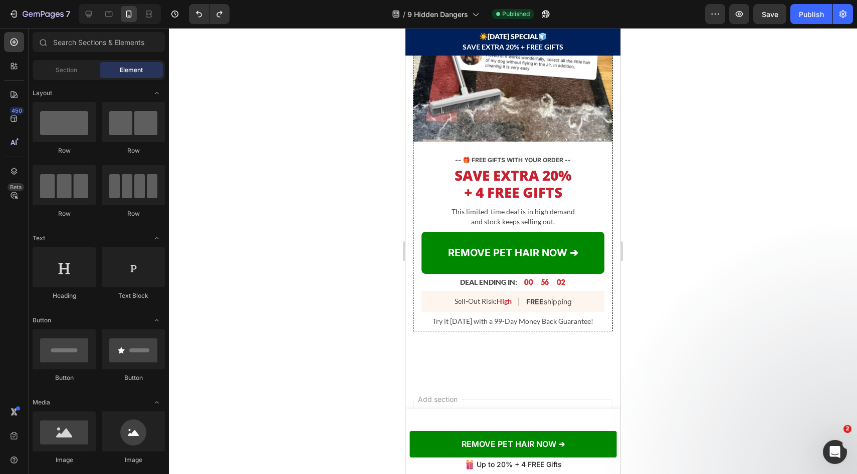
click at [656, 368] on div at bounding box center [513, 251] width 688 height 446
click at [605, 415] on div "Product Images Maximutt Pet Hair Broom Product Title $48.00 Product Price Produ…" at bounding box center [512, 441] width 215 height 65
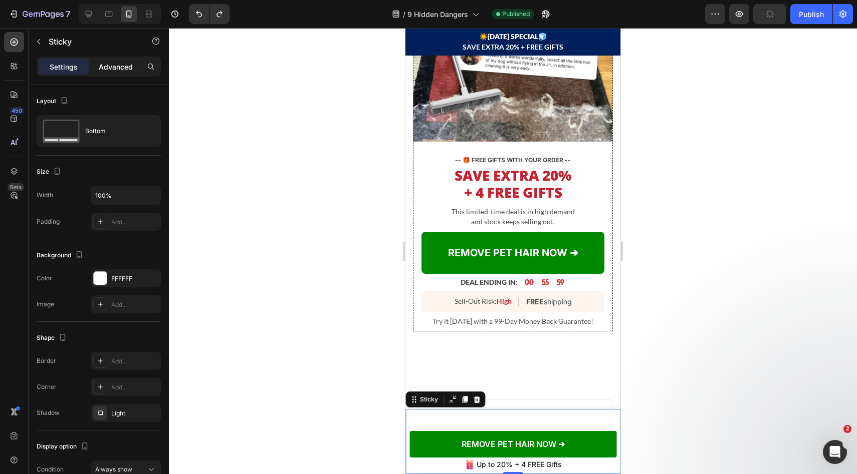
click at [110, 72] on div "Advanced" at bounding box center [116, 67] width 50 height 16
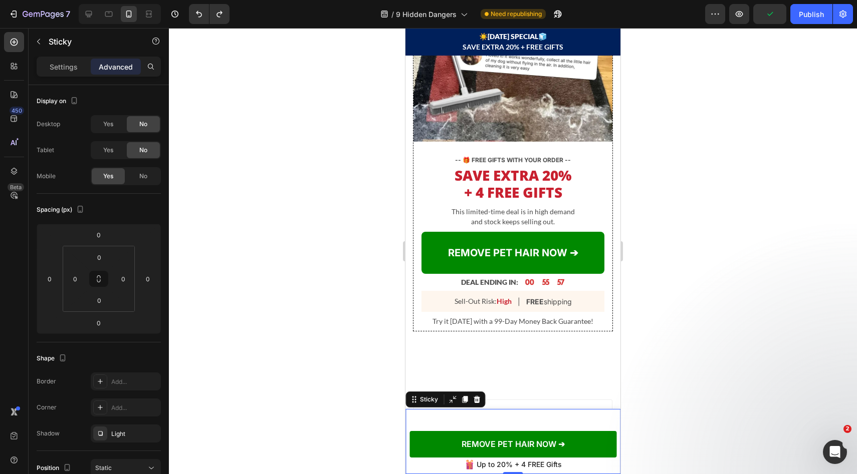
click at [481, 418] on div "Product Images Maximutt Pet Hair Broom Product Title $48.00 Product Price Produ…" at bounding box center [512, 441] width 215 height 65
click at [480, 420] on div "Product Images Maximutt Pet Hair Broom Product Title $48.00 Product Price Produ…" at bounding box center [512, 441] width 215 height 65
click at [483, 426] on div "Product Images Maximutt Pet Hair Broom Product Title $48.00 Product Price Produ…" at bounding box center [512, 447] width 215 height 53
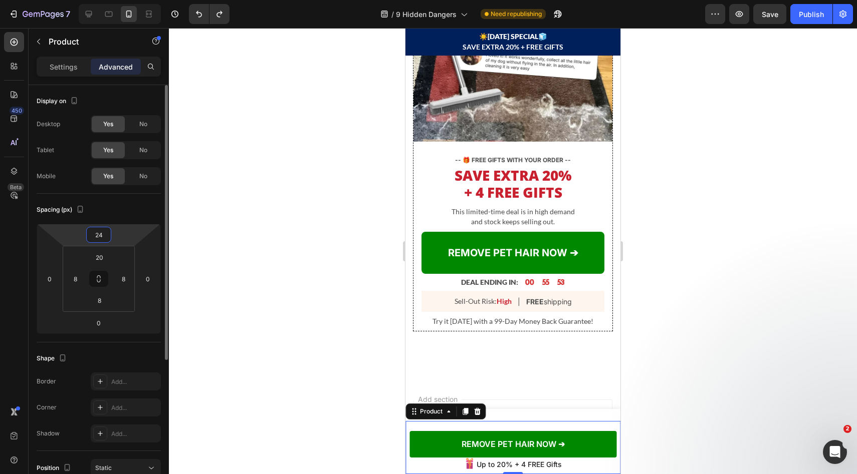
click at [107, 238] on input "24" at bounding box center [99, 234] width 20 height 15
type input "0"
click at [745, 340] on div at bounding box center [513, 251] width 688 height 446
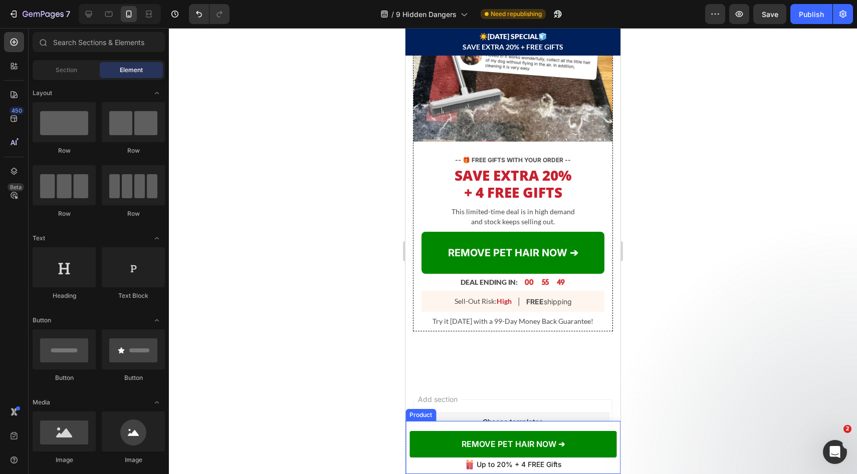
click at [418, 417] on div "Product" at bounding box center [420, 415] width 27 height 9
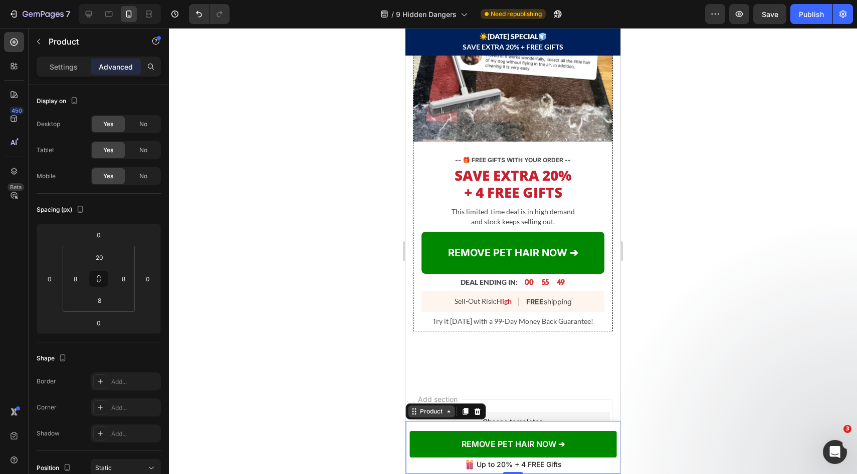
click at [425, 410] on div "Product" at bounding box center [431, 411] width 27 height 9
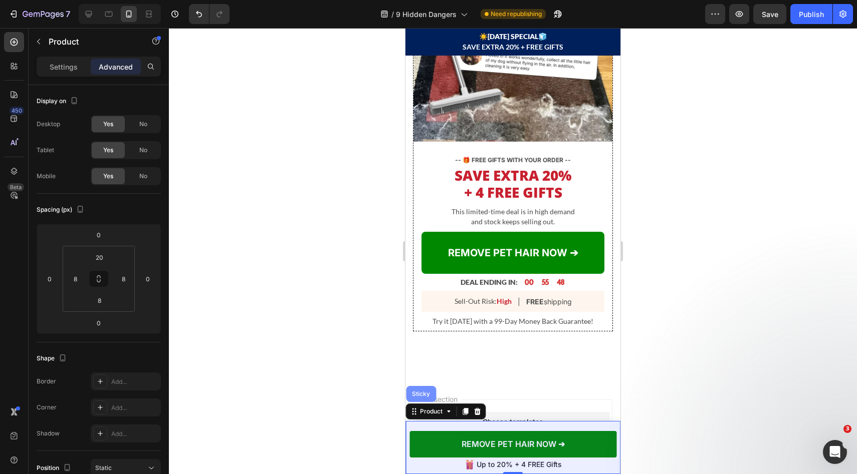
click at [422, 396] on div "Sticky" at bounding box center [421, 394] width 22 height 6
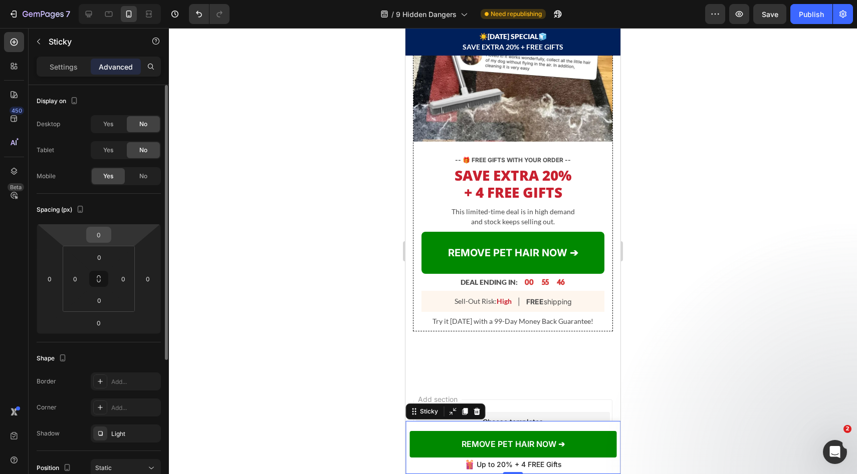
click at [97, 230] on input "0" at bounding box center [99, 234] width 20 height 15
type input "24"
click at [697, 169] on div at bounding box center [513, 251] width 688 height 446
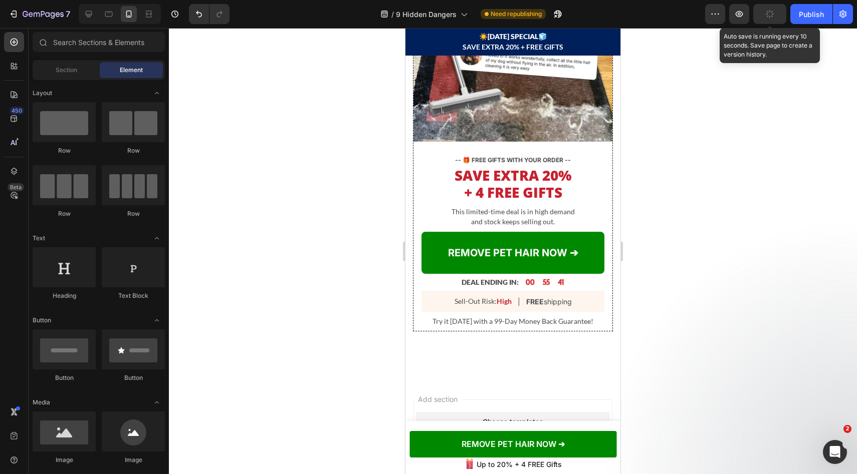
click at [764, 16] on button "button" at bounding box center [769, 14] width 33 height 20
click at [766, 16] on icon "button" at bounding box center [770, 14] width 10 height 10
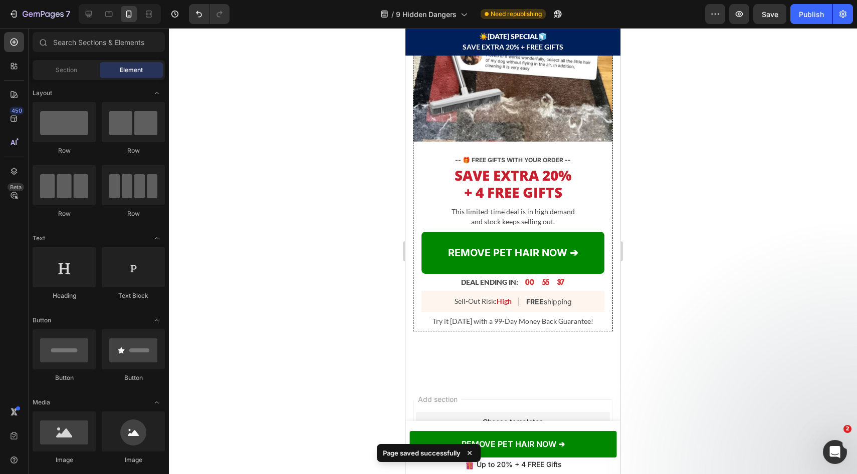
click at [773, 25] on div "7 Version history / 9 Hidden Dangers Need republishing Preview Save Publish" at bounding box center [428, 14] width 857 height 29
click at [774, 18] on span "Save" at bounding box center [770, 14] width 17 height 9
click at [801, 15] on div "Publish" at bounding box center [811, 14] width 25 height 11
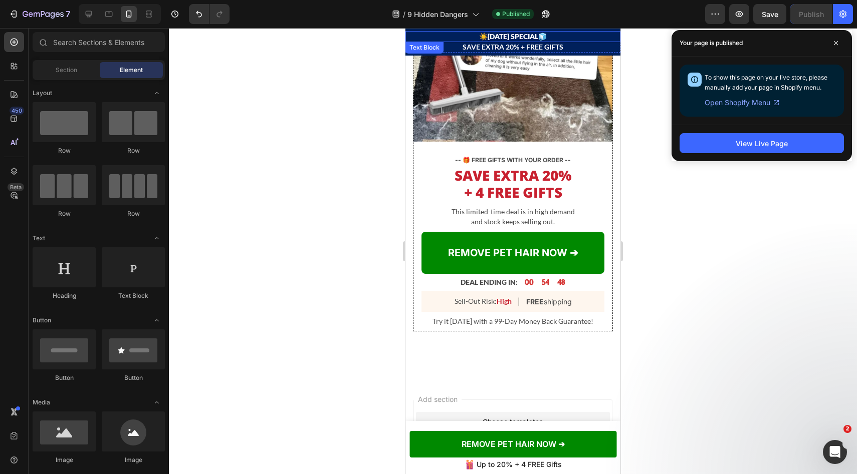
click at [494, 39] on p "☀️ LABOR DAY SPECIAL 🧊" at bounding box center [512, 36] width 213 height 9
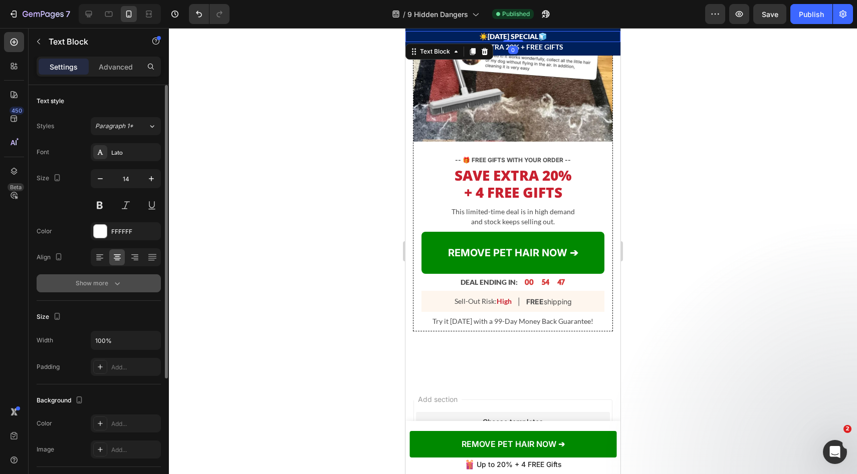
click at [106, 287] on div "Show more" at bounding box center [99, 284] width 47 height 10
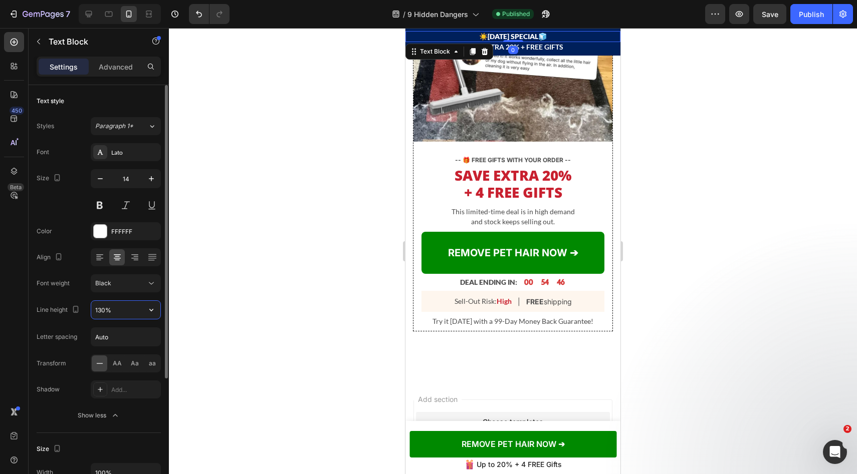
click at [102, 314] on input "130%" at bounding box center [125, 310] width 69 height 18
drag, startPoint x: 134, startPoint y: 312, endPoint x: 134, endPoint y: 327, distance: 15.0
click at [134, 312] on input "130%" at bounding box center [125, 310] width 69 height 18
click at [150, 308] on icon "button" at bounding box center [151, 310] width 10 height 10
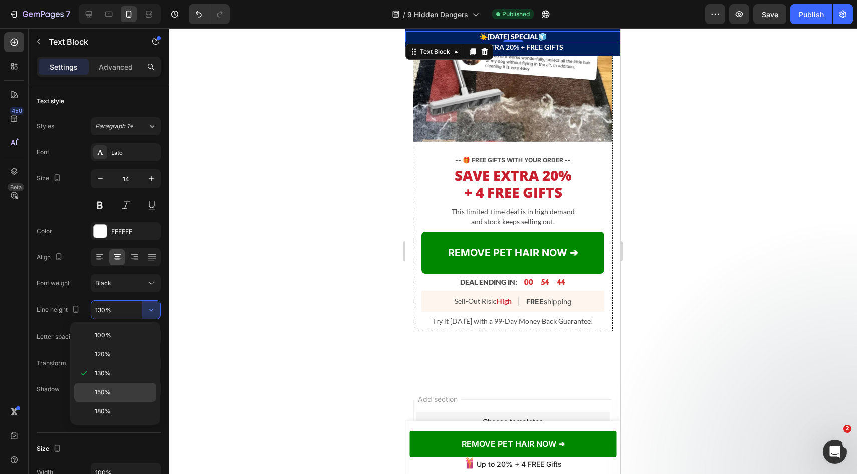
click at [111, 402] on div "150%" at bounding box center [115, 411] width 82 height 19
type input "150%"
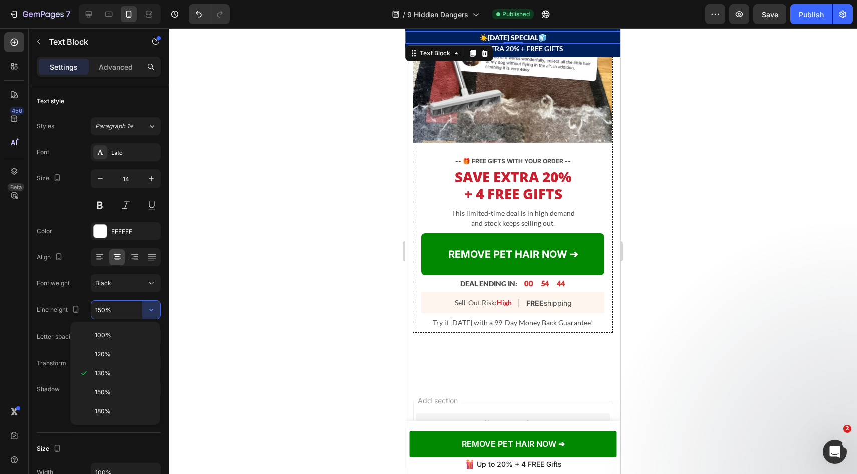
scroll to position [3408, 0]
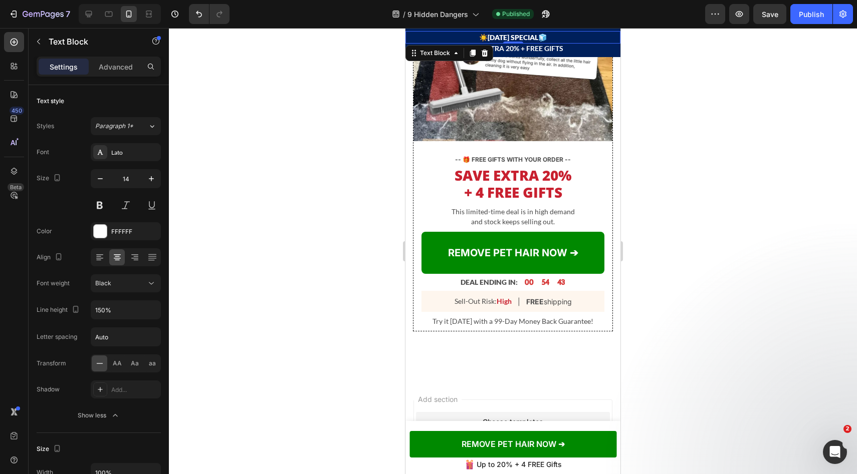
click at [719, 57] on div at bounding box center [513, 251] width 688 height 446
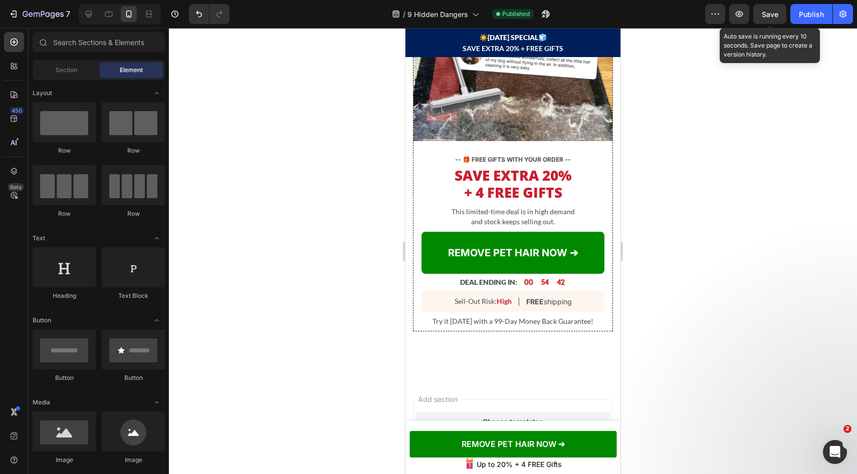
click at [772, 10] on span "Save" at bounding box center [770, 14] width 17 height 9
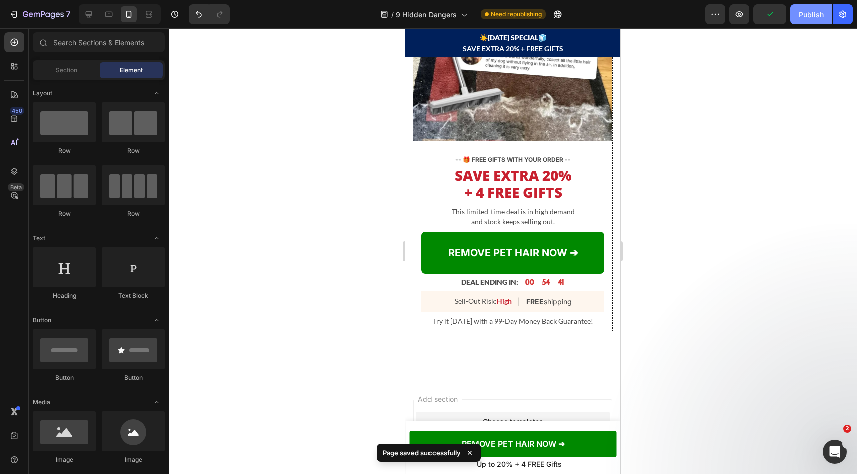
click at [801, 16] on div "Publish" at bounding box center [811, 14] width 25 height 11
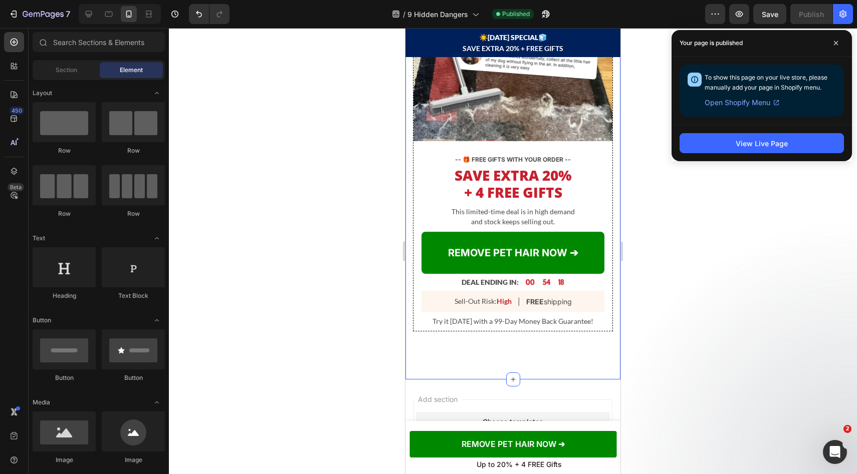
click at [535, 334] on div "Image Row -- 🎁 FREE GIFTS WITH YOUR ORDER -- Text Block SAVE UP TO 20% + 4 FREE…" at bounding box center [512, 161] width 215 height 438
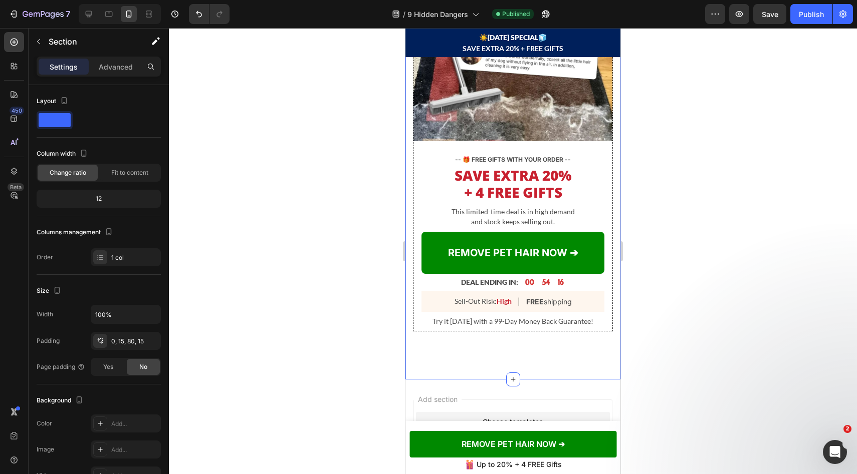
click at [121, 80] on div "Settings Advanced" at bounding box center [99, 71] width 140 height 29
click at [120, 73] on div "Advanced" at bounding box center [116, 67] width 50 height 16
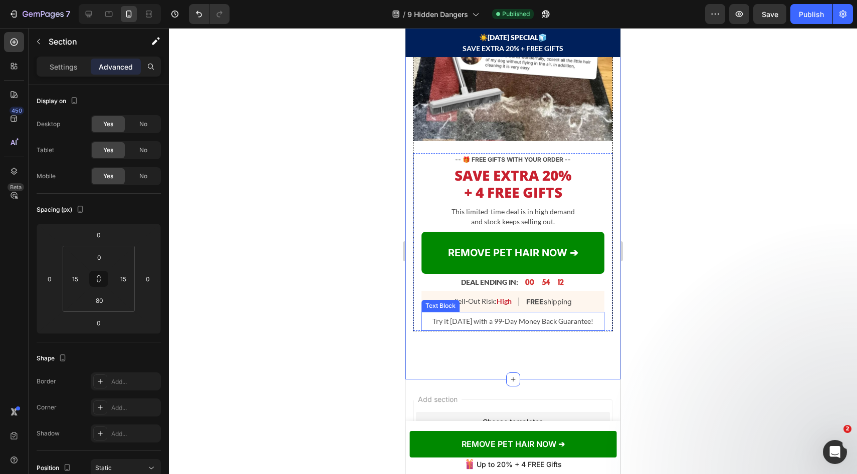
click at [584, 320] on div "Try it today with a 99-Day Money Back Guarantee! Text Block" at bounding box center [512, 321] width 183 height 19
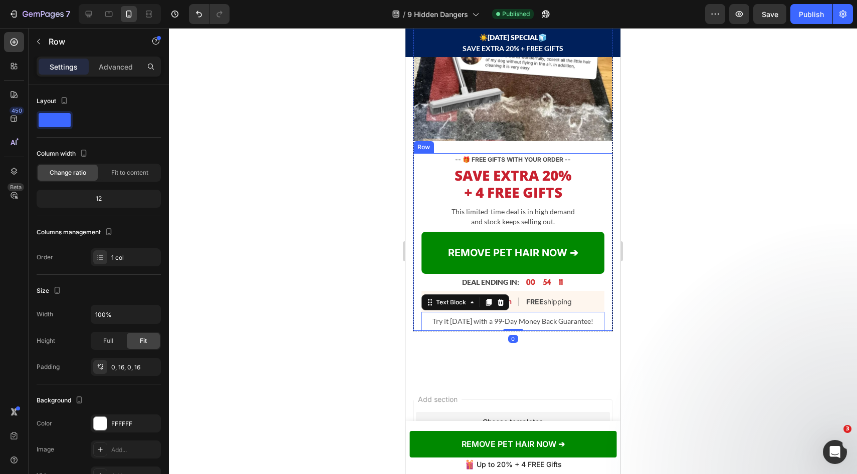
click at [599, 318] on div "-- 🎁 FREE GIFTS WITH YOUR ORDER -- Text Block SAVE UP TO 20% + 4 FREE GIFTS! He…" at bounding box center [512, 242] width 199 height 178
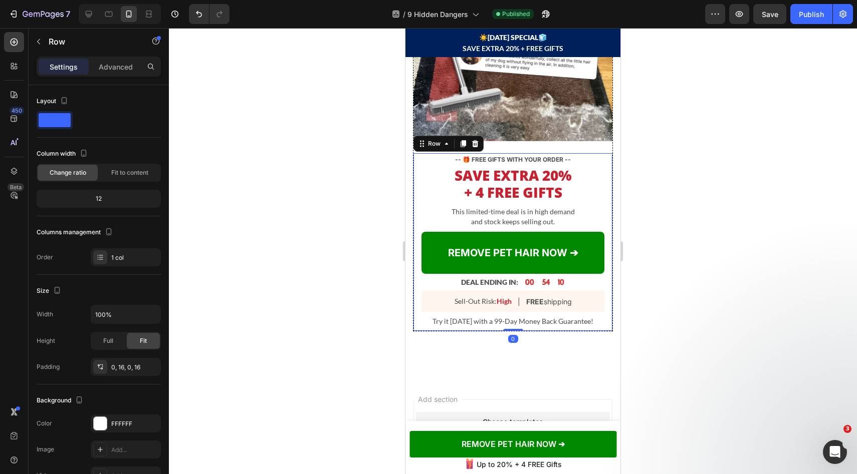
click at [599, 322] on div "-- 🎁 FREE GIFTS WITH YOUR ORDER -- Text Block SAVE UP TO 20% + 4 FREE GIFTS! He…" at bounding box center [512, 242] width 199 height 178
click at [656, 318] on div at bounding box center [513, 251] width 688 height 446
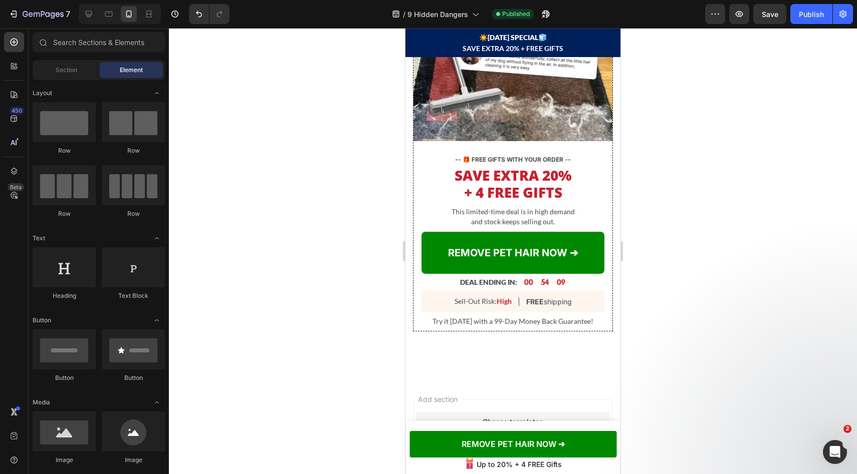
click at [784, 300] on div at bounding box center [513, 251] width 688 height 446
